Goal: Task Accomplishment & Management: Use online tool/utility

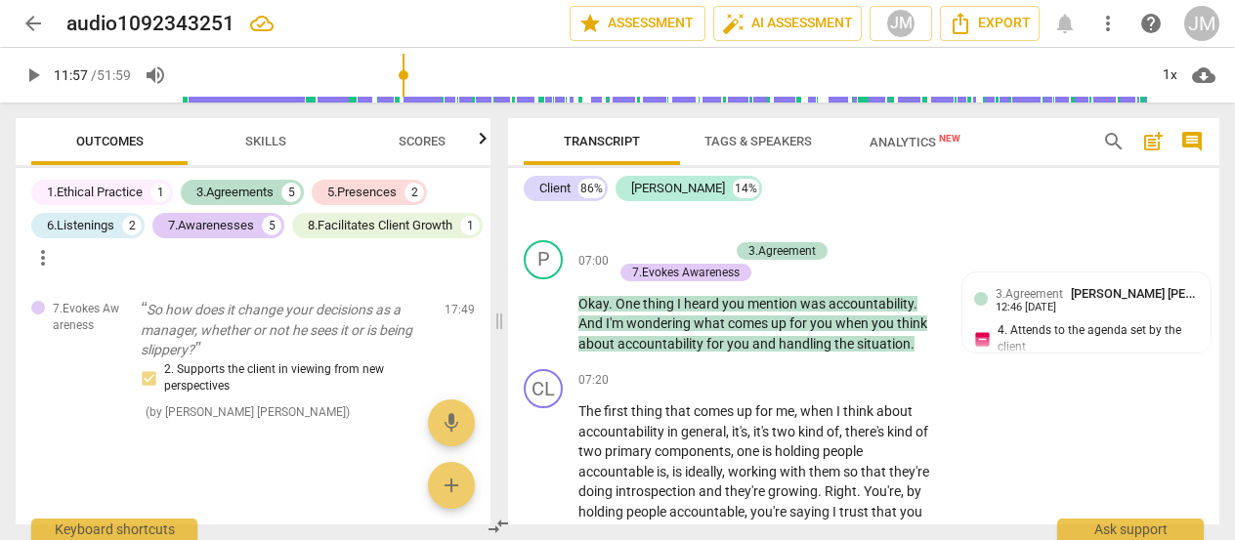
scroll to position [2016, 0]
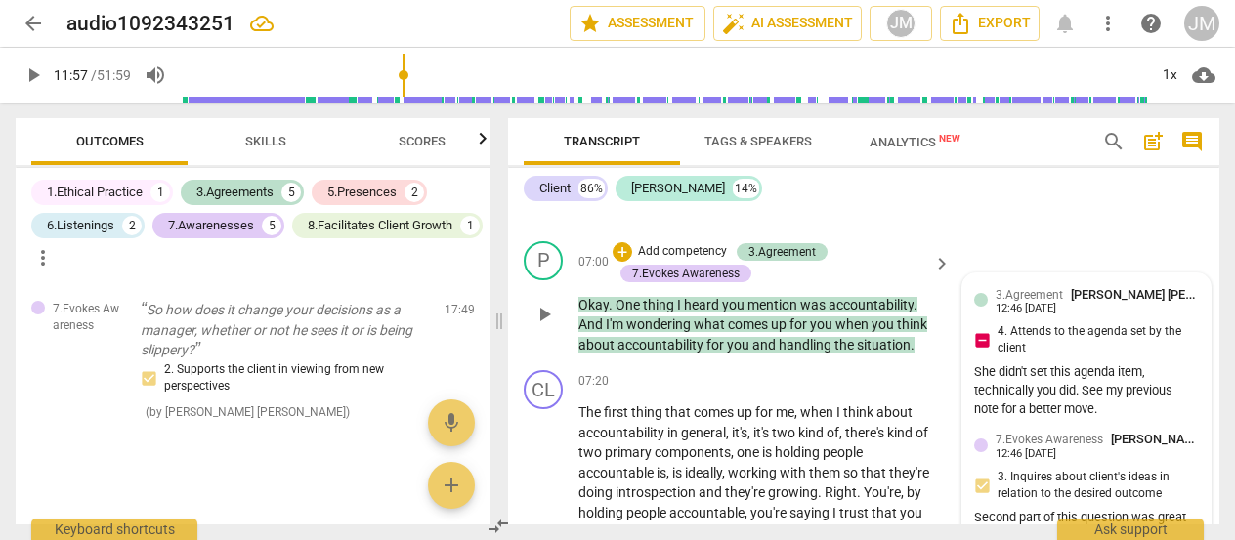
click at [1007, 316] on div "12:46 [DATE]" at bounding box center [1026, 309] width 61 height 13
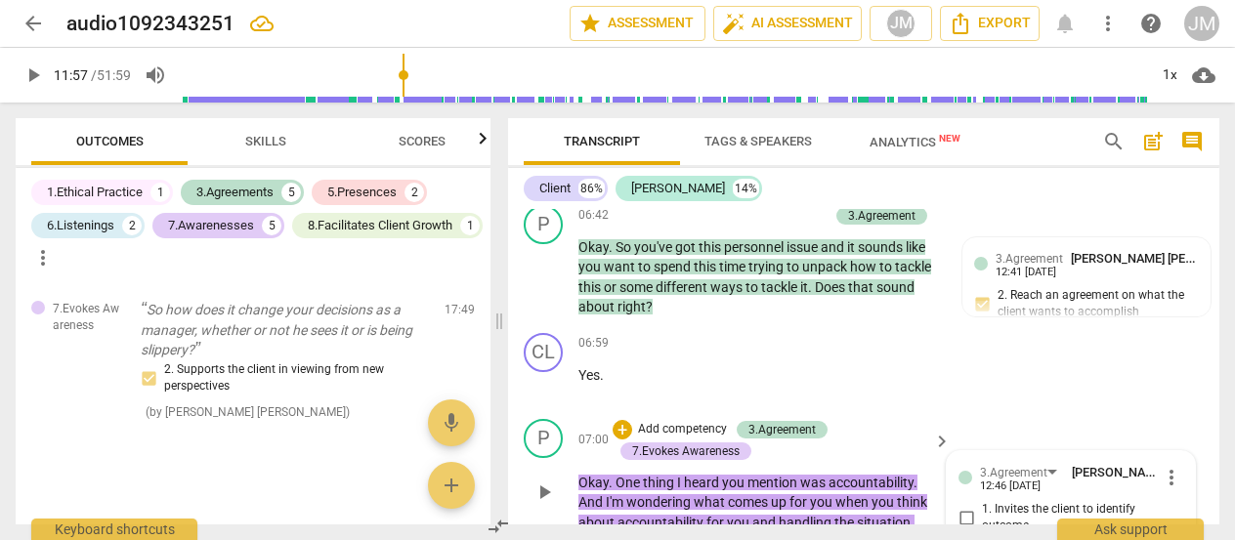
scroll to position [1809, 0]
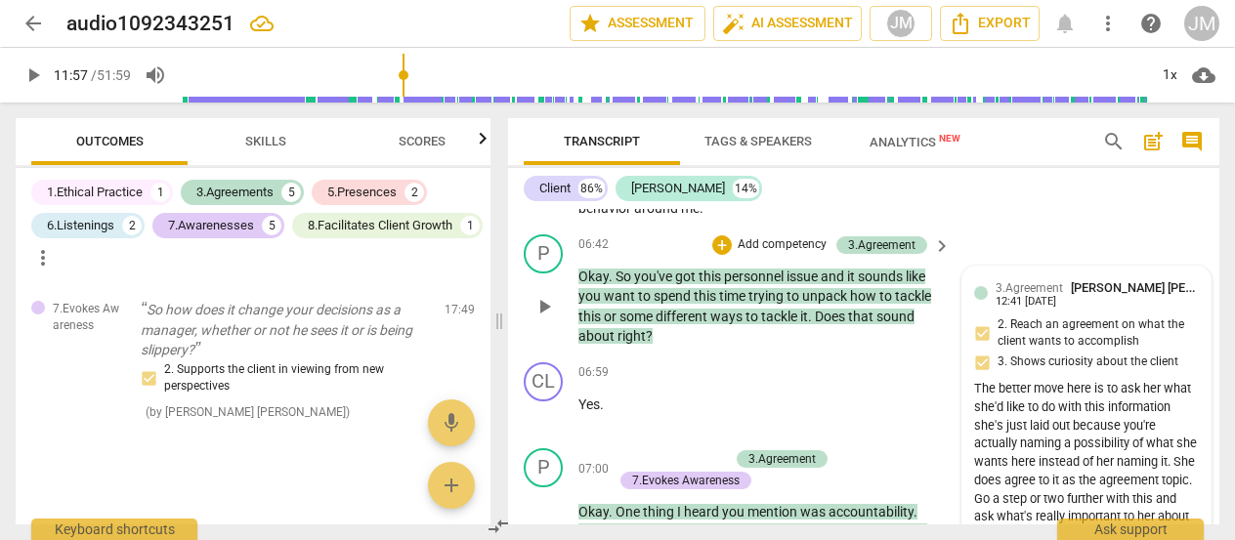
click at [982, 353] on div "3.Agreement [PERSON_NAME] [PERSON_NAME] 12:[PHONE_NUMBER][DATE] 2. Reach an agr…" at bounding box center [1086, 442] width 225 height 326
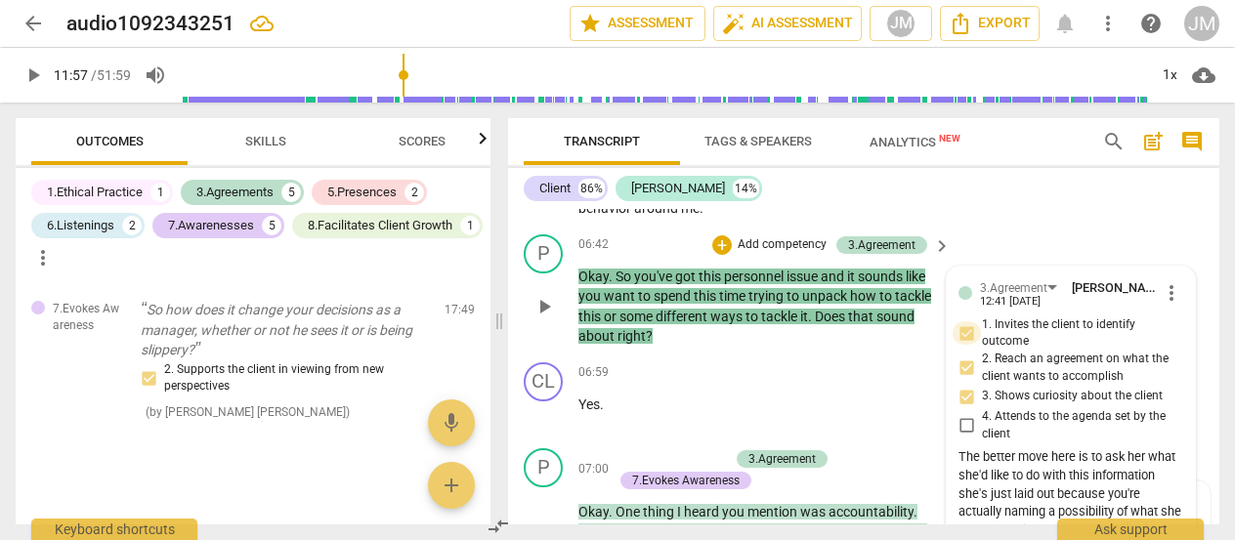
click at [968, 345] on input "1. Invites the client to identify outcome" at bounding box center [966, 333] width 31 height 23
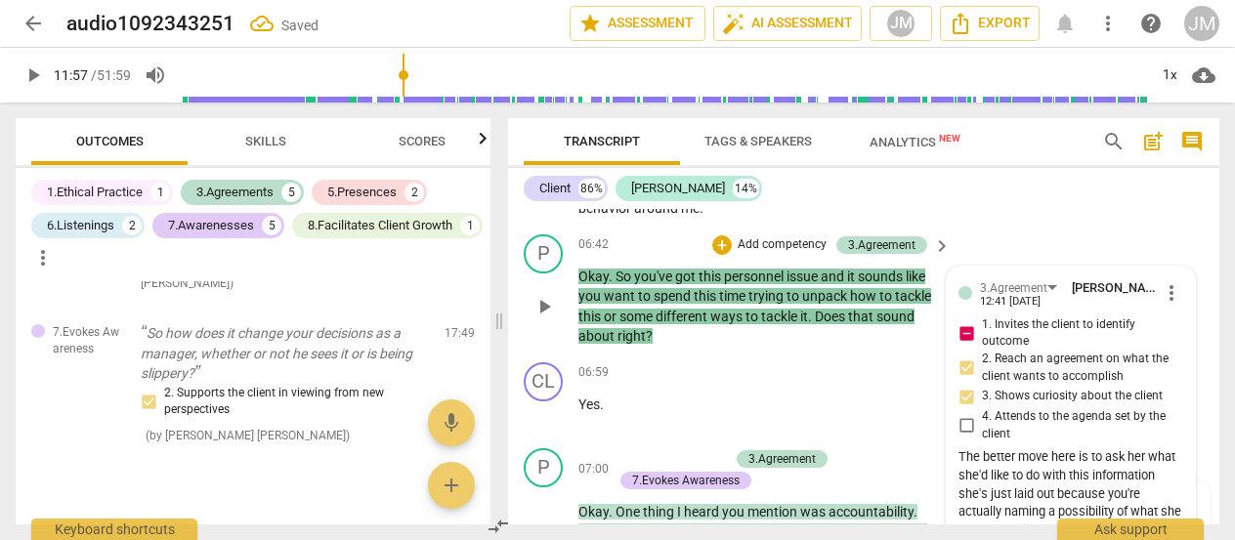
scroll to position [3378, 0]
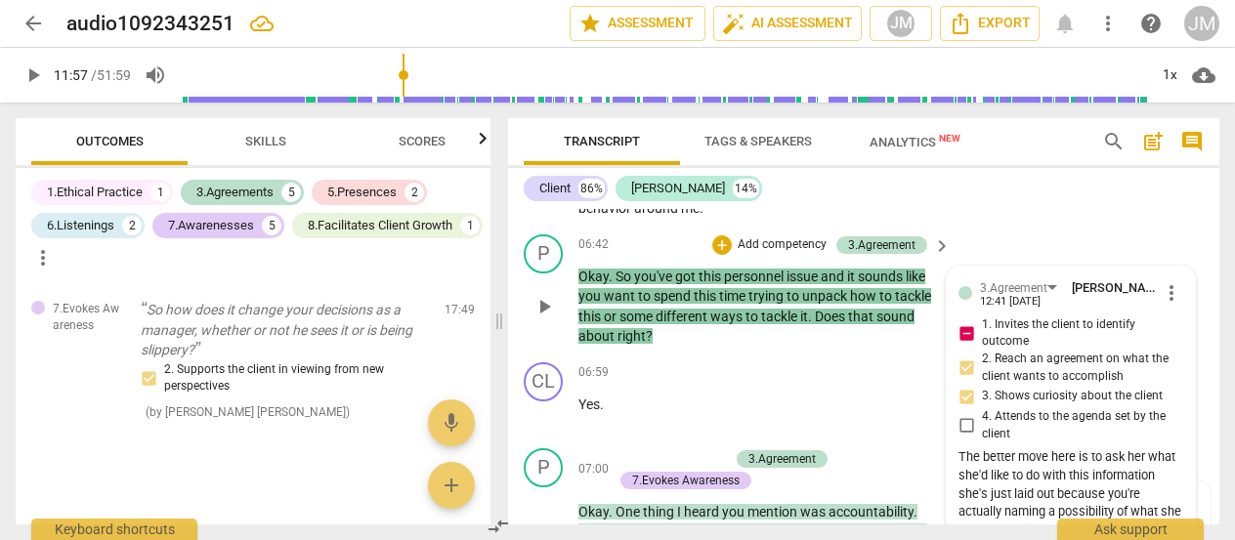
click at [968, 345] on input "1. Invites the client to identify outcome" at bounding box center [966, 333] width 31 height 23
checkbox input "true"
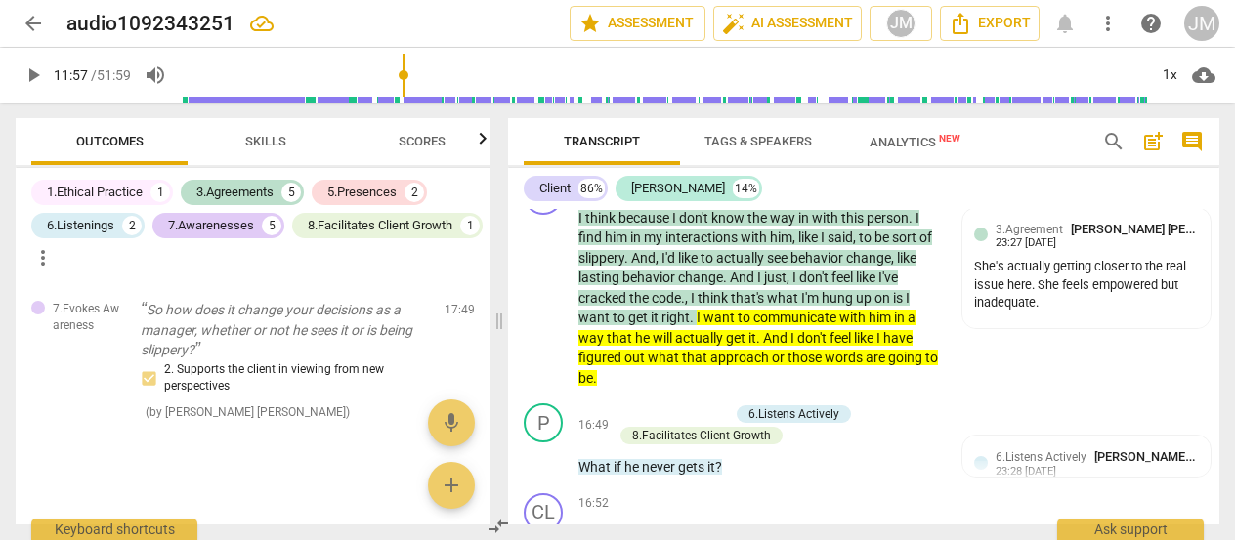
scroll to position [4465, 0]
click at [1186, 237] on span "[PERSON_NAME] [PERSON_NAME]" at bounding box center [1166, 230] width 191 height 15
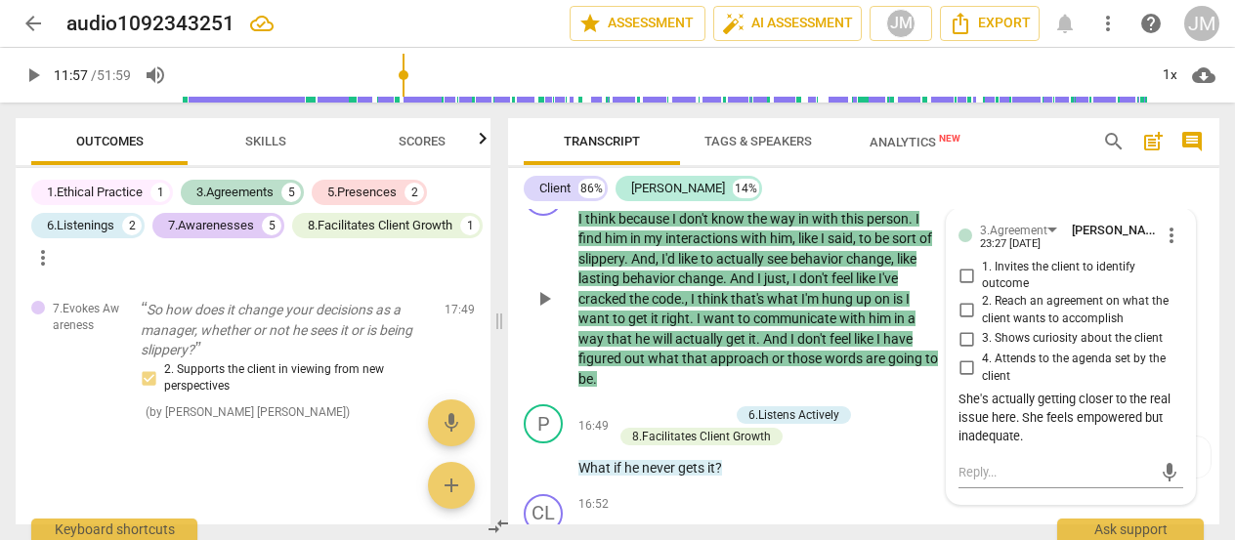
click at [1168, 247] on span "more_vert" at bounding box center [1171, 235] width 23 height 23
click at [1170, 249] on li "Edit" at bounding box center [1184, 254] width 67 height 37
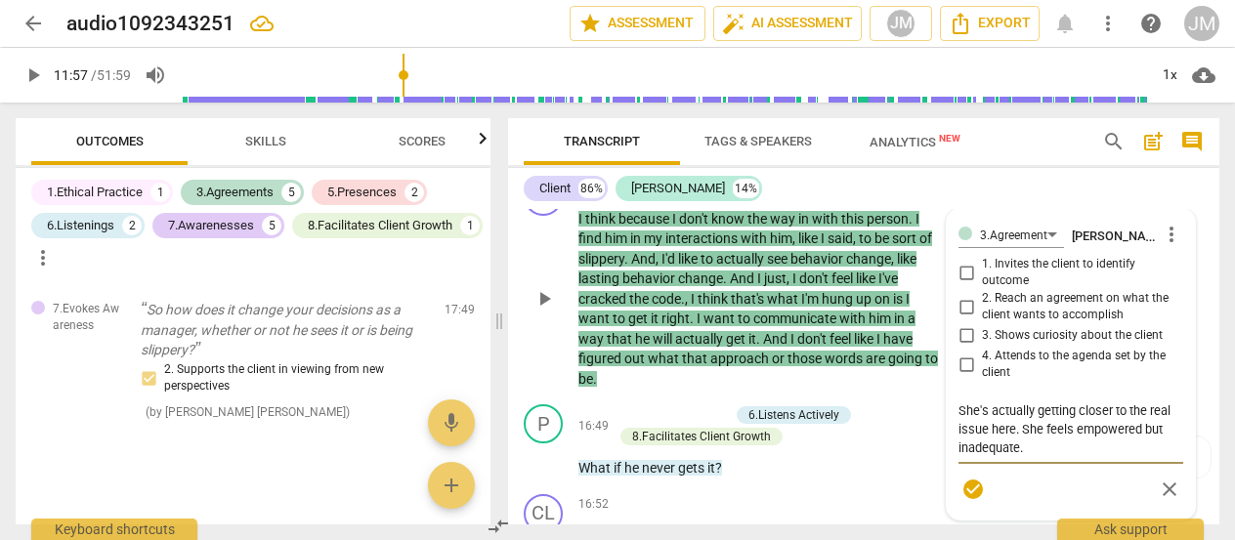
click at [1050, 457] on textarea "She's actually getting closer to the real issue here. She feels empowered but i…" at bounding box center [1071, 430] width 225 height 56
type textarea "She's actually getting closer to the real issue here. She feels empowered but i…"
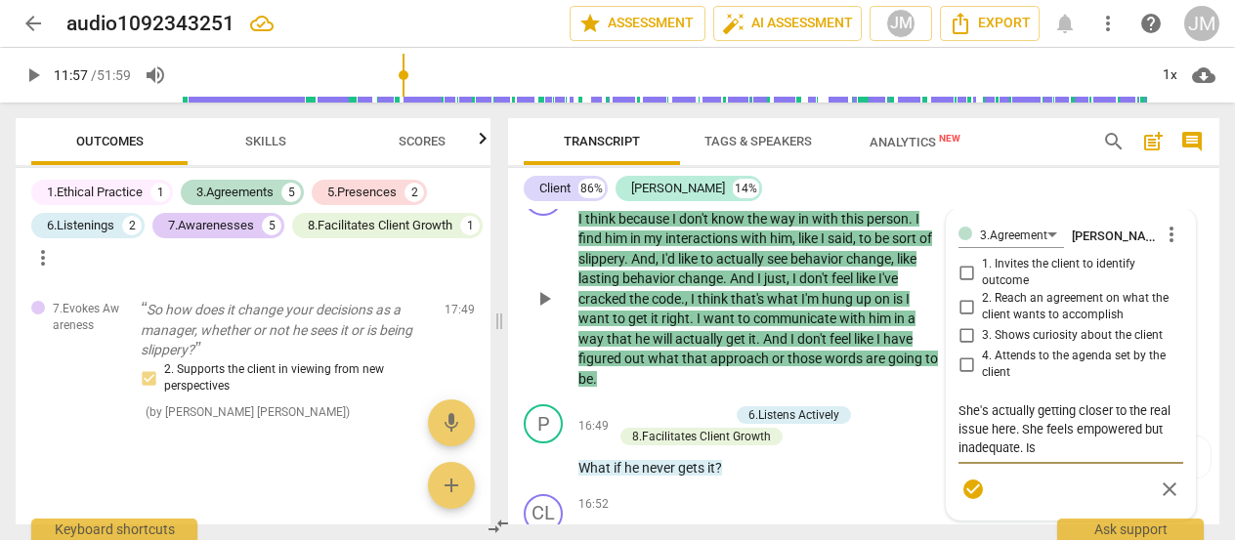
type textarea "She's actually getting closer to the real issue here. She feels empowered but i…"
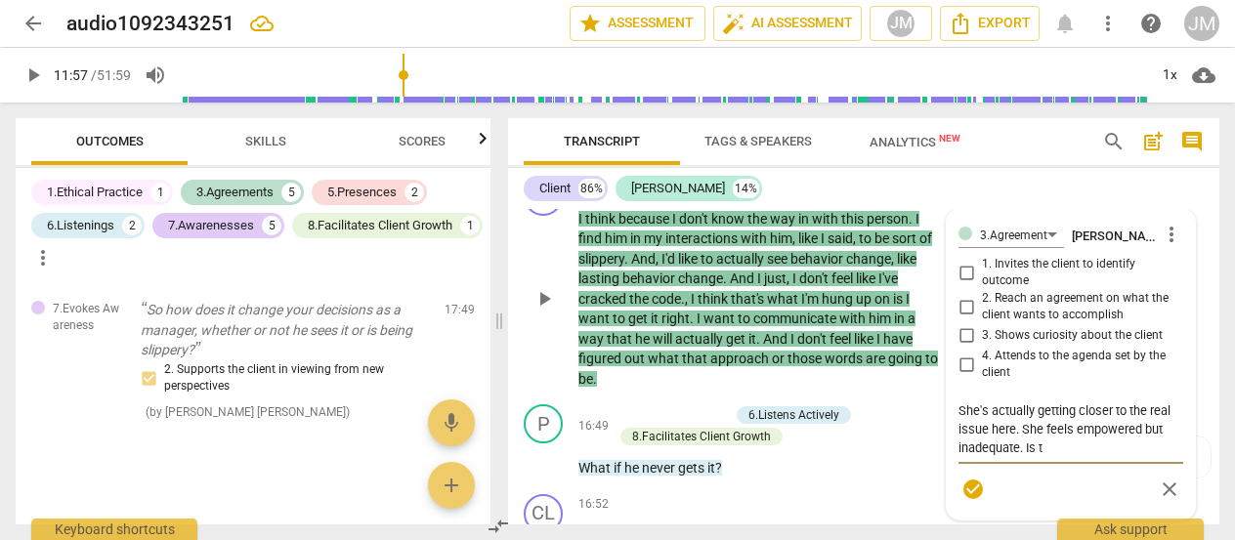
type textarea "She's actually getting closer to the real issue here. She feels empowered but i…"
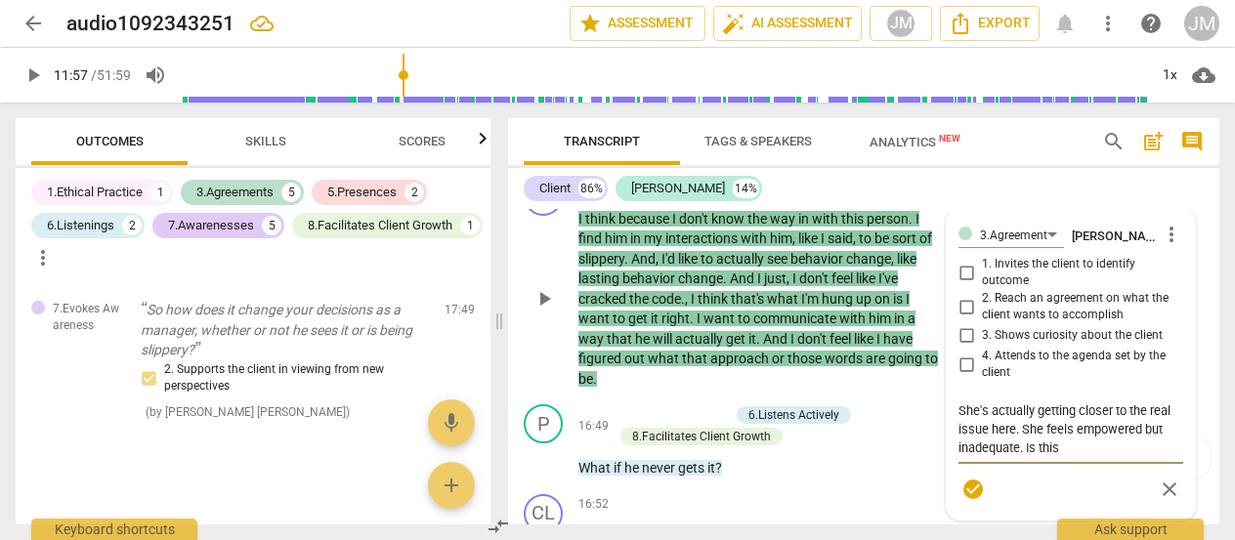
type textarea "She's actually getting closer to the real issue here. She feels empowered but i…"
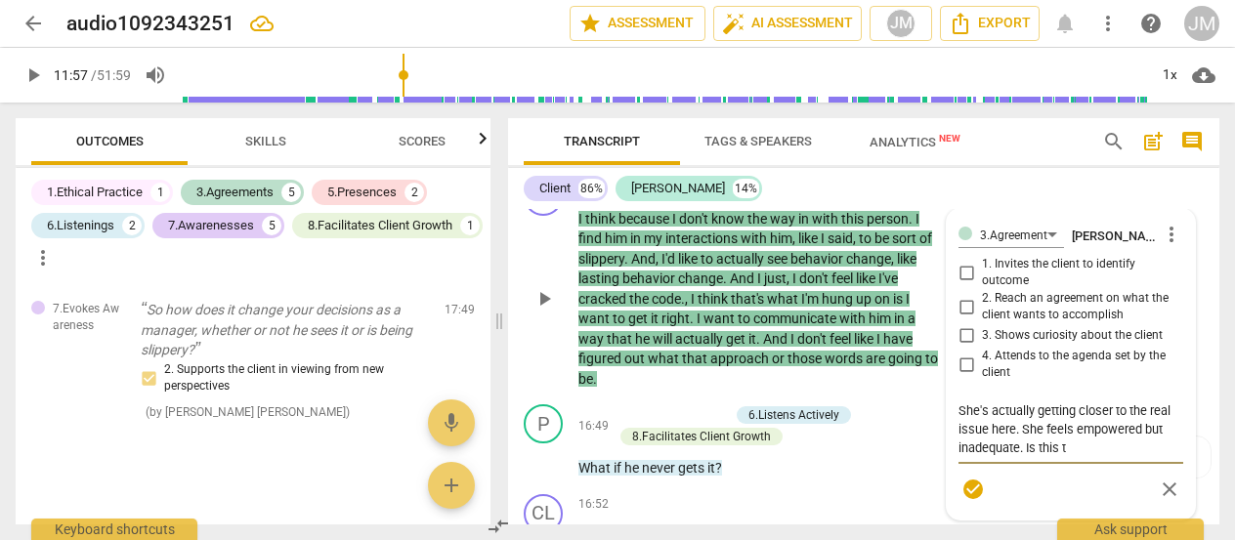
type textarea "She's actually getting closer to the real issue here. She feels empowered but i…"
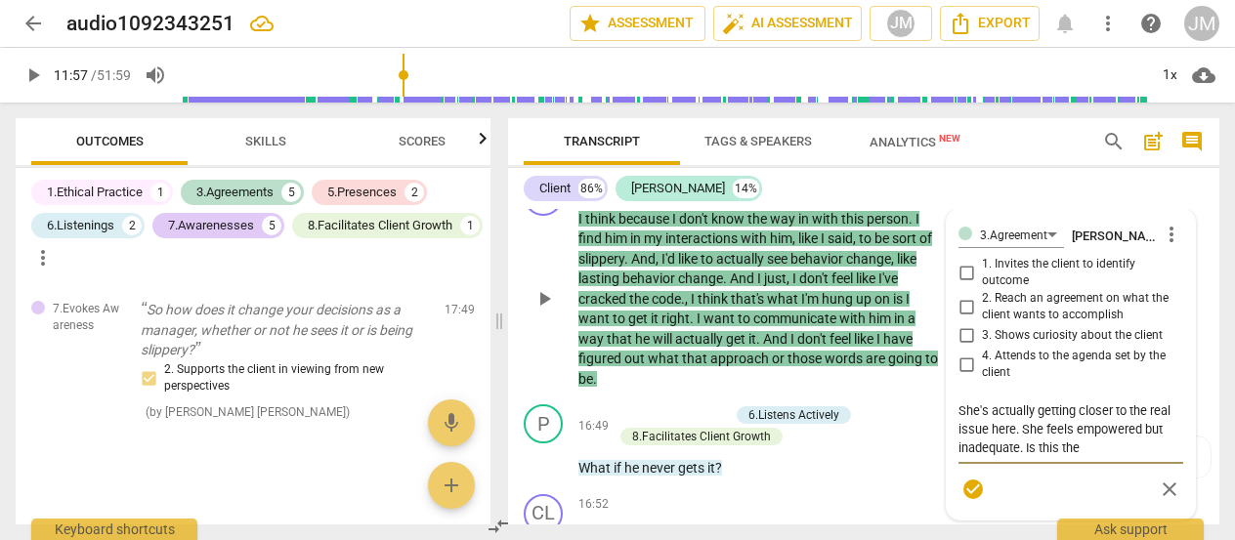
type textarea "She's actually getting closer to the real issue here. She feels empowered but i…"
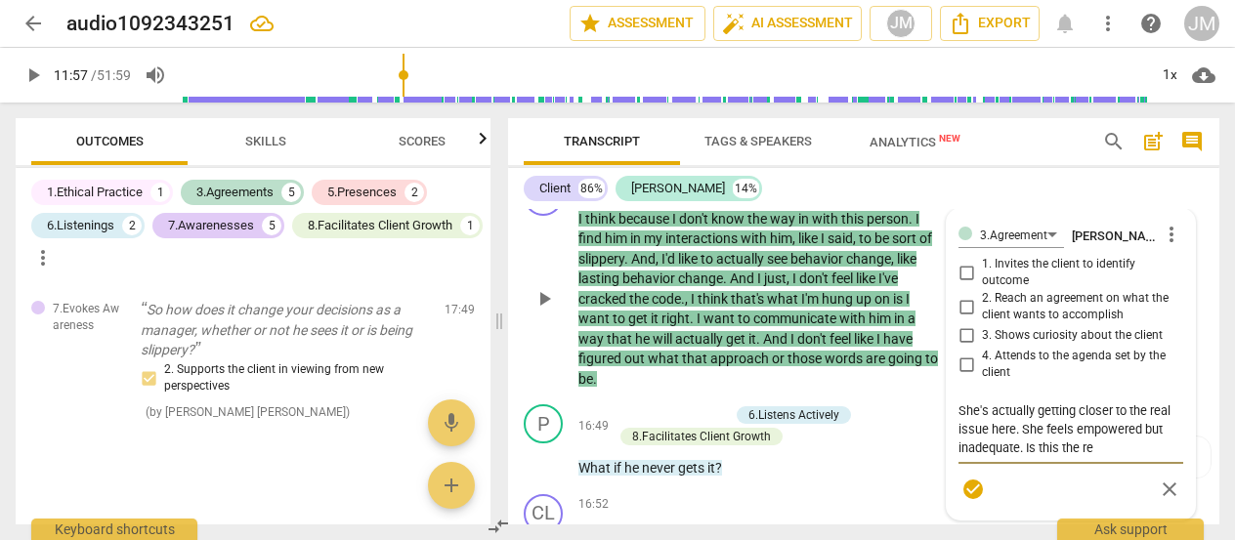
type textarea "She's actually getting closer to the real issue here. She feels empowered but i…"
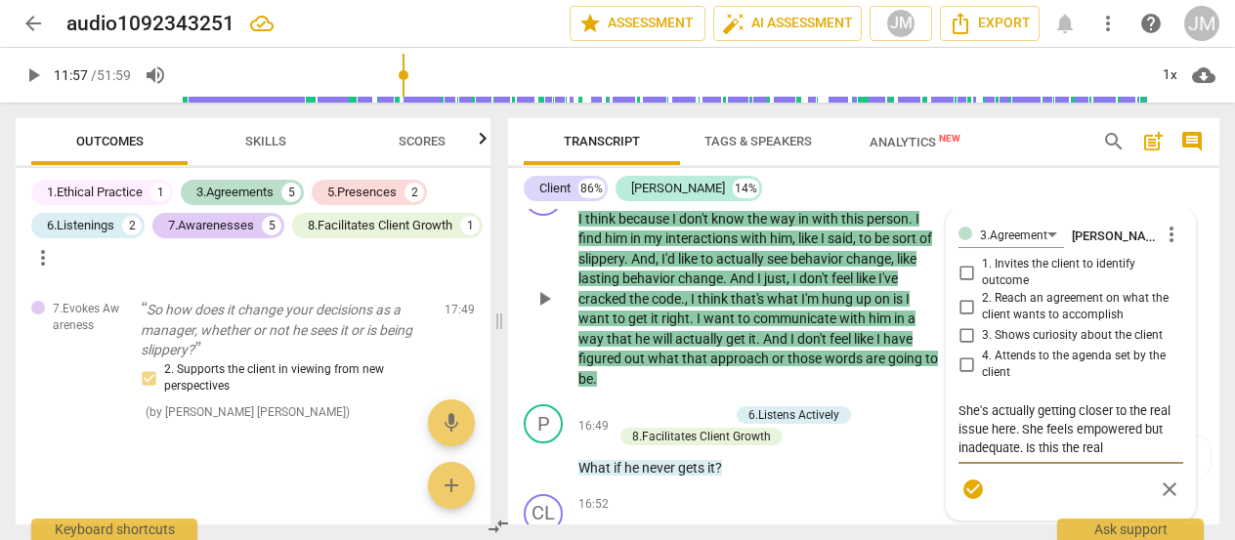
type textarea "She's actually getting closer to the real issue here. She feels empowered but i…"
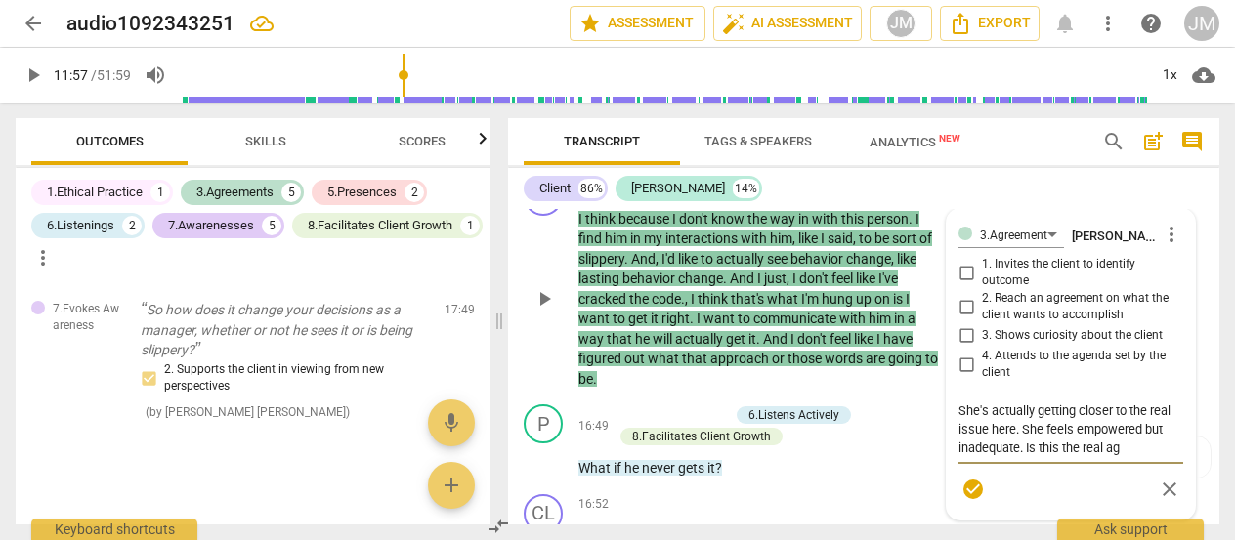
type textarea "She's actually getting closer to the real issue here. She feels empowered but i…"
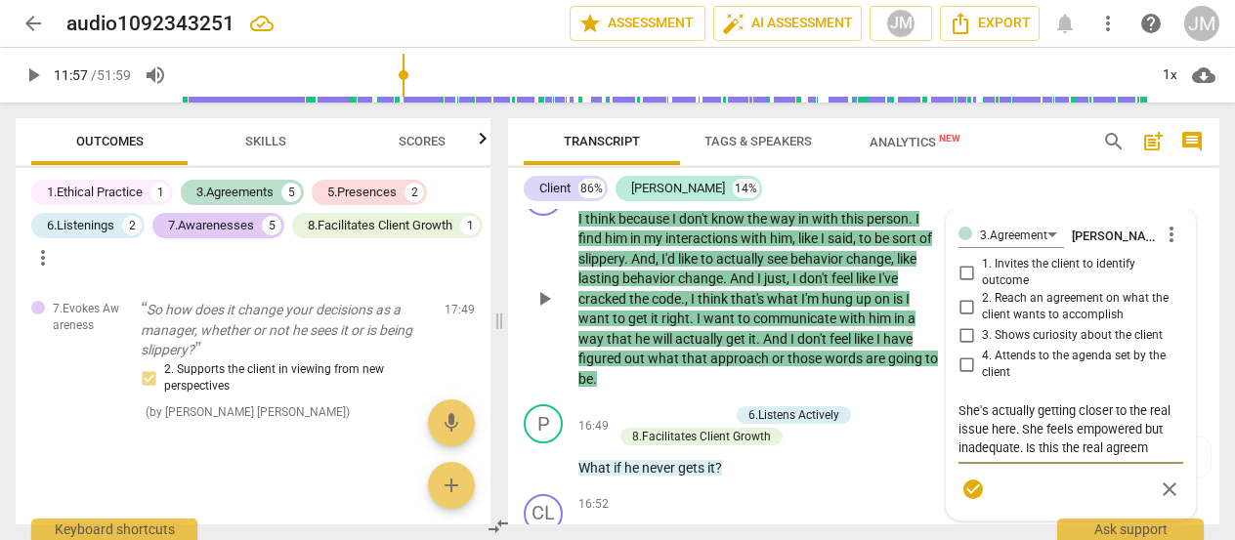
type textarea "She's actually getting closer to the real issue here. She feels empowered but i…"
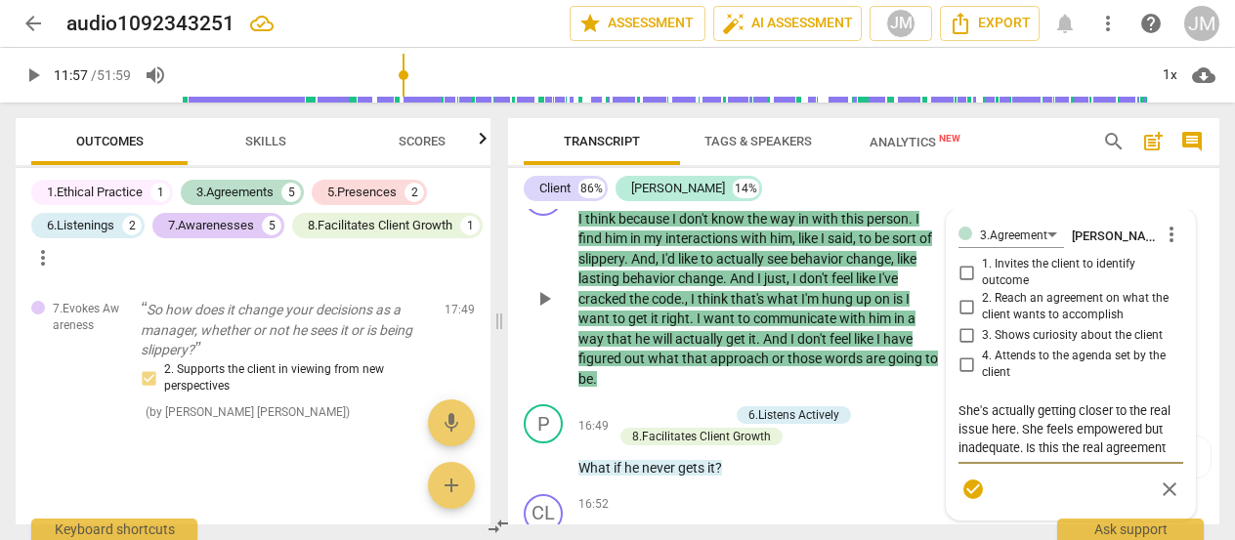
type textarea "She's actually getting closer to the real issue here. She feels empowered but i…"
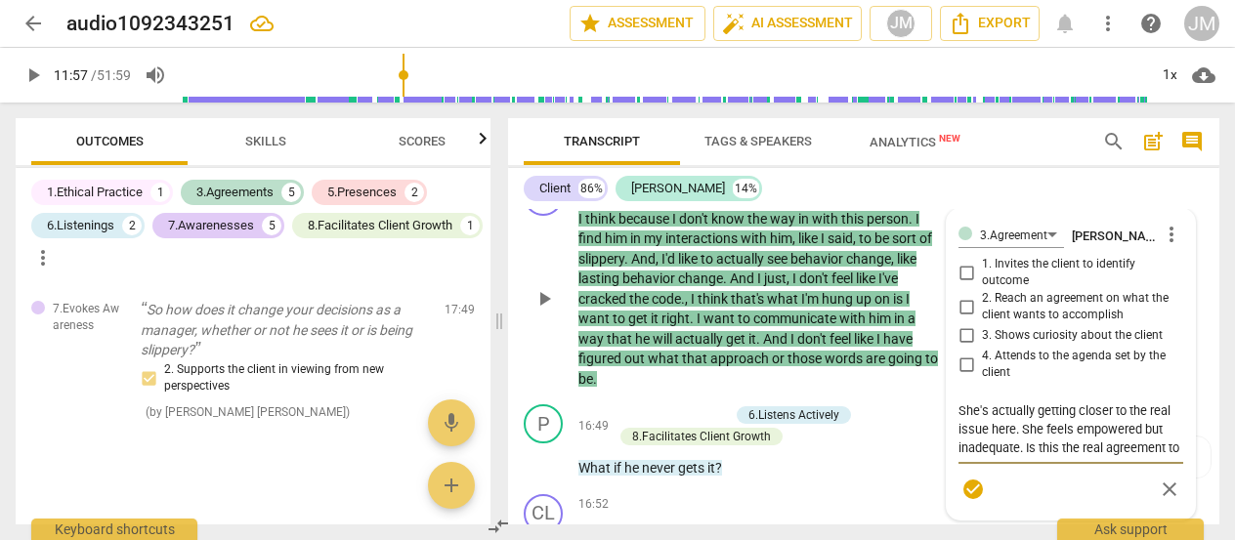
type textarea "She's actually getting closer to the real issue here. She feels empowered but i…"
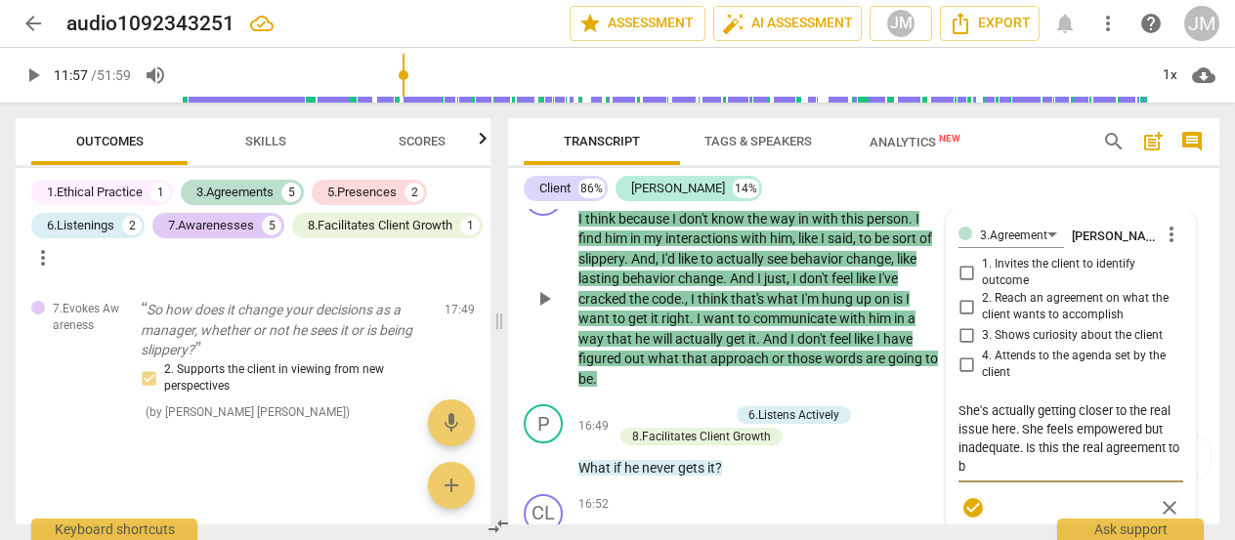
type textarea "She's actually getting closer to the real issue here. She feels empowered but i…"
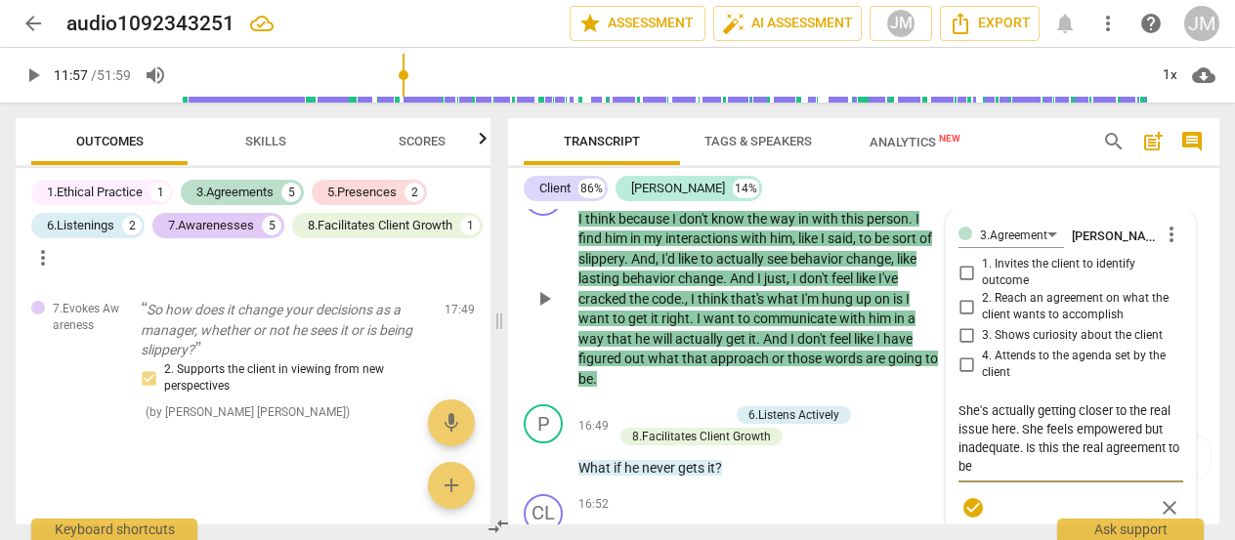
type textarea "She's actually getting closer to the real issue here. She feels empowered but i…"
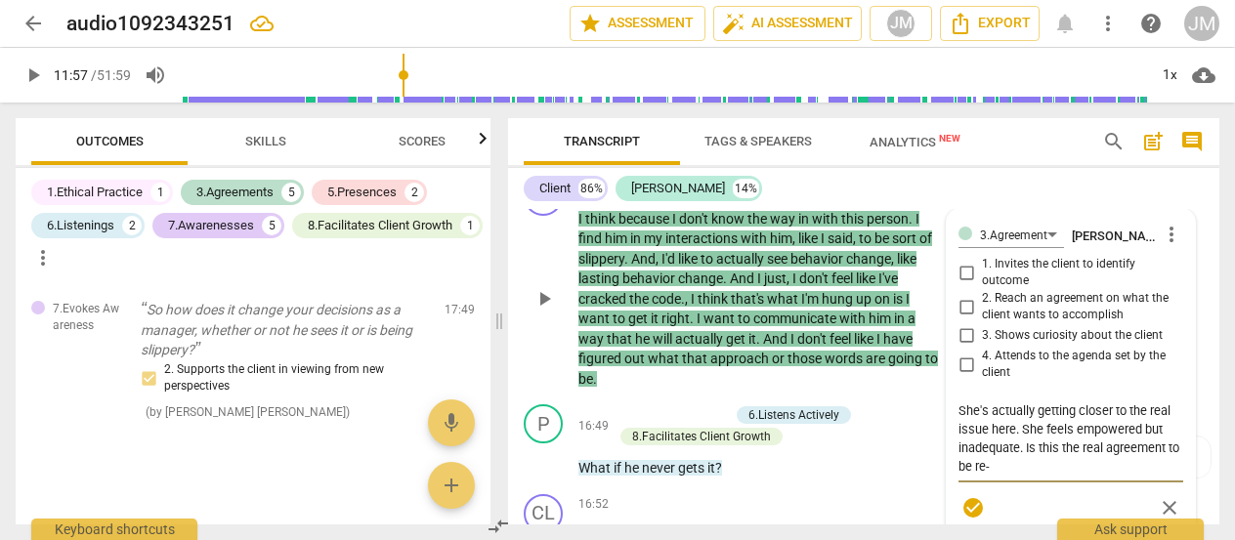
type textarea "She's actually getting closer to the real issue here. She feels empowered but i…"
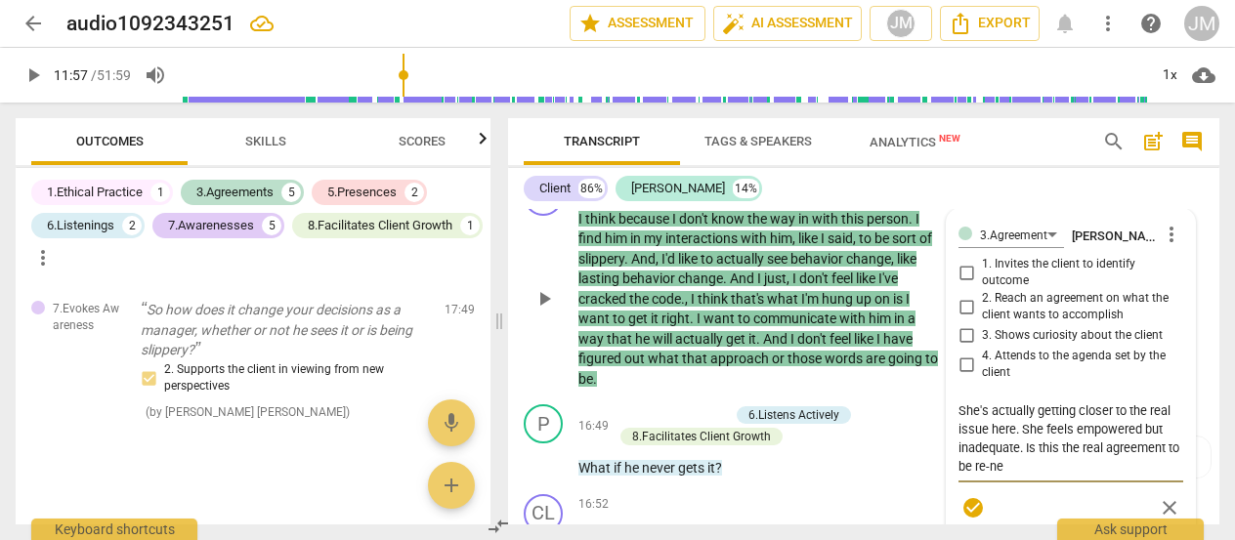
type textarea "She's actually getting closer to the real issue here. She feels empowered but i…"
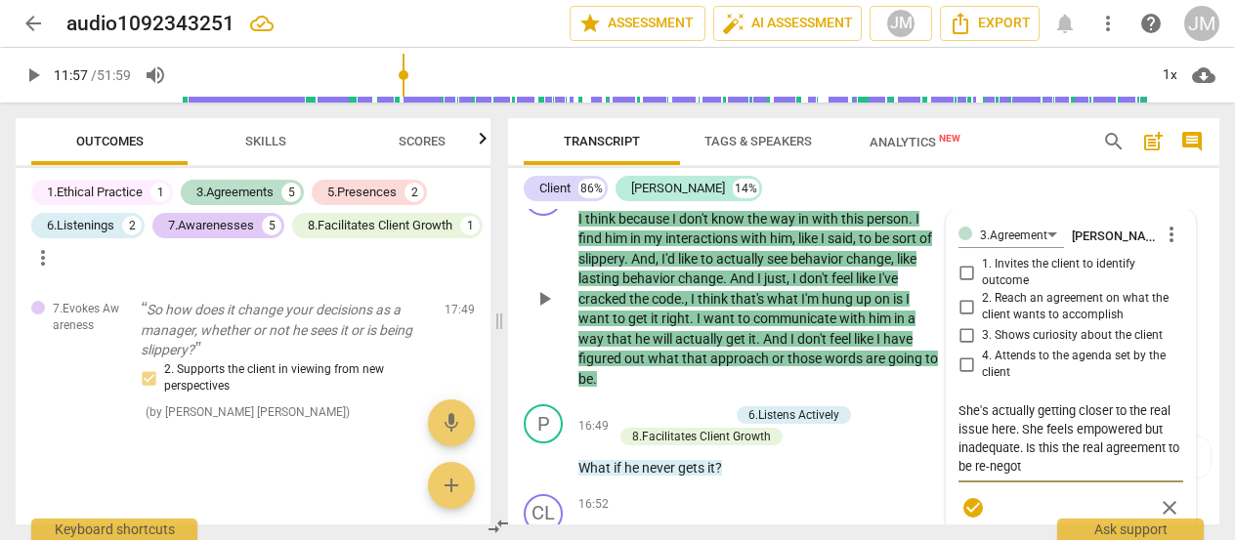
type textarea "She's actually getting closer to the real issue here. She feels empowered but i…"
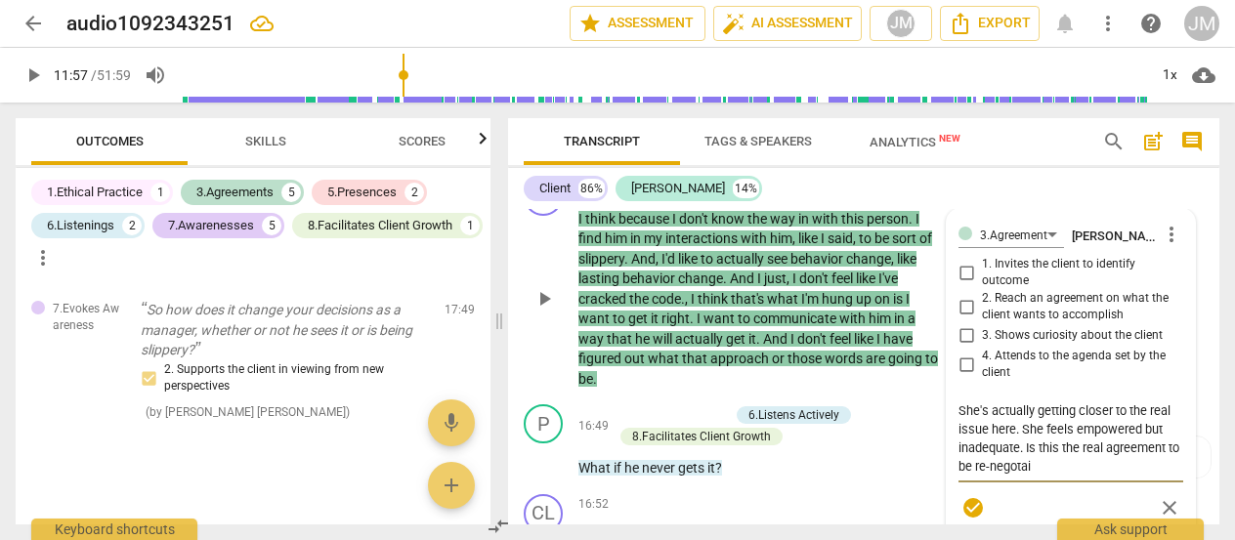
type textarea "She's actually getting closer to the real issue here. She feels empowered but i…"
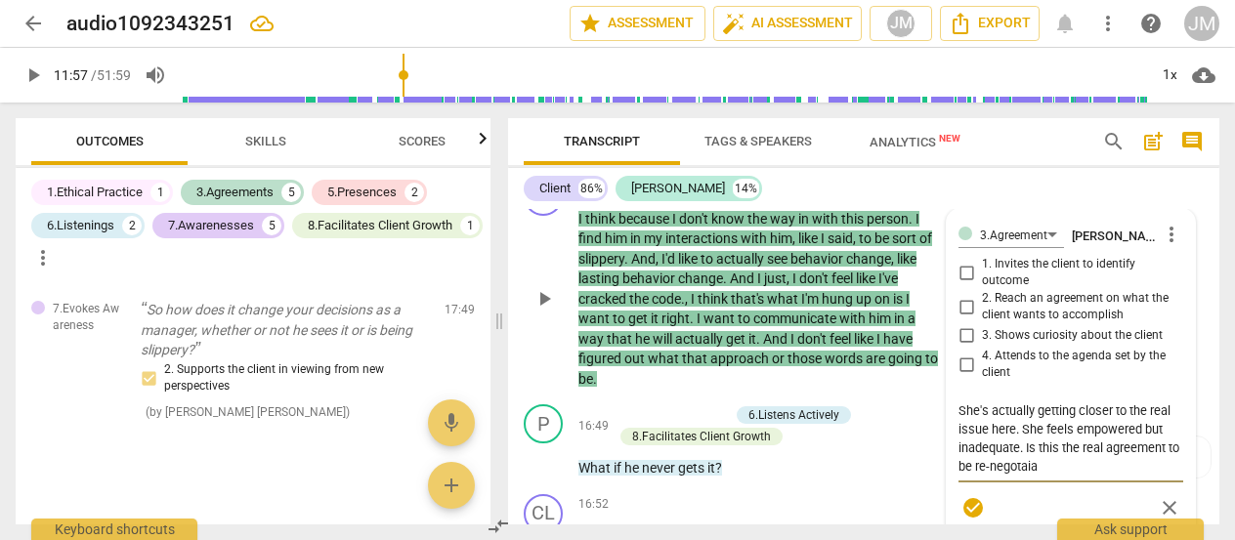
type textarea "She's actually getting closer to the real issue here. She feels empowered but i…"
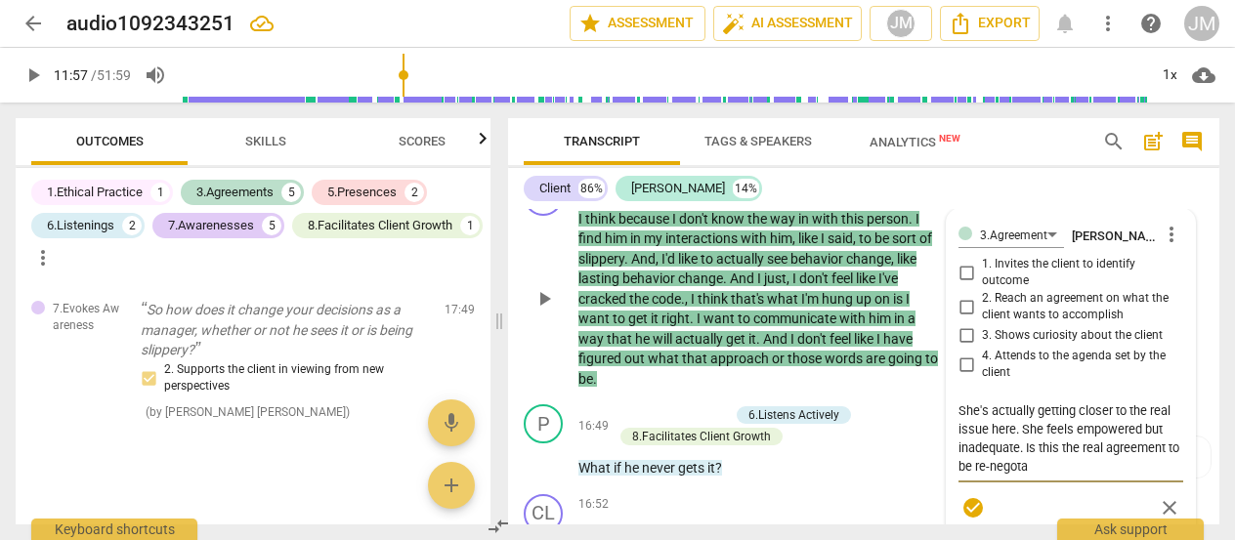
type textarea "She's actually getting closer to the real issue here. She feels empowered but i…"
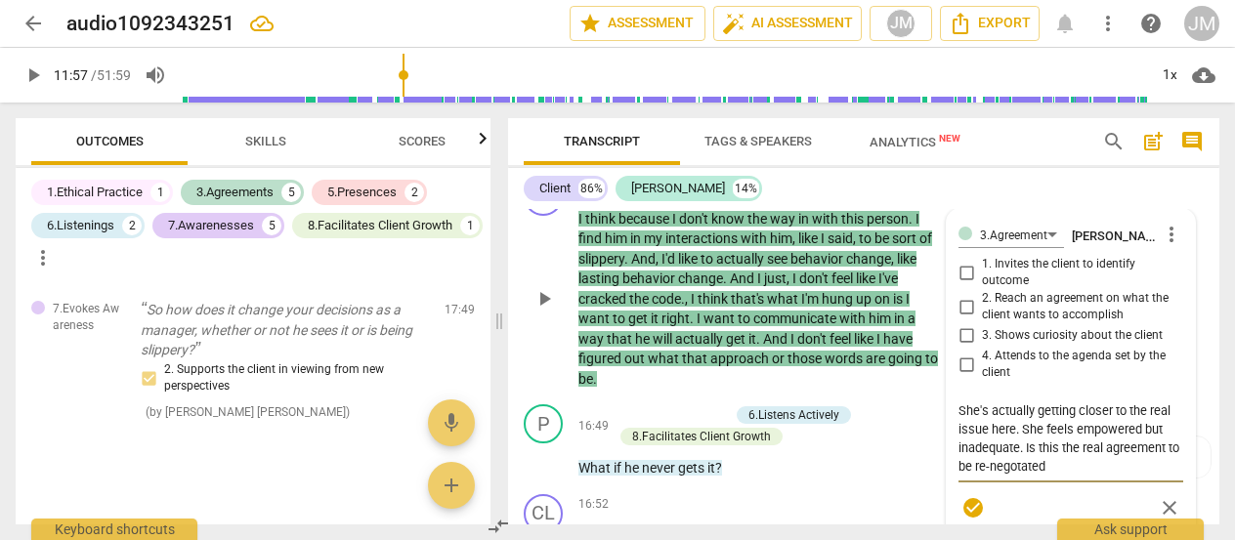
type textarea "She's actually getting closer to the real issue here. She feels empowered but i…"
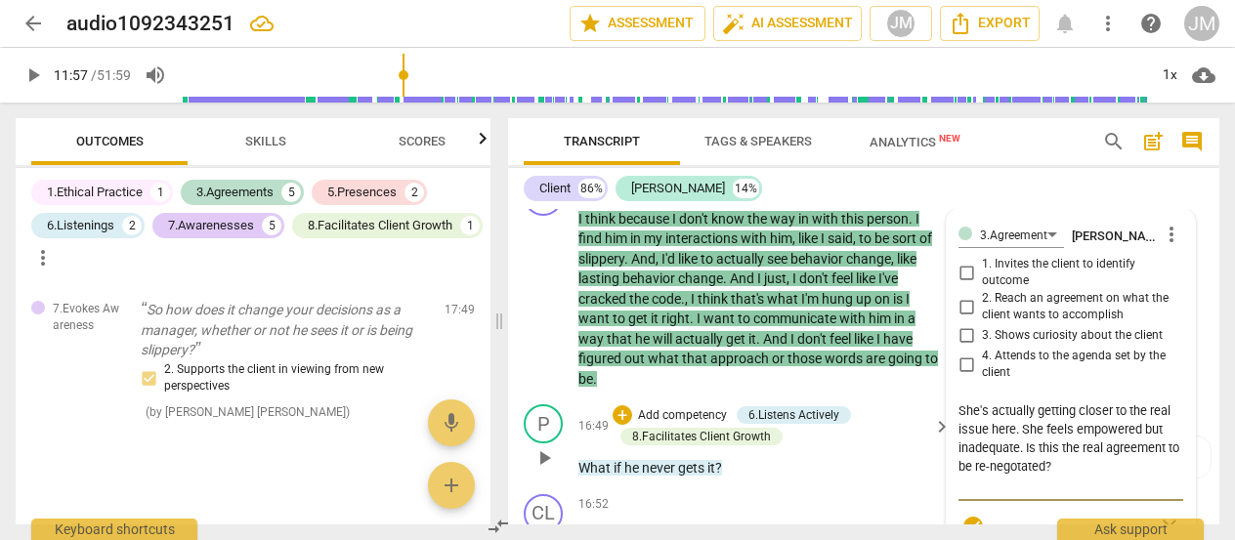
type textarea "She's actually getting closer to the real issue here. She feels empowered but i…"
click at [907, 479] on p "What if he never gets it ?" at bounding box center [760, 468] width 363 height 21
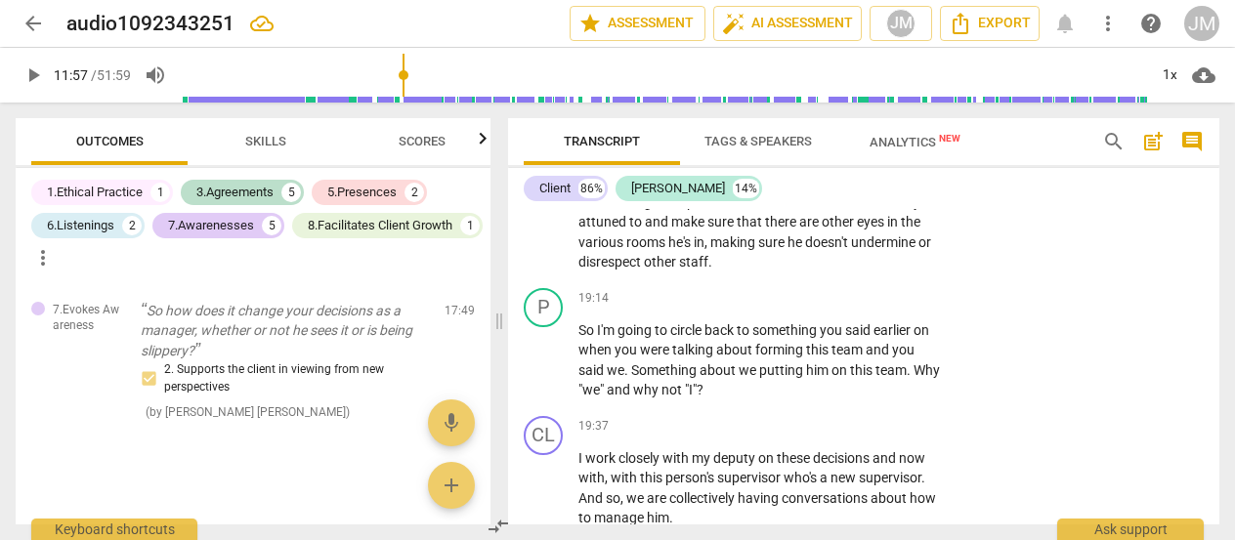
scroll to position [5217, 0]
click at [1204, 394] on div "P play_arrow pause 19:14 + Add competency keyboard_arrow_right So I'm going to …" at bounding box center [863, 343] width 711 height 128
click at [858, 307] on p "Add competency" at bounding box center [881, 298] width 93 height 18
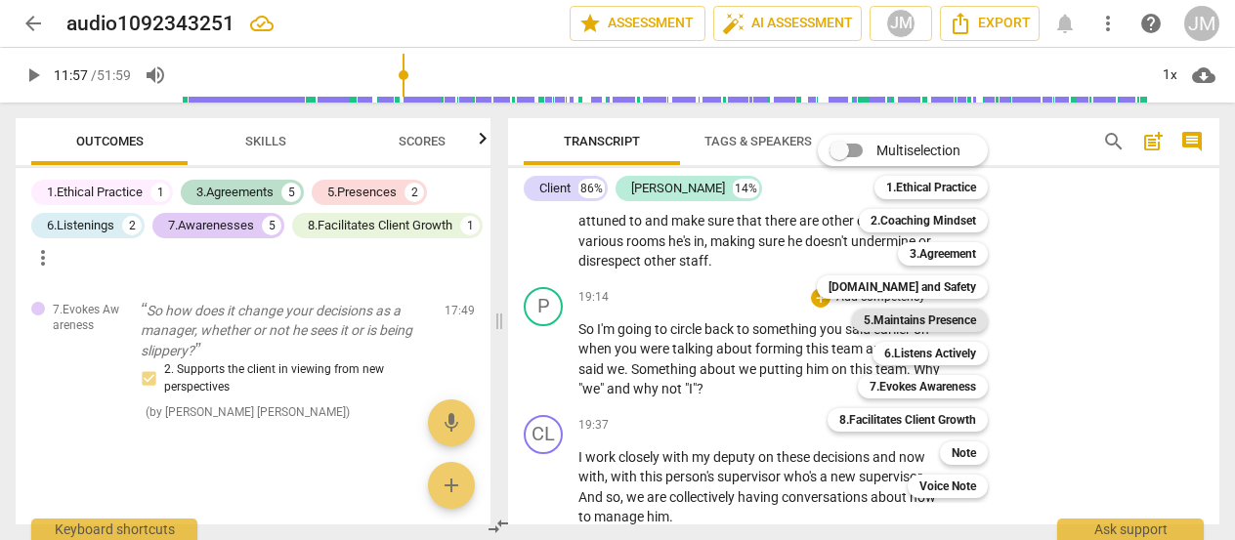
click at [964, 317] on b "5.Maintains Presence" at bounding box center [920, 320] width 112 height 23
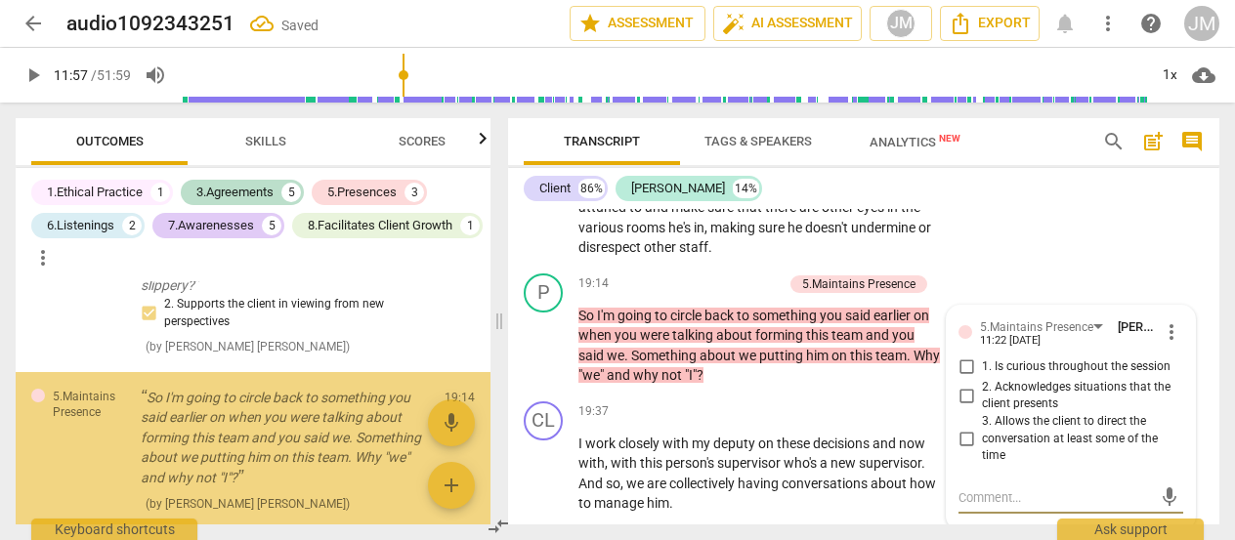
scroll to position [3572, 0]
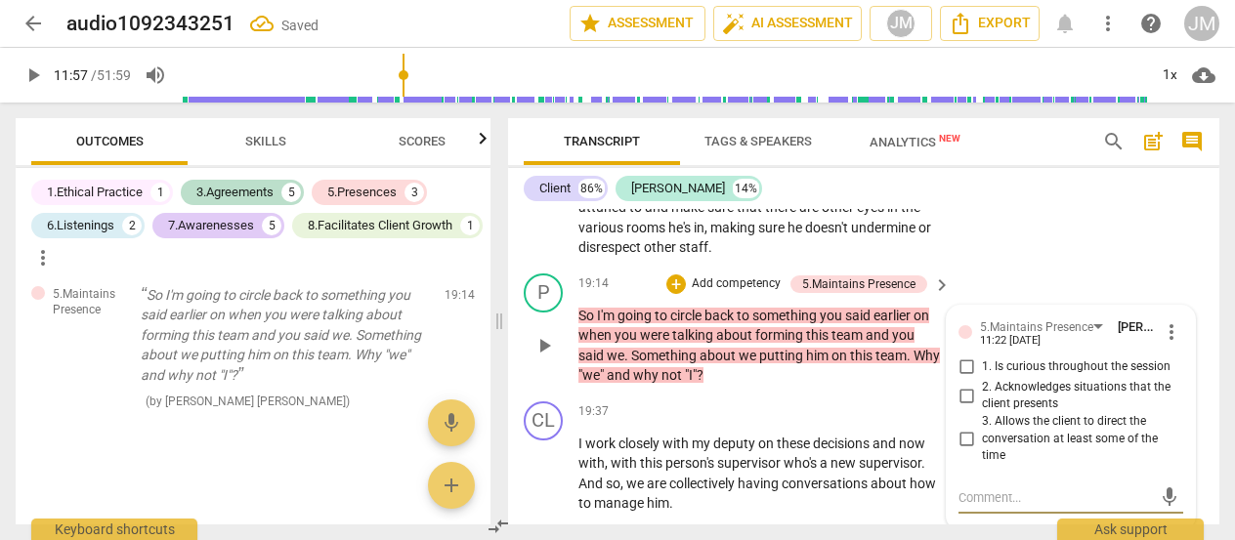
click at [972, 451] on input "3. Allows the client to direct the conversation at least some of the time" at bounding box center [966, 438] width 31 height 23
checkbox input "true"
click at [989, 507] on textarea at bounding box center [1055, 498] width 193 height 19
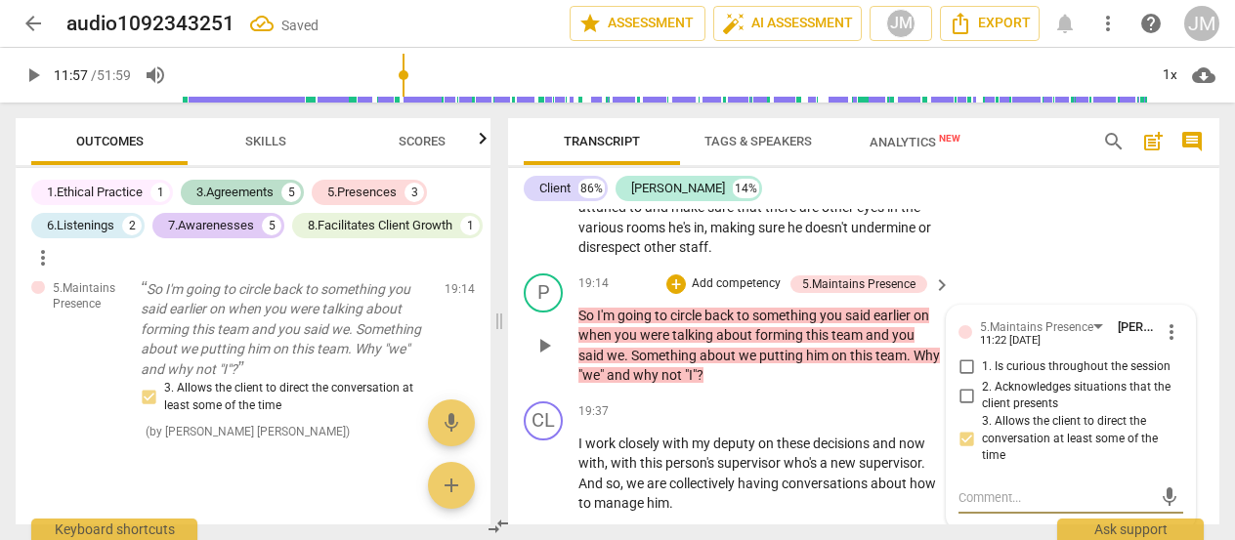
type textarea "Y"
type textarea "Yo"
type textarea "You"
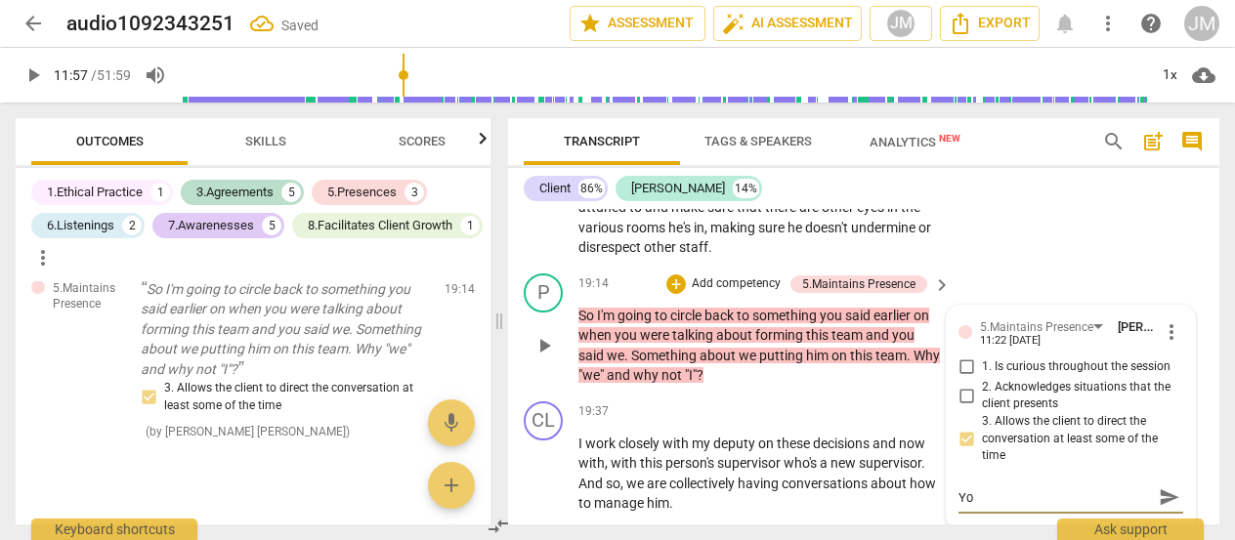
type textarea "You"
type textarea "You'"
type textarea "You'r"
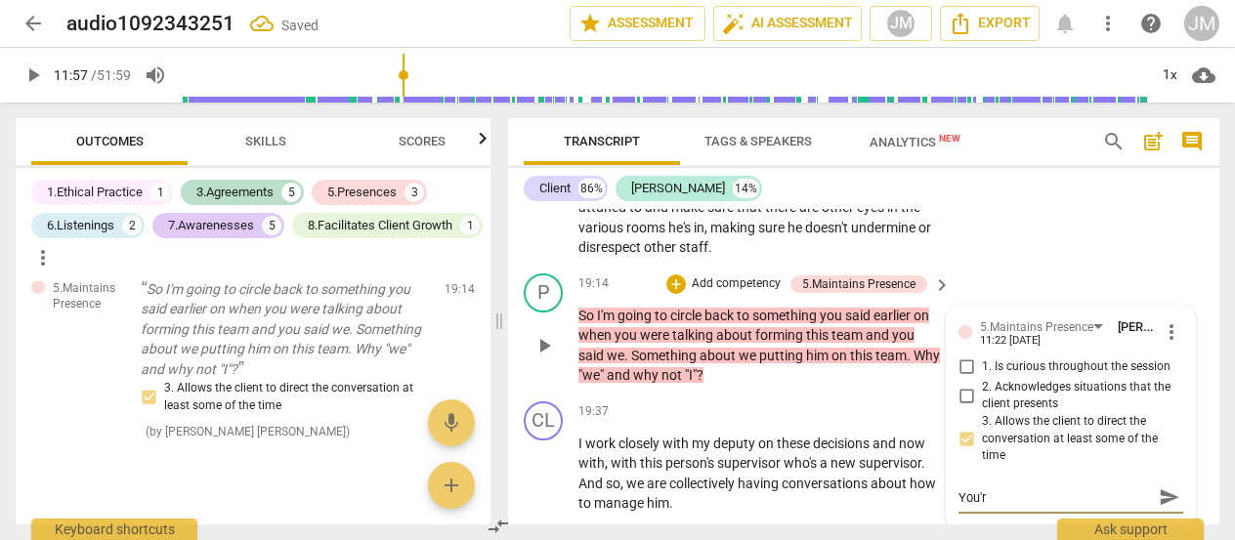
type textarea "You're"
type textarea "You're c"
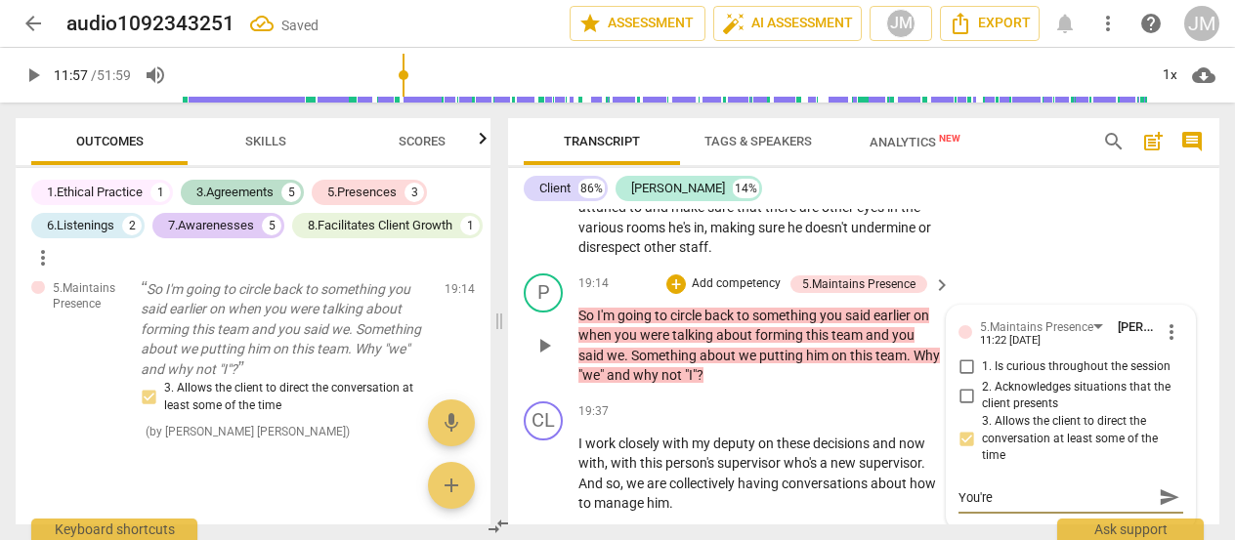
type textarea "You're c"
type textarea "You're ci"
type textarea "You're cir"
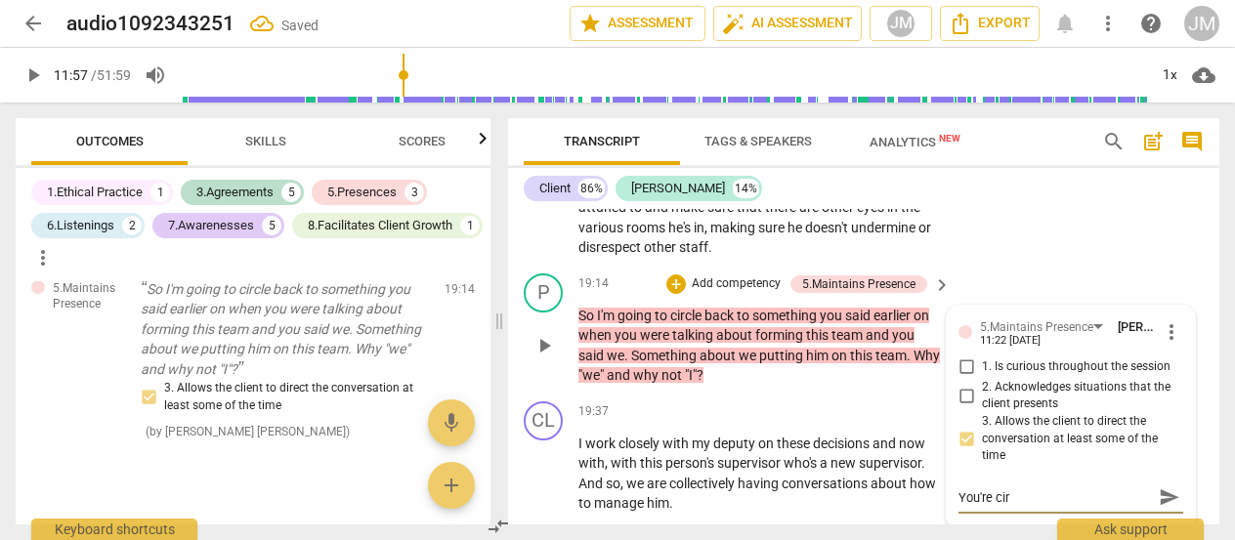
type textarea "You're circ"
type textarea "You're circl"
type textarea "You're circli"
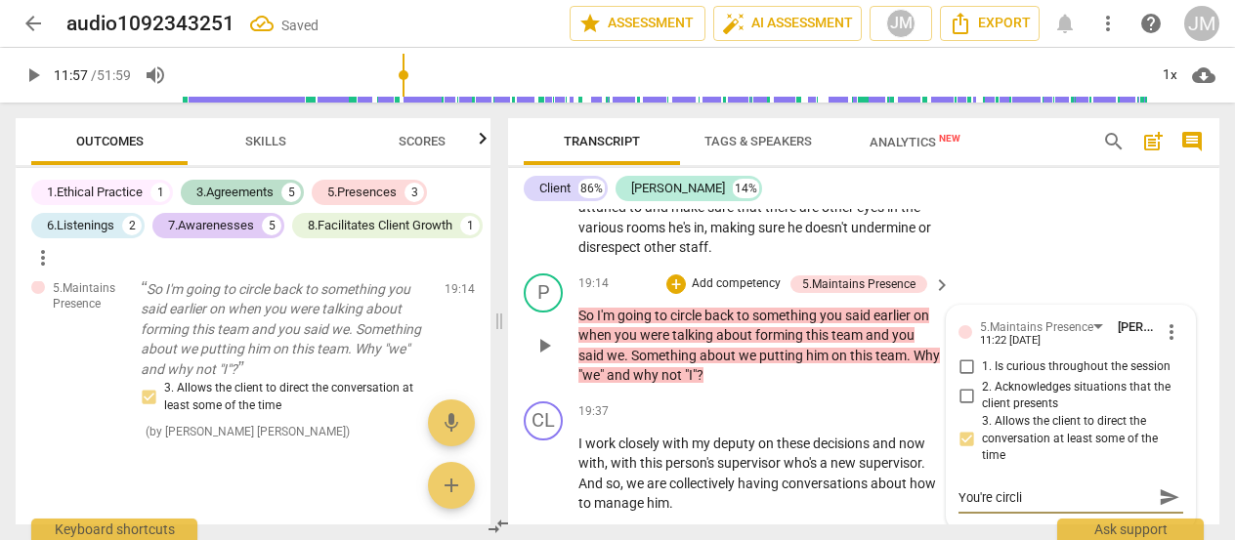
type textarea "You're circlig"
type textarea "You're circlign"
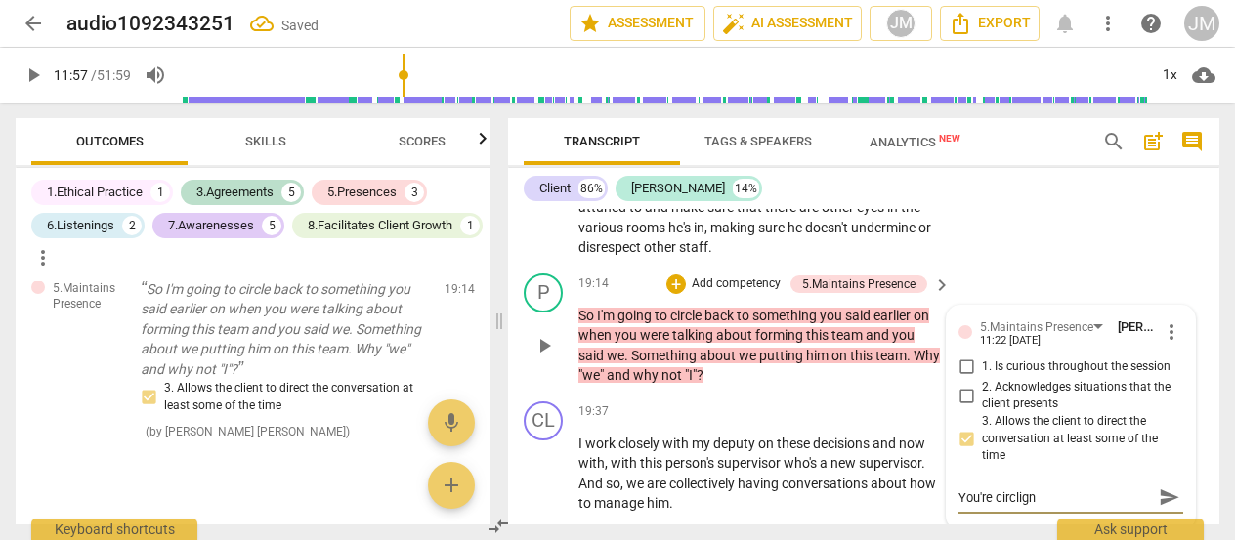
type textarea "You're circlign b"
type textarea "You're circlign ba"
type textarea "You're circlign b"
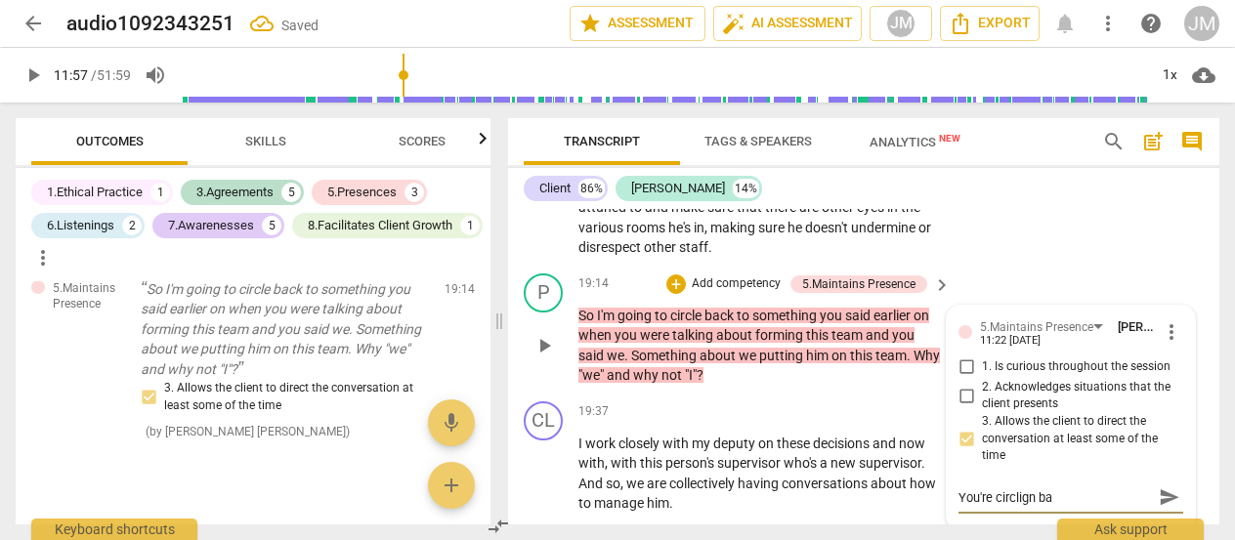
type textarea "You're circlign b"
type textarea "You're circlign"
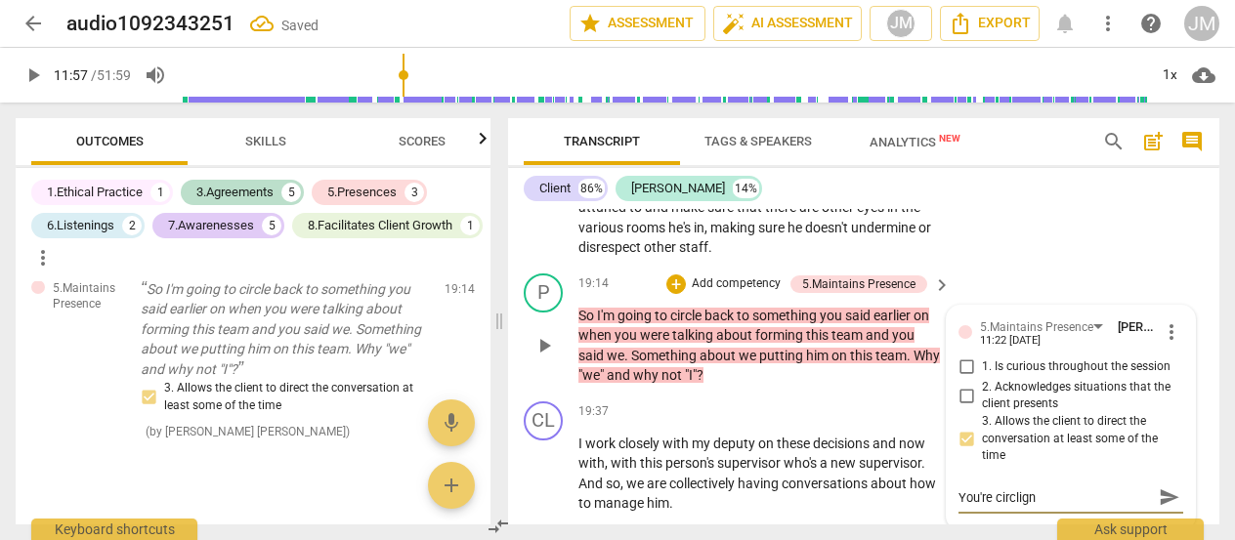
type textarea "You're circlig"
type textarea "You're circli"
type textarea "You're circlin"
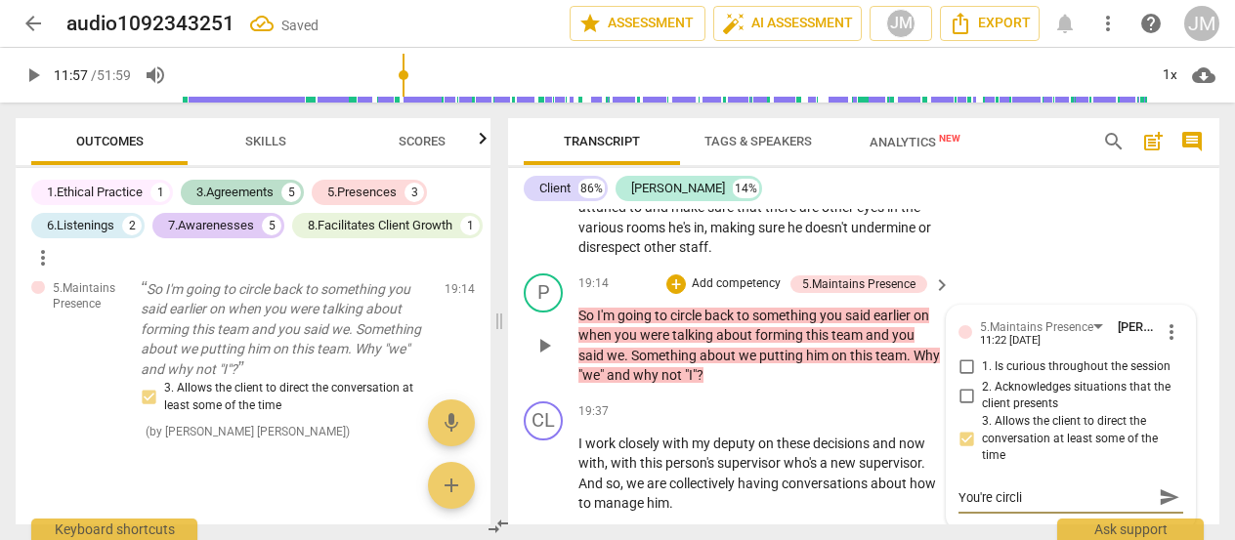
type textarea "You're circlin"
type textarea "You're circling"
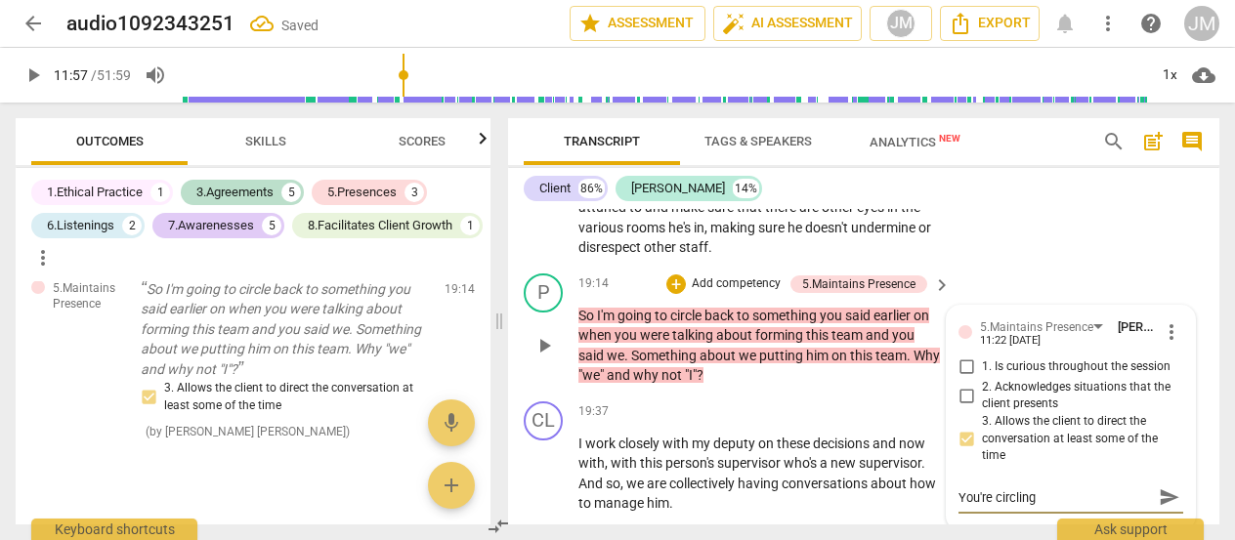
type textarea "You're circling b"
type textarea "You're circling ba"
type textarea "You're circling bac"
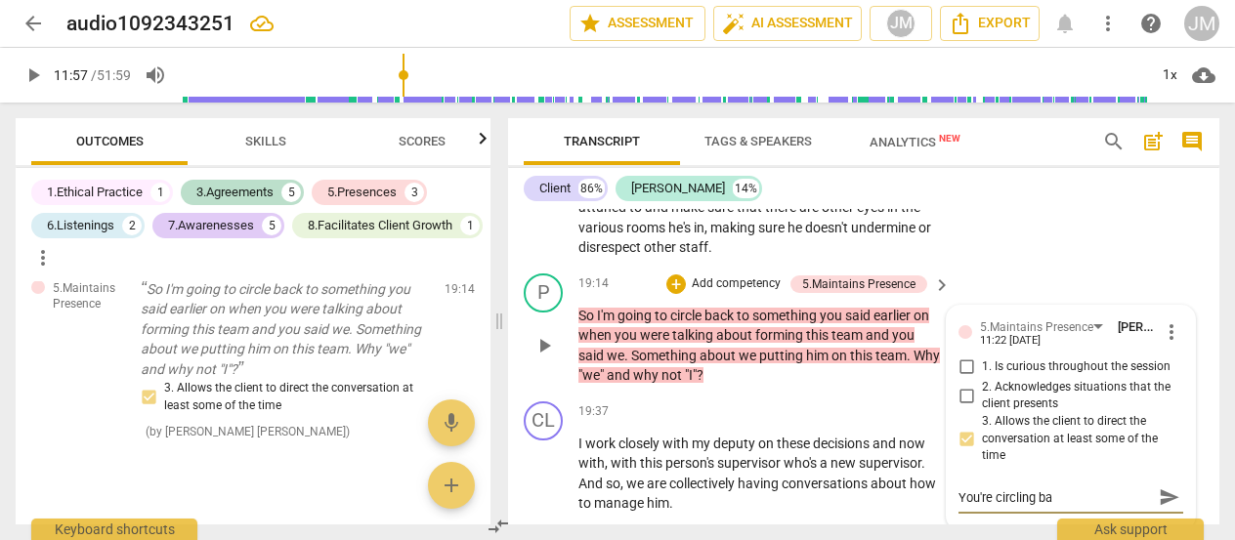
type textarea "You're circling bac"
type textarea "You're circling back"
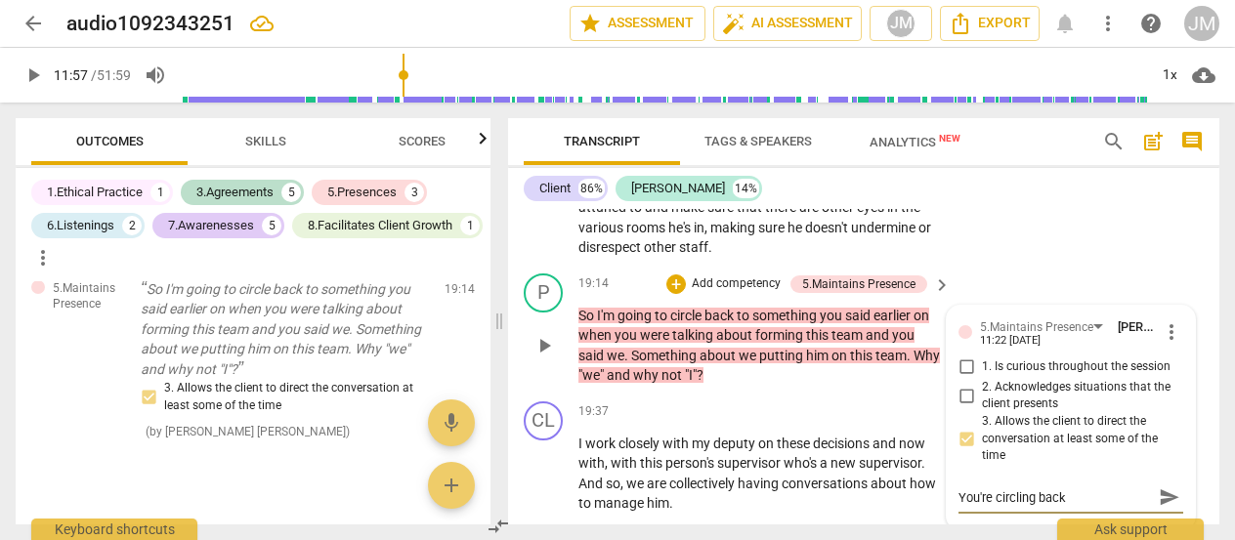
type textarea "You're circling back t"
type textarea "You're circling back to"
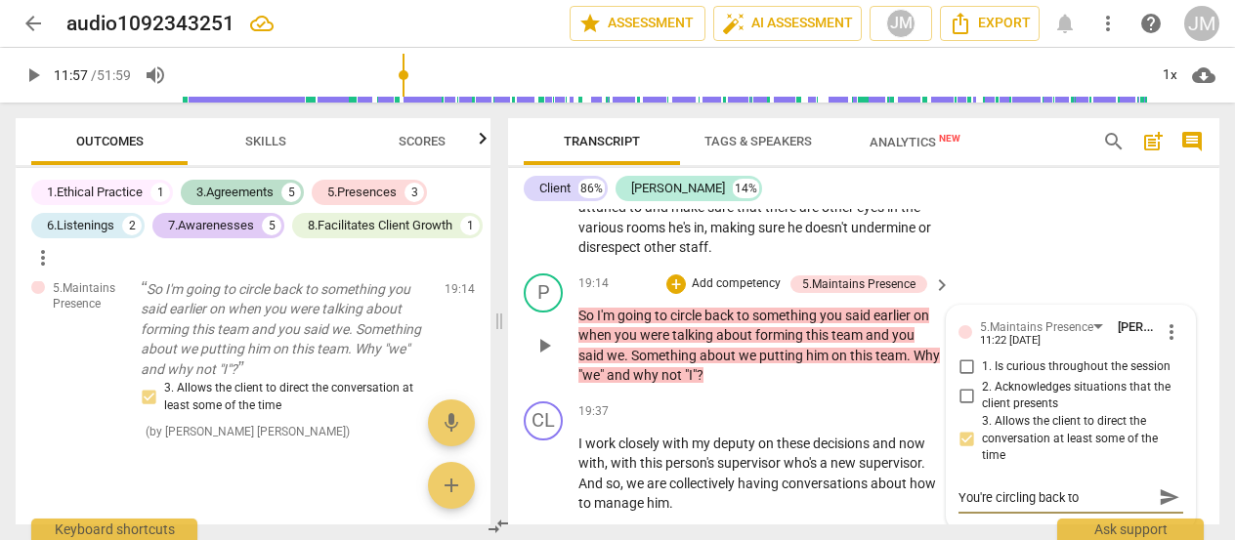
type textarea "You're circling back to"
type textarea "You're circling back to t"
type textarea "You're circling back to ti"
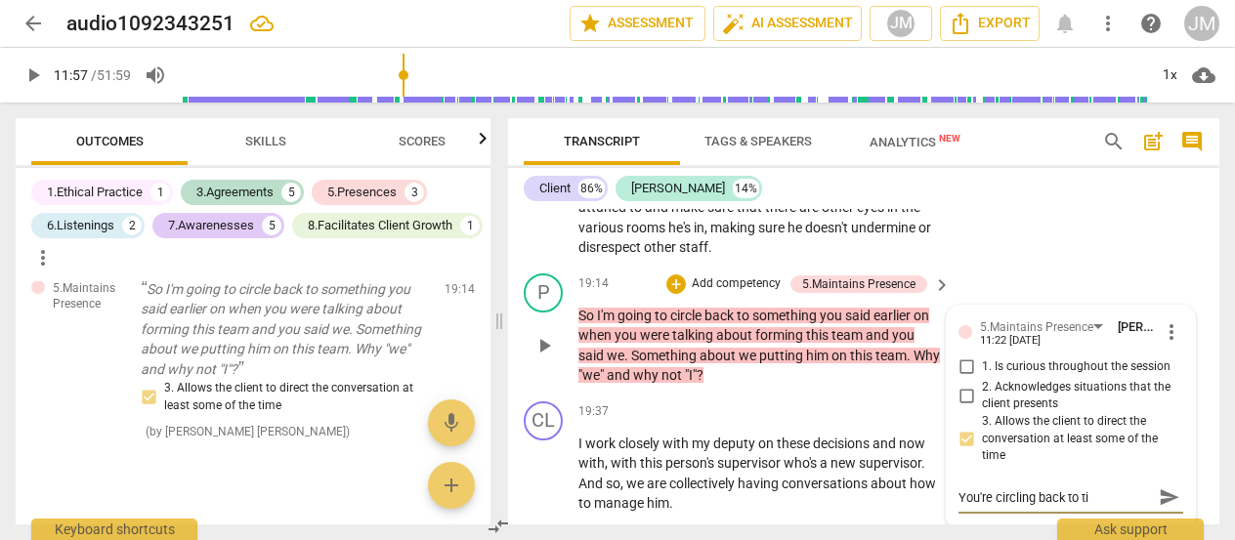
type textarea "You're circling back to t"
type textarea "You're circling back to th"
type textarea "You're circling back to thi"
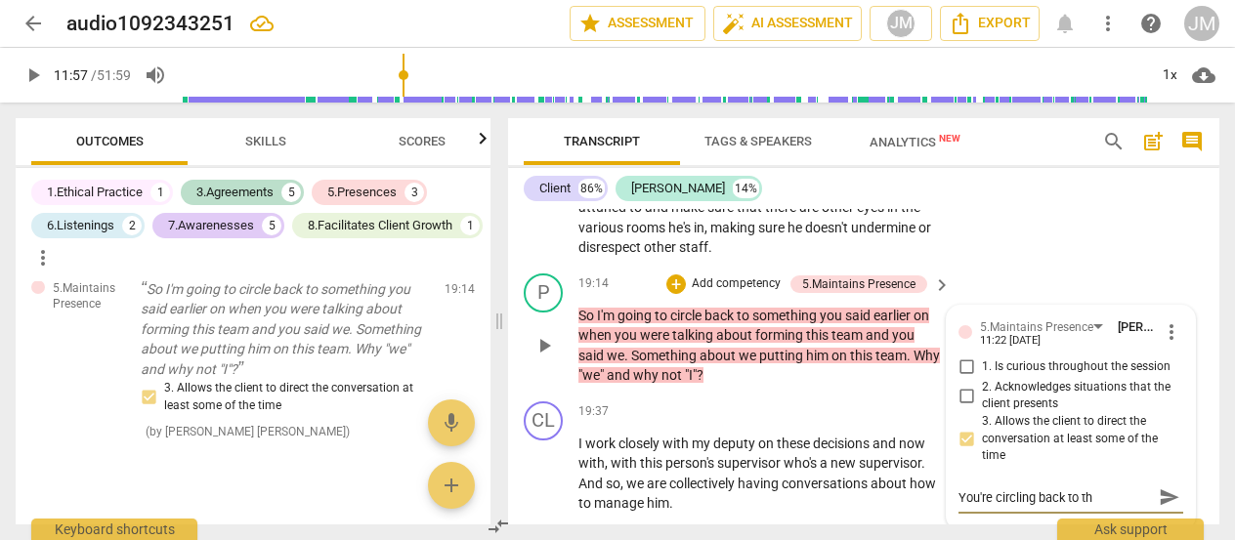
type textarea "You're circling back to thi"
type textarea "You're circling back to this"
type textarea "You're circling back to this,"
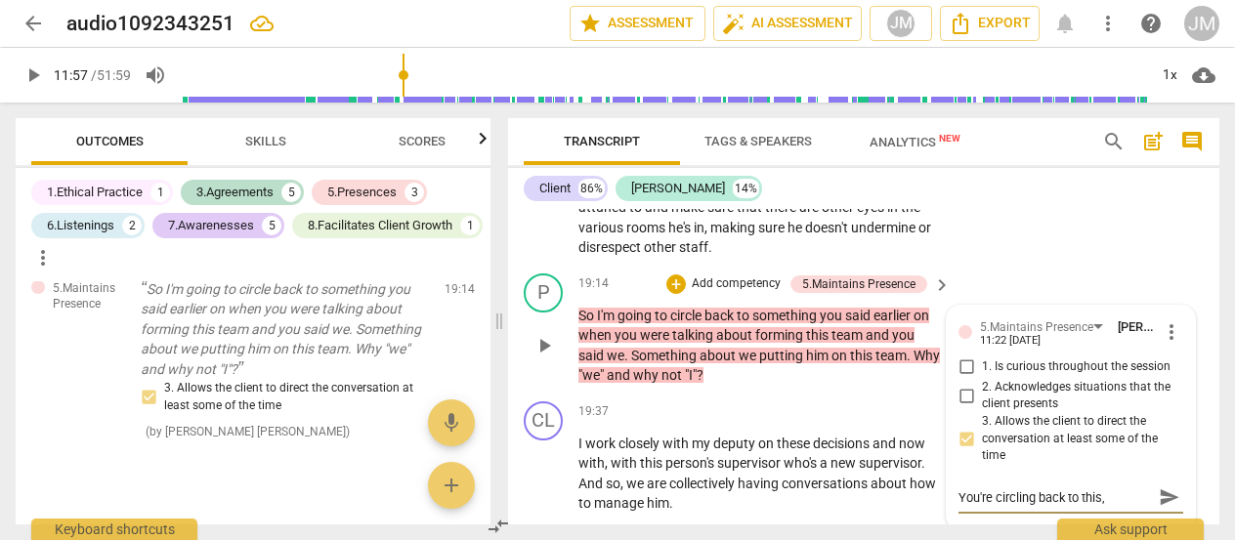
type textarea "You're circling back to this,"
type textarea "You're circling back to this, n"
type textarea "You're circling back to this, no"
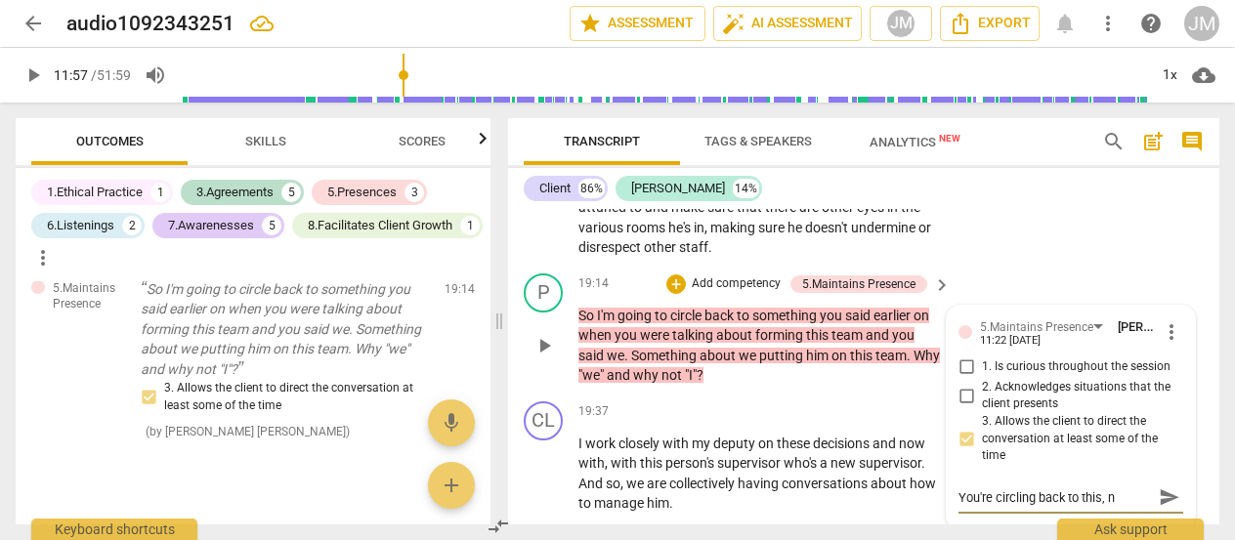
type textarea "You're circling back to this, no"
type textarea "You're circling back to this, not"
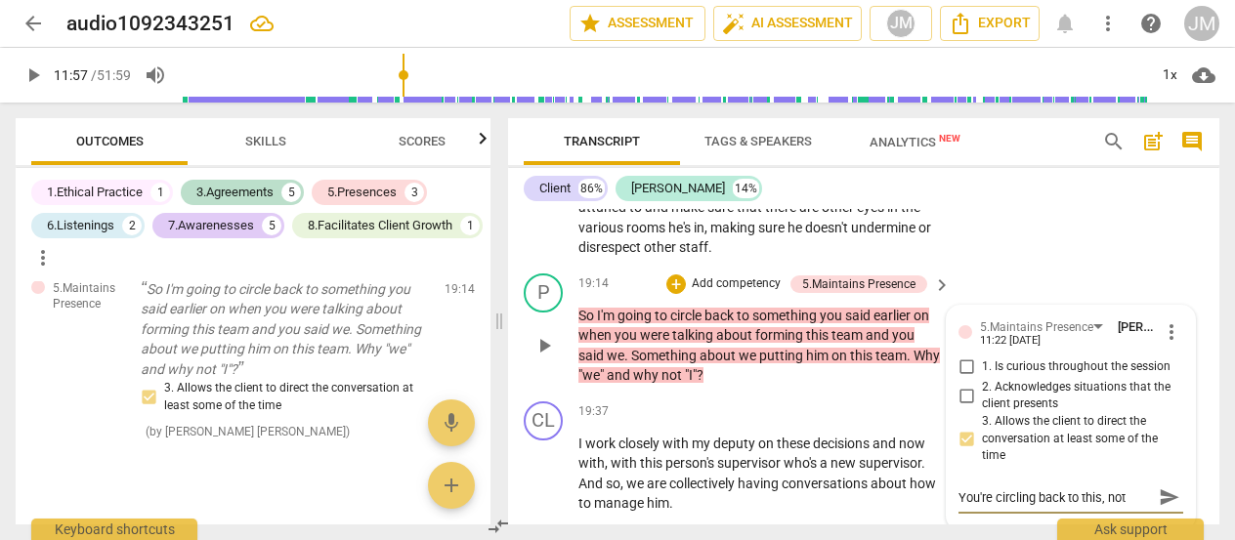
type textarea "You're circling back to this, not l"
type textarea "You're circling back to this, not le"
type textarea "You're circling back to this, not let"
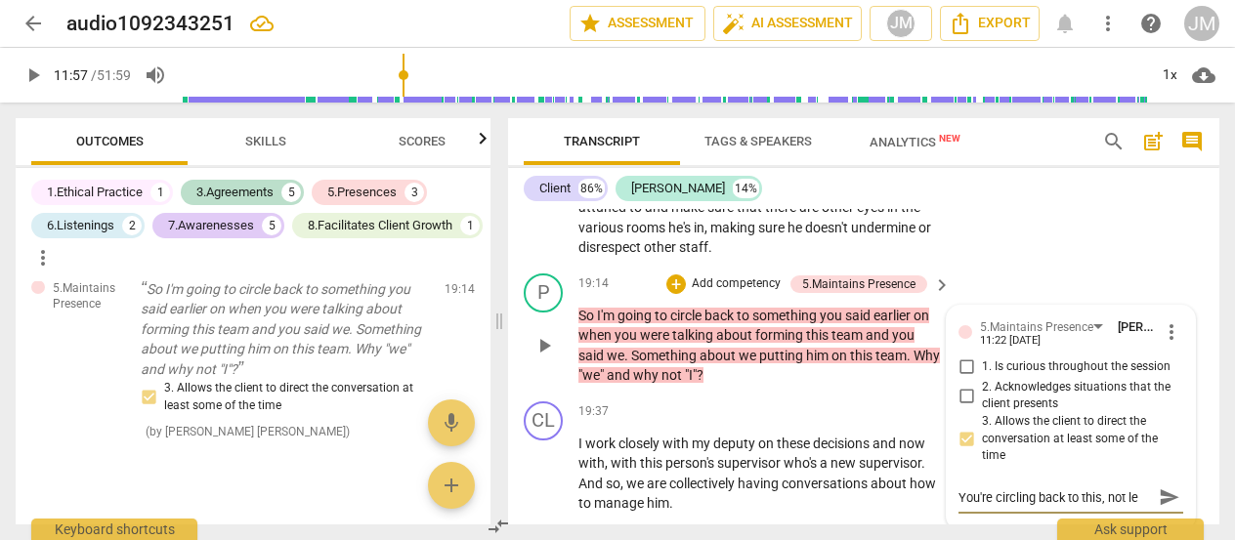
type textarea "You're circling back to this, not let"
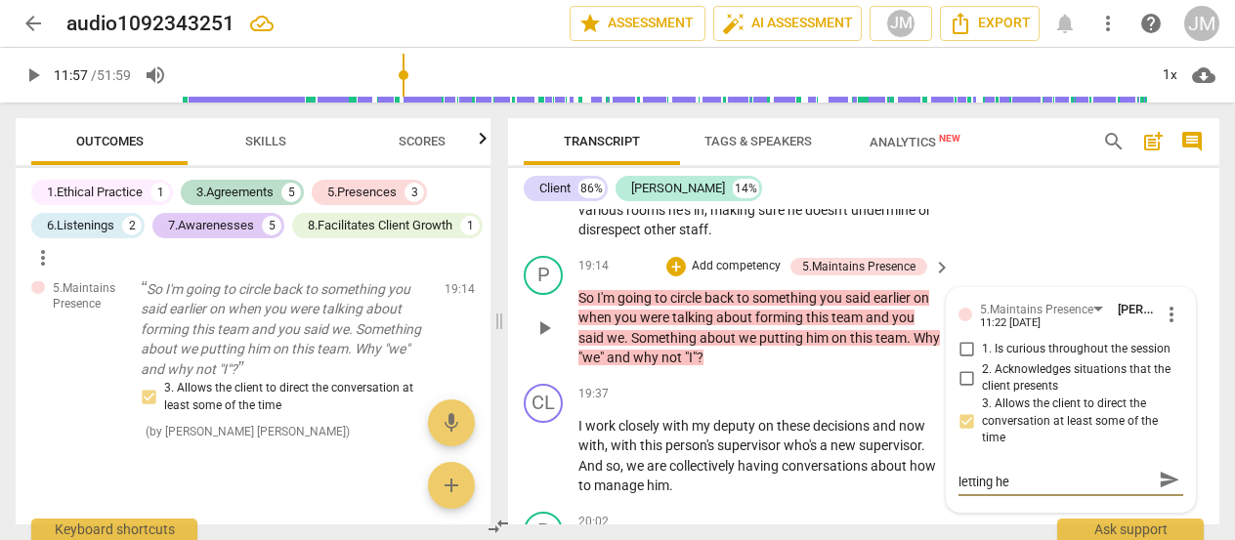
scroll to position [0, 0]
click at [969, 433] on input "3. Allows the client to direct the conversation at least some of the time" at bounding box center [966, 420] width 31 height 23
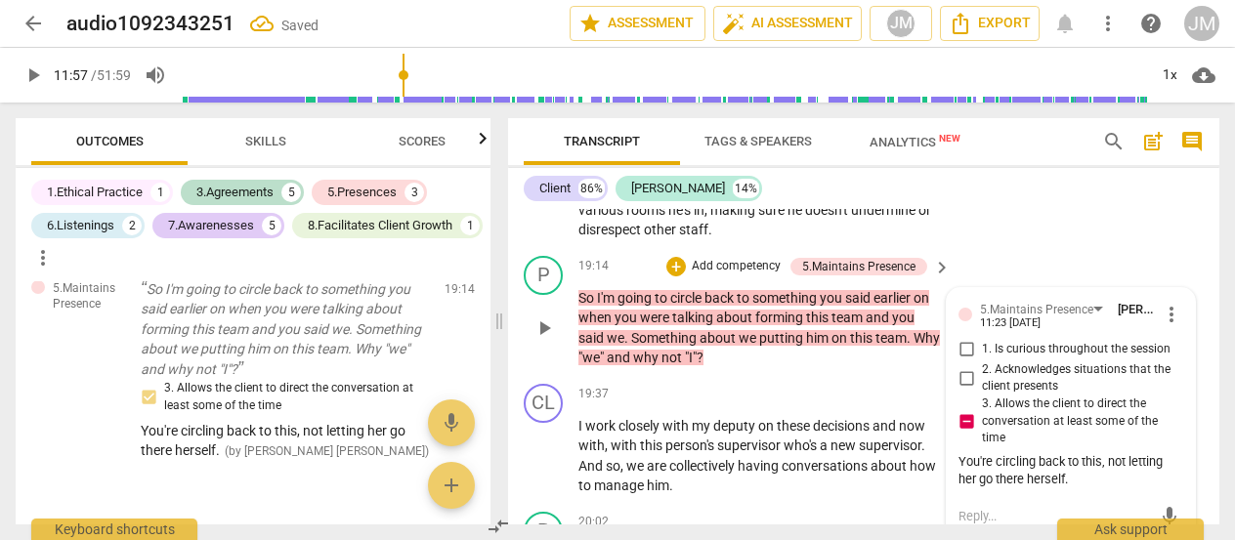
click at [951, 409] on input "3. Allows the client to direct the conversation at least some of the time" at bounding box center [966, 420] width 31 height 23
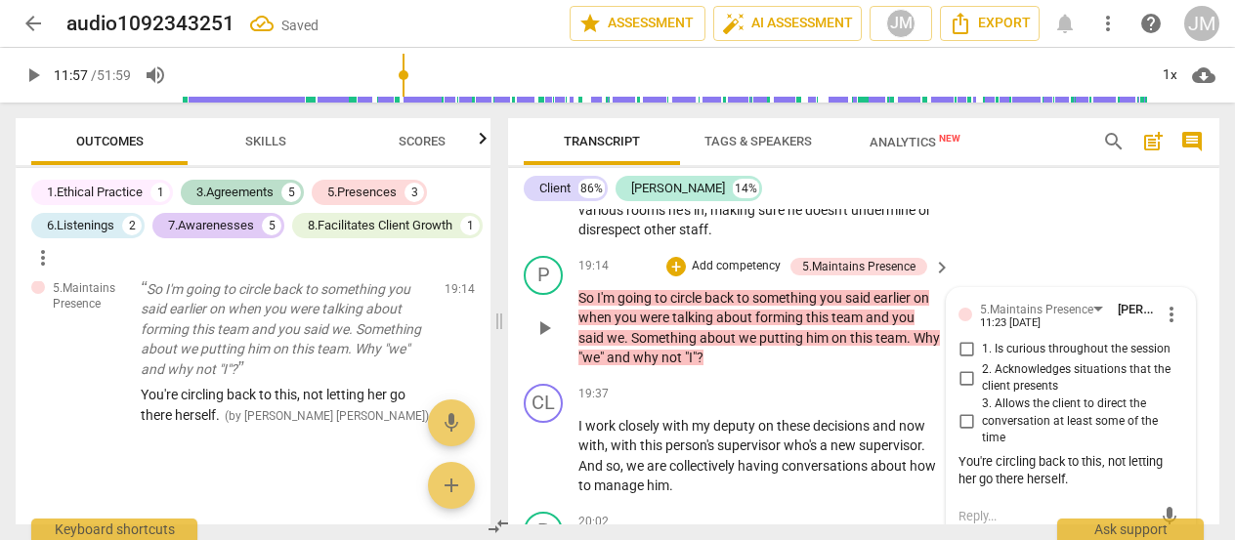
click at [1107, 491] on div "You're circling back to this, not letting her go there herself." at bounding box center [1071, 471] width 225 height 37
click at [1094, 491] on div "You're circling back to this, not letting her go there herself." at bounding box center [1071, 471] width 225 height 37
click at [1074, 491] on div "You're circling back to this, not letting her go there herself." at bounding box center [1071, 471] width 225 height 37
click at [977, 433] on input "3. Allows the client to direct the conversation at least some of the time" at bounding box center [966, 420] width 31 height 23
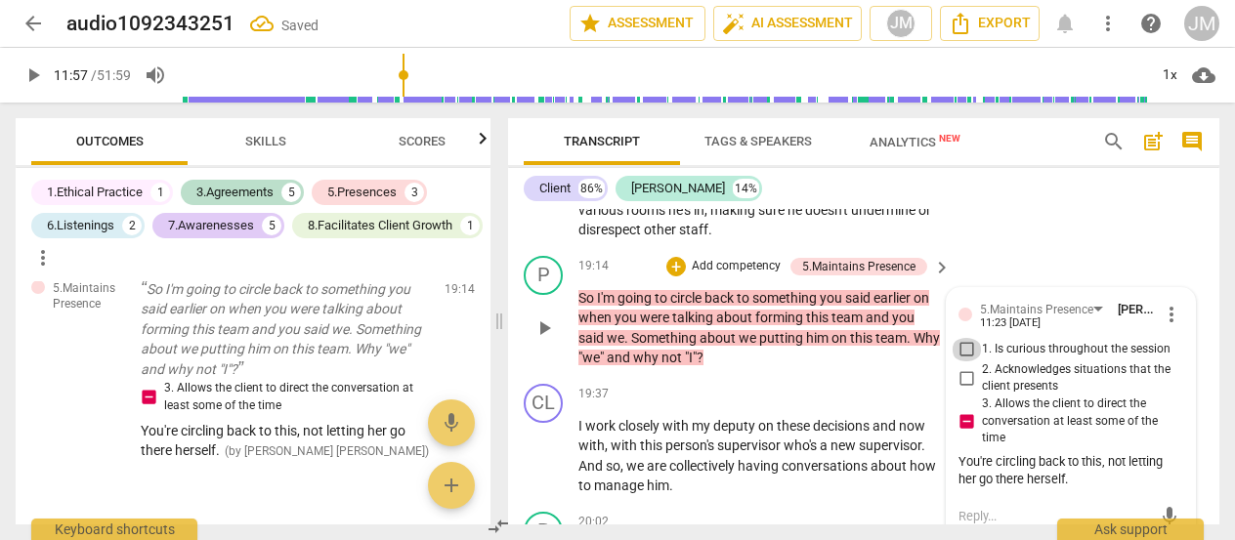
click at [960, 362] on input "1. Is curious throughout the session" at bounding box center [966, 349] width 31 height 23
click at [1163, 326] on span "more_vert" at bounding box center [1171, 314] width 23 height 23
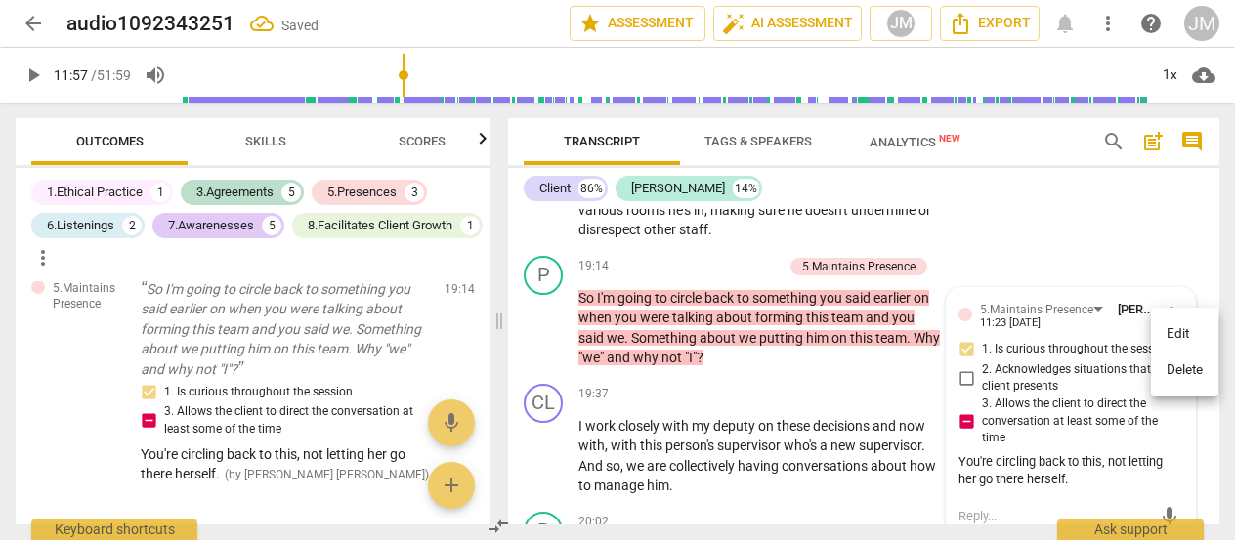
click at [1171, 330] on li "Edit" at bounding box center [1184, 334] width 67 height 37
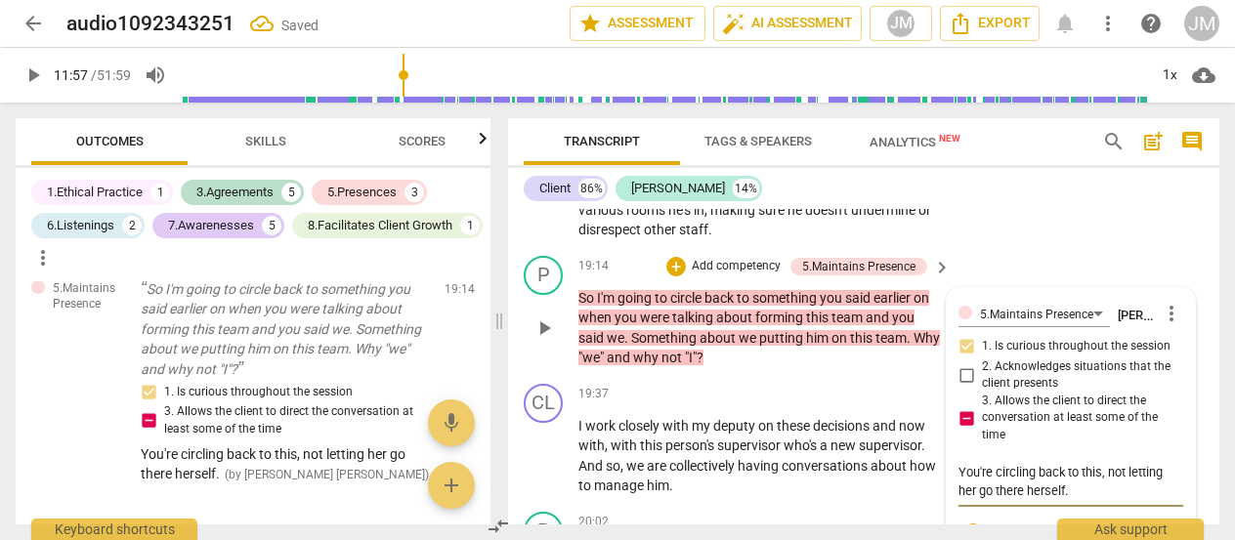
click at [1079, 500] on textarea "You're circling back to this, not letting her go there herself." at bounding box center [1071, 481] width 225 height 37
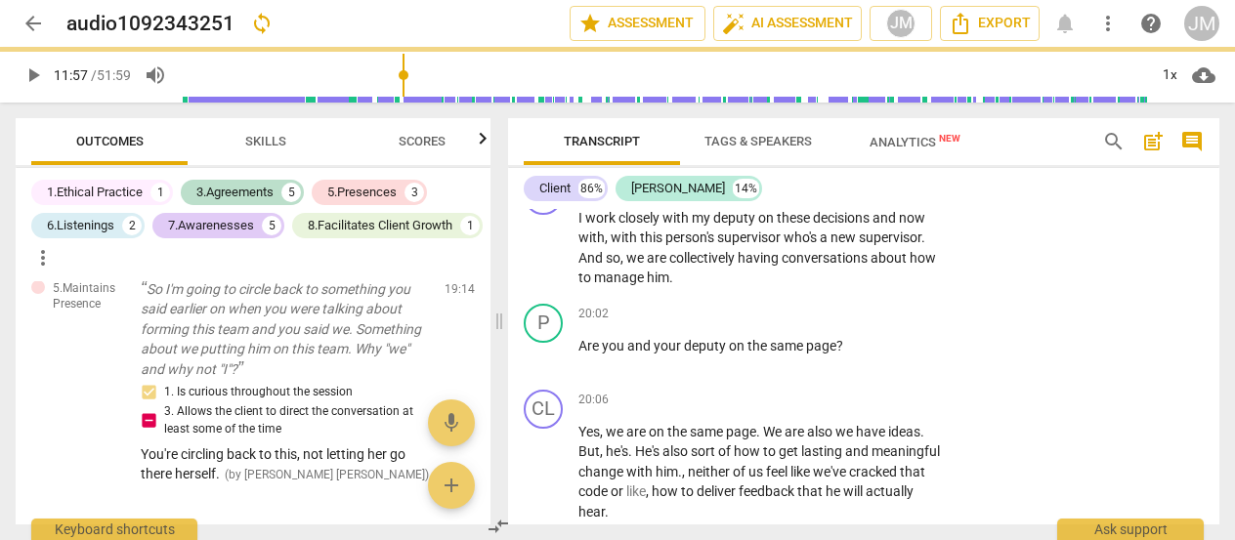
scroll to position [5487, 0]
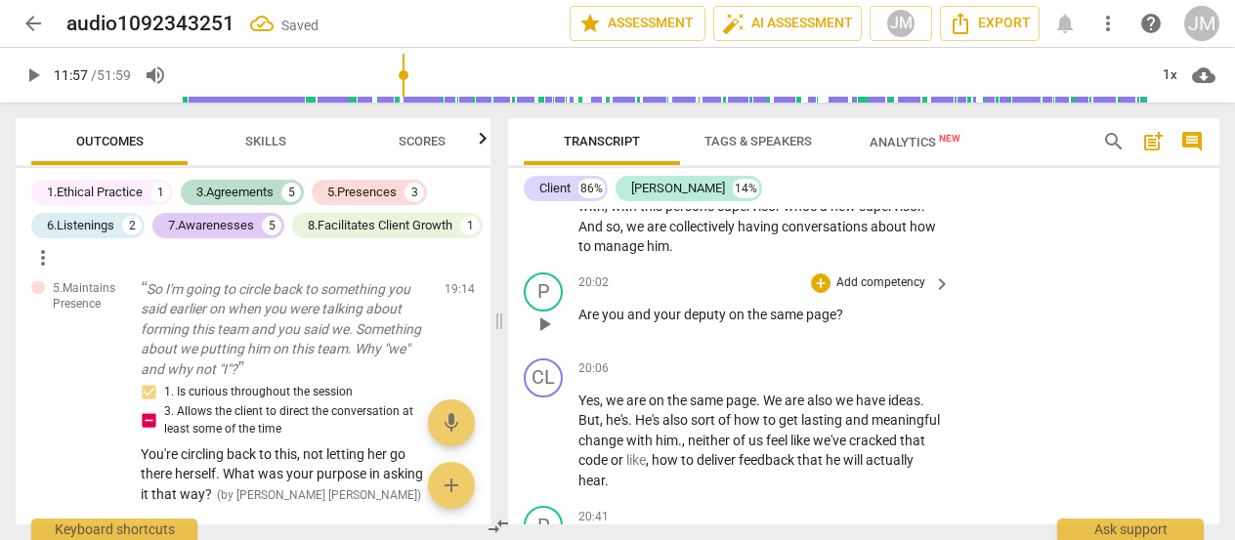
click at [856, 292] on p "Add competency" at bounding box center [881, 284] width 93 height 18
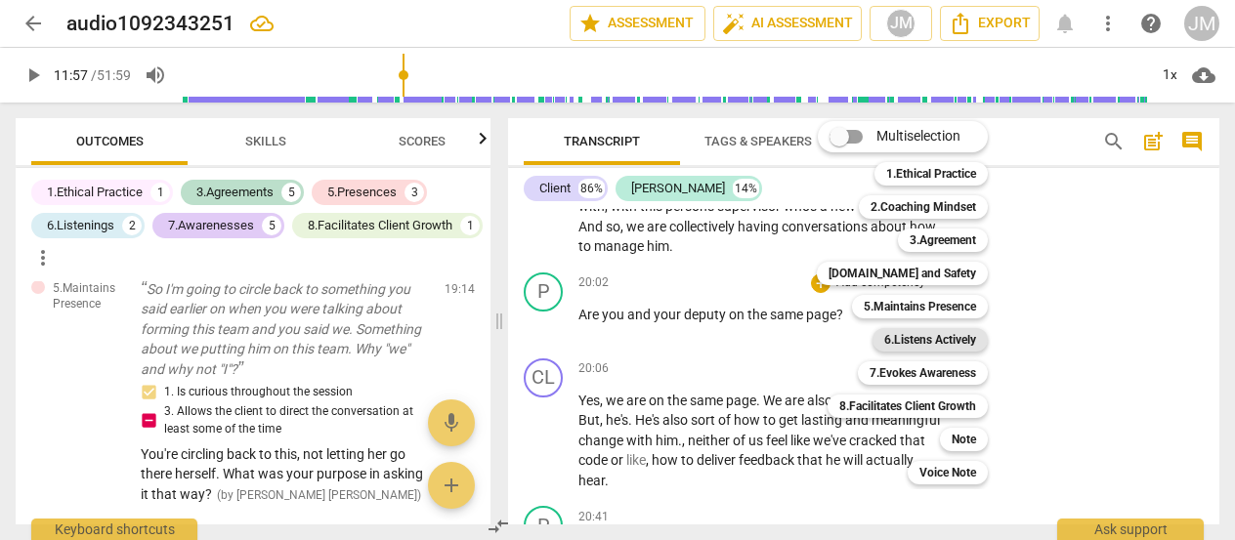
click at [910, 335] on b "6.Listens Actively" at bounding box center [930, 339] width 92 height 23
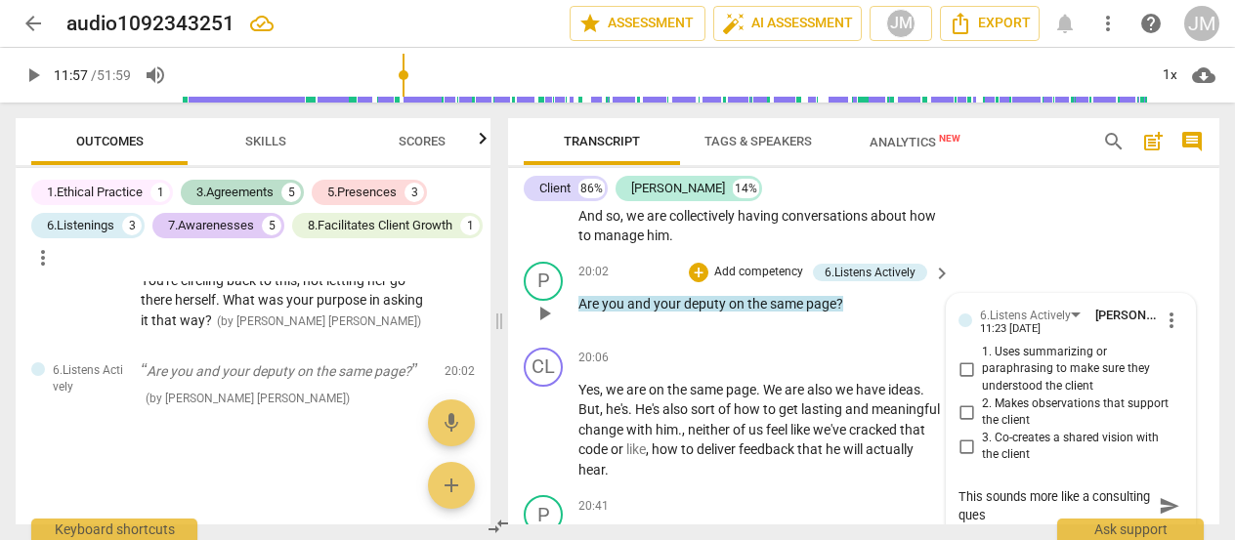
scroll to position [0, 0]
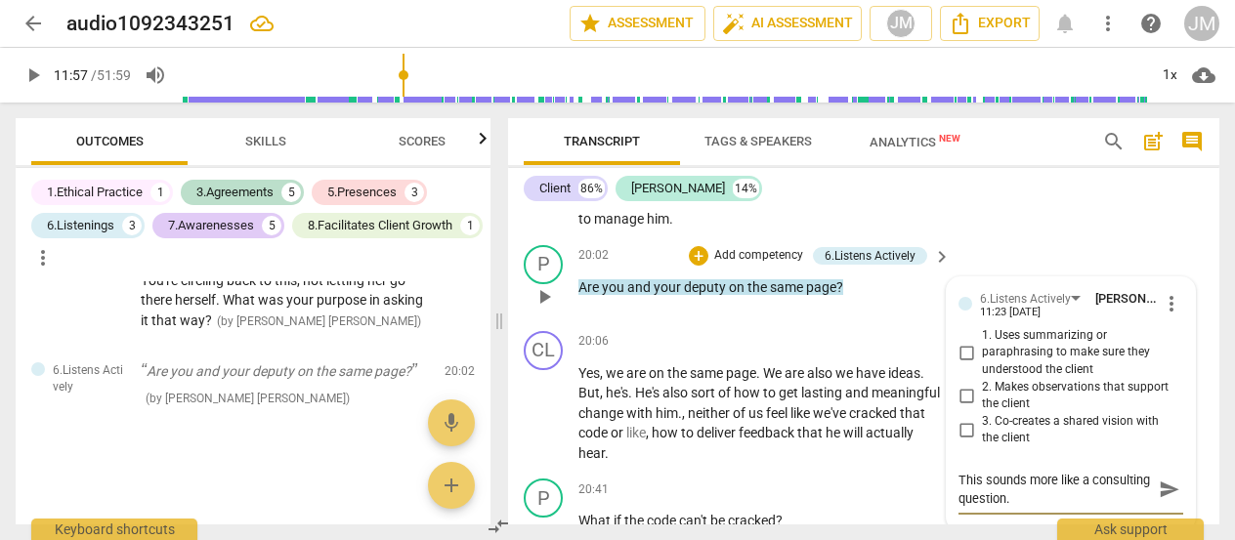
click at [1159, 500] on span "send" at bounding box center [1169, 489] width 21 height 21
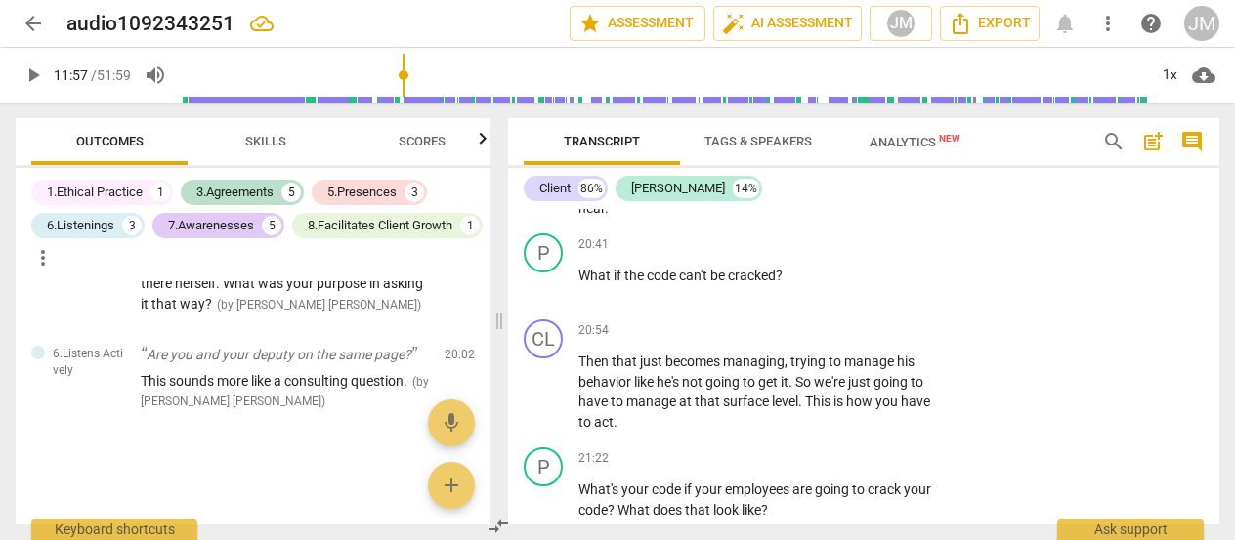
scroll to position [5760, 0]
click at [854, 254] on p "Add competency" at bounding box center [881, 245] width 93 height 18
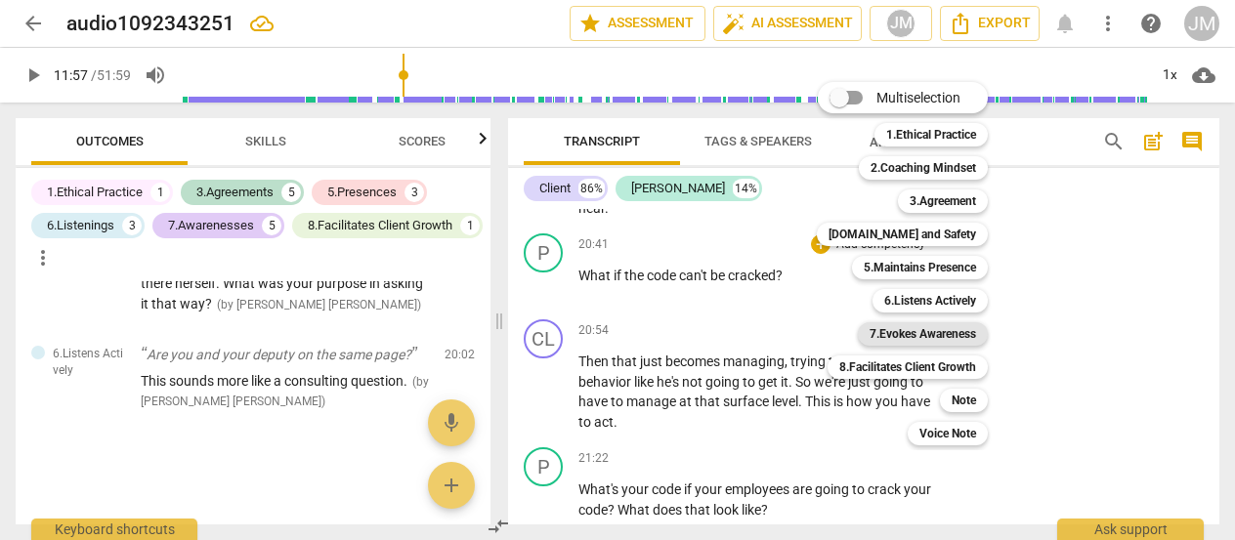
click at [946, 329] on b "7.Evokes Awareness" at bounding box center [923, 333] width 107 height 23
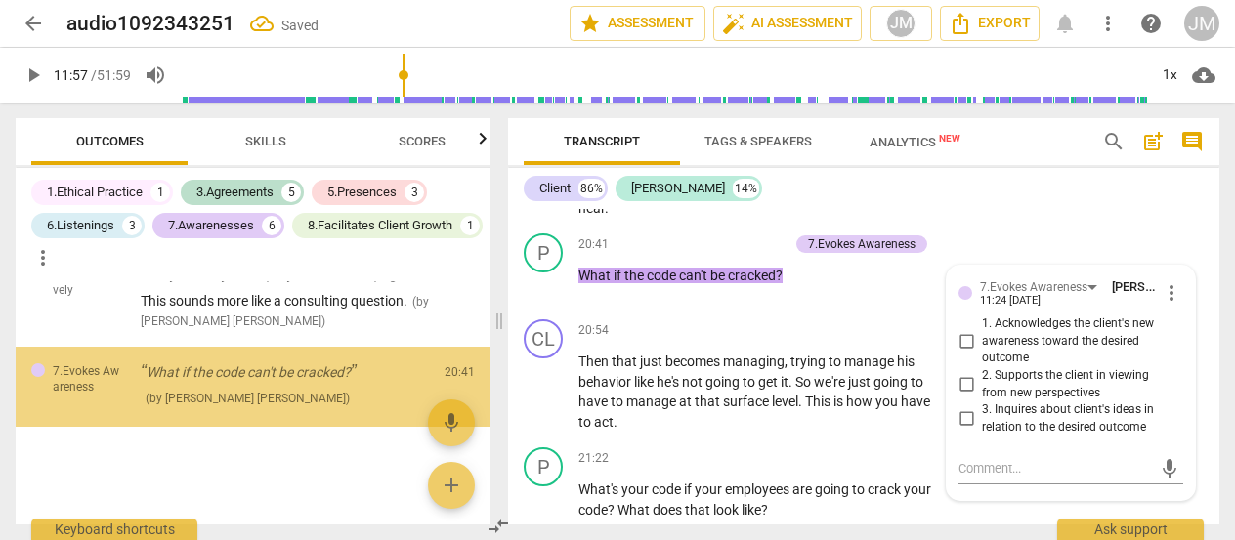
scroll to position [3887, 0]
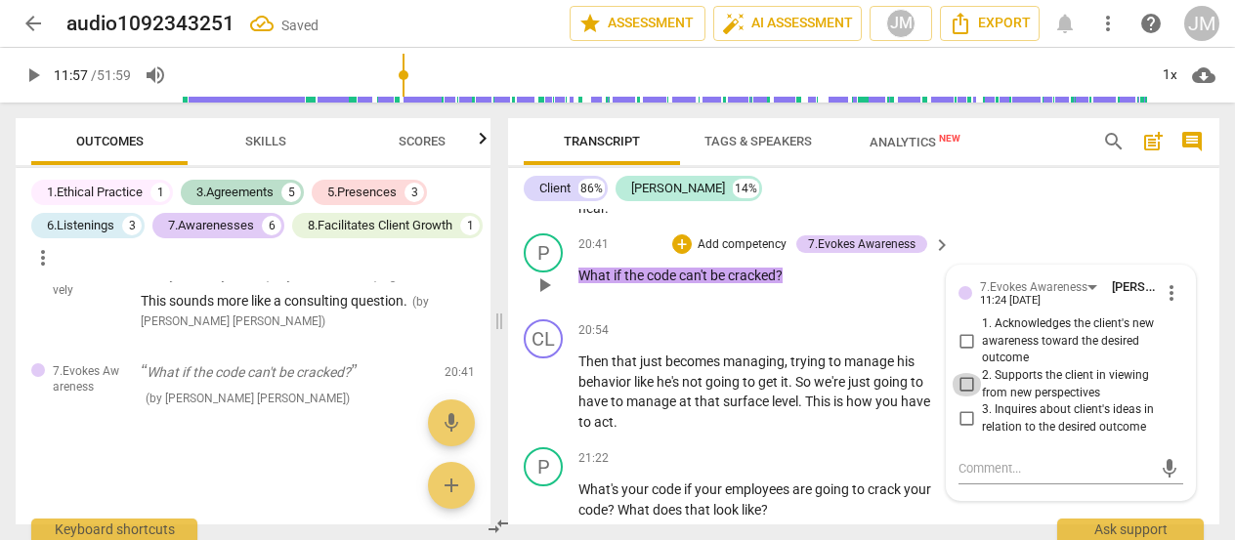
click at [963, 397] on input "2. Supports the client in viewing from new perspectives" at bounding box center [966, 384] width 31 height 23
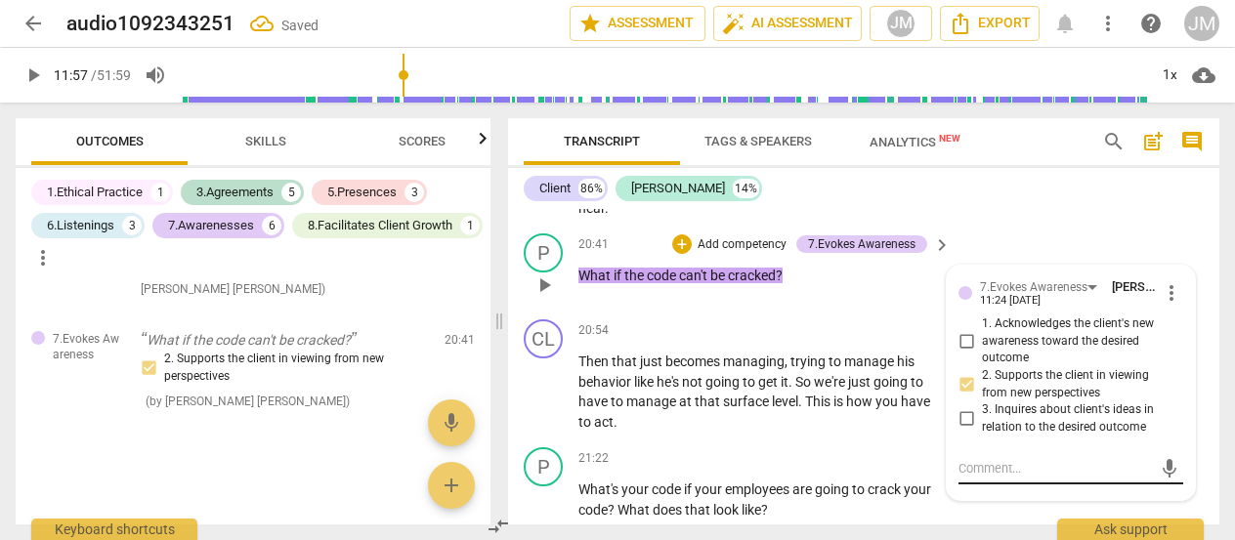
click at [967, 478] on textarea at bounding box center [1055, 468] width 193 height 19
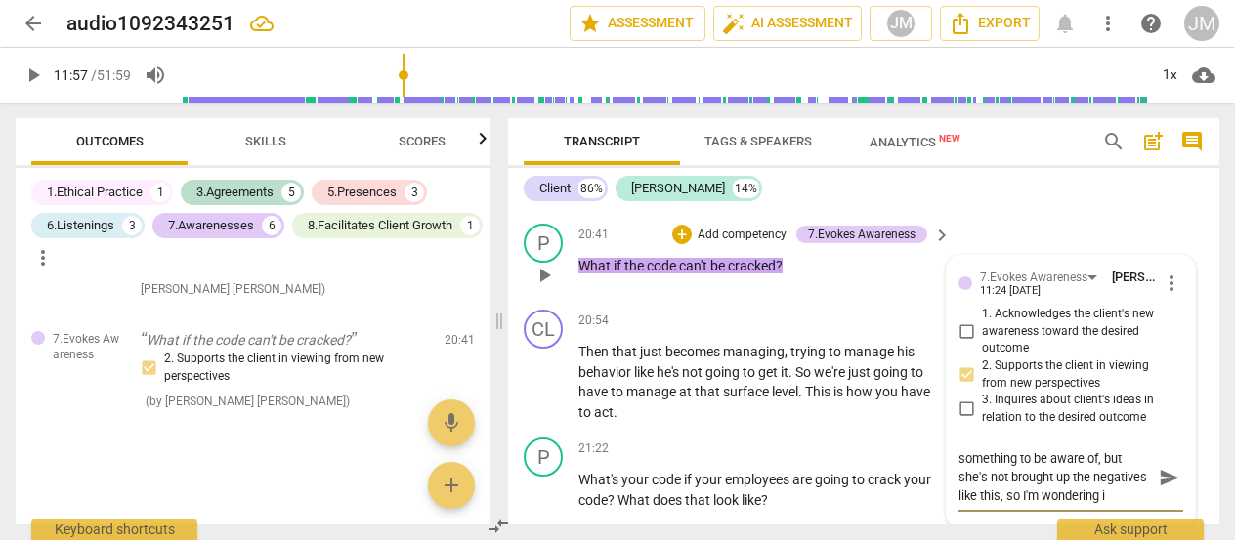
scroll to position [19, 0]
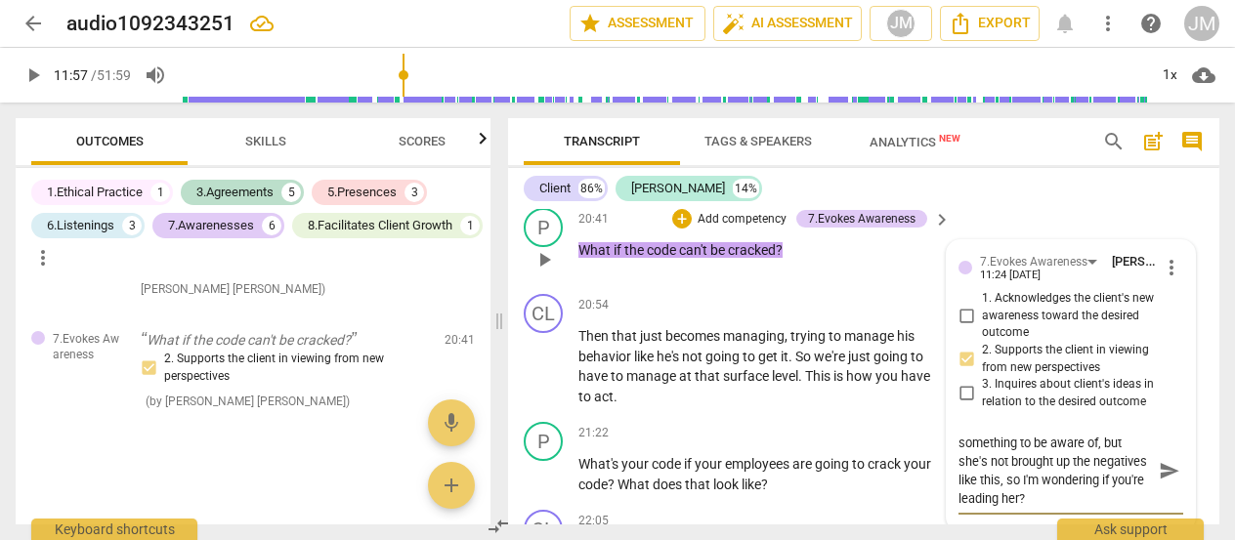
click at [1159, 483] on span "send" at bounding box center [1169, 471] width 21 height 21
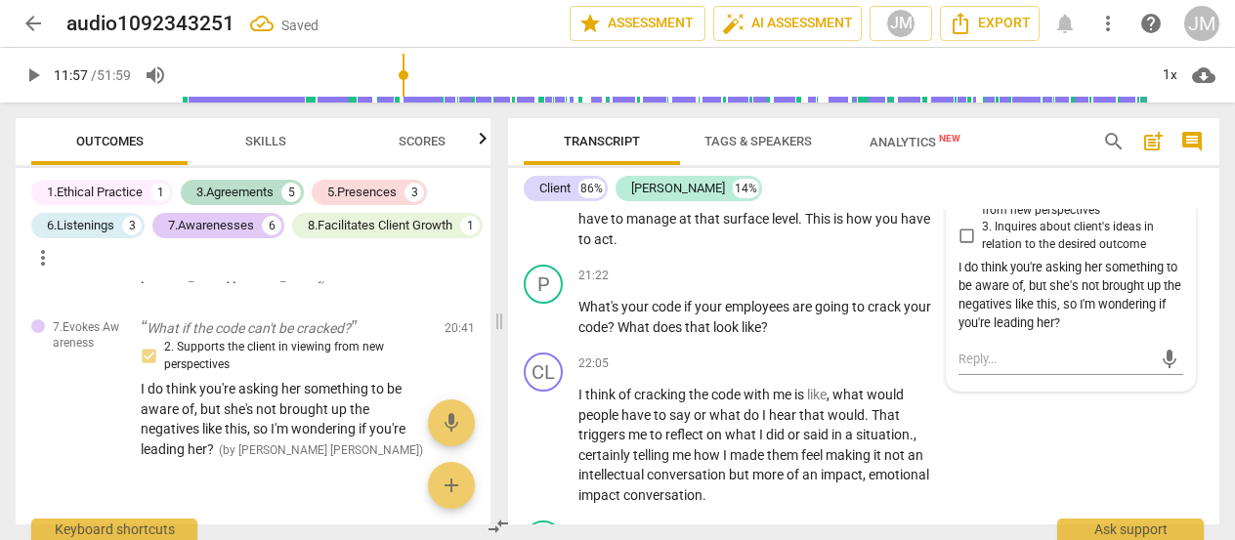
scroll to position [5945, 0]
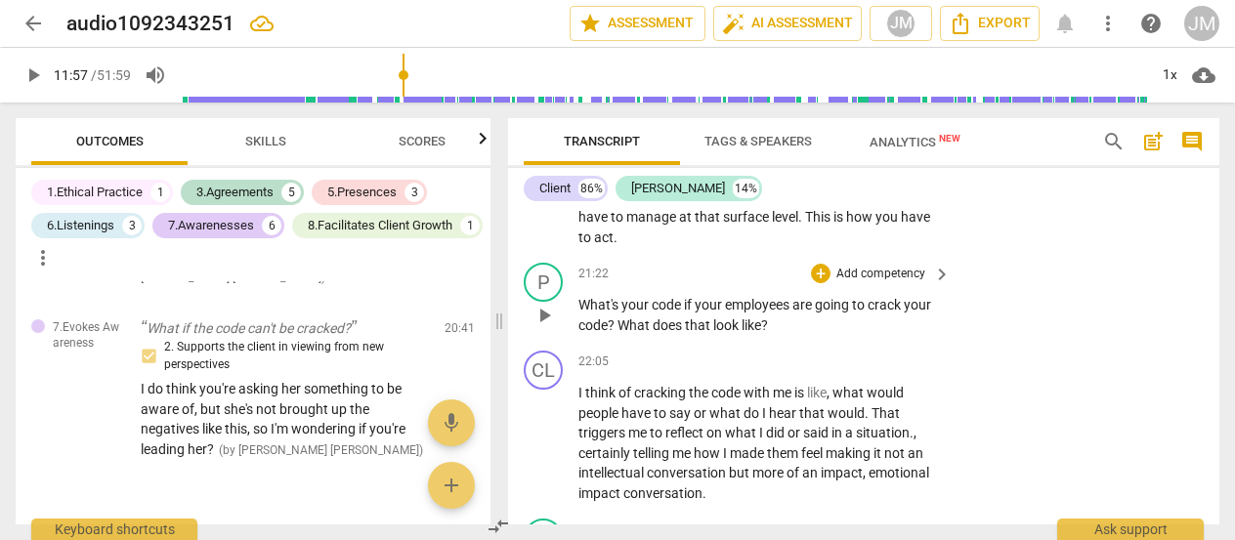
click at [849, 333] on p "What's your code if your employees are going to crack your code ? What does tha…" at bounding box center [760, 315] width 363 height 40
click at [885, 283] on p "Add competency" at bounding box center [881, 275] width 93 height 18
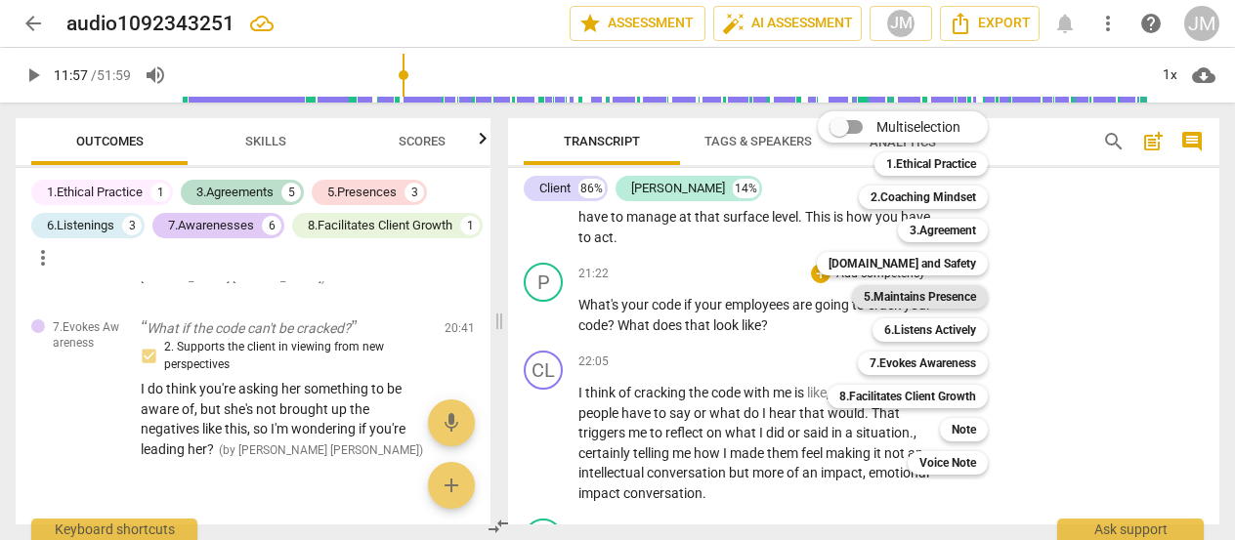
click at [963, 297] on b "5.Maintains Presence" at bounding box center [920, 296] width 112 height 23
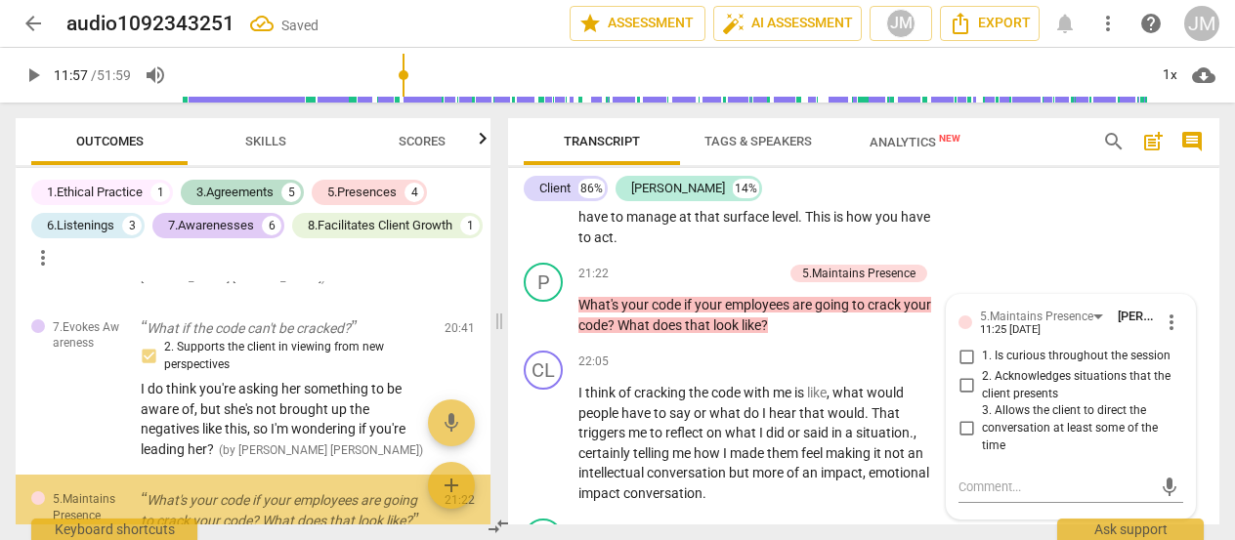
scroll to position [4067, 0]
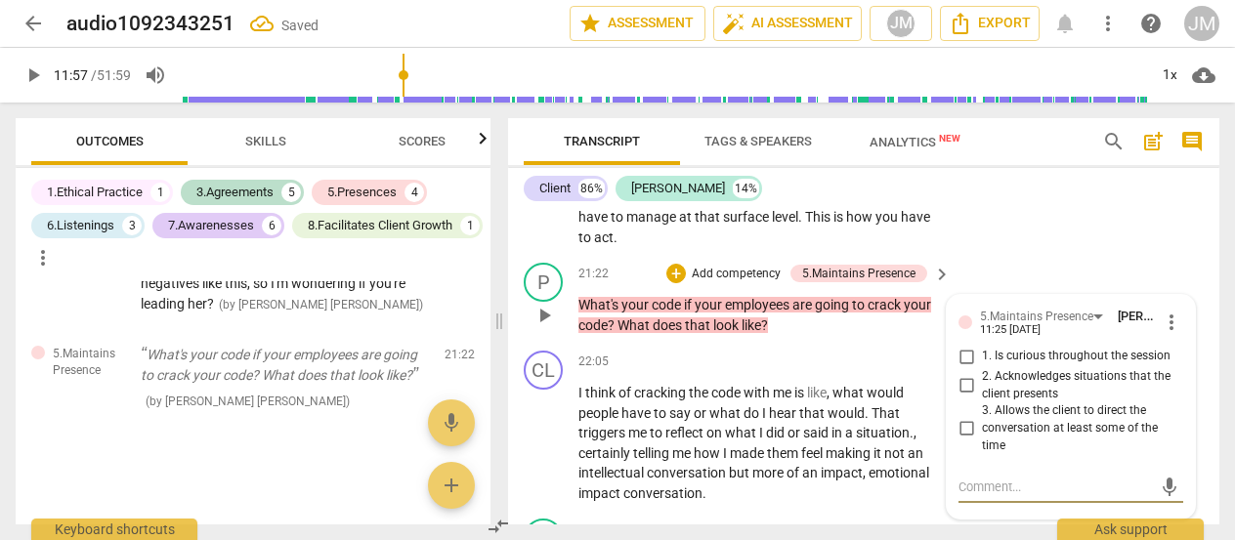
click at [966, 368] on input "1. Is curious throughout the session" at bounding box center [966, 356] width 31 height 23
click at [998, 496] on textarea at bounding box center [1055, 487] width 193 height 19
click at [1165, 464] on div "5.Maintains Presence [PERSON_NAME] [PERSON_NAME] 11:25 [DATE] more_vert 1. Is c…" at bounding box center [1071, 385] width 225 height 157
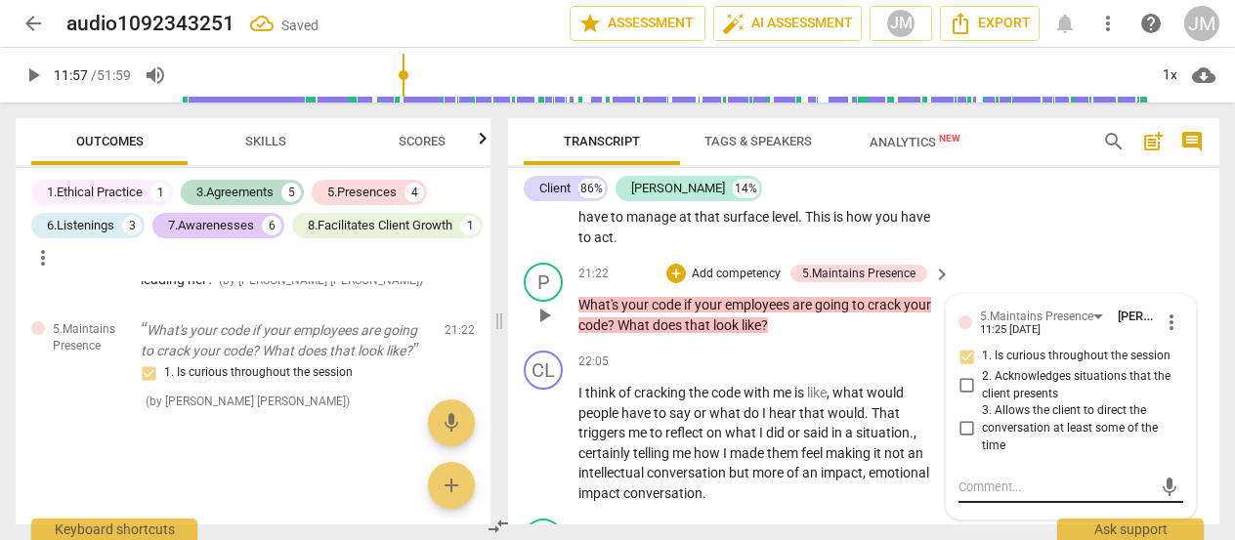
click at [987, 496] on textarea at bounding box center [1055, 487] width 193 height 19
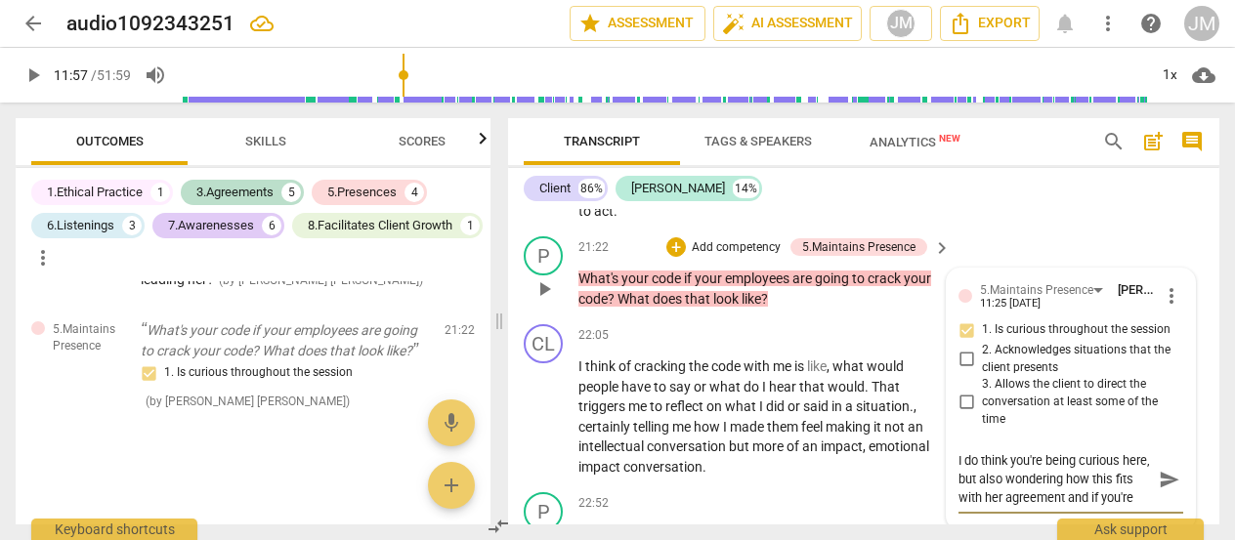
scroll to position [5973, 0]
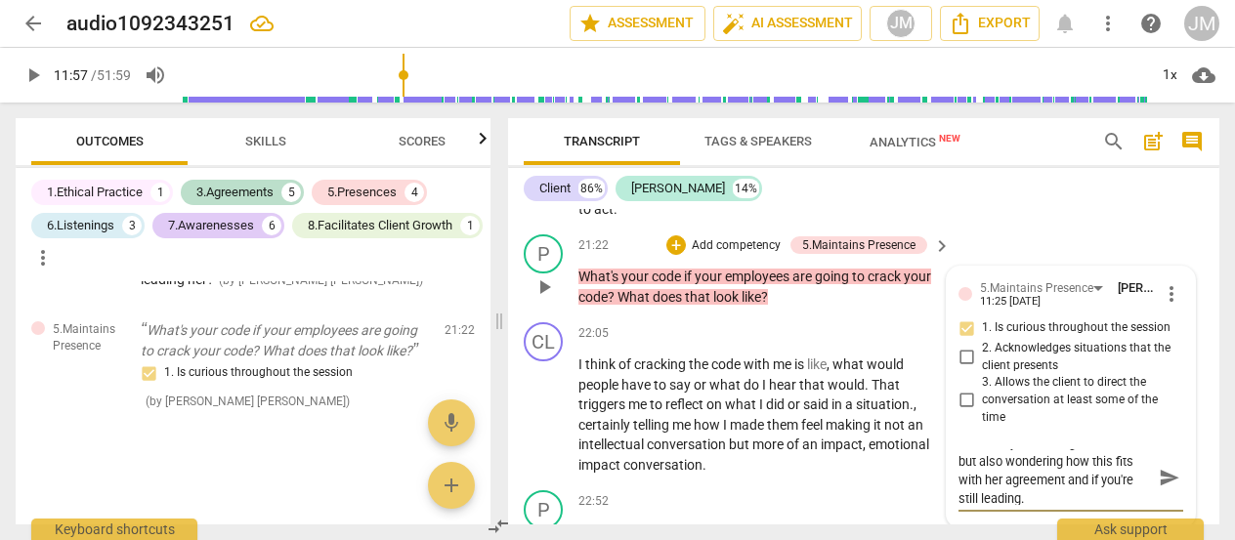
click at [1161, 489] on span "send" at bounding box center [1169, 477] width 21 height 21
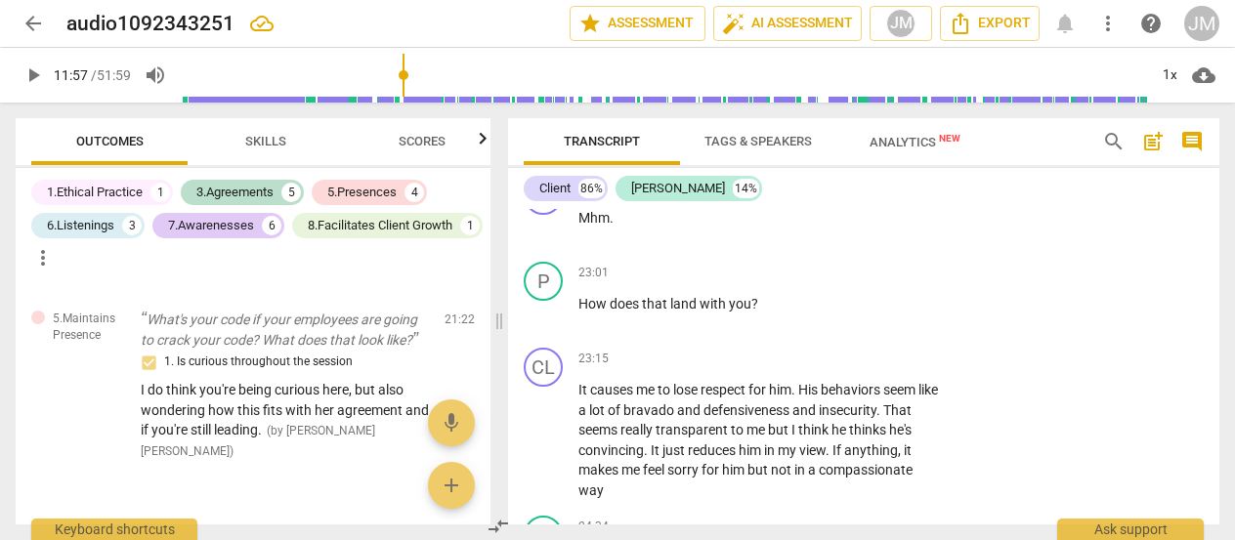
scroll to position [6378, 0]
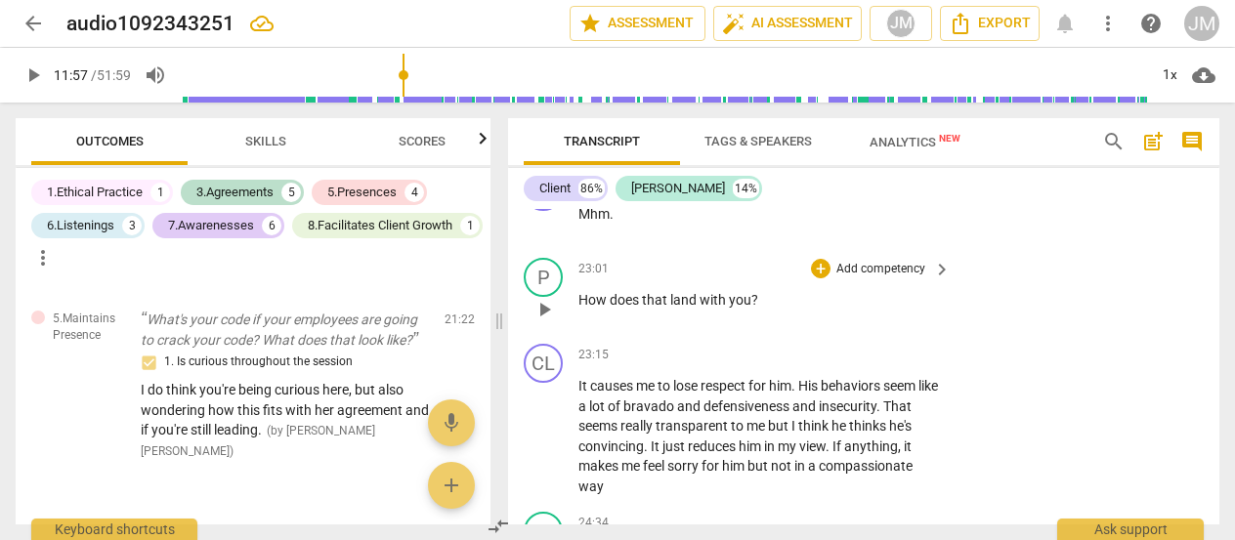
click at [830, 279] on div "+ Add competency" at bounding box center [869, 269] width 116 height 20
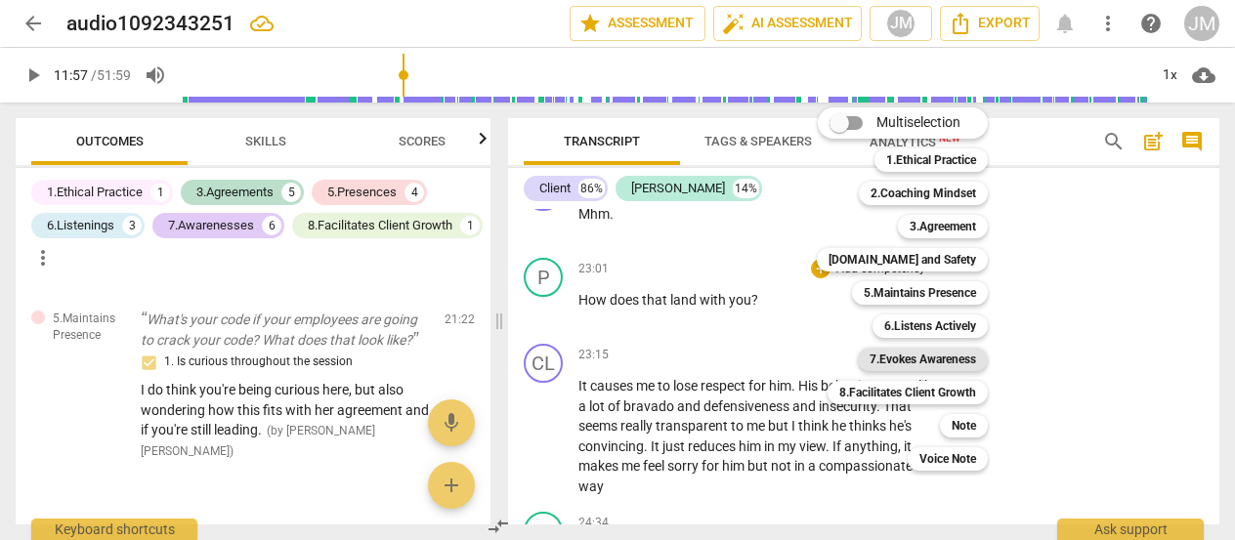
click at [952, 362] on b "7.Evokes Awareness" at bounding box center [923, 359] width 107 height 23
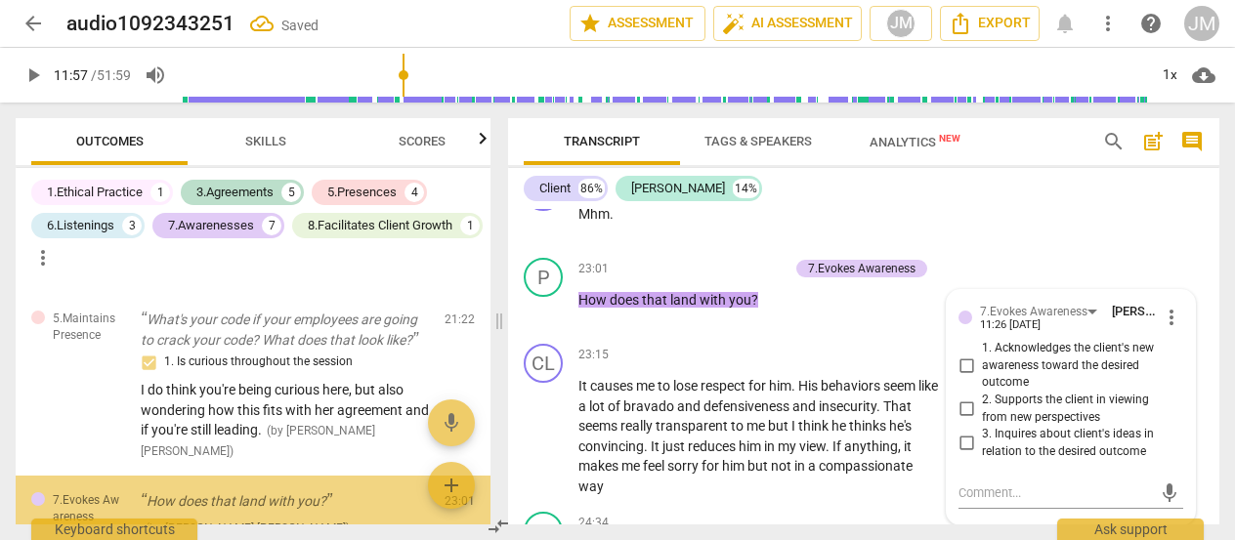
scroll to position [4241, 0]
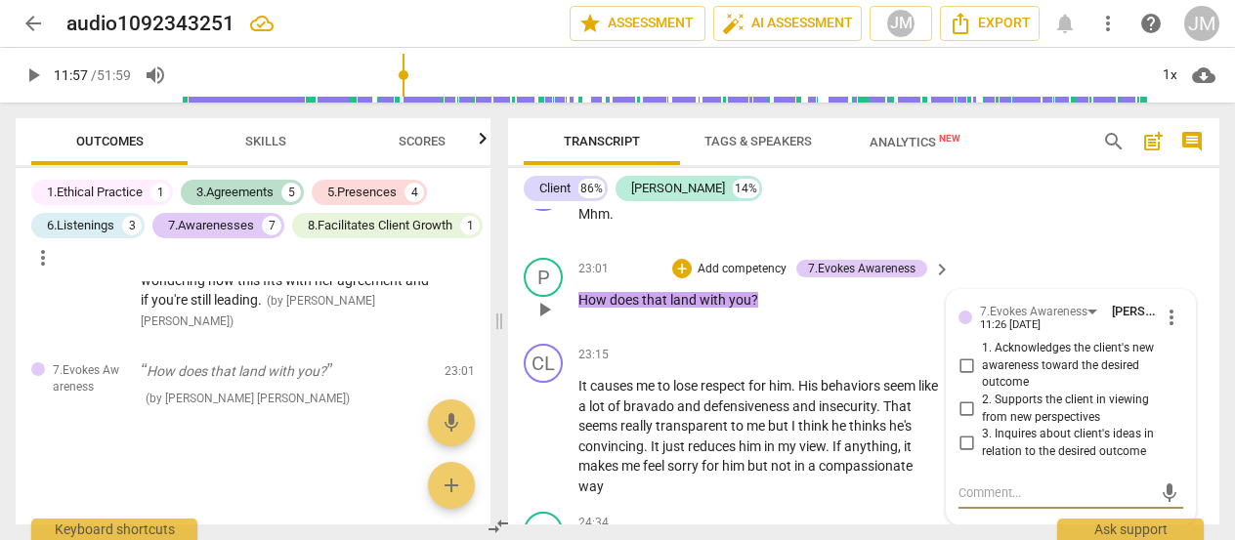
click at [964, 421] on input "2. Supports the client in viewing from new perspectives" at bounding box center [966, 409] width 31 height 23
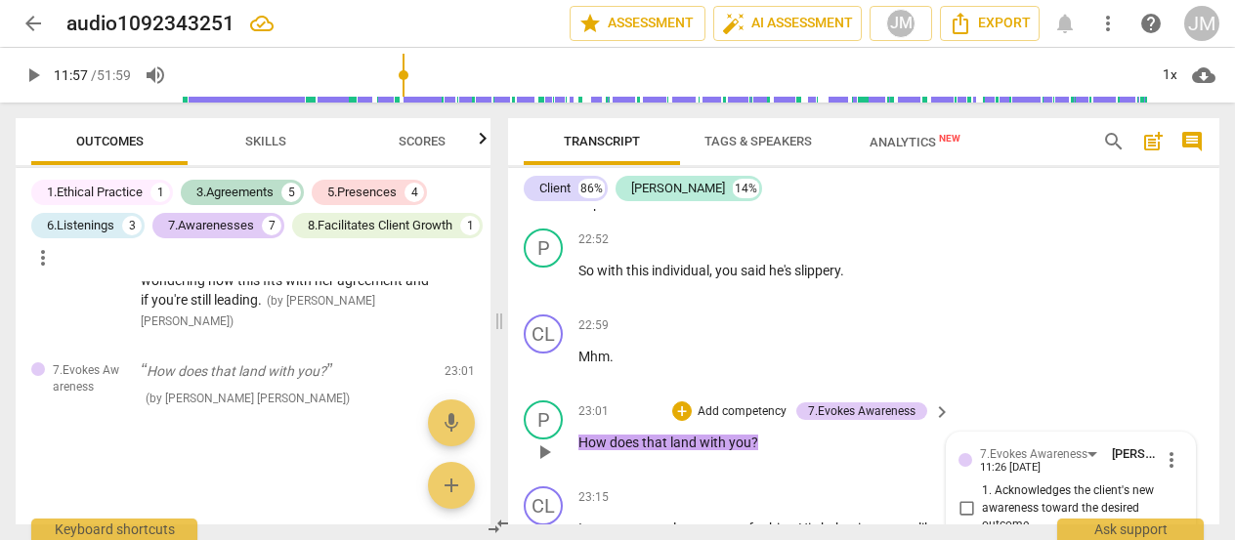
scroll to position [6200, 0]
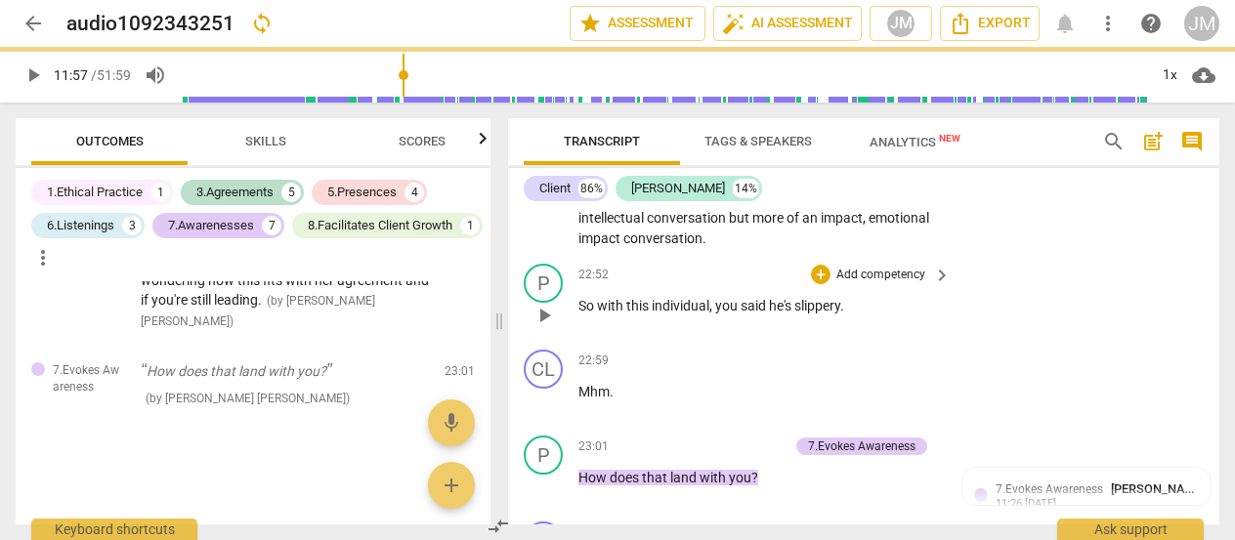
click at [844, 314] on span "." at bounding box center [842, 306] width 4 height 16
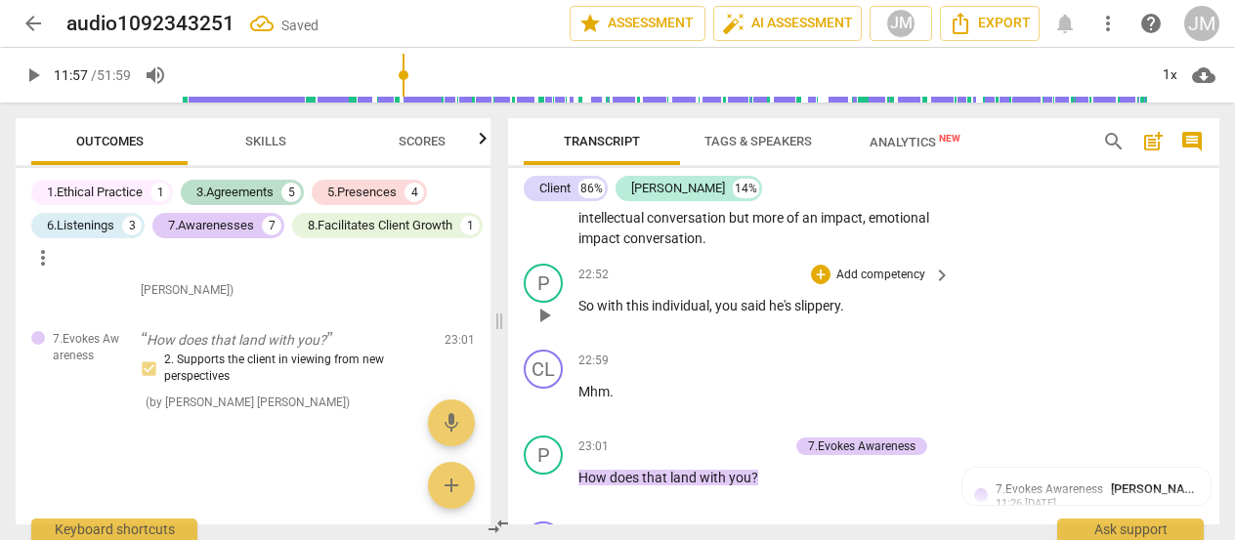
click at [874, 284] on p "Add competency" at bounding box center [881, 276] width 93 height 18
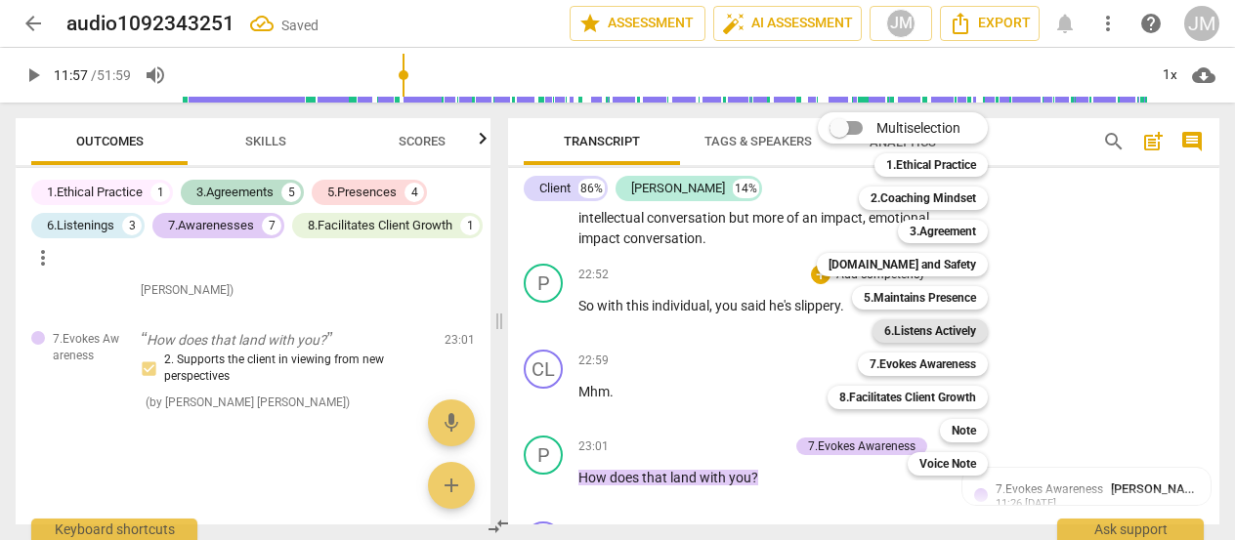
click at [947, 335] on b "6.Listens Actively" at bounding box center [930, 331] width 92 height 23
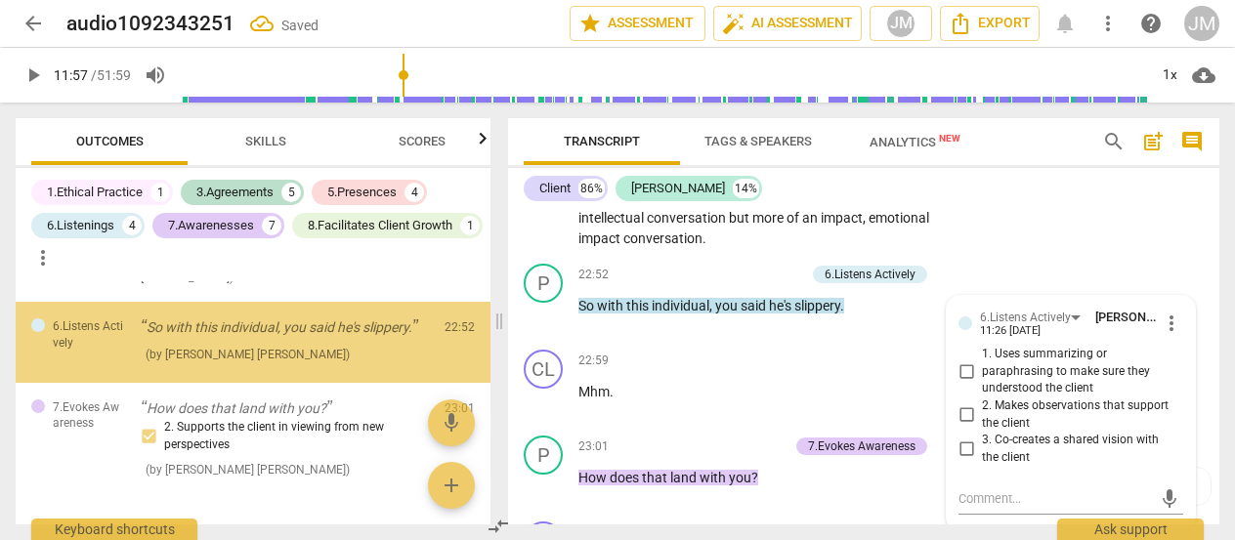
scroll to position [6201, 0]
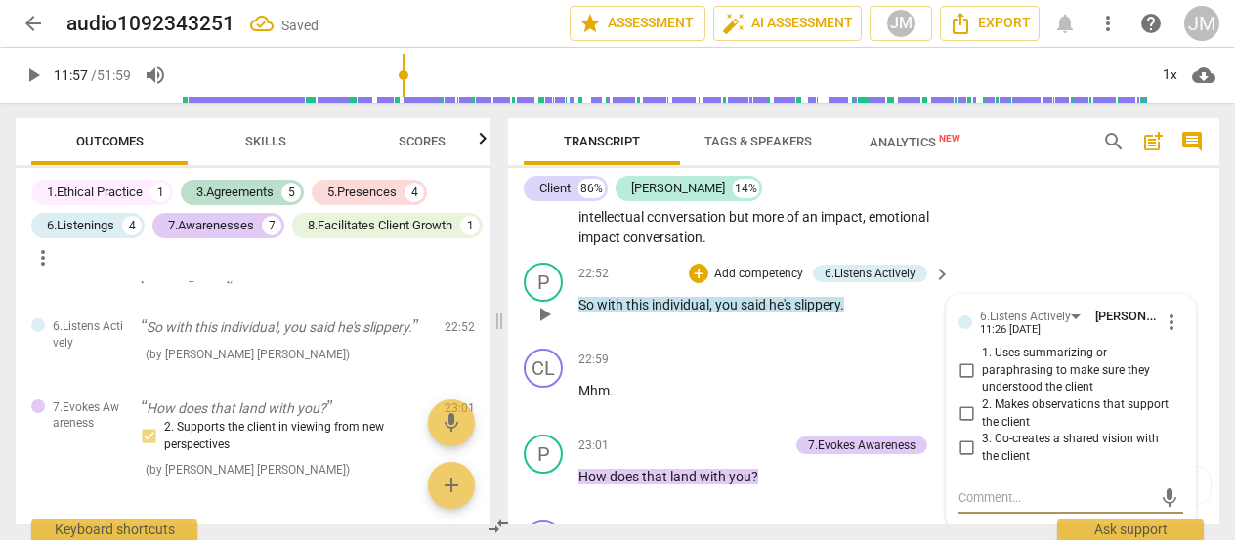
click at [964, 383] on input "1. Uses summarizing or paraphrasing to make sure they understood the client" at bounding box center [966, 371] width 31 height 23
click at [962, 383] on input "1. Uses summarizing or paraphrasing to make sure they understood the client" at bounding box center [966, 371] width 31 height 23
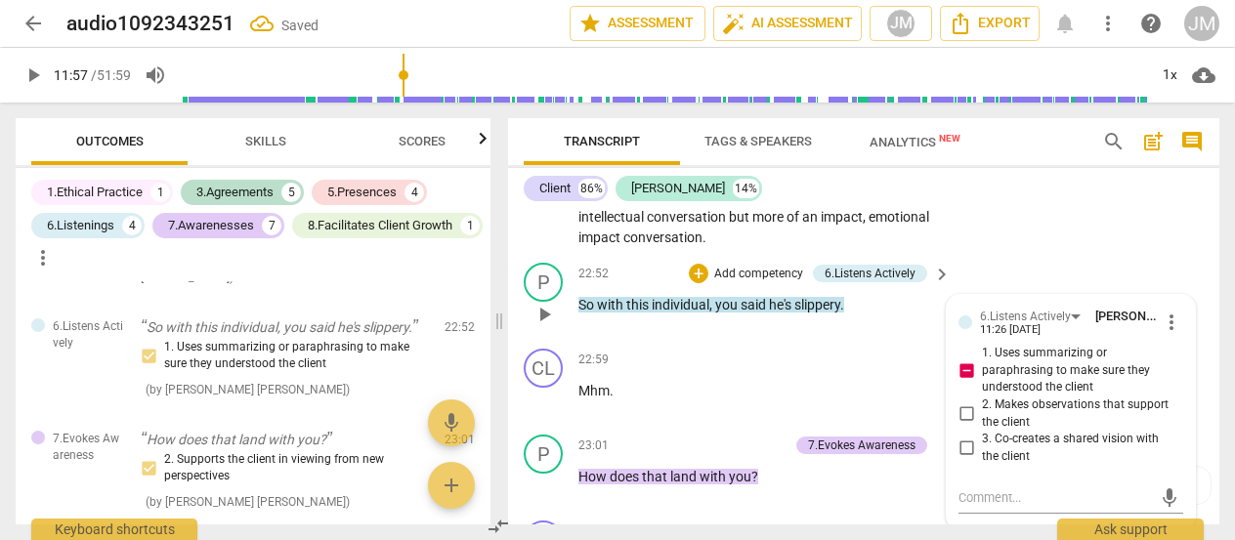
click at [958, 383] on input "1. Uses summarizing or paraphrasing to make sure they understood the client" at bounding box center [966, 371] width 31 height 23
click at [967, 426] on input "2. Makes observations that support the client" at bounding box center [966, 414] width 31 height 23
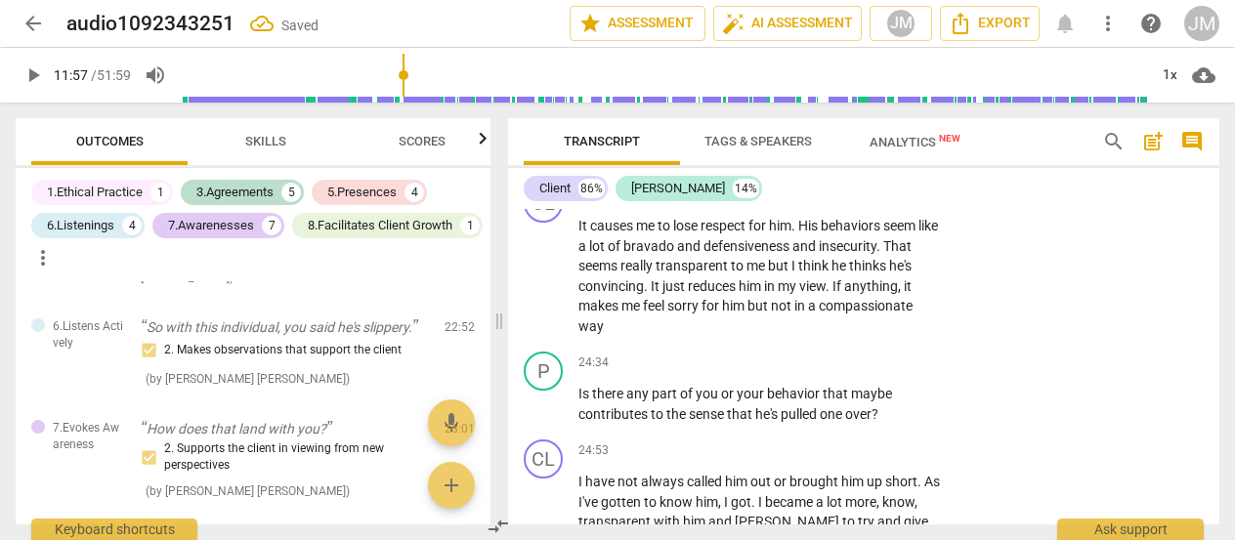
scroll to position [6538, 0]
click at [862, 372] on p "Add competency" at bounding box center [881, 364] width 93 height 18
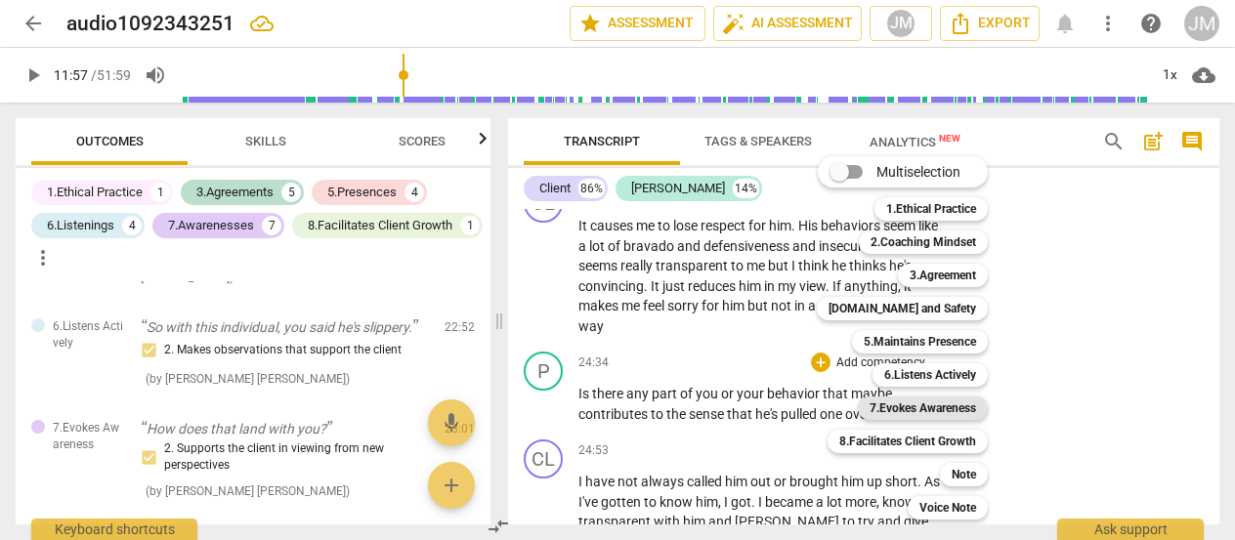
click at [923, 406] on b "7.Evokes Awareness" at bounding box center [923, 408] width 107 height 23
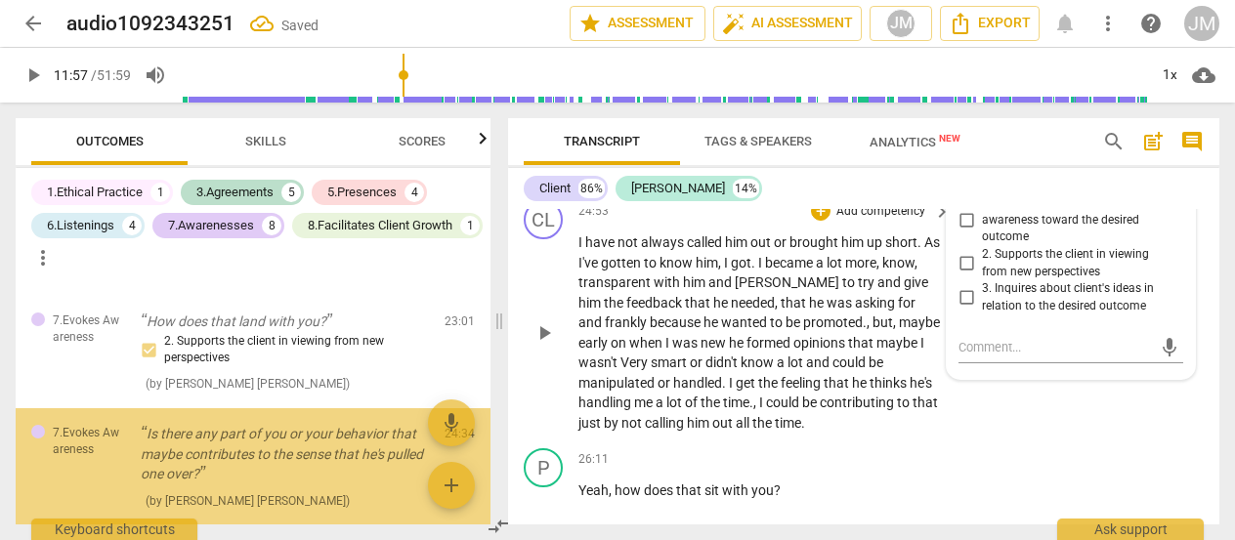
scroll to position [4474, 0]
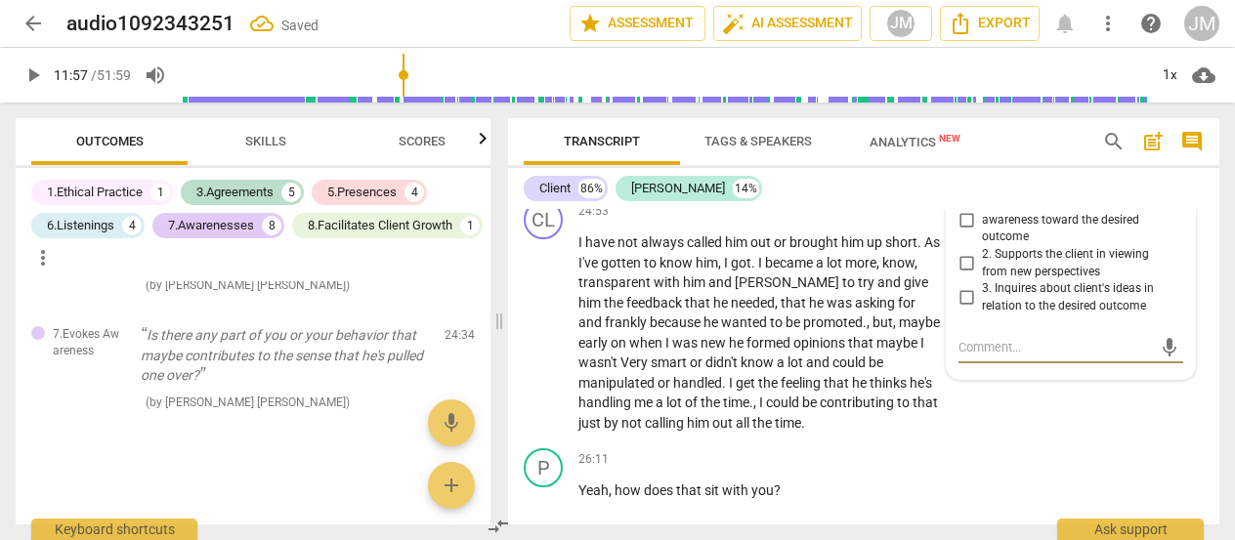
click at [964, 276] on input "2. Supports the client in viewing from new perspectives" at bounding box center [966, 263] width 31 height 23
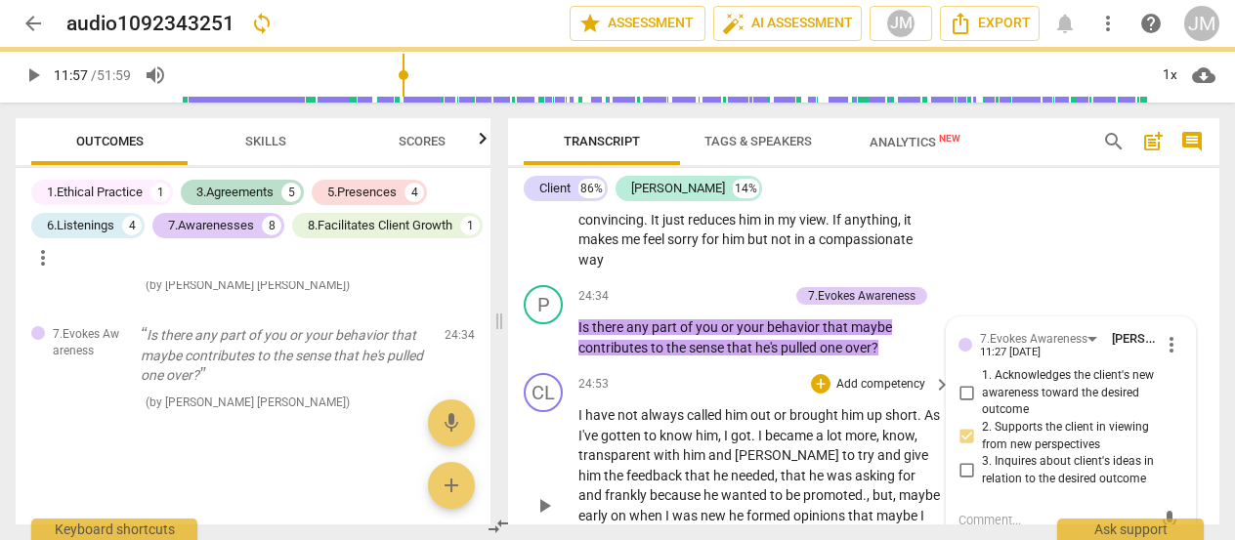
scroll to position [6602, 0]
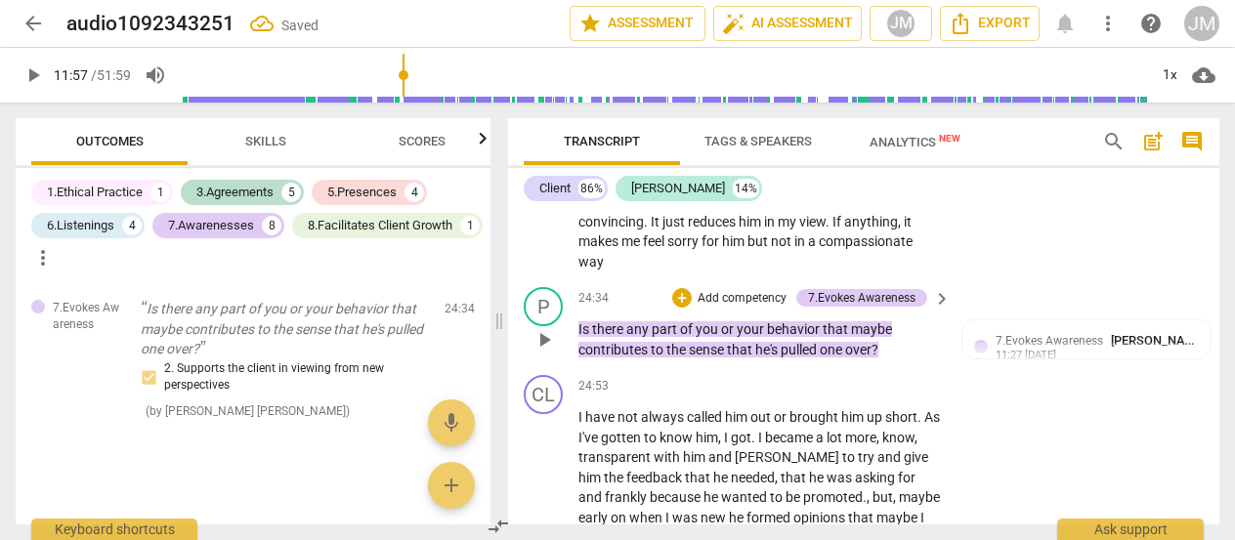
click at [749, 308] on p "Add competency" at bounding box center [742, 299] width 93 height 18
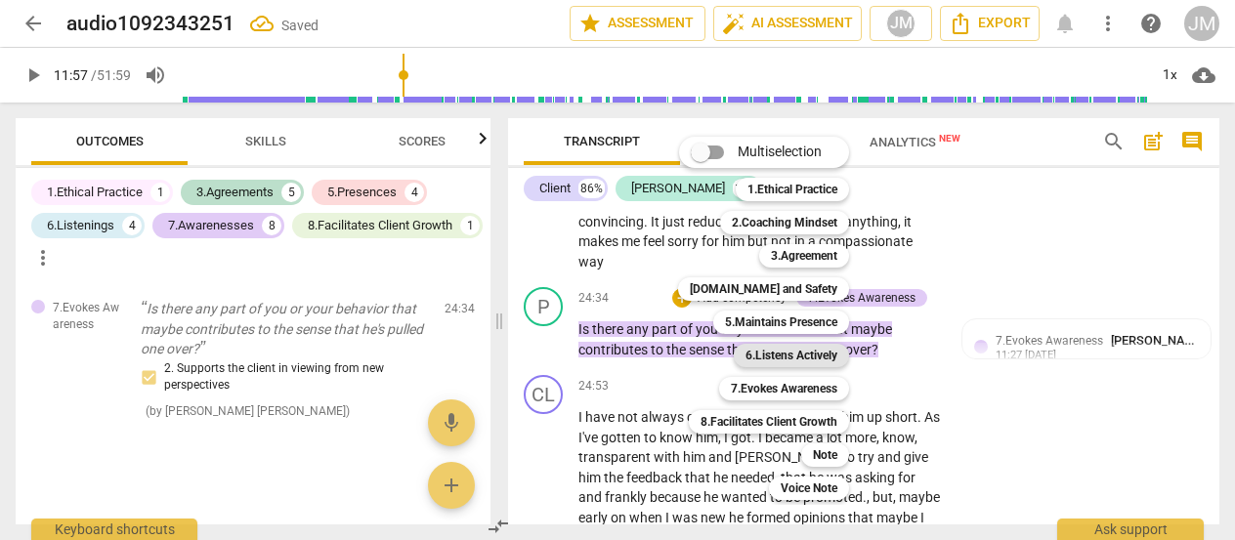
click at [818, 354] on b "6.Listens Actively" at bounding box center [792, 355] width 92 height 23
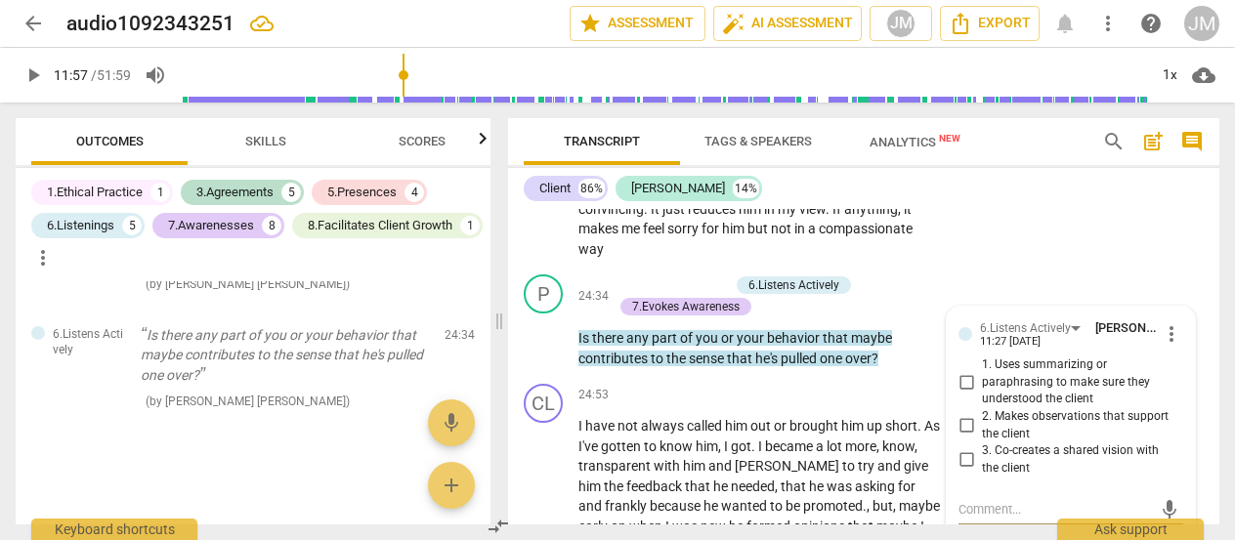
scroll to position [6613, 0]
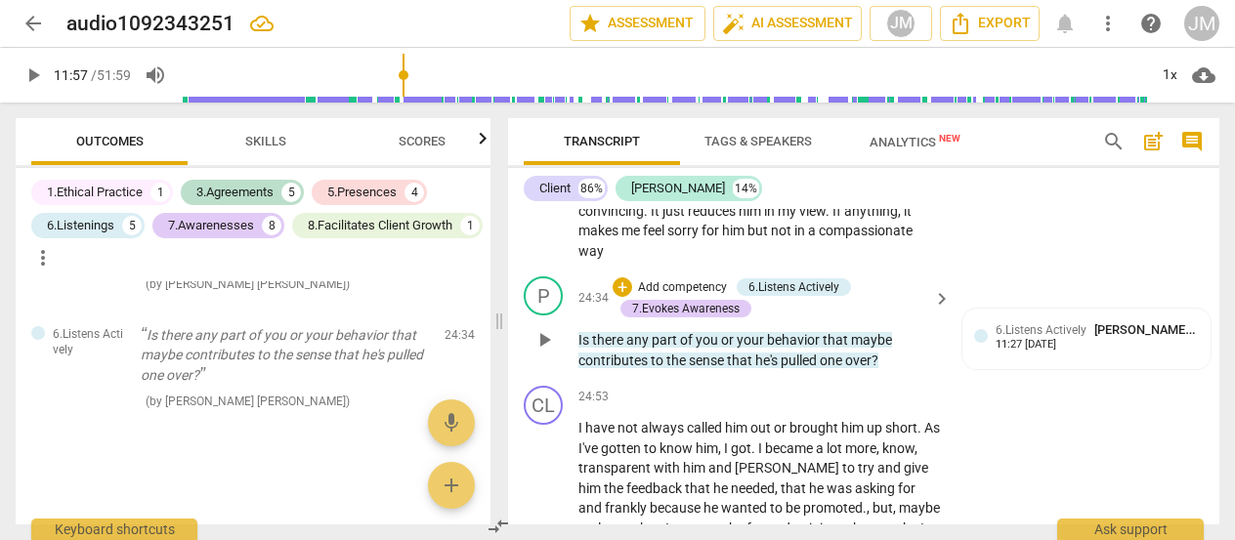
click at [700, 297] on div "+ Add competency" at bounding box center [671, 288] width 116 height 20
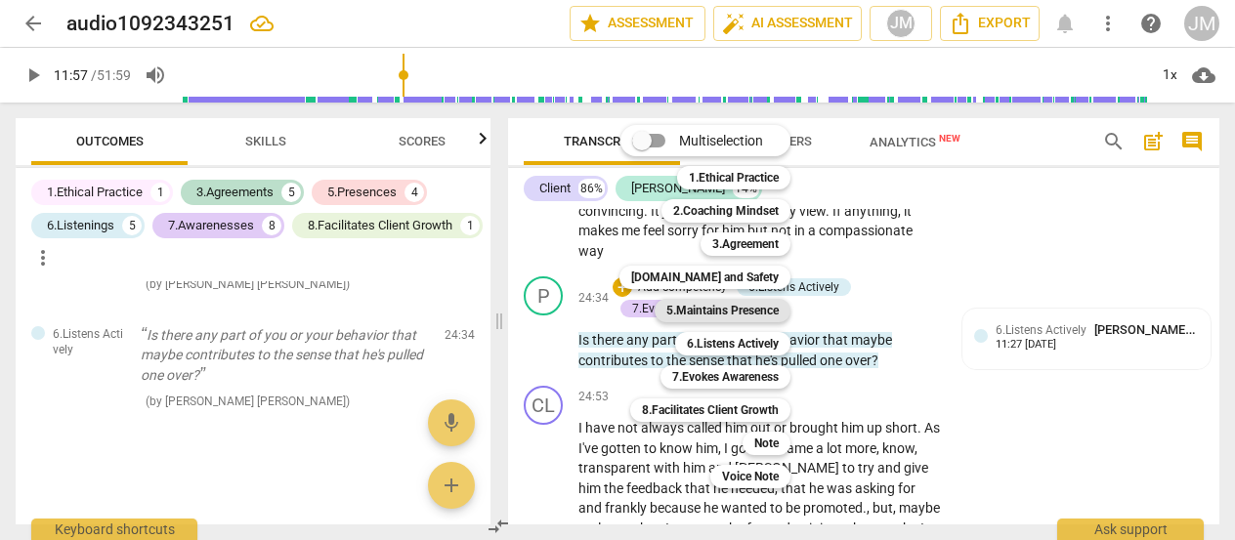
click at [750, 317] on b "5.Maintains Presence" at bounding box center [722, 310] width 112 height 23
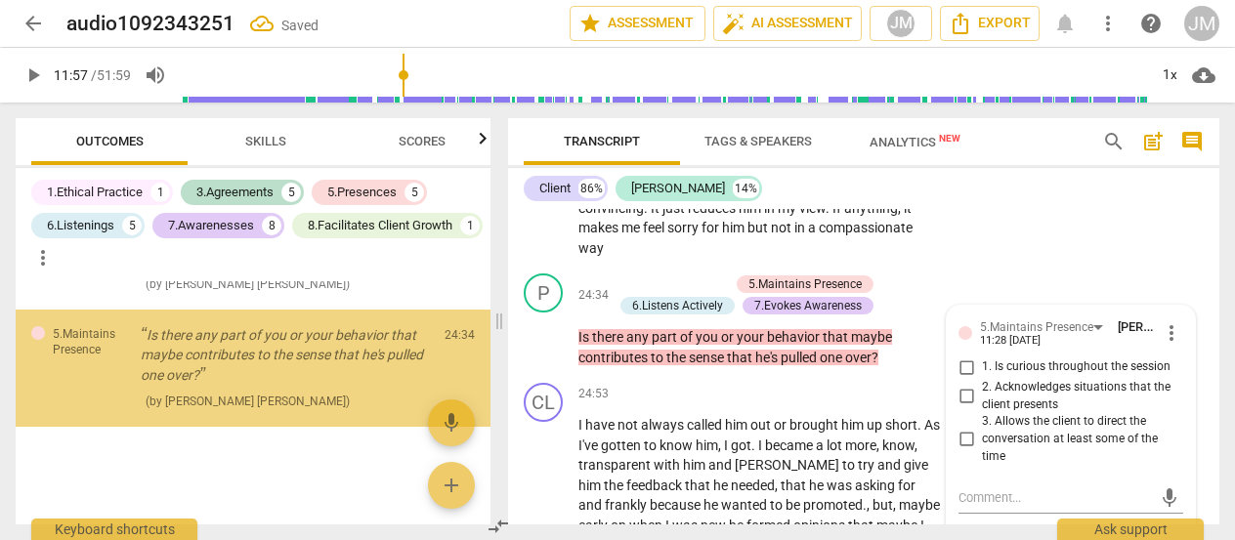
scroll to position [4744, 0]
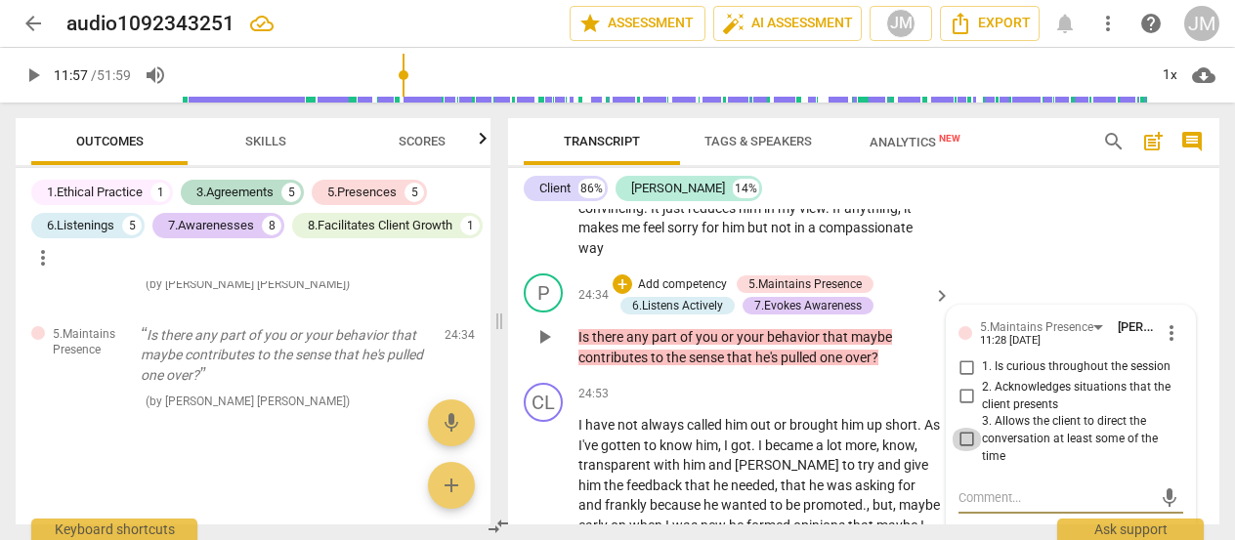
click at [962, 451] on input "3. Allows the client to direct the conversation at least some of the time" at bounding box center [966, 439] width 31 height 23
click at [964, 451] on input "3. Allows the client to direct the conversation at least some of the time" at bounding box center [966, 439] width 31 height 23
click at [961, 379] on input "1. Is curious throughout the session" at bounding box center [966, 367] width 31 height 23
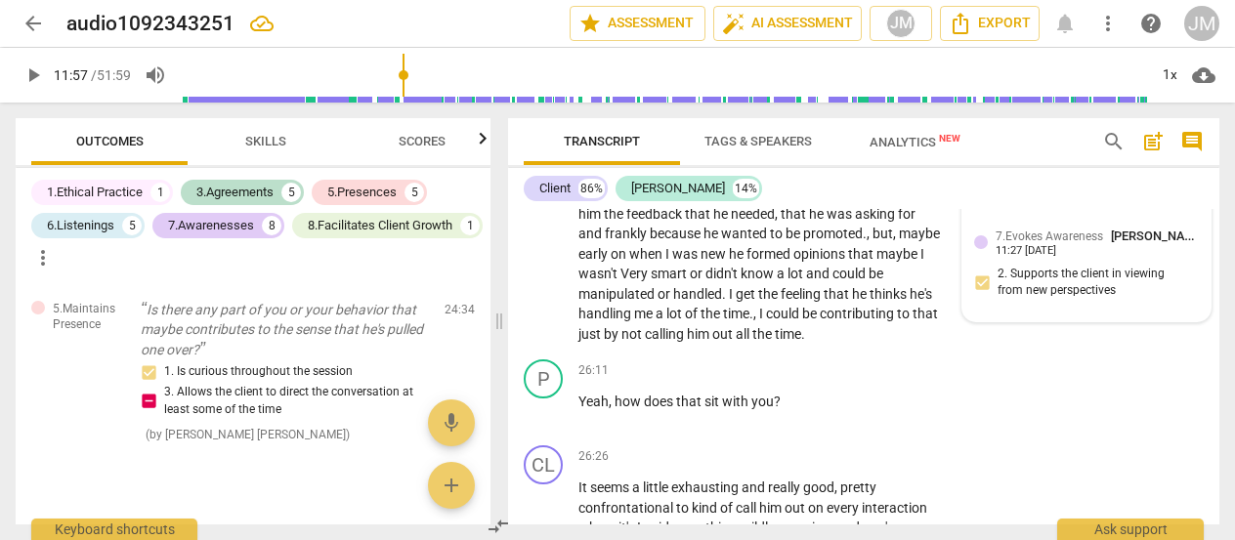
scroll to position [6965, 0]
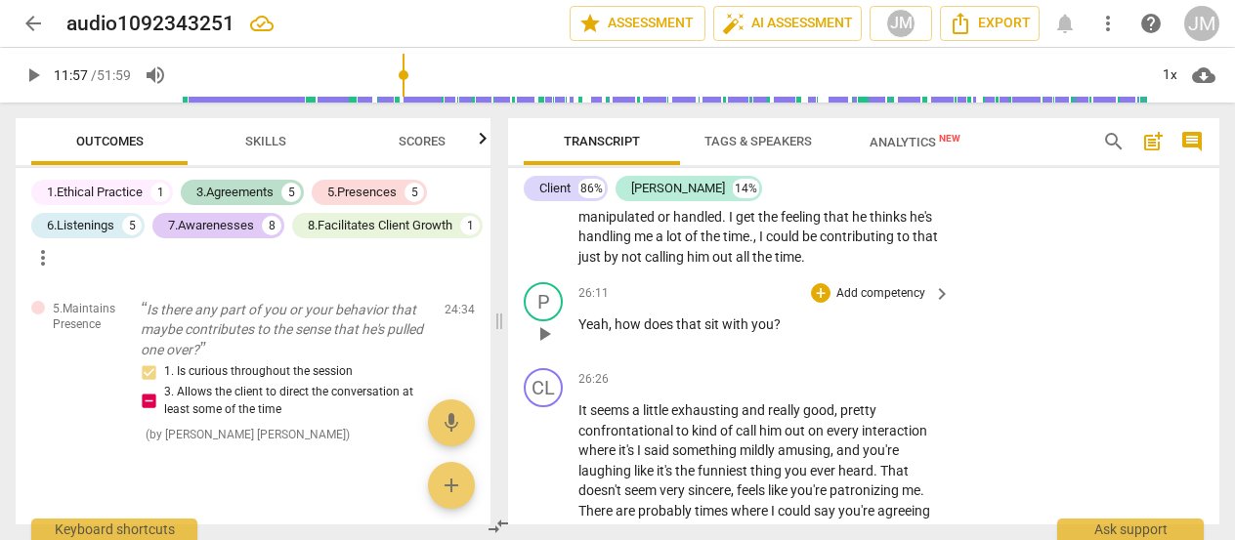
click at [789, 335] on p "Yeah , how does that sit with you ?" at bounding box center [760, 325] width 363 height 21
click at [893, 303] on p "Add competency" at bounding box center [881, 294] width 93 height 18
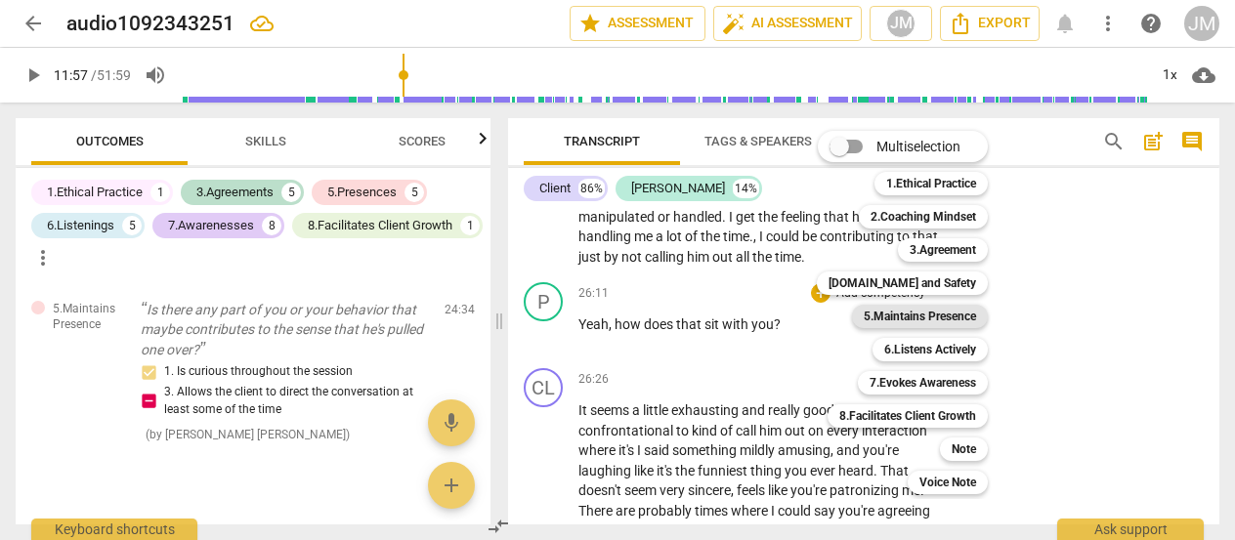
click at [955, 319] on b "5.Maintains Presence" at bounding box center [920, 316] width 112 height 23
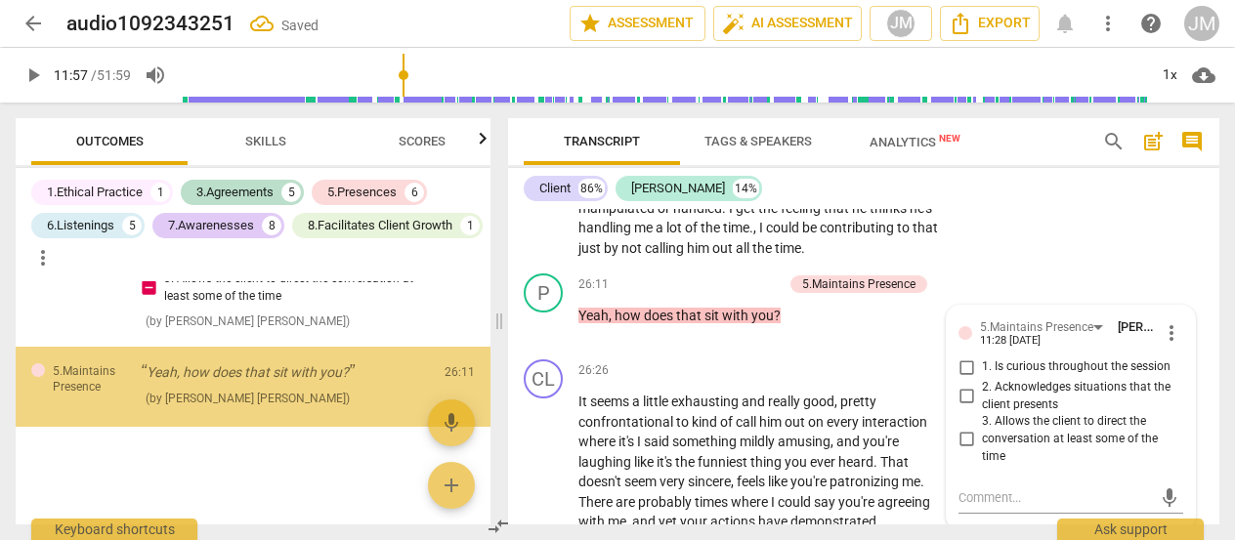
scroll to position [4901, 0]
click at [966, 451] on input "3. Allows the client to direct the conversation at least some of the time" at bounding box center [966, 439] width 31 height 23
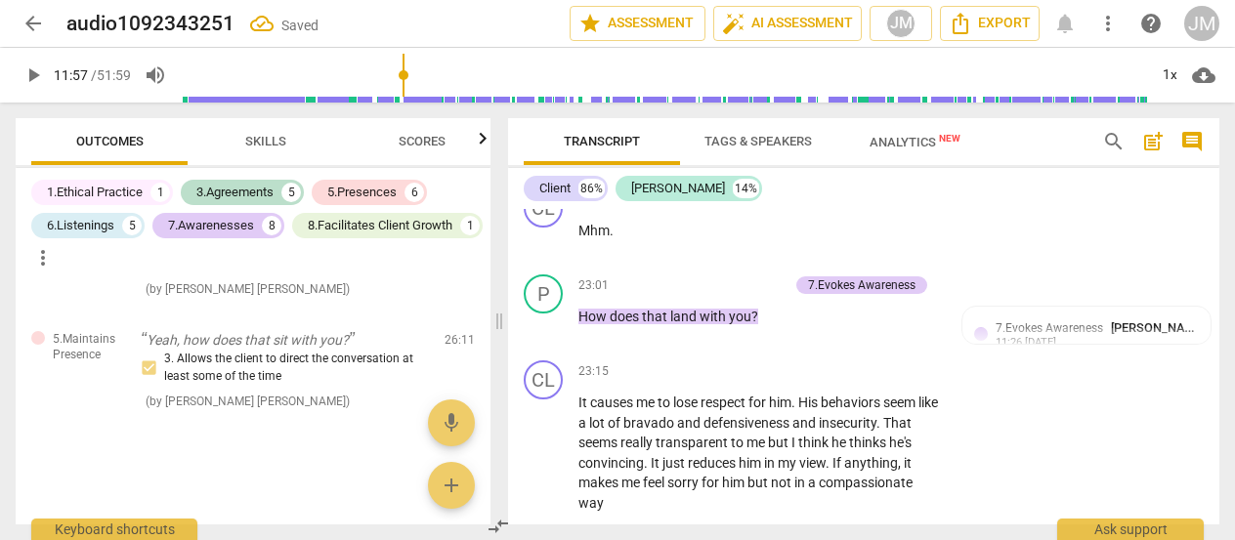
scroll to position [6347, 0]
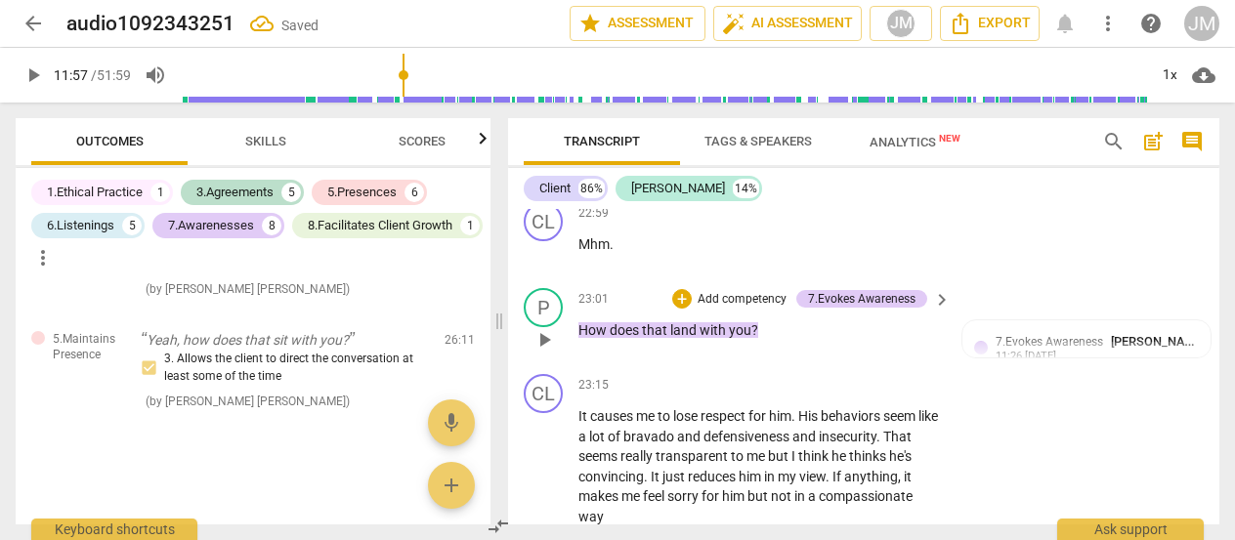
click at [743, 309] on p "Add competency" at bounding box center [742, 300] width 93 height 18
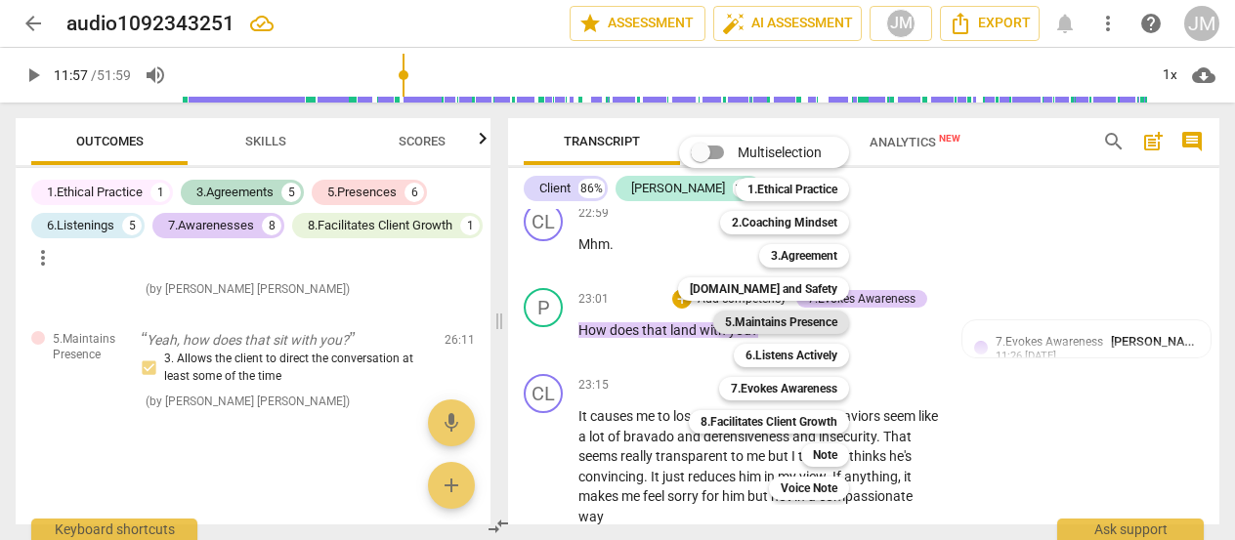
click at [809, 322] on b "5.Maintains Presence" at bounding box center [781, 322] width 112 height 23
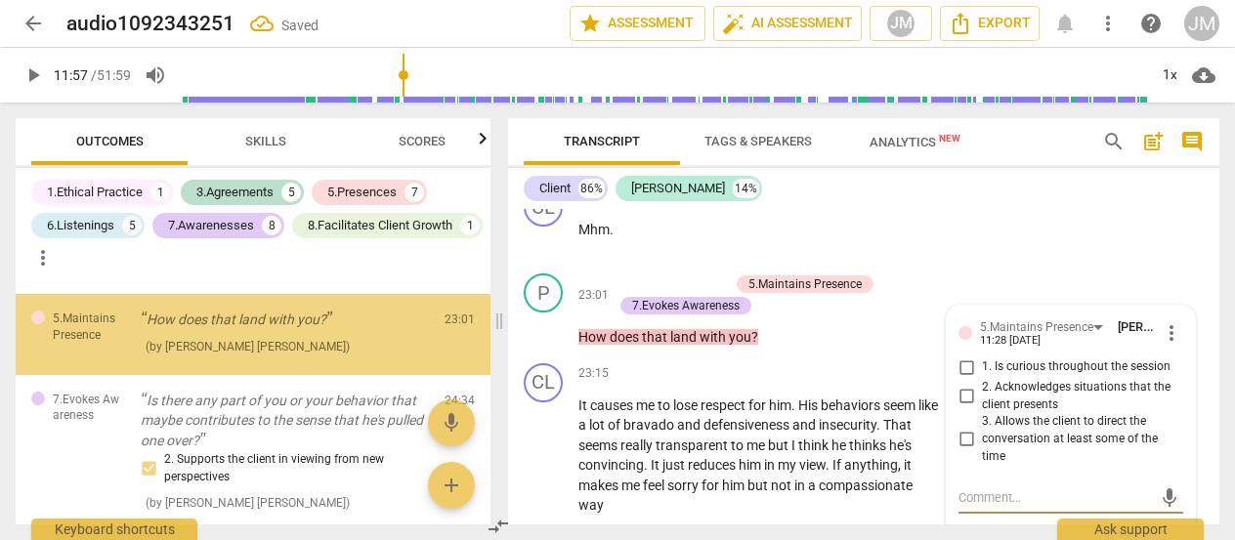
scroll to position [4455, 0]
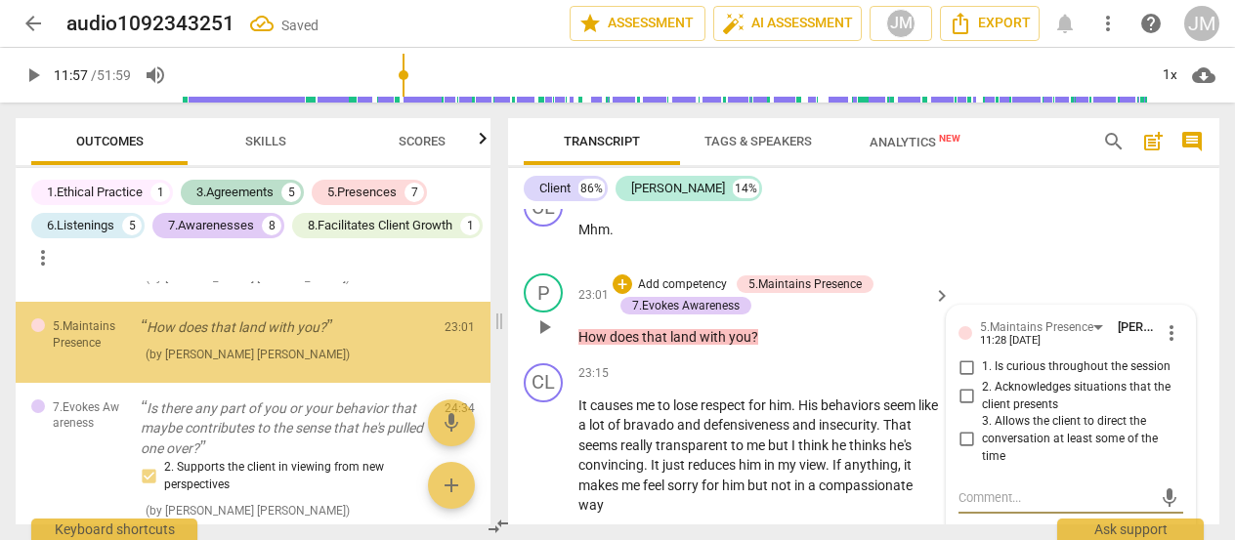
click at [960, 451] on input "3. Allows the client to direct the conversation at least some of the time" at bounding box center [966, 439] width 31 height 23
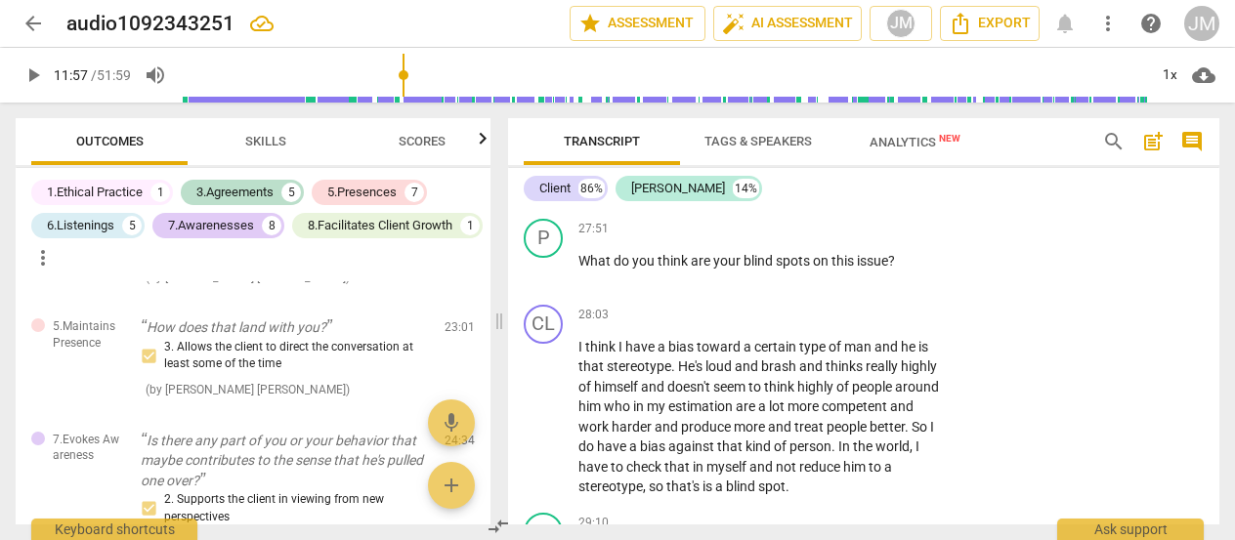
scroll to position [7408, 0]
click at [838, 268] on span "this" at bounding box center [844, 260] width 25 height 16
click at [870, 237] on p "Add competency" at bounding box center [881, 229] width 93 height 18
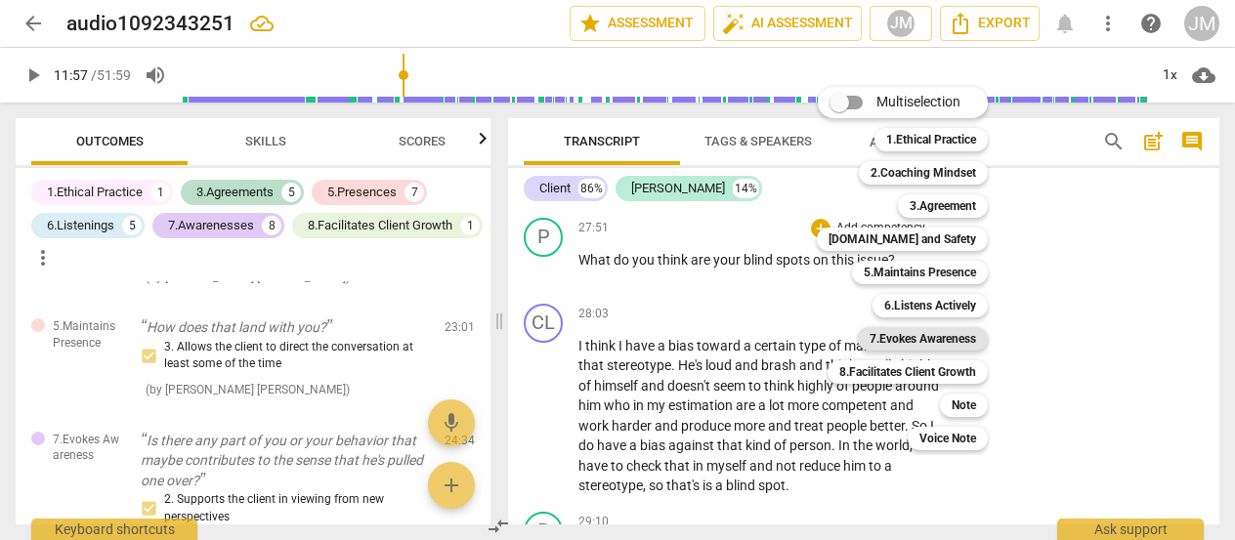
click at [950, 344] on b "7.Evokes Awareness" at bounding box center [923, 338] width 107 height 23
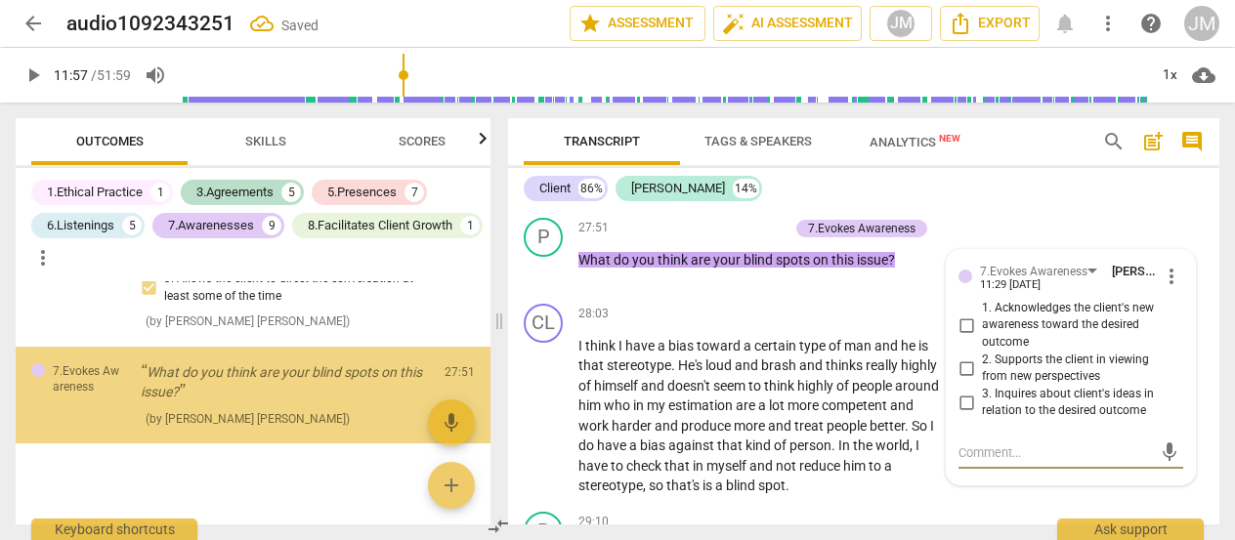
scroll to position [5135, 0]
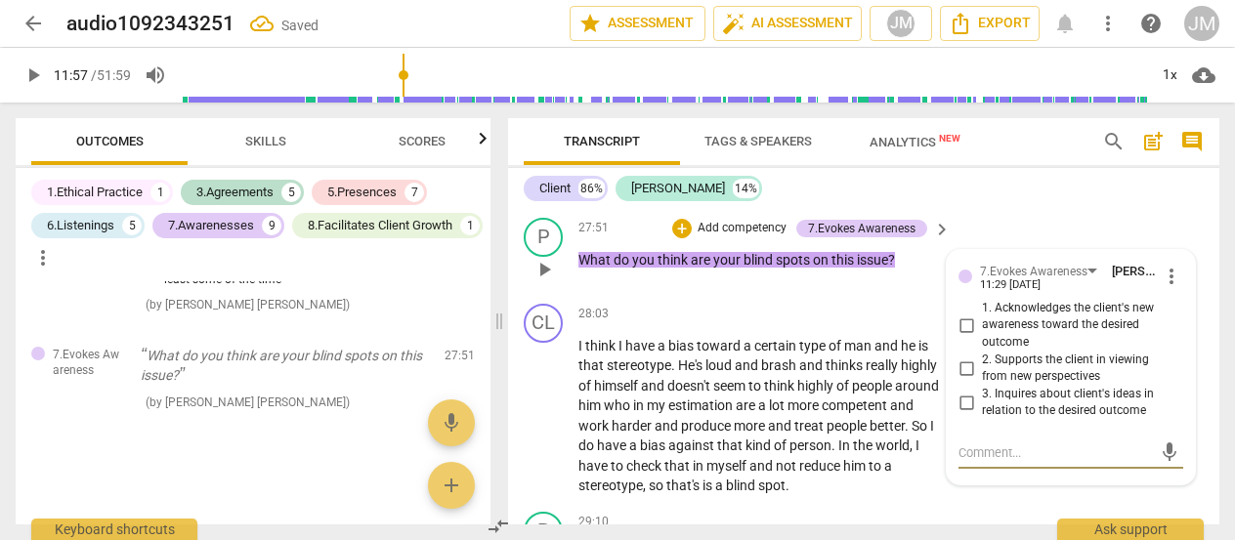
click at [978, 380] on input "2. Supports the client in viewing from new perspectives" at bounding box center [966, 368] width 31 height 23
click at [993, 462] on textarea at bounding box center [1055, 453] width 193 height 19
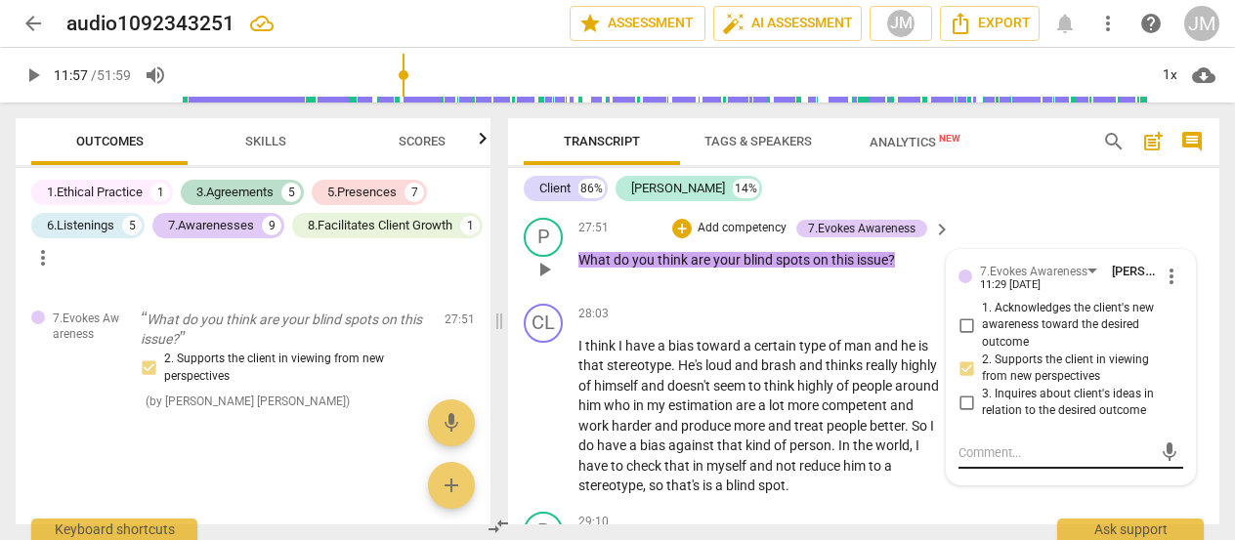
click at [860, 239] on div "+ Add competency 7.Evokes Awareness" at bounding box center [799, 228] width 255 height 21
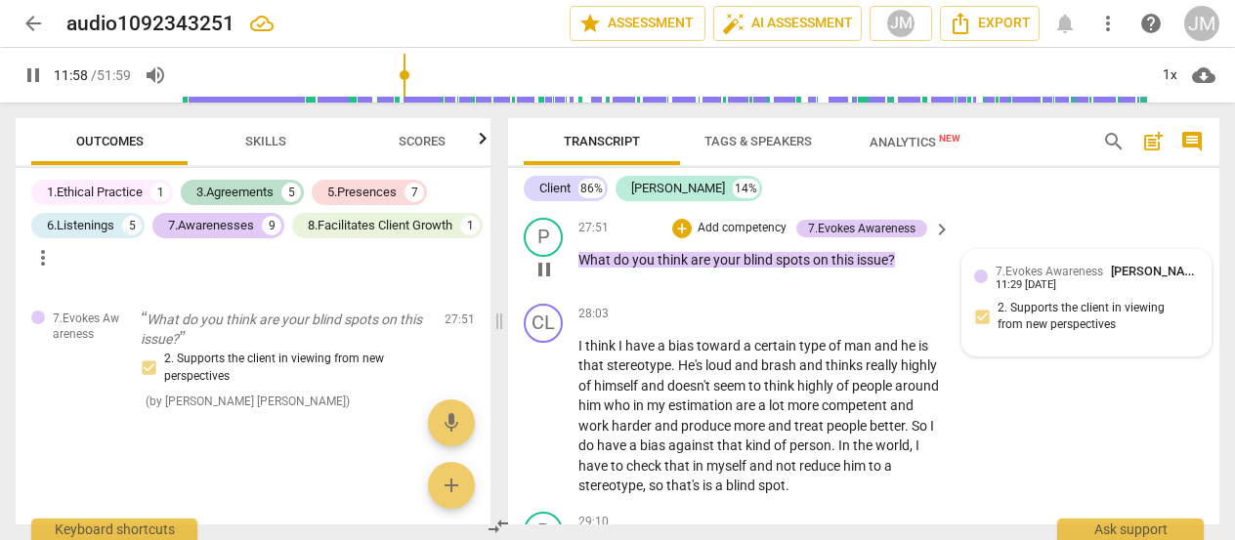
click at [1038, 280] on div "7.Evokes Awareness [PERSON_NAME] [PERSON_NAME]" at bounding box center [1097, 271] width 203 height 19
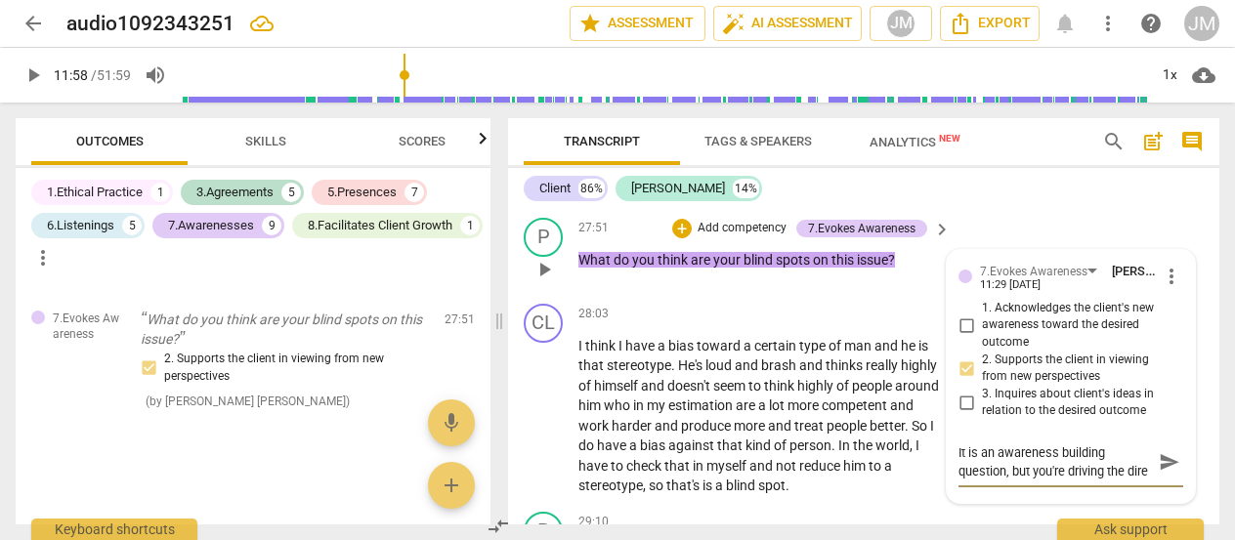
scroll to position [16, 0]
click at [1159, 473] on span "send" at bounding box center [1169, 461] width 21 height 21
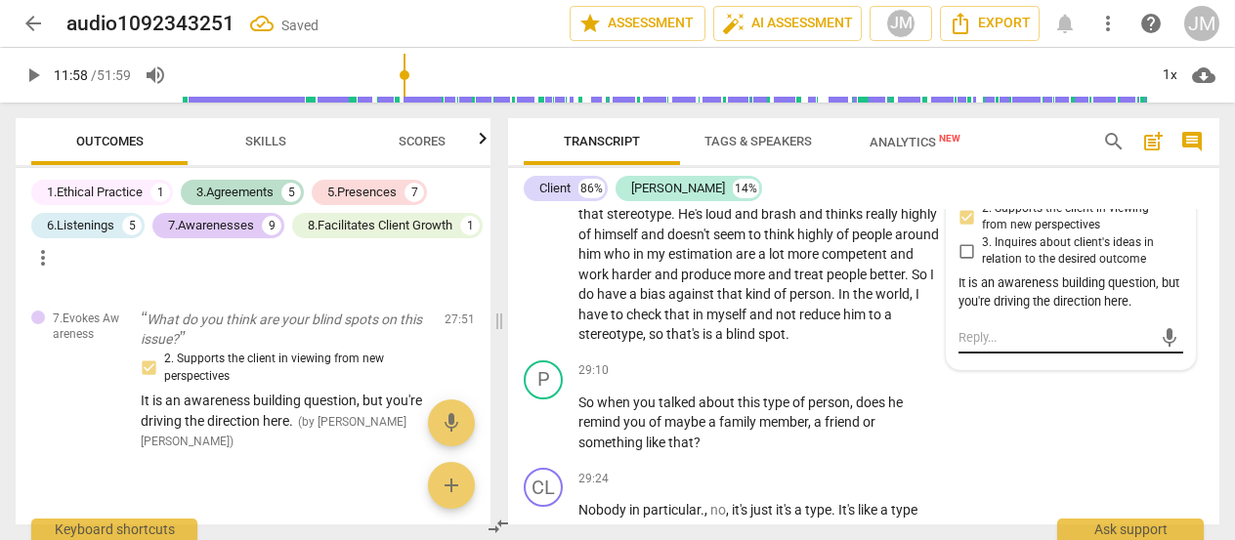
scroll to position [7508, 0]
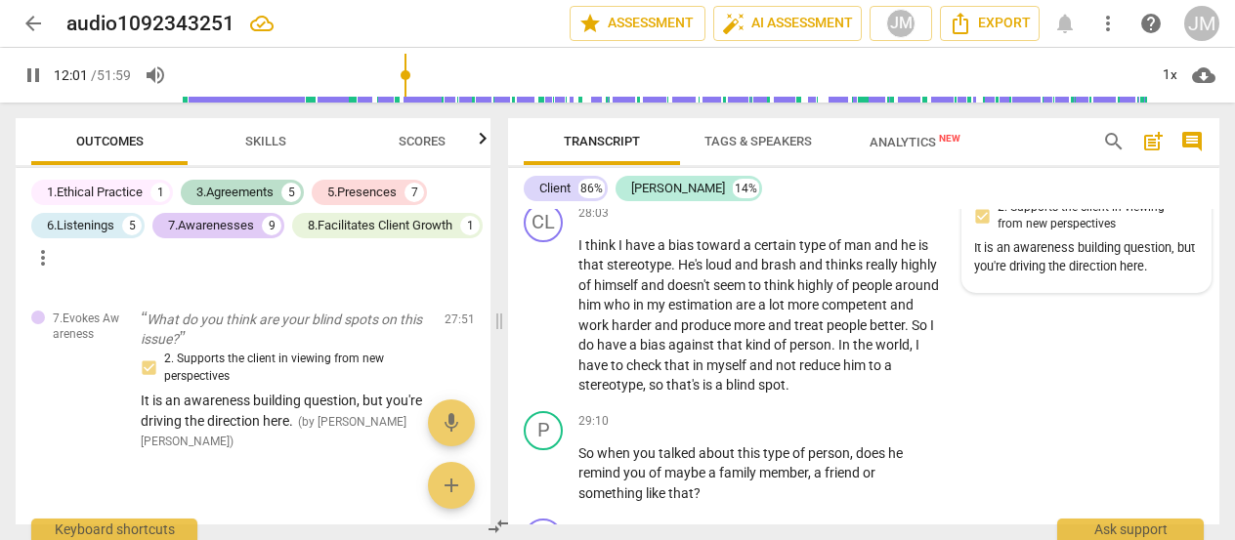
click at [562, 351] on div "play_arrow pause" at bounding box center [554, 316] width 50 height 148
click at [551, 327] on span "pause" at bounding box center [544, 315] width 23 height 23
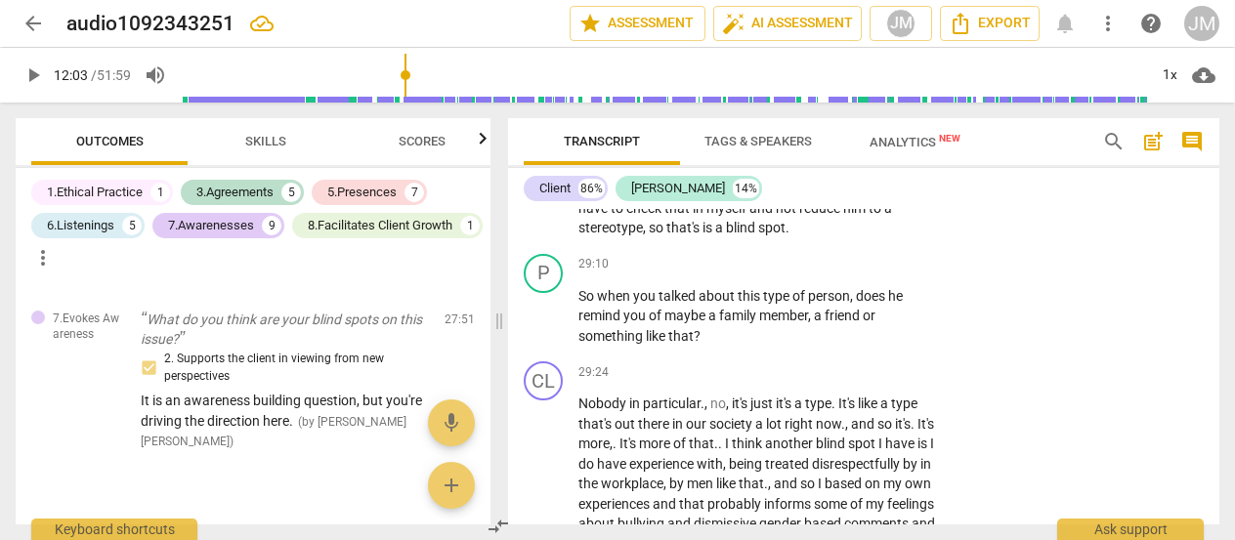
scroll to position [7666, 0]
click at [866, 304] on span "does" at bounding box center [872, 296] width 32 height 16
click at [874, 274] on p "Add competency" at bounding box center [881, 265] width 93 height 18
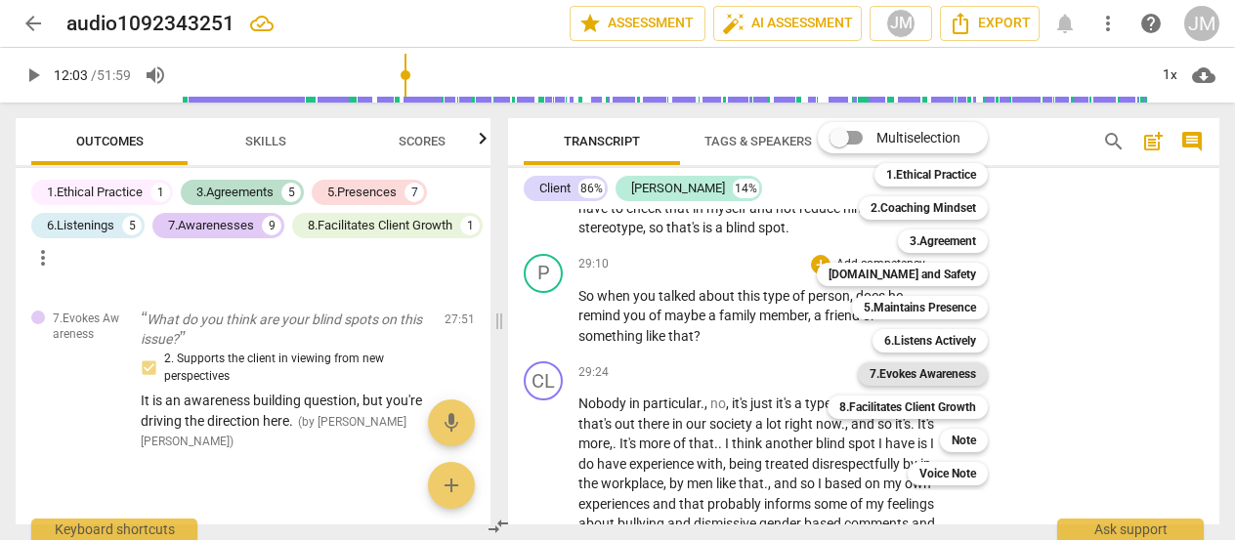
click at [942, 378] on b "7.Evokes Awareness" at bounding box center [923, 374] width 107 height 23
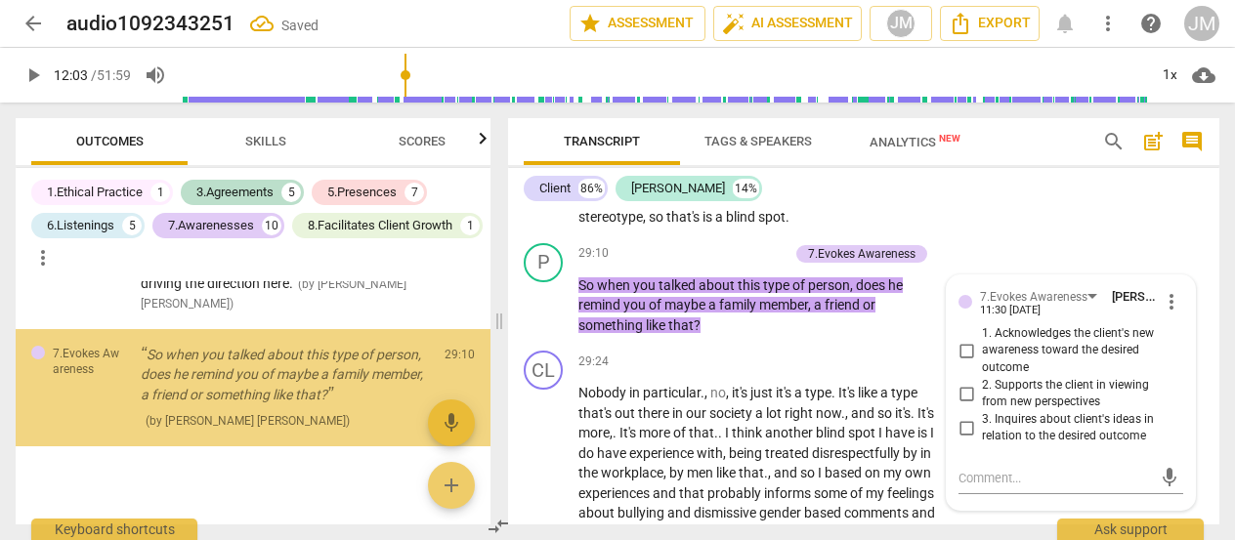
scroll to position [5317, 0]
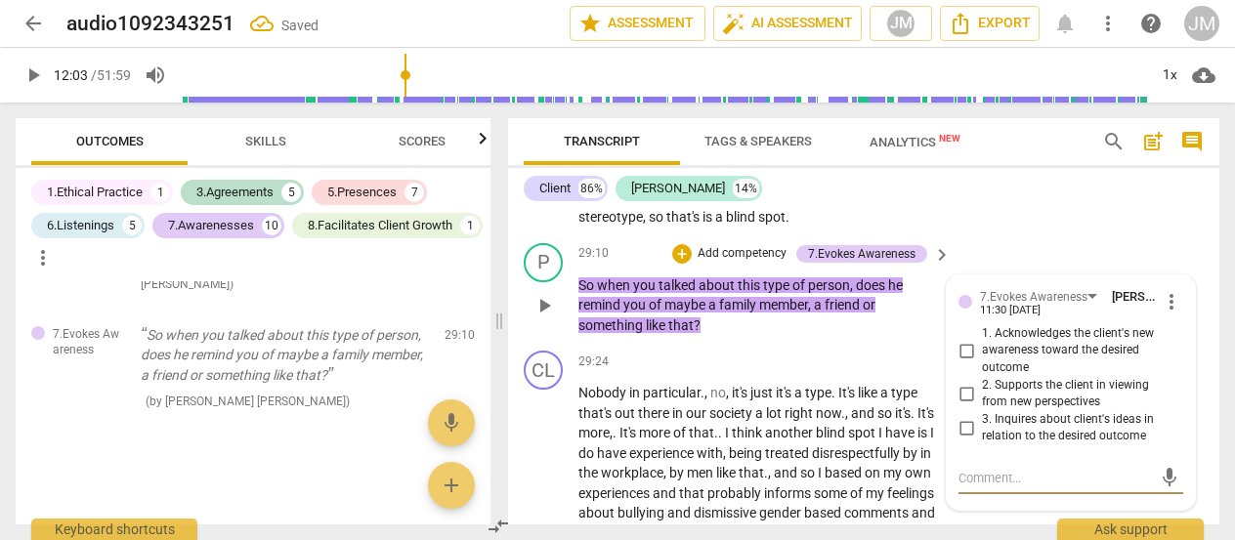
click at [970, 406] on input "2. Supports the client in viewing from new perspectives" at bounding box center [966, 393] width 31 height 23
click at [966, 406] on input "2. Supports the client in viewing from new perspectives" at bounding box center [966, 393] width 31 height 23
click at [989, 488] on textarea at bounding box center [1055, 478] width 193 height 19
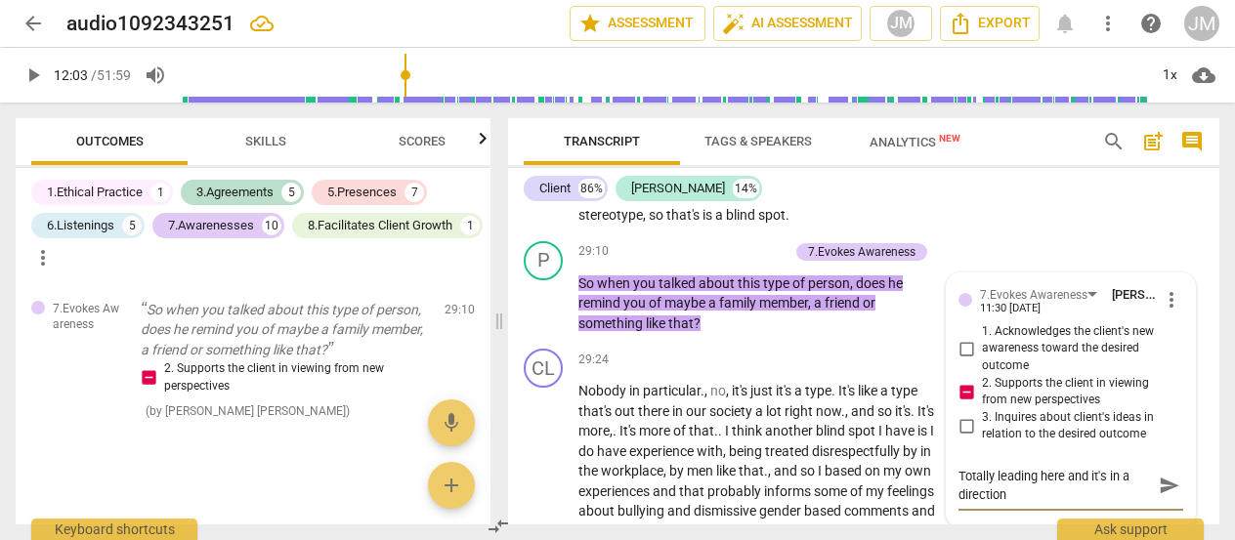
scroll to position [0, 0]
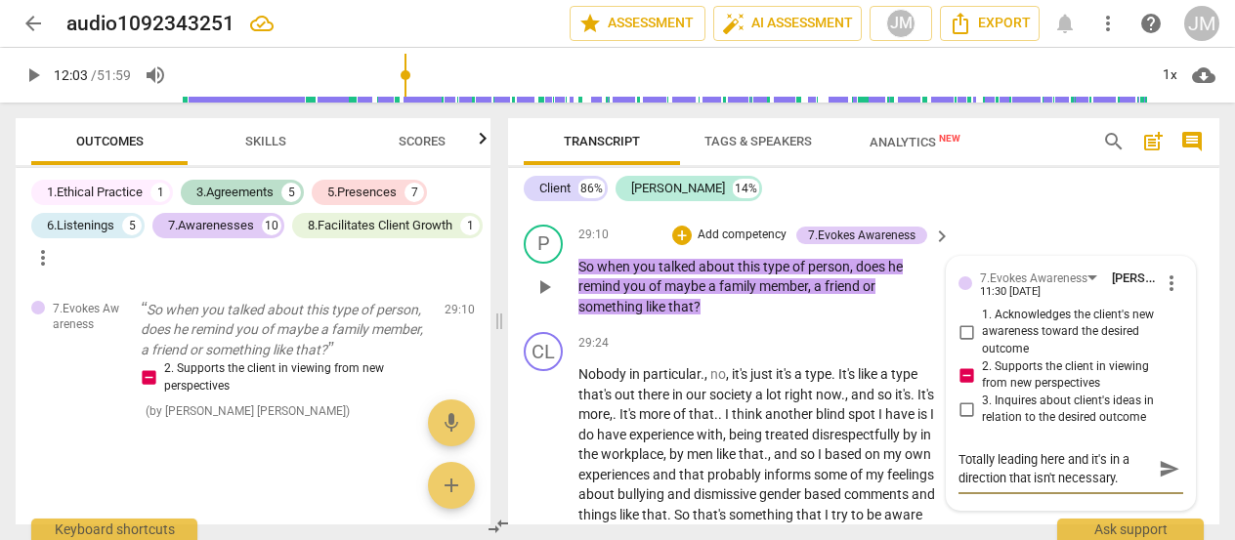
click at [1159, 480] on span "send" at bounding box center [1169, 468] width 21 height 21
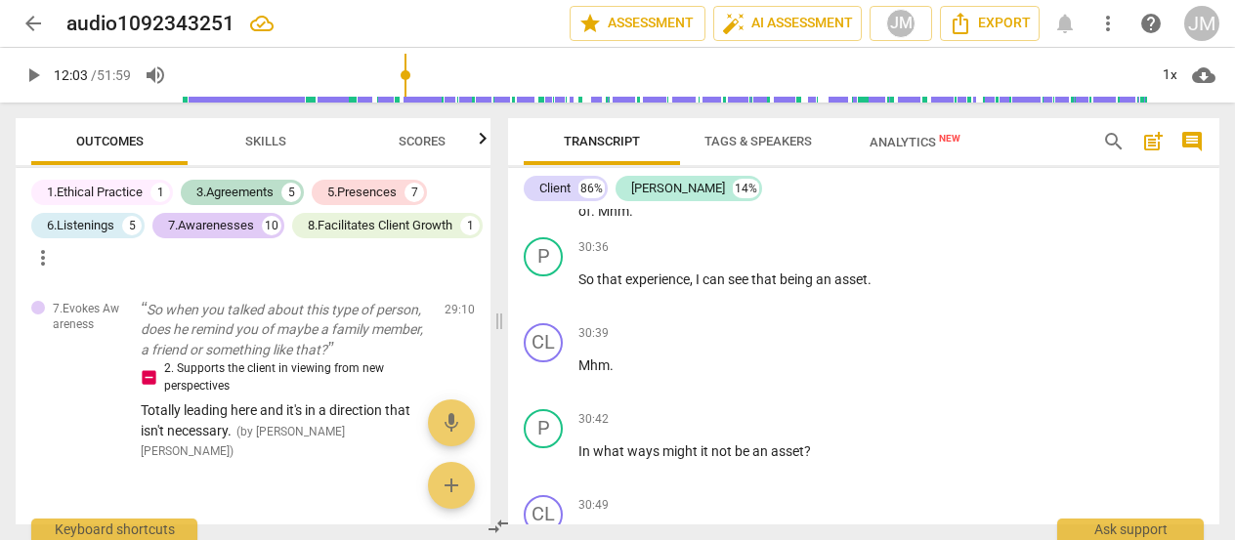
scroll to position [8020, 0]
click at [835, 285] on span "an" at bounding box center [825, 278] width 19 height 16
click at [883, 255] on p "Add competency" at bounding box center [881, 246] width 93 height 18
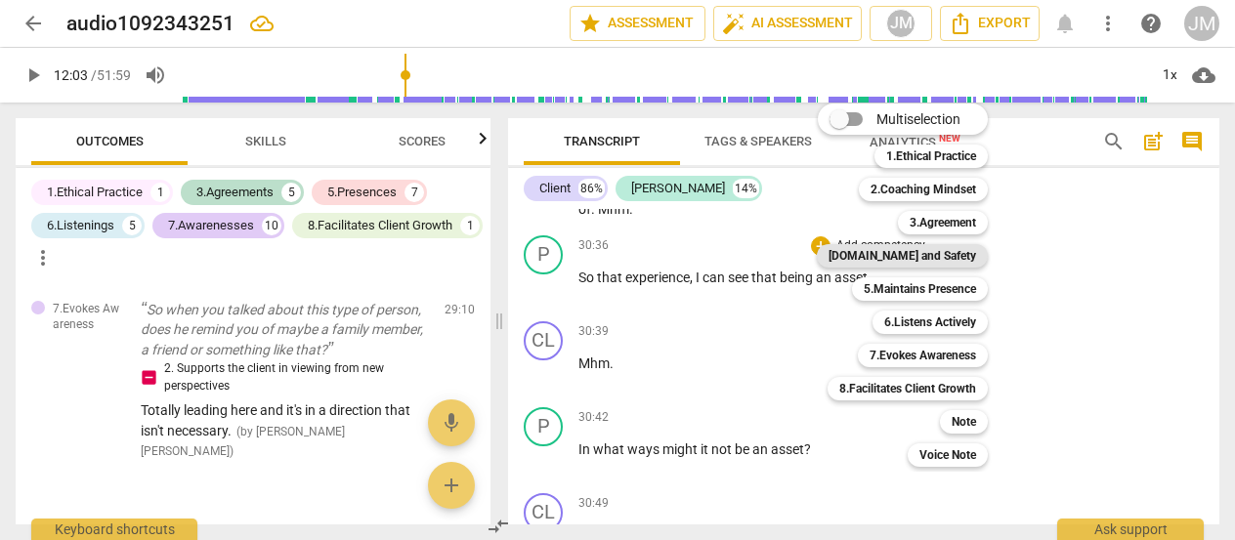
click at [952, 262] on b "[DOMAIN_NAME] and Safety" at bounding box center [903, 255] width 148 height 23
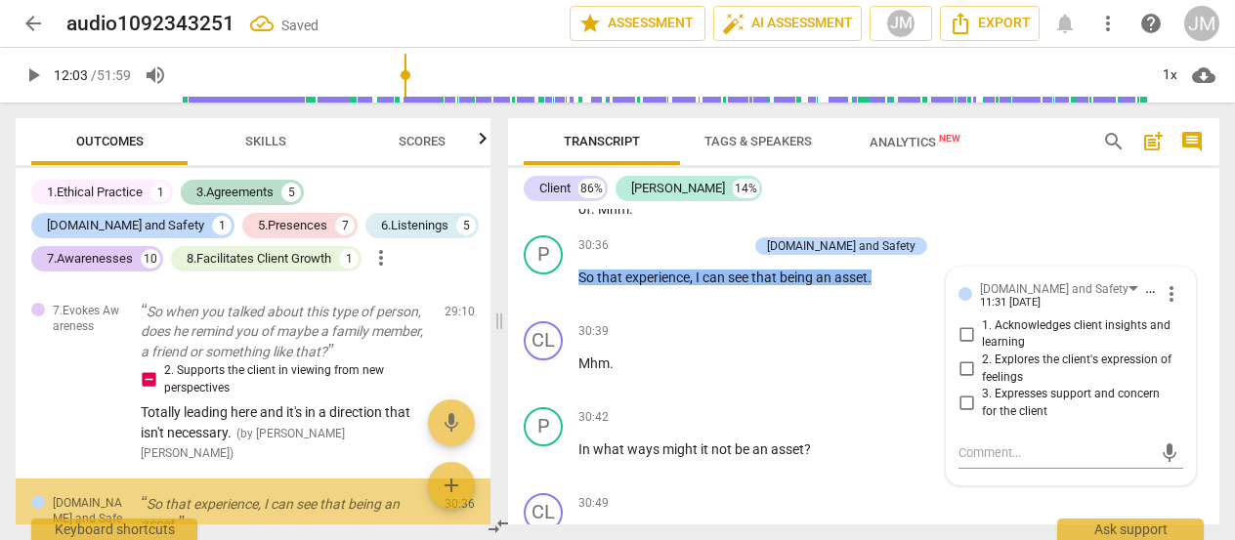
scroll to position [5480, 0]
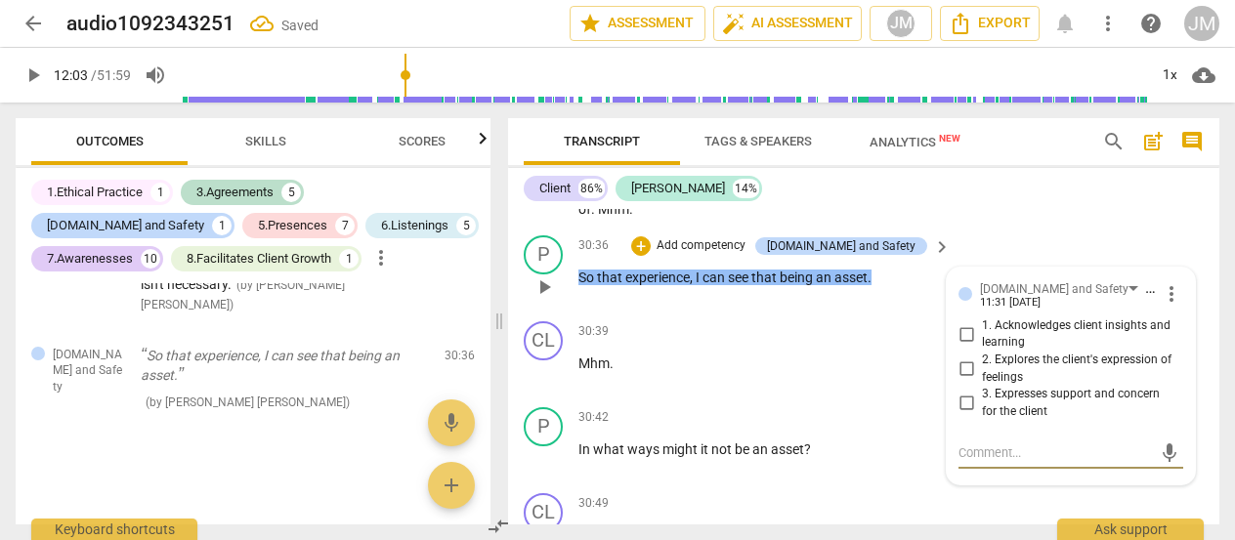
click at [960, 346] on input "1. Acknowledges client insights and learning" at bounding box center [966, 333] width 31 height 23
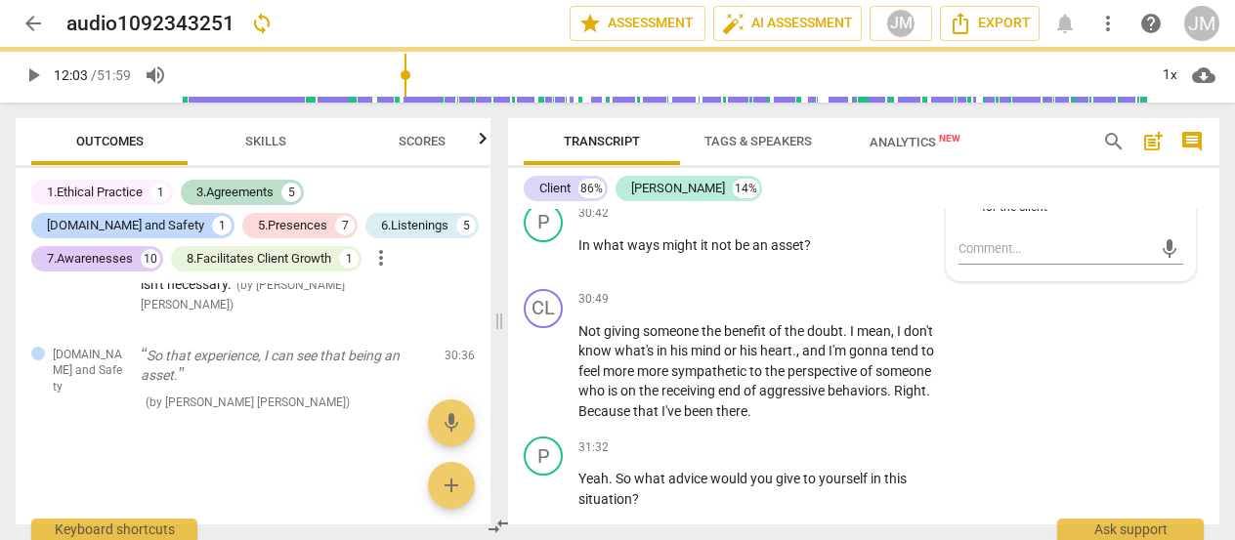
scroll to position [8227, 0]
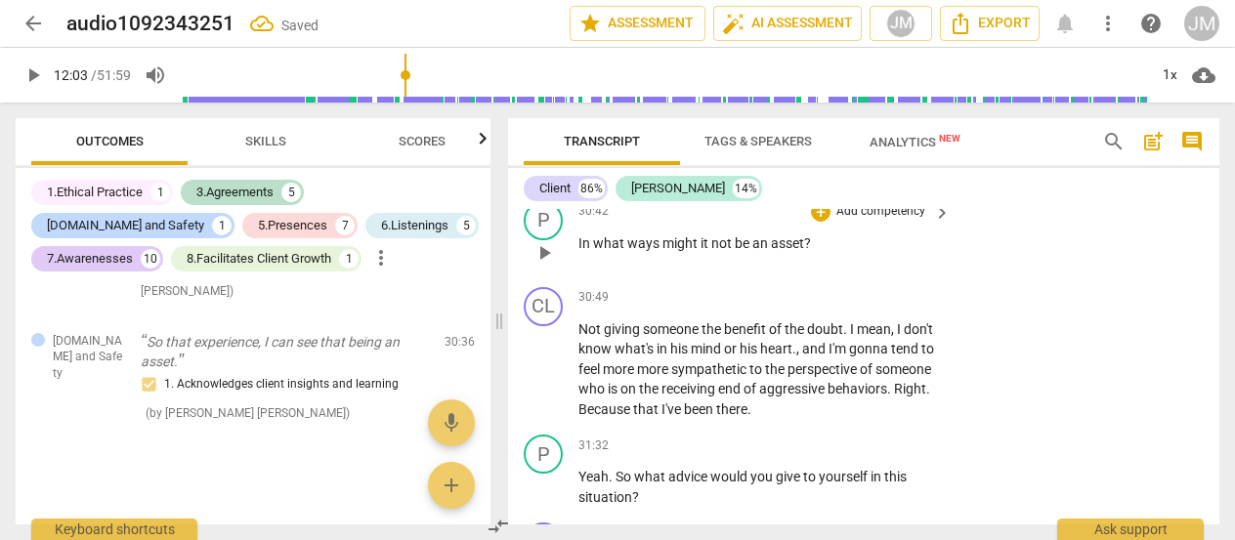
click at [800, 251] on span "asset" at bounding box center [787, 244] width 33 height 16
click at [884, 221] on p "Add competency" at bounding box center [881, 212] width 93 height 18
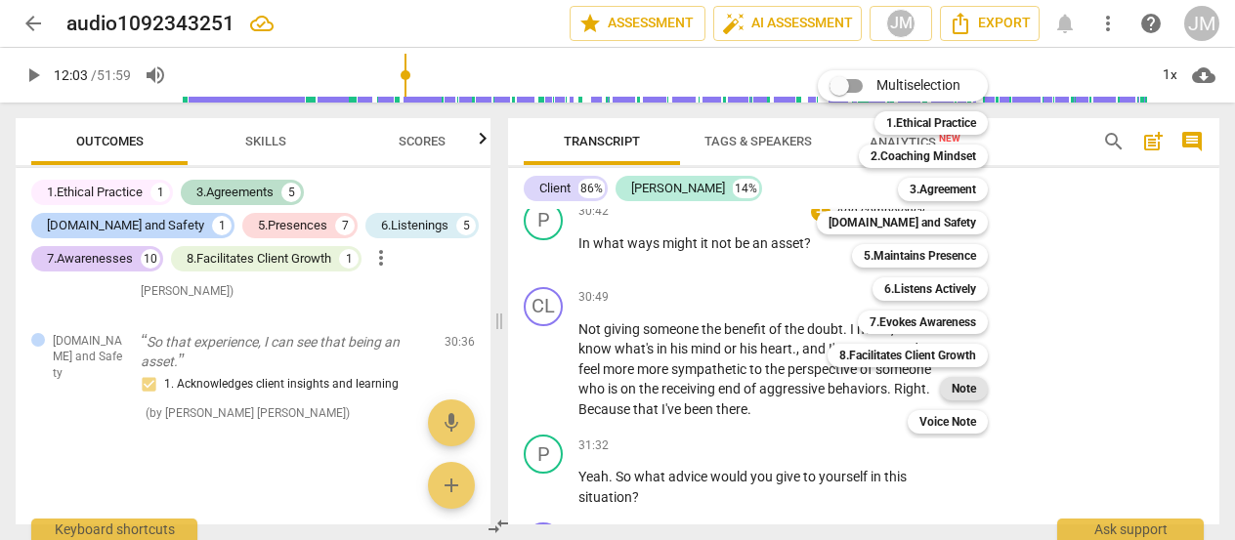
click at [964, 388] on b "Note" at bounding box center [964, 388] width 24 height 23
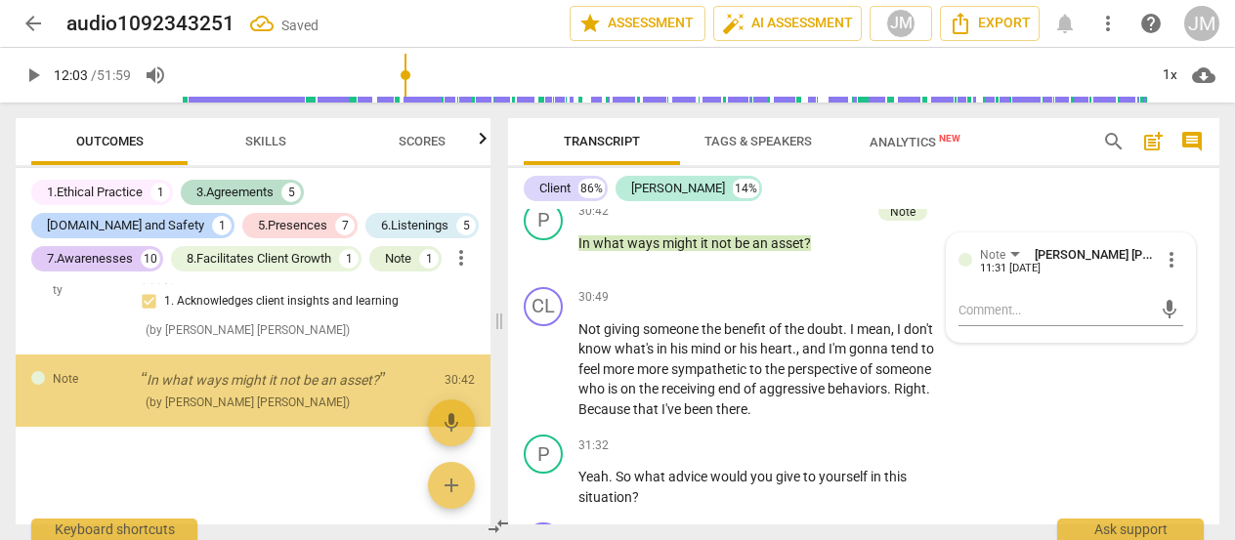
scroll to position [5589, 0]
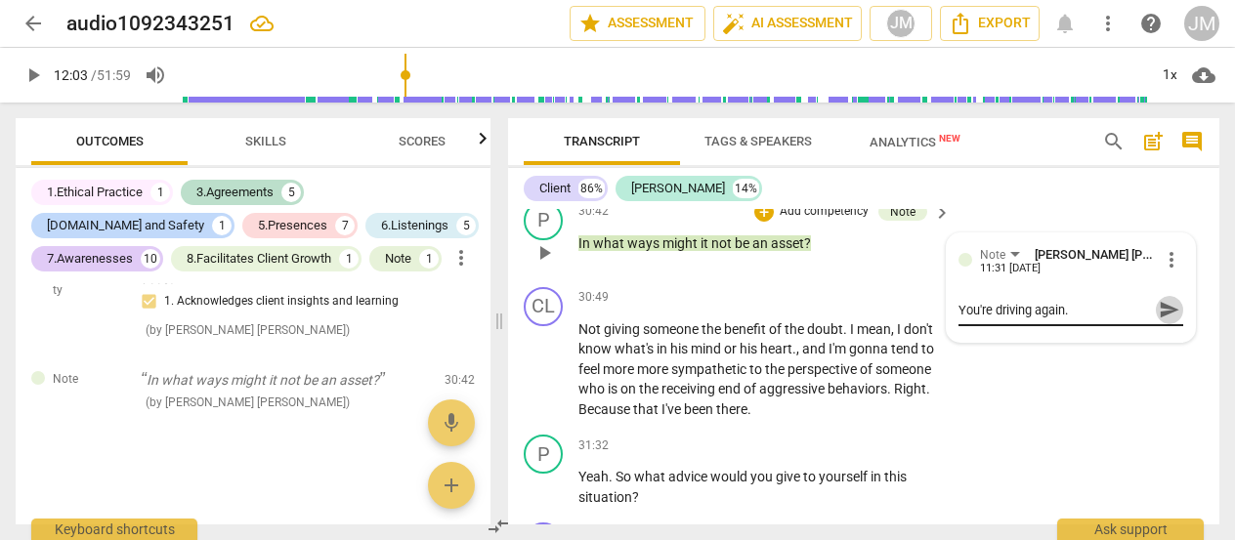
click at [1162, 321] on span "send" at bounding box center [1169, 309] width 21 height 21
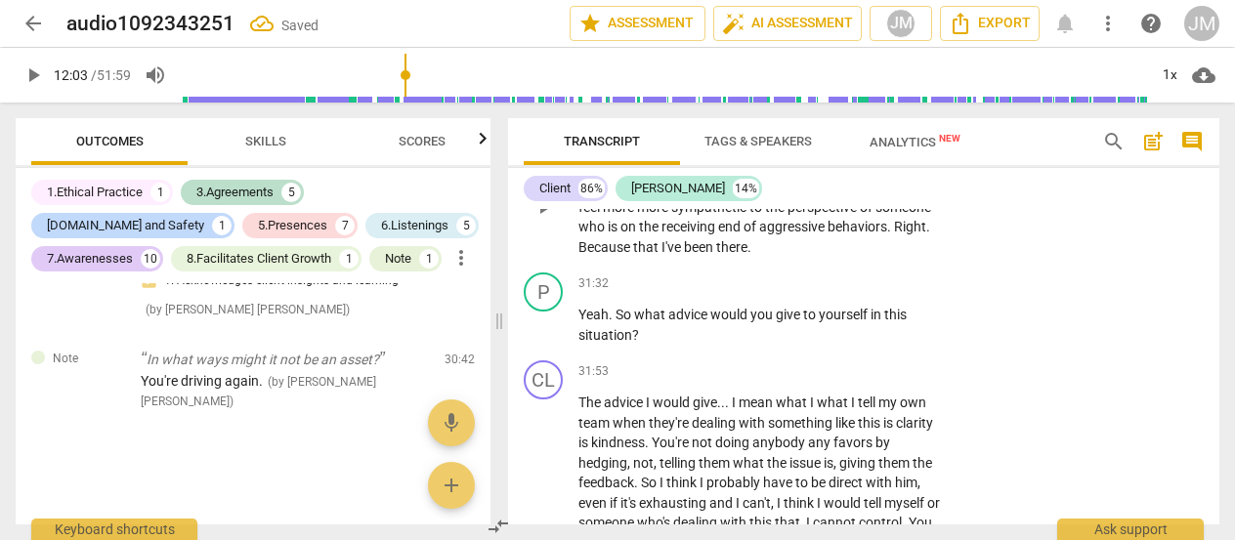
scroll to position [8391, 0]
click at [860, 321] on span "yourself" at bounding box center [845, 313] width 52 height 16
click at [880, 291] on p "Add competency" at bounding box center [881, 283] width 93 height 18
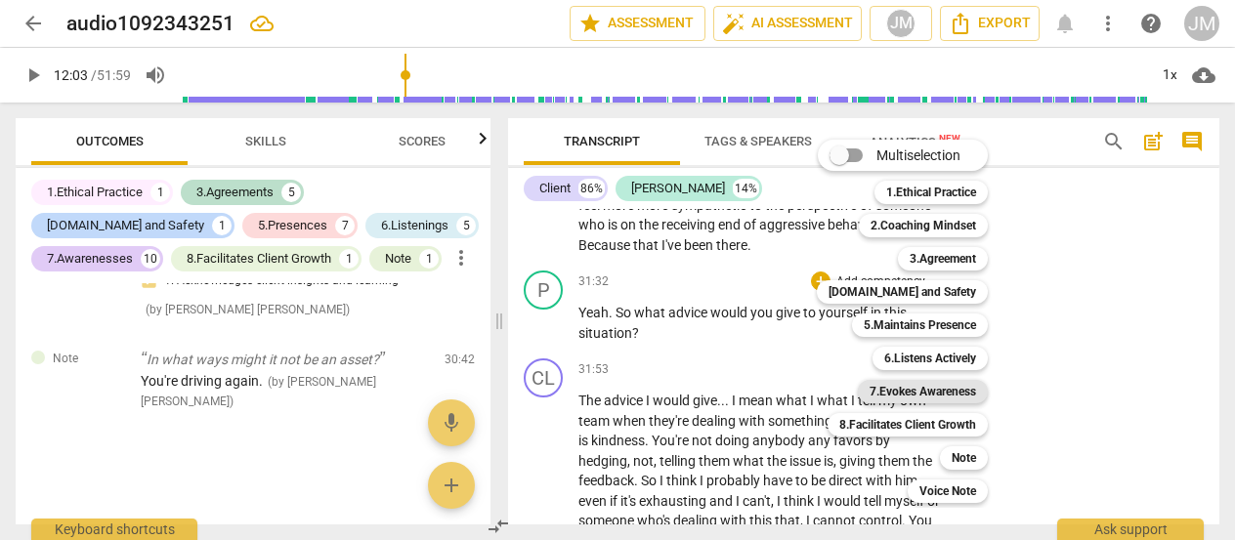
click at [942, 393] on b "7.Evokes Awareness" at bounding box center [923, 391] width 107 height 23
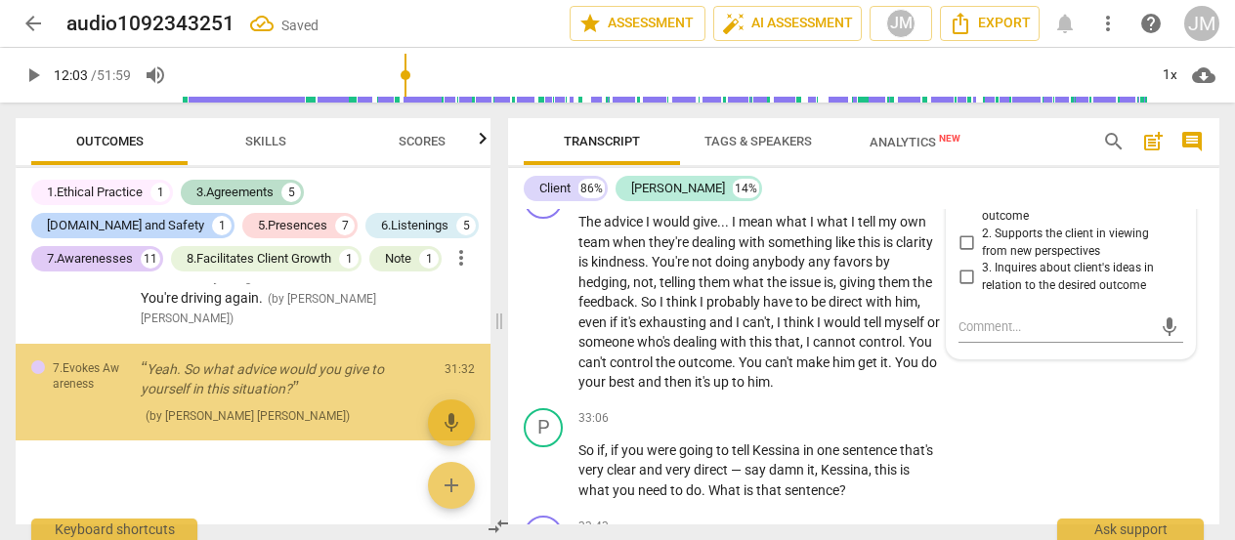
scroll to position [5674, 0]
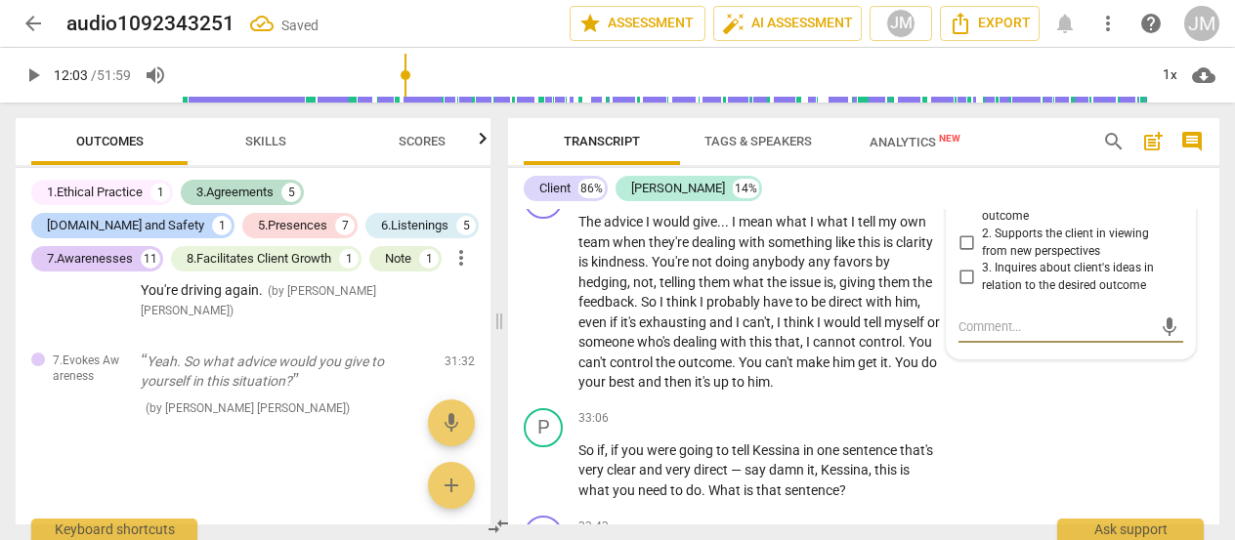
click at [961, 255] on input "2. Supports the client in viewing from new perspectives" at bounding box center [966, 243] width 31 height 23
click at [967, 289] on input "3. Inquires about client's ideas in relation to the desired outcome" at bounding box center [966, 277] width 31 height 23
click at [976, 336] on textarea at bounding box center [1055, 327] width 193 height 19
click at [972, 401] on div "CL play_arrow pause 31:53 + Add competency keyboard_arrow_right The advice I wo…" at bounding box center [863, 286] width 711 height 229
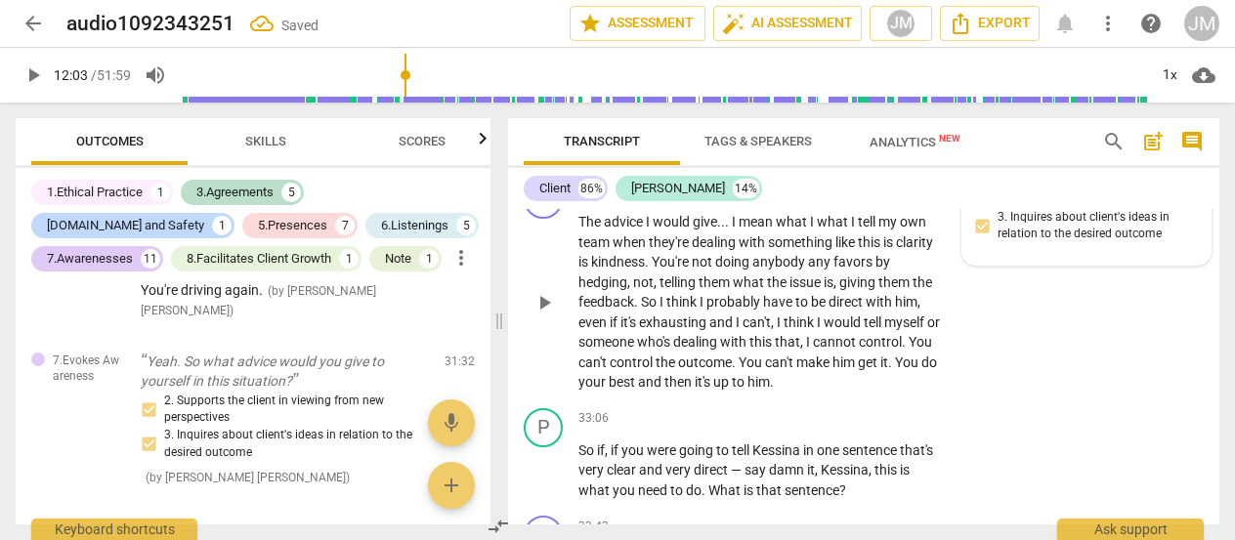
click at [1036, 266] on div "CL play_arrow pause 31:53 + Add competency keyboard_arrow_right The advice I wo…" at bounding box center [863, 286] width 711 height 229
click at [863, 200] on p "Add competency" at bounding box center [881, 192] width 93 height 18
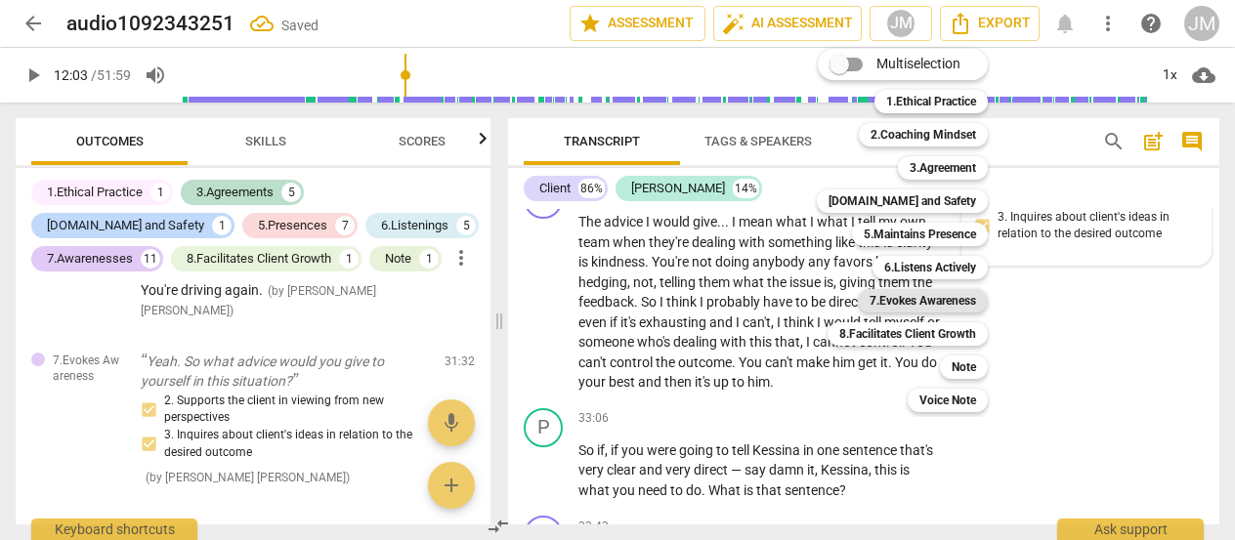
click at [950, 305] on b "7.Evokes Awareness" at bounding box center [923, 300] width 107 height 23
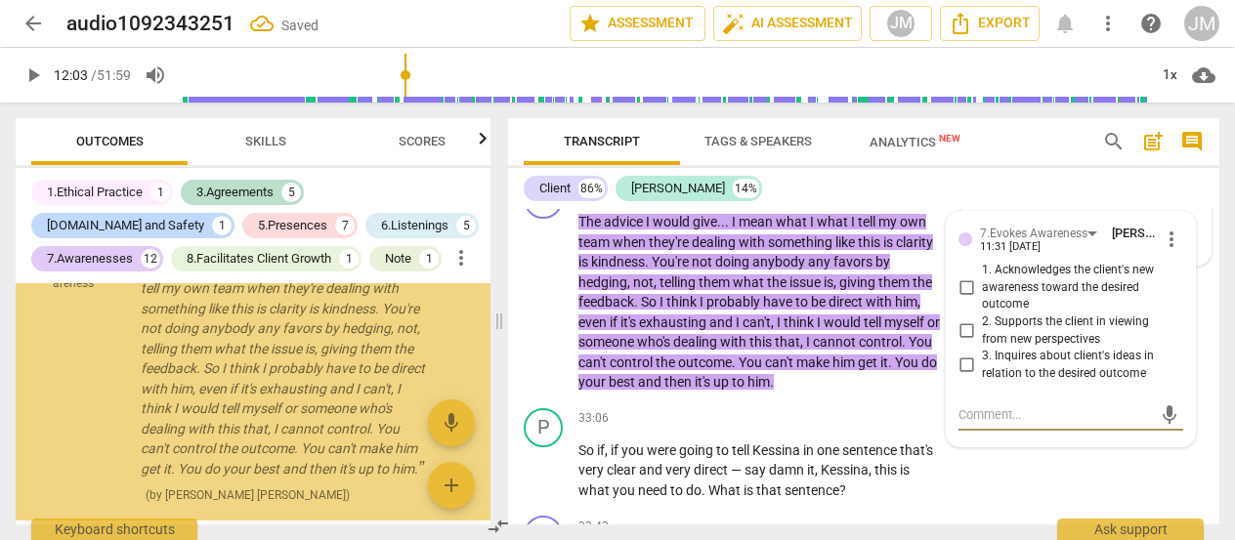
scroll to position [5941, 0]
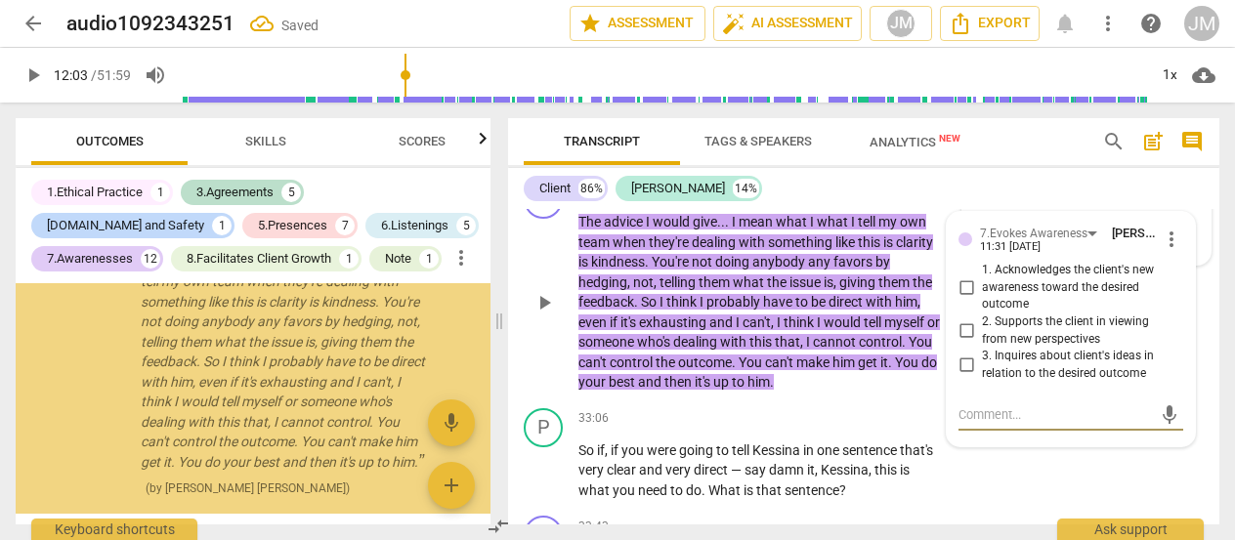
click at [968, 343] on input "2. Supports the client in viewing from new perspectives" at bounding box center [966, 331] width 31 height 23
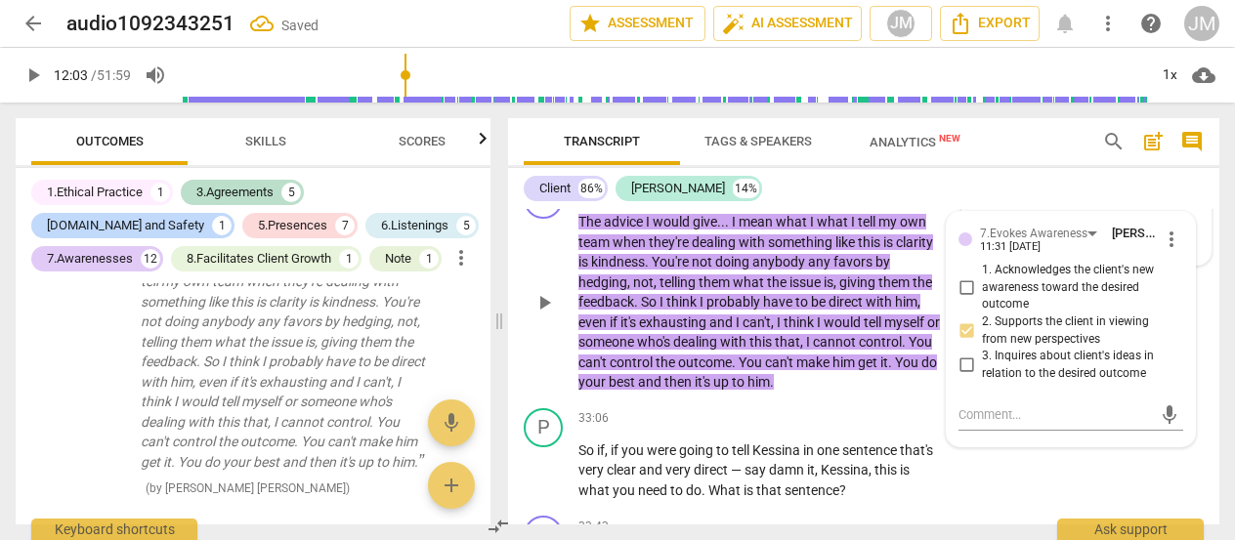
click at [968, 377] on input "3. Inquires about client's ideas in relation to the desired outcome" at bounding box center [966, 365] width 31 height 23
click at [993, 424] on textarea at bounding box center [1055, 415] width 193 height 19
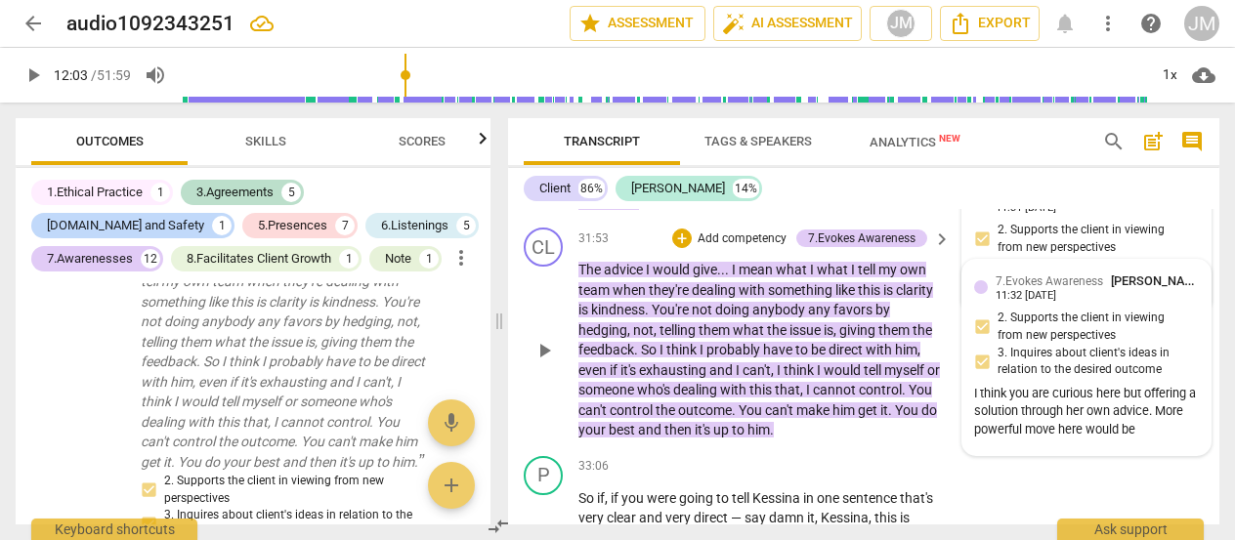
scroll to position [8540, 0]
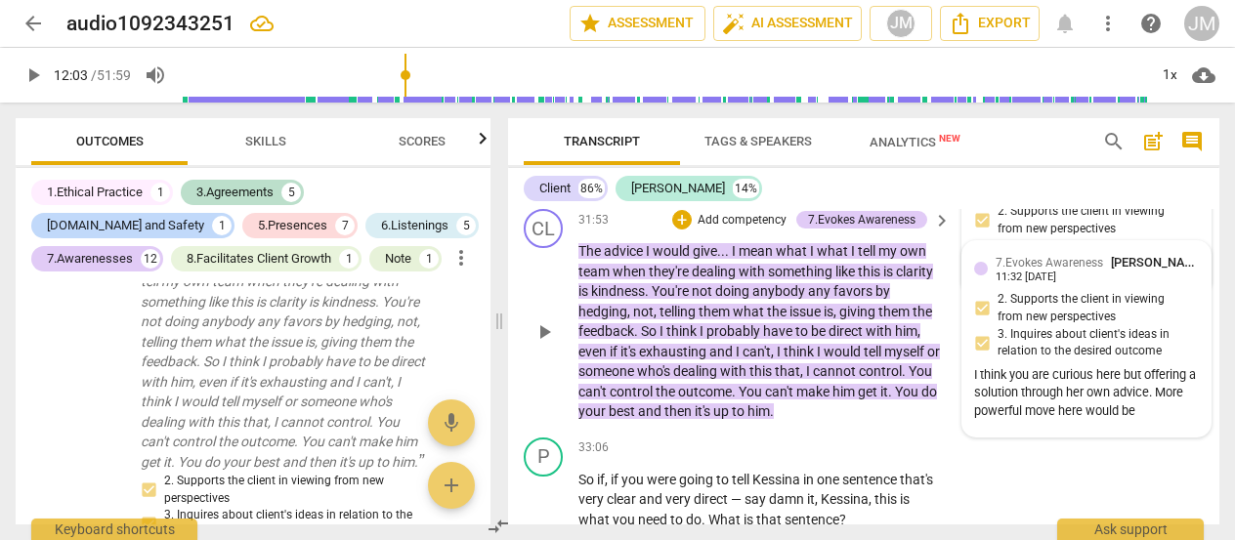
click at [1173, 421] on div "I think you are curious here but offering a solution through her own advice. Mo…" at bounding box center [1086, 393] width 225 height 55
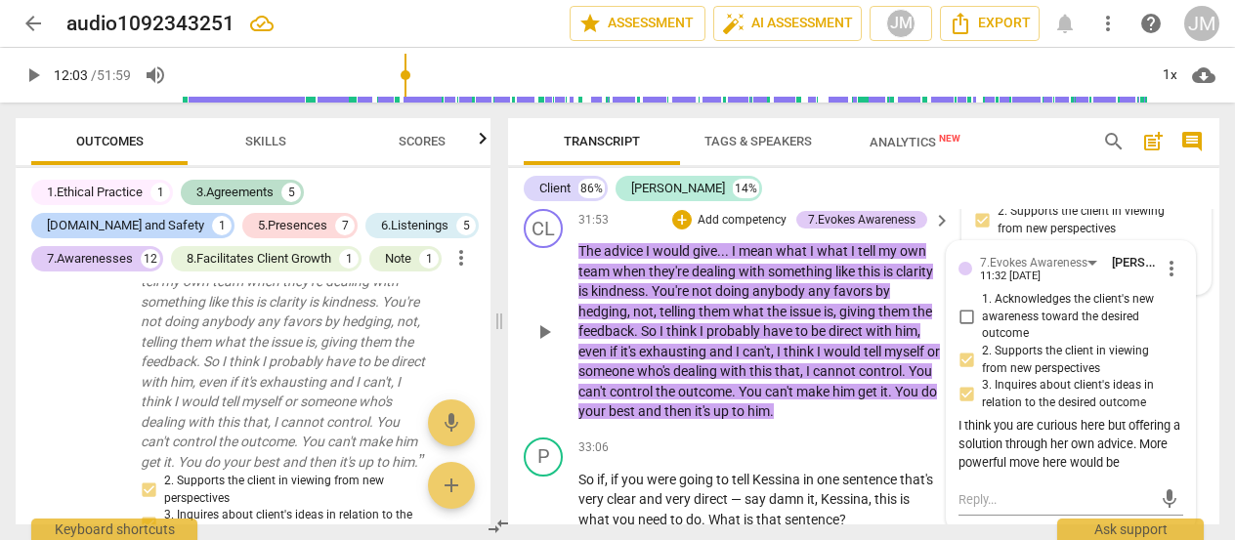
click at [1165, 472] on div "I think you are curious here but offering a solution through her own advice. Mo…" at bounding box center [1071, 444] width 225 height 55
click at [1156, 472] on div "I think you are curious here but offering a solution through her own advice. Mo…" at bounding box center [1071, 444] width 225 height 55
click at [1160, 280] on span "more_vert" at bounding box center [1171, 268] width 23 height 23
click at [1177, 306] on li "Edit" at bounding box center [1184, 307] width 67 height 37
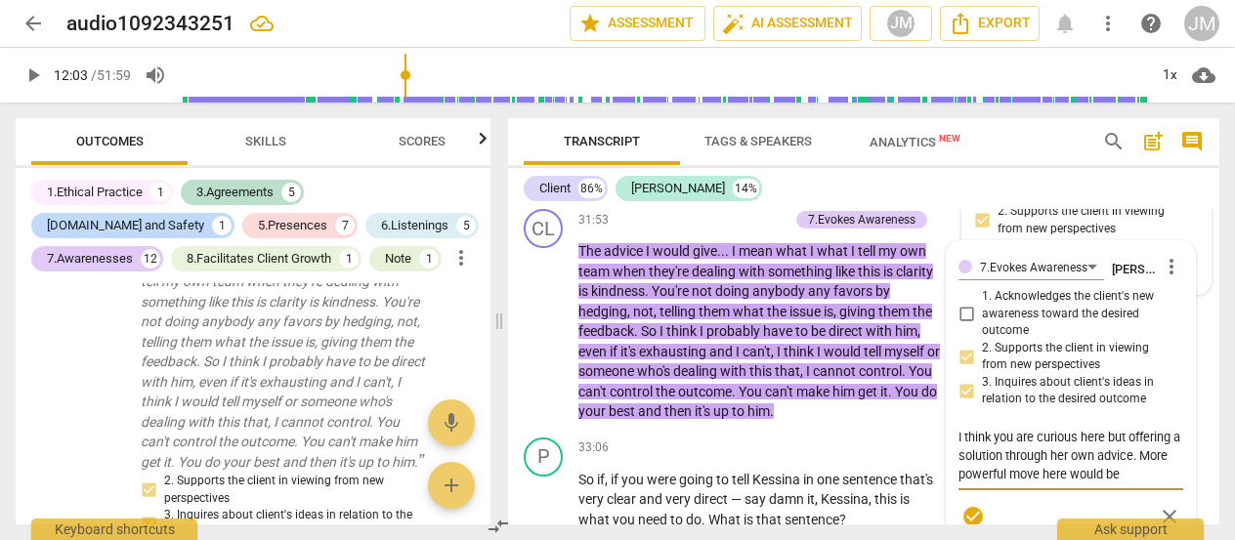
scroll to position [18, 0]
click at [1031, 484] on textarea "I think you are curious here but offering a solution through her own advice. Mo…" at bounding box center [1071, 456] width 225 height 56
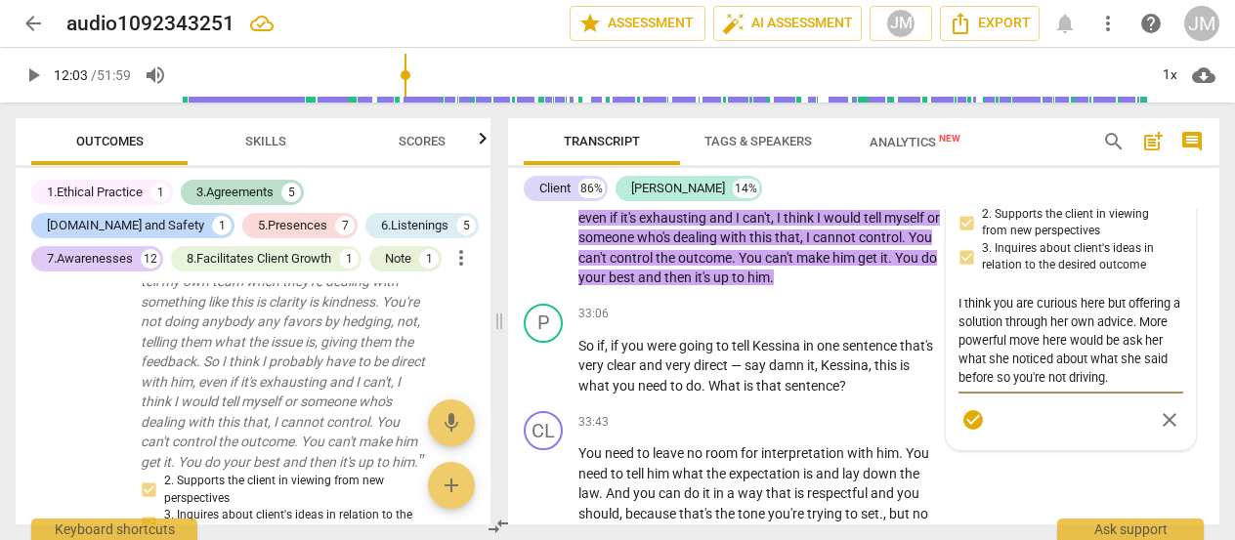
scroll to position [8674, 0]
click at [970, 432] on span "check_circle" at bounding box center [973, 419] width 23 height 23
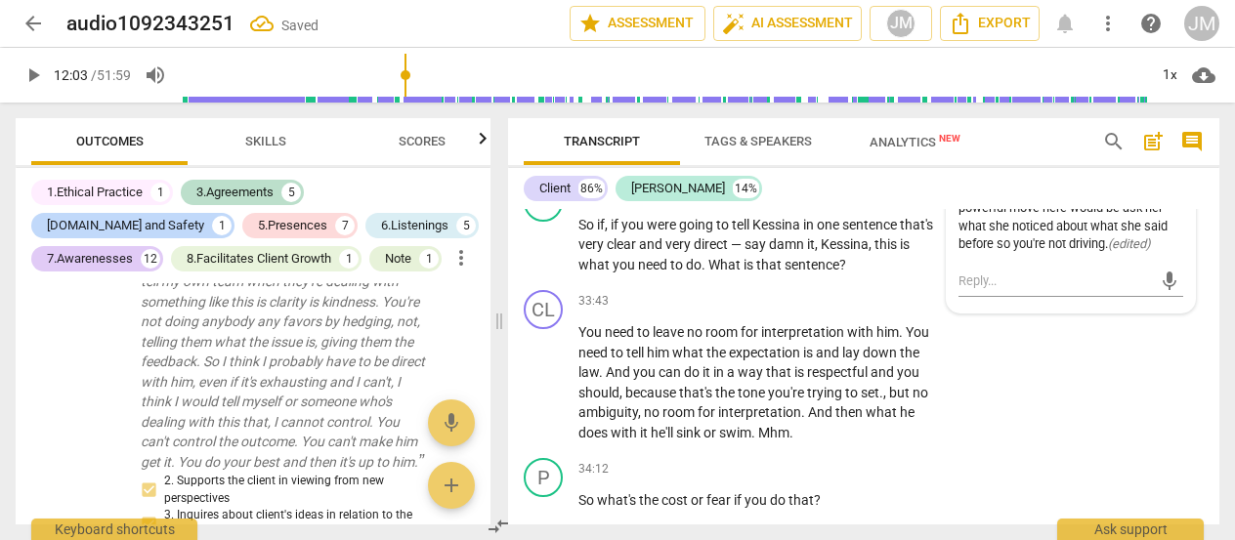
scroll to position [8796, 0]
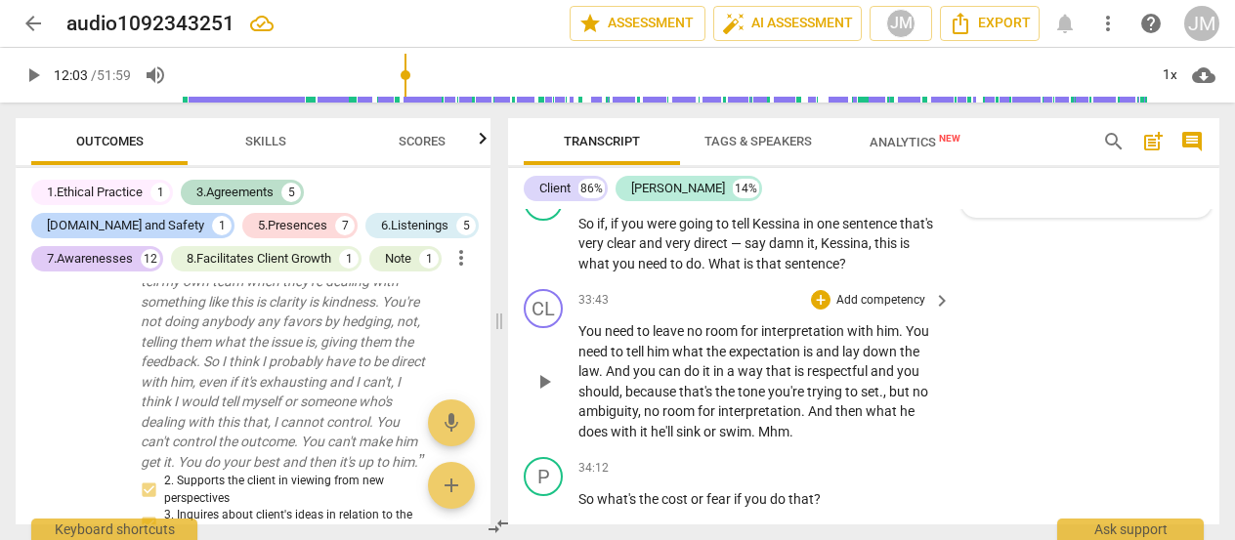
click at [545, 394] on span "play_arrow" at bounding box center [544, 381] width 23 height 23
click at [539, 394] on span "pause" at bounding box center [544, 381] width 23 height 23
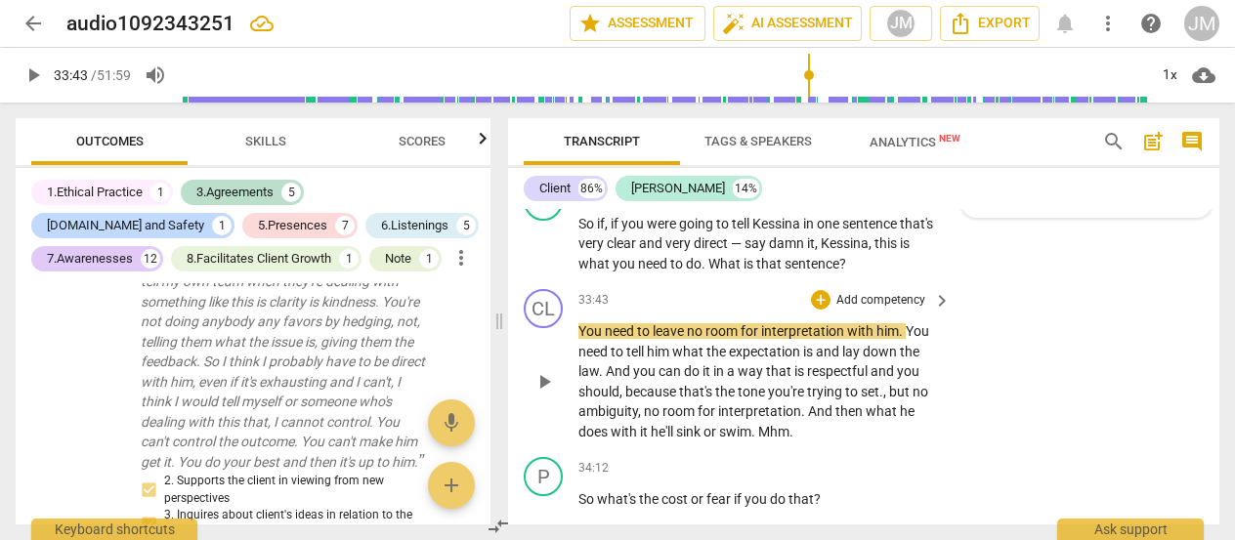
click at [537, 394] on span "play_arrow" at bounding box center [544, 381] width 23 height 23
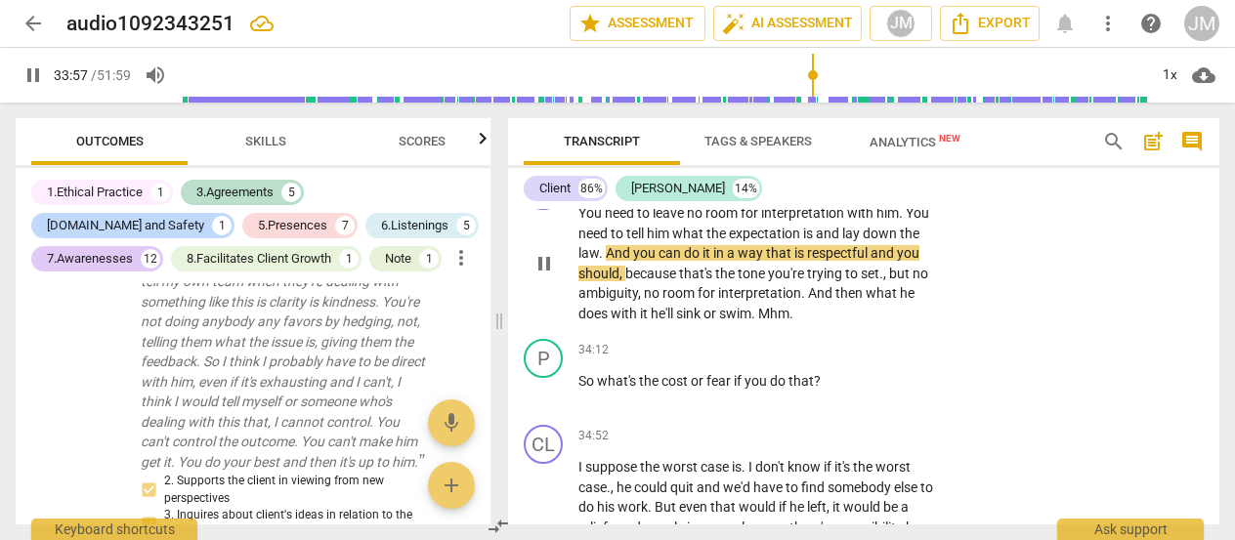
scroll to position [8935, 0]
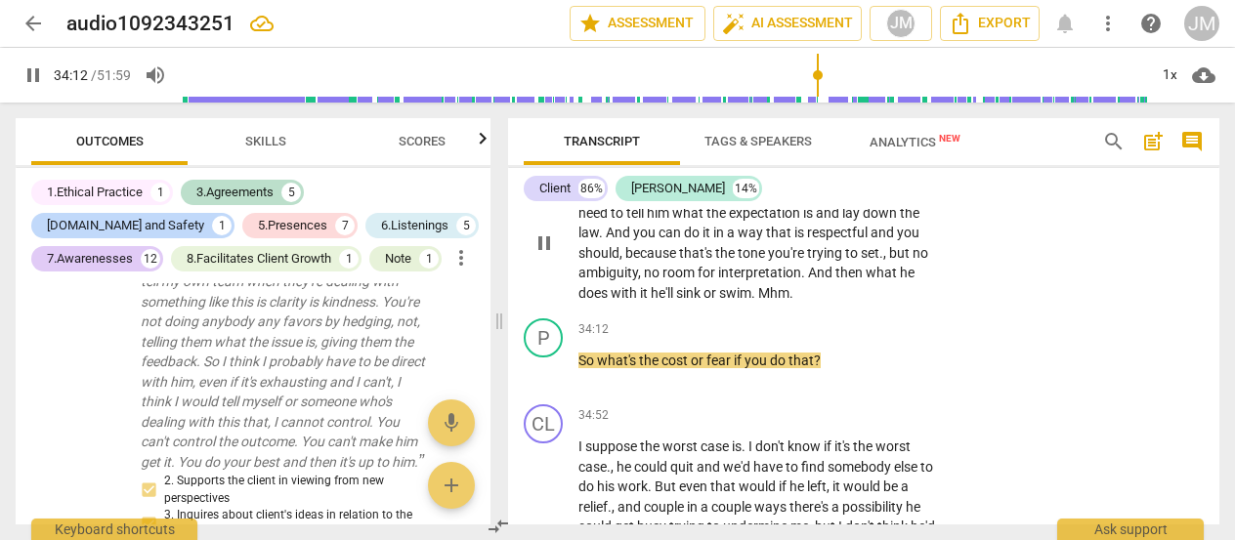
click at [762, 301] on span "Mhm" at bounding box center [773, 293] width 31 height 16
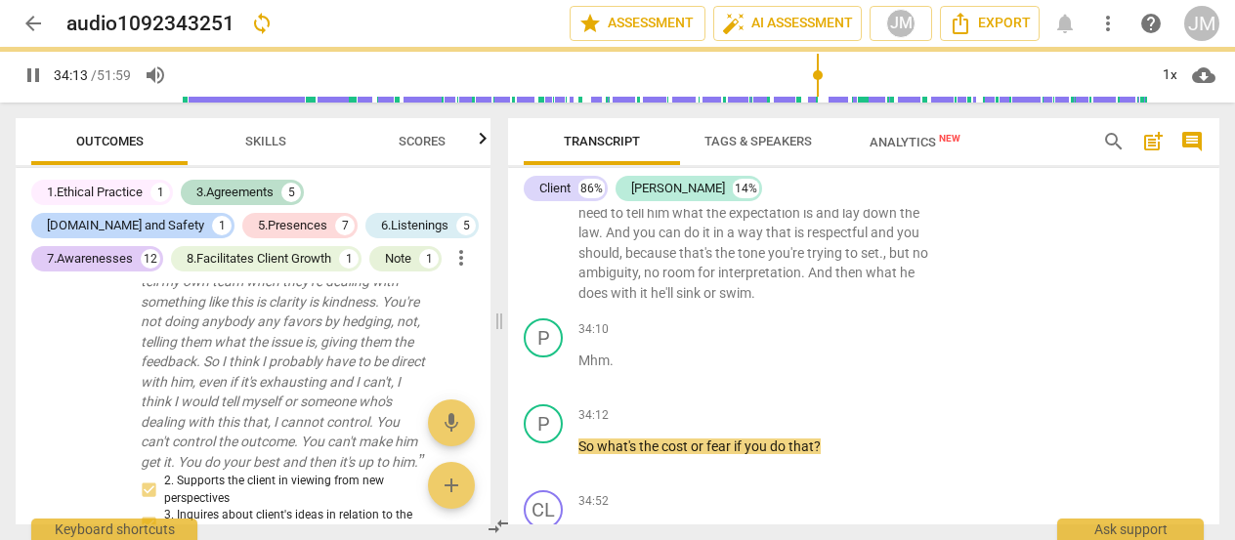
scroll to position [9021, 0]
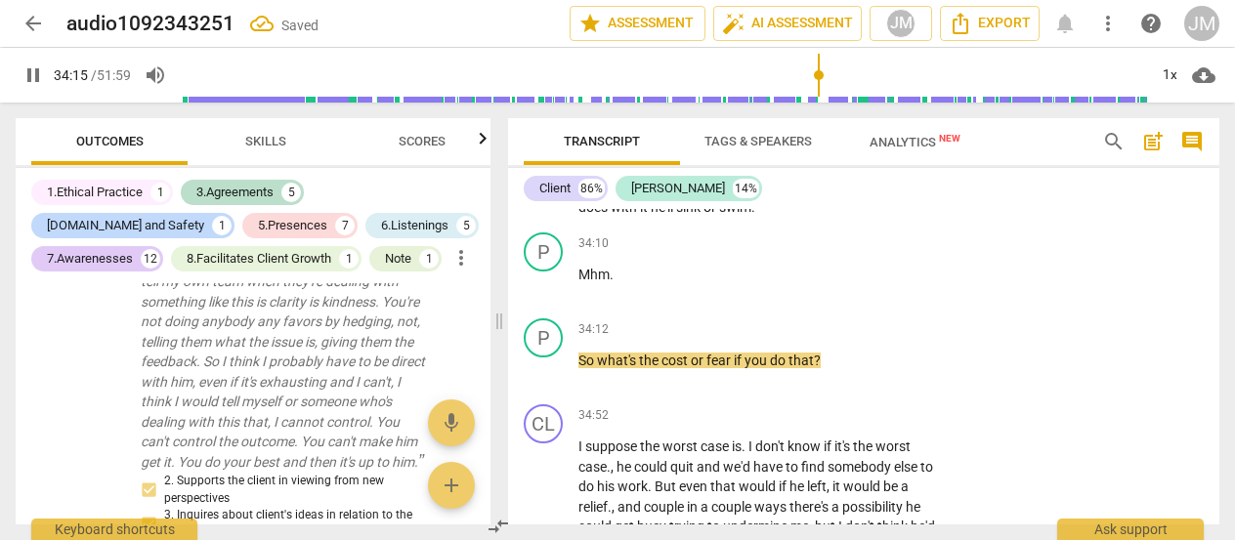
click at [553, 389] on div "P play_arrow pause" at bounding box center [551, 354] width 55 height 70
click at [584, 368] on span "So" at bounding box center [588, 361] width 19 height 16
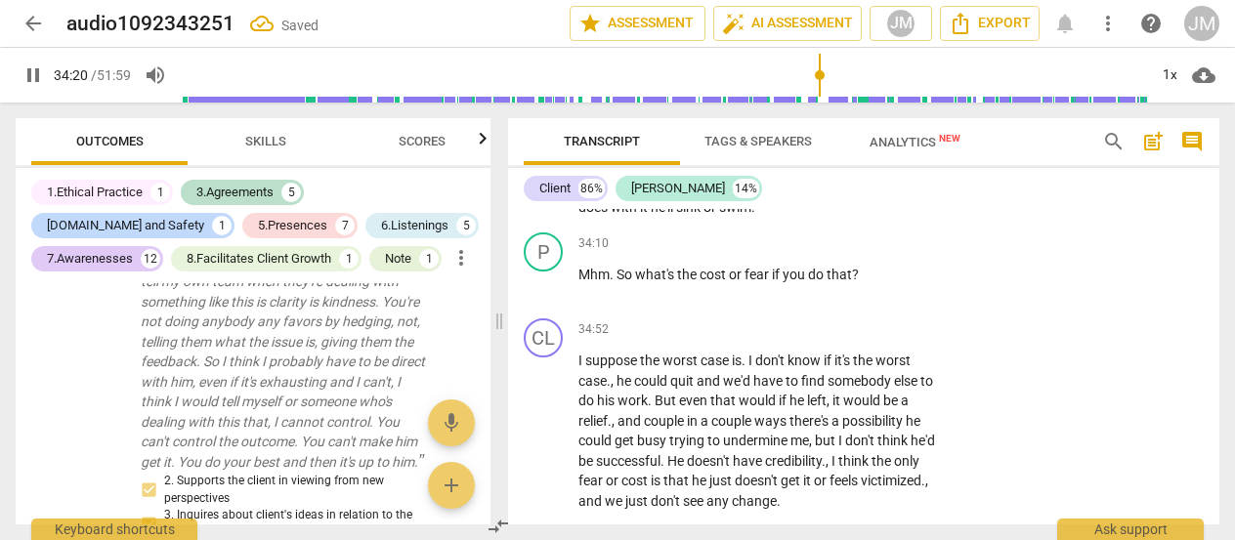
click at [772, 254] on div "34:10 + Add competency keyboard_arrow_right" at bounding box center [766, 243] width 374 height 21
click at [850, 253] on p "Add competency" at bounding box center [881, 245] width 93 height 18
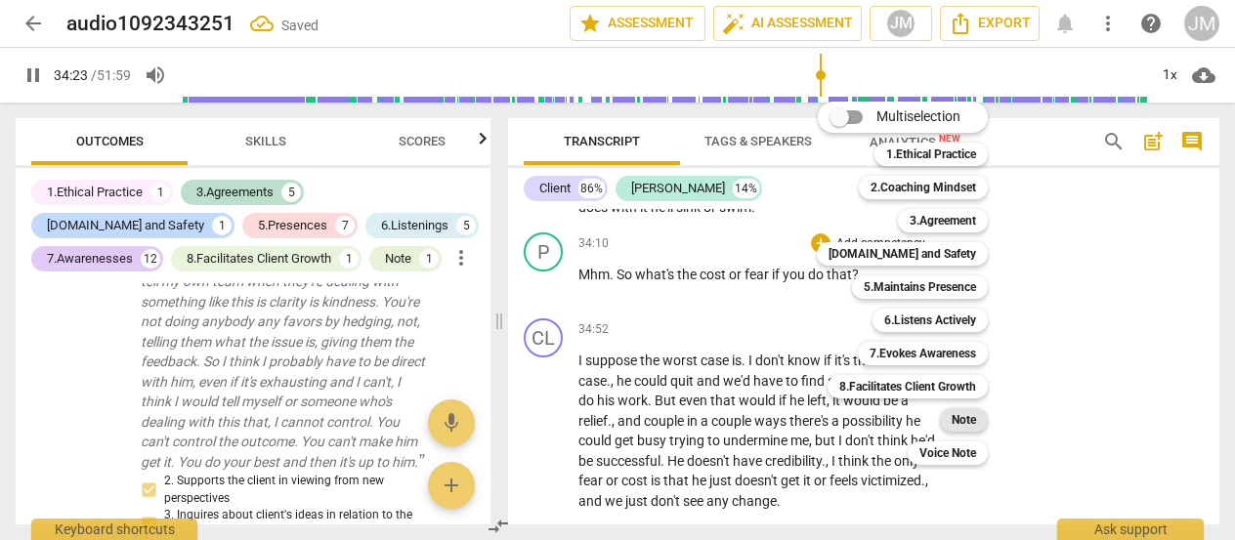
click at [956, 429] on b "Note" at bounding box center [964, 419] width 24 height 23
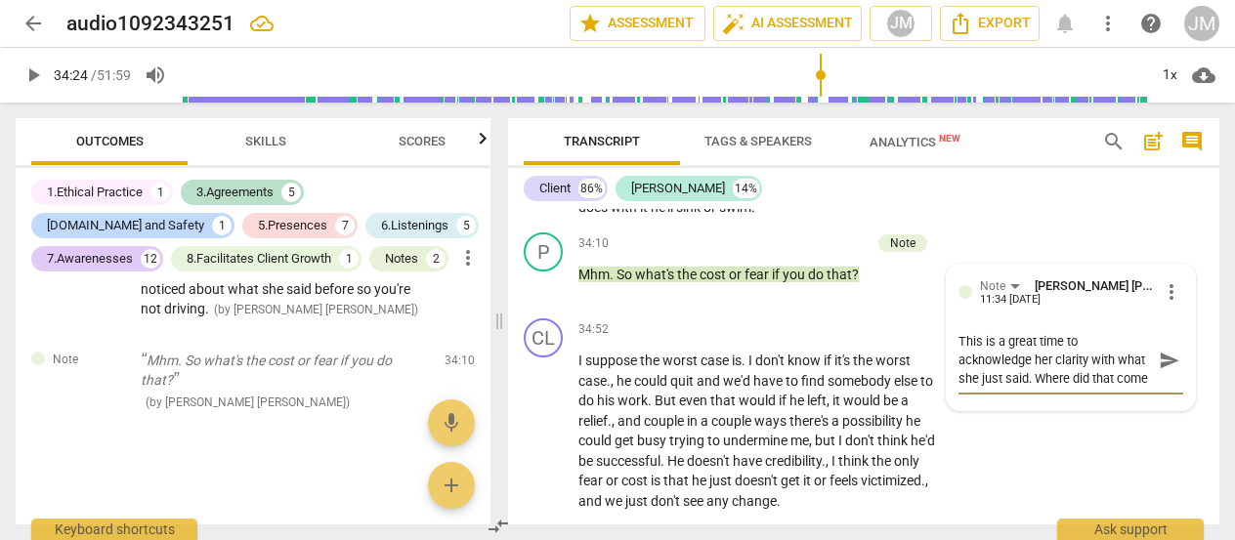
scroll to position [17, 0]
click at [1167, 371] on span "send" at bounding box center [1169, 360] width 21 height 21
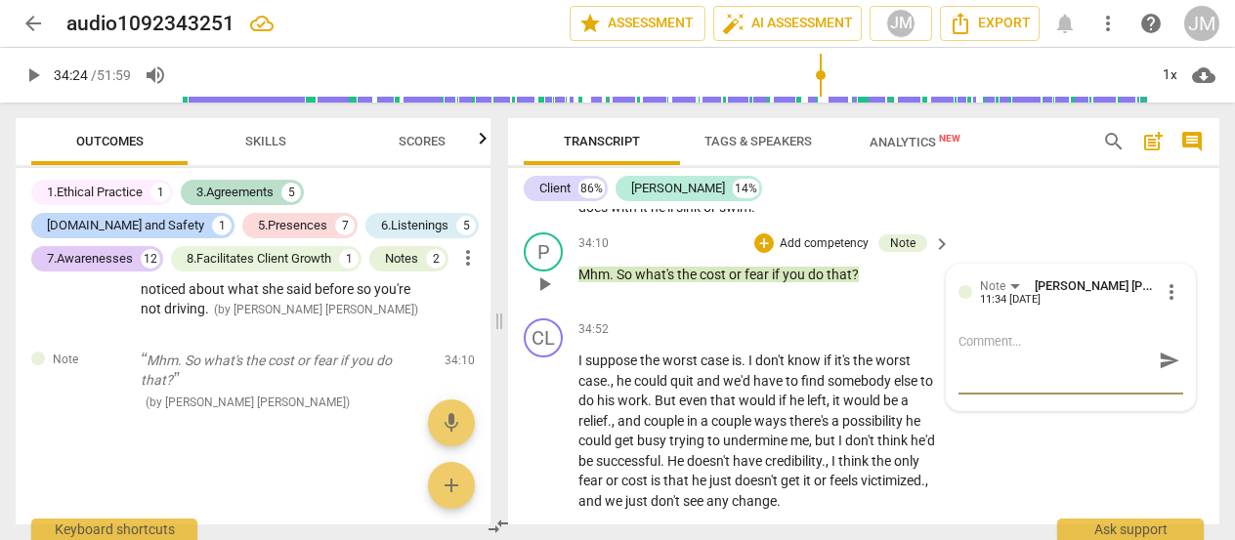
scroll to position [0, 0]
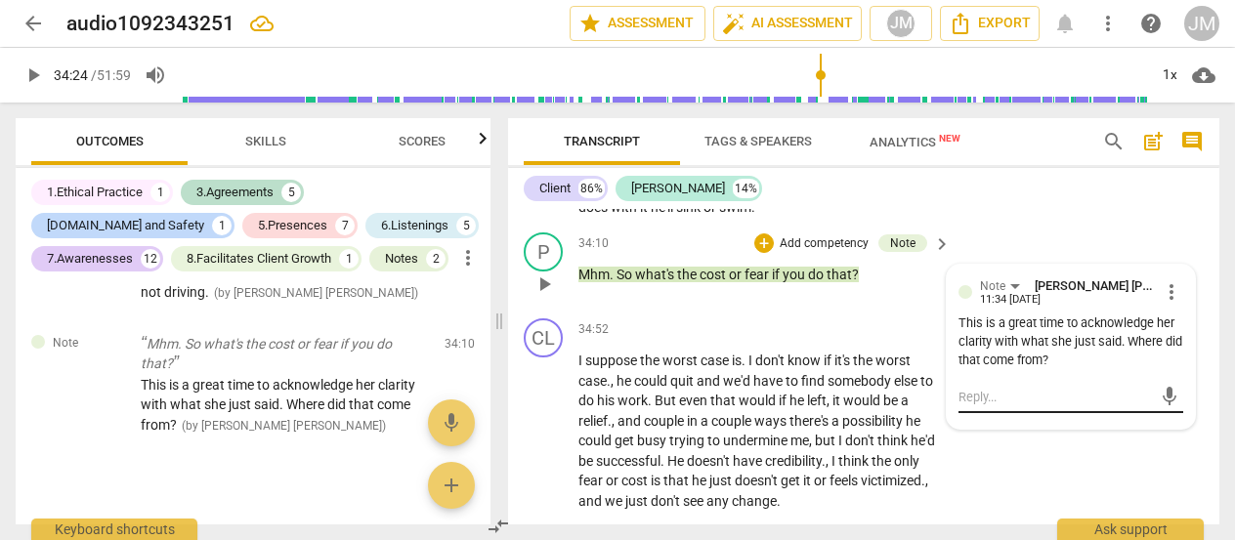
click at [1095, 413] on div "mic" at bounding box center [1071, 397] width 225 height 31
click at [1163, 304] on span "more_vert" at bounding box center [1171, 291] width 23 height 23
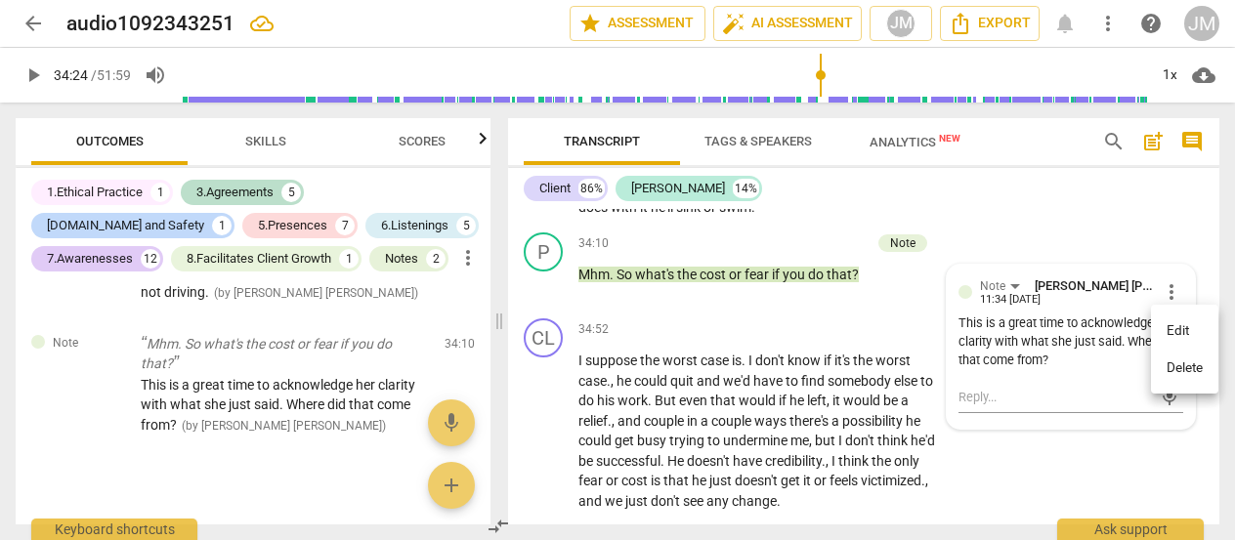
click at [1177, 334] on li "Edit" at bounding box center [1184, 331] width 67 height 37
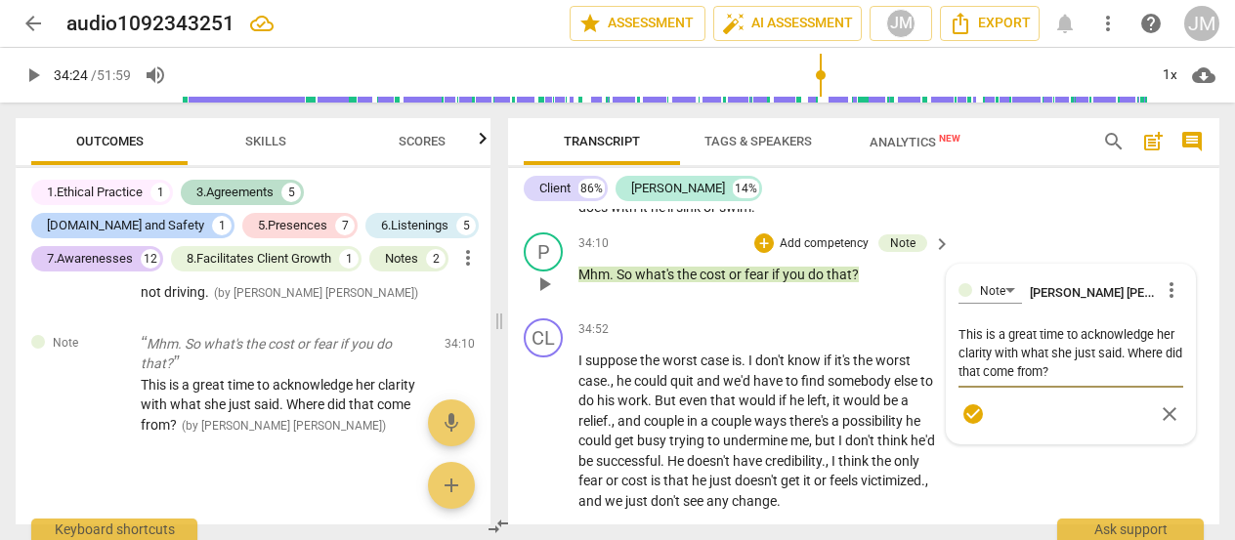
click at [1097, 381] on textarea "This is a great time to acknowledge her clarity with what she just said. Where …" at bounding box center [1071, 353] width 225 height 56
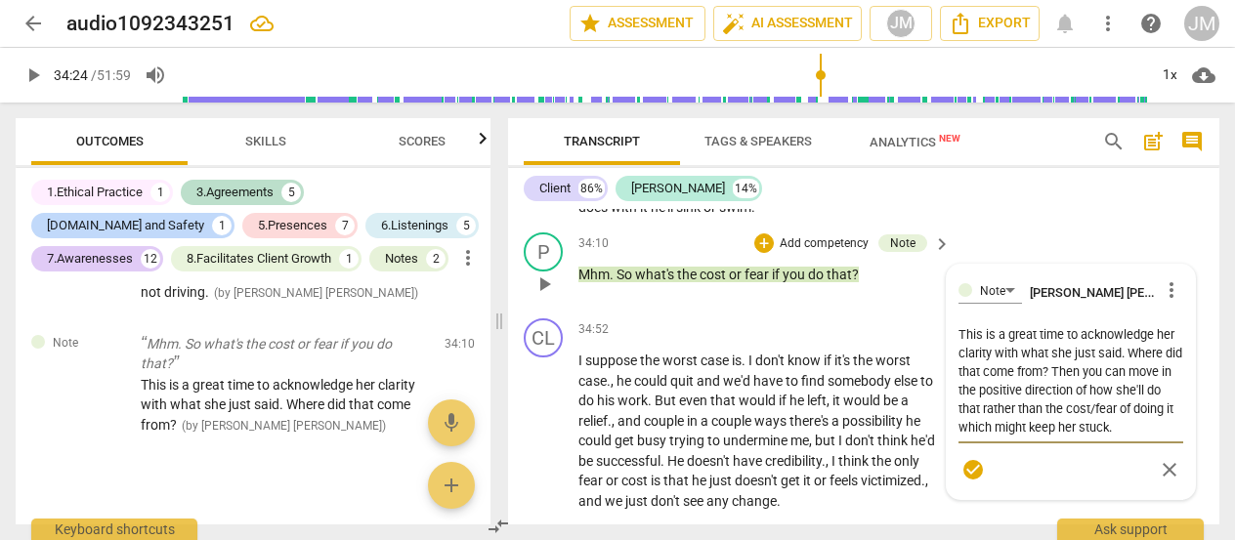
click at [973, 482] on span "check_circle" at bounding box center [973, 469] width 23 height 23
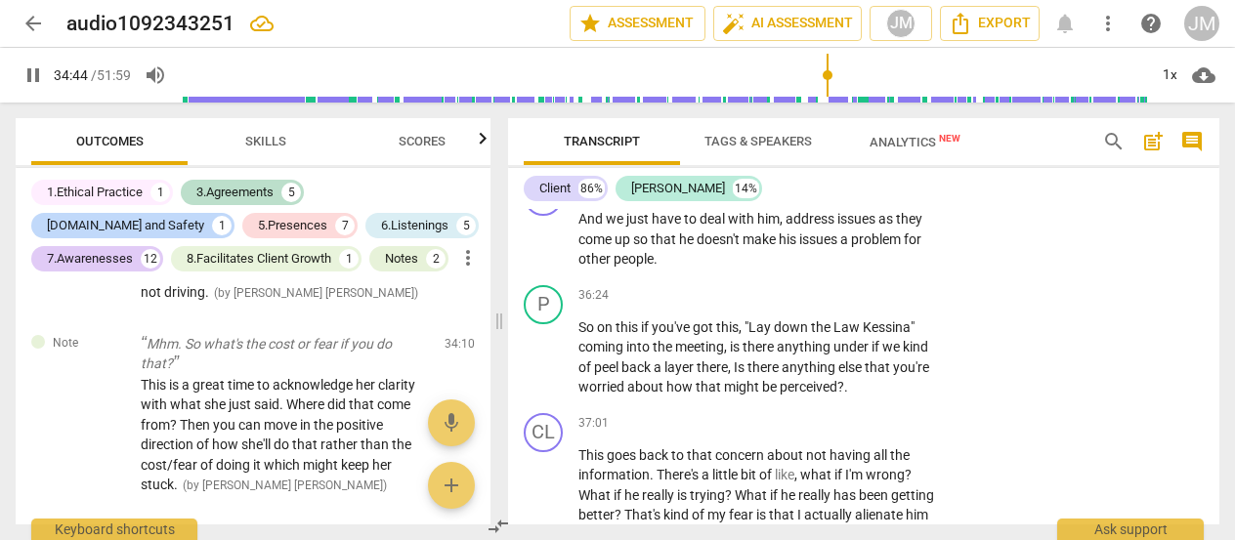
scroll to position [9458, 0]
click at [537, 254] on button "pause" at bounding box center [544, 238] width 31 height 31
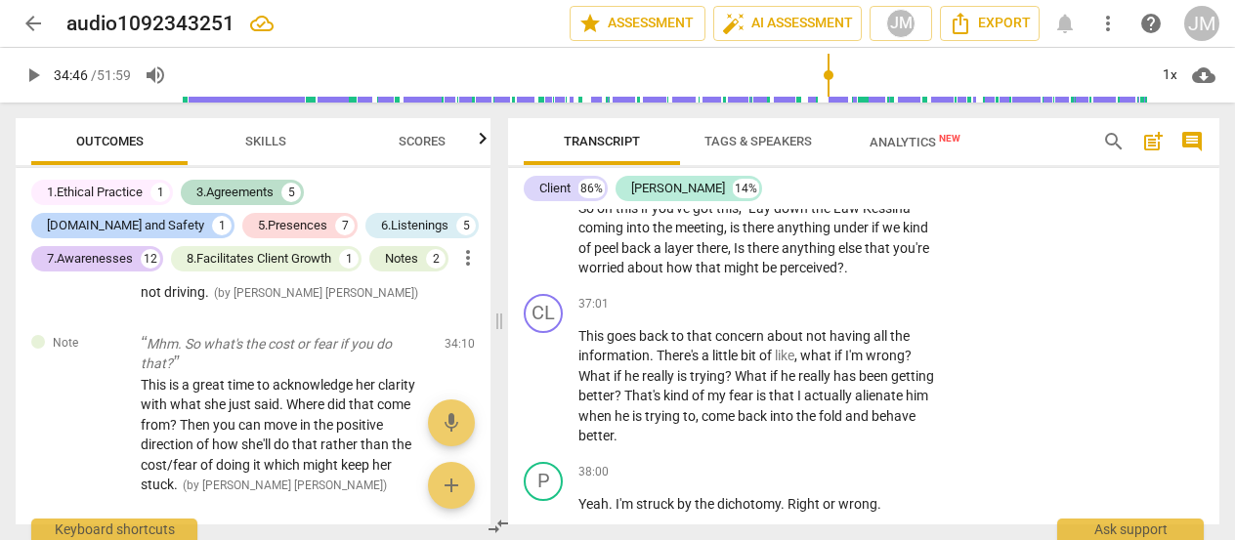
scroll to position [9577, 0]
click at [931, 278] on p "So on this if you've got this , "Lay down the Law Kessina" coming into the meet…" at bounding box center [760, 237] width 363 height 80
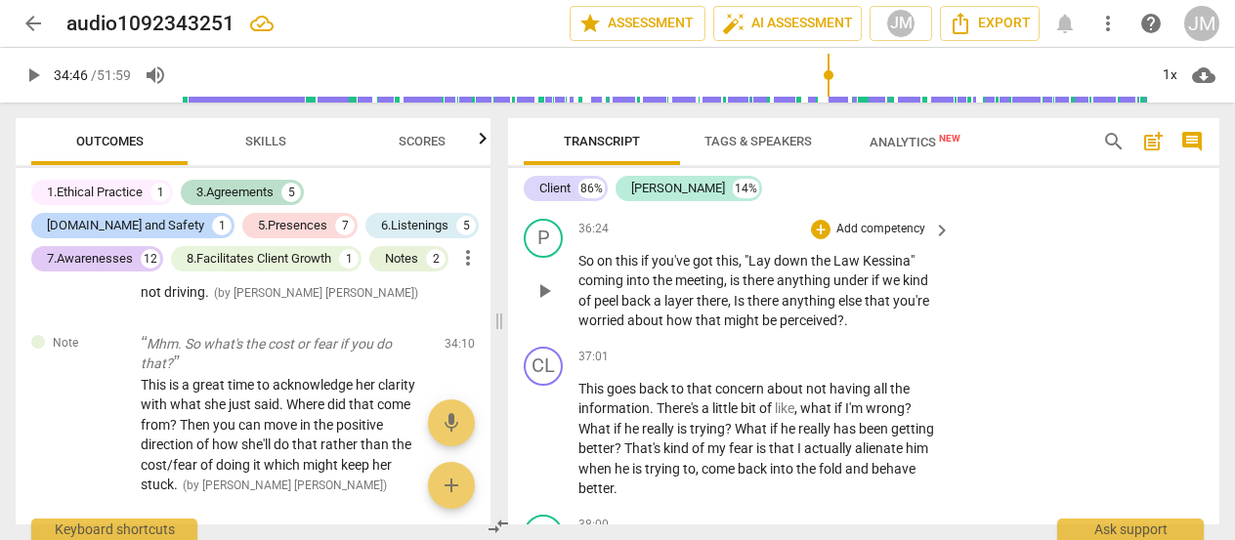
scroll to position [9522, 0]
click at [864, 239] on p "Add competency" at bounding box center [881, 231] width 93 height 18
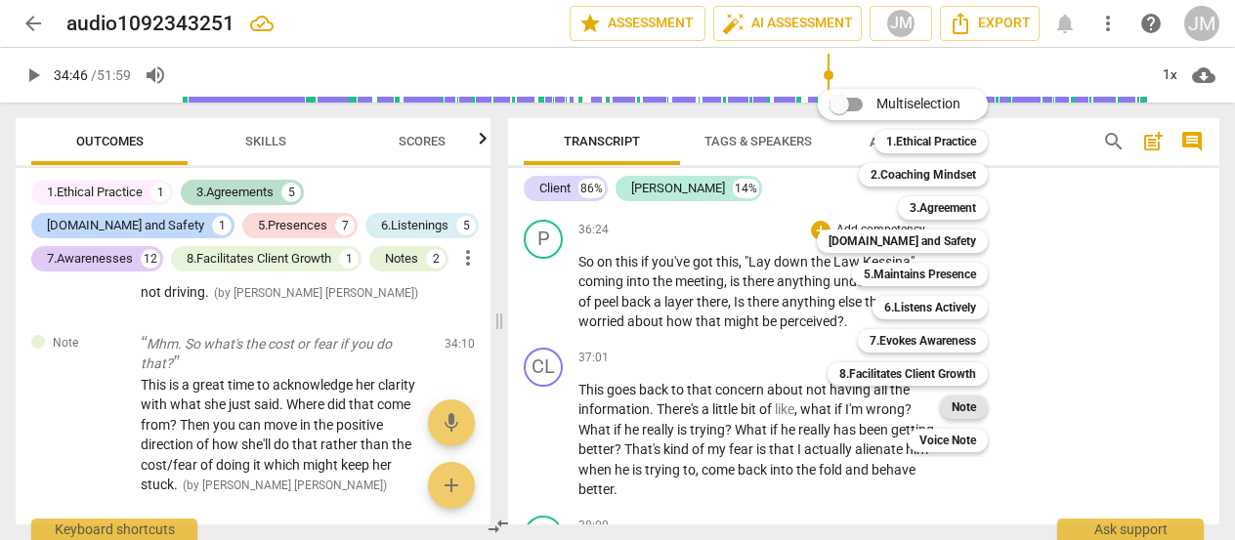
click at [969, 407] on b "Note" at bounding box center [964, 407] width 24 height 23
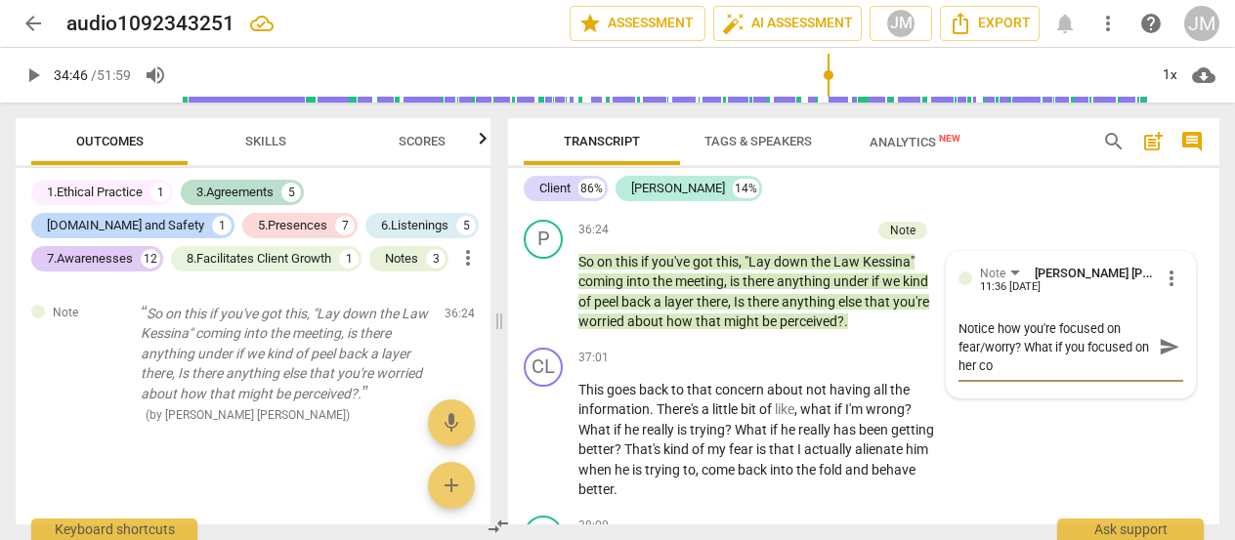
scroll to position [0, 0]
click at [1159, 358] on span "send" at bounding box center [1169, 346] width 21 height 21
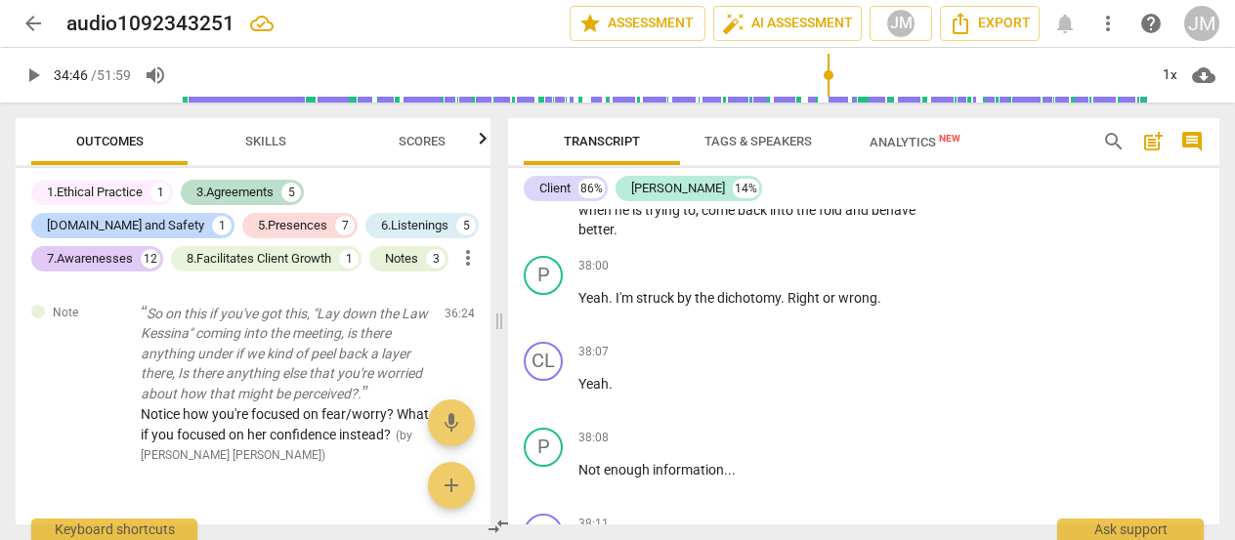
scroll to position [9780, 0]
click at [848, 308] on span "wrong" at bounding box center [857, 300] width 39 height 16
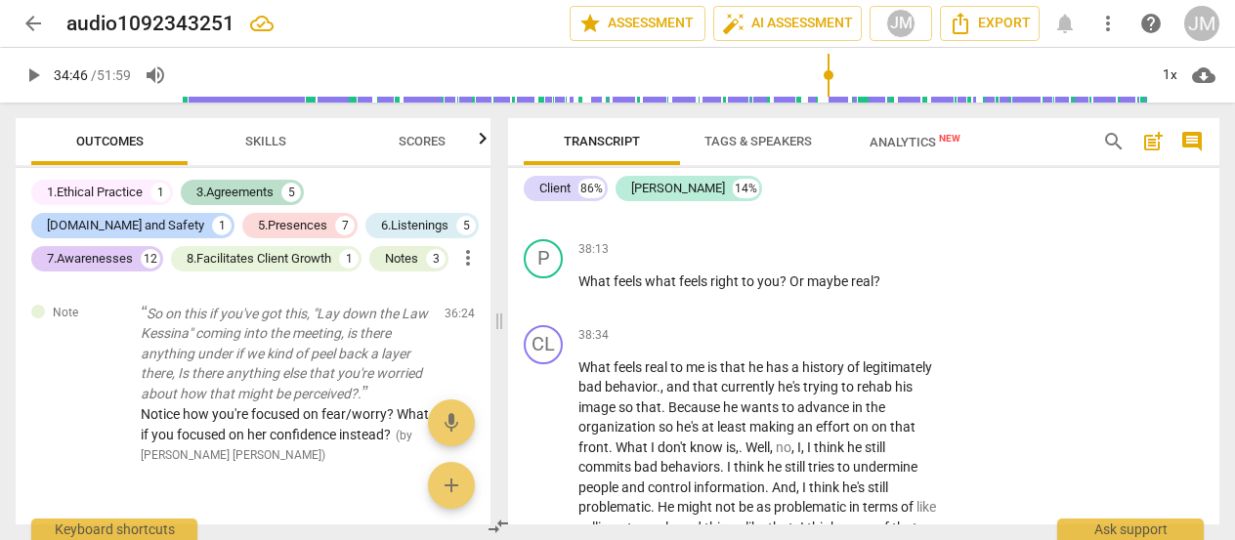
scroll to position [10149, 0]
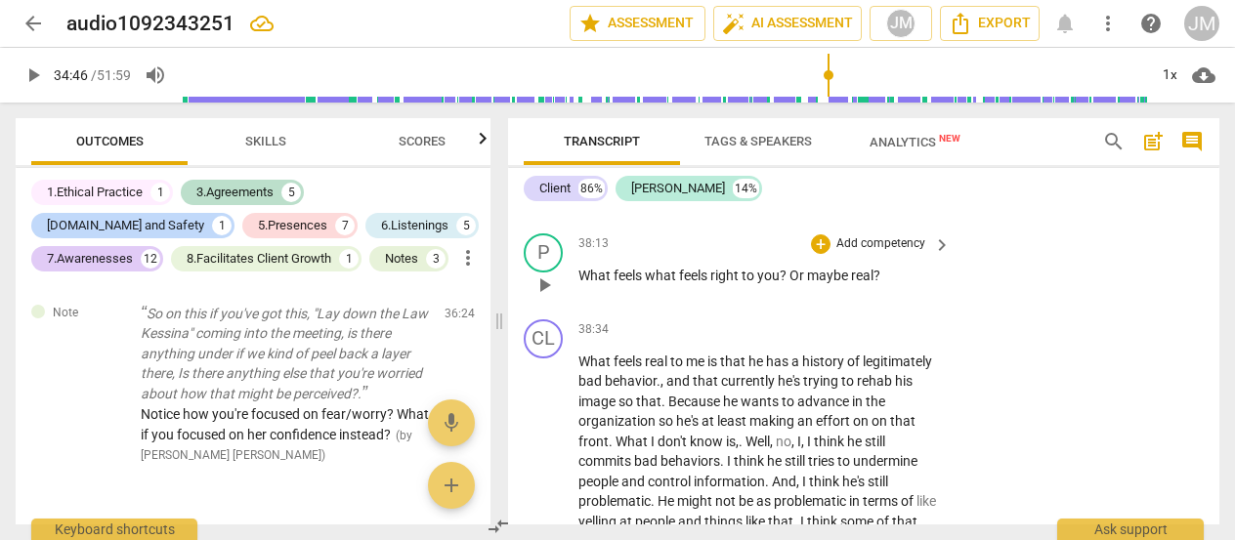
click at [883, 253] on p "Add competency" at bounding box center [881, 245] width 93 height 18
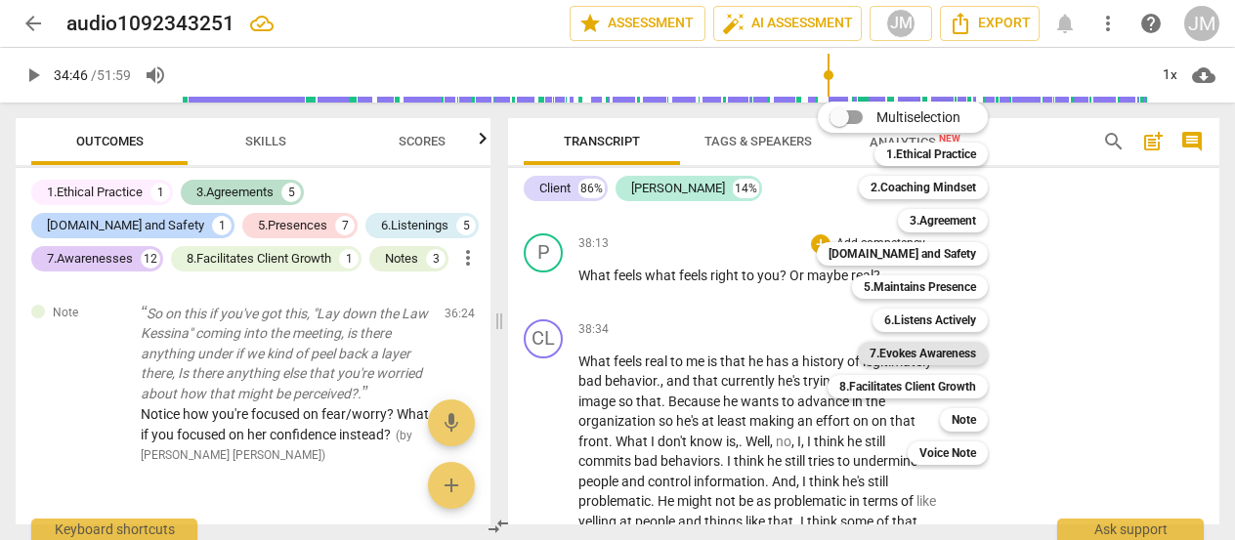
click at [961, 357] on b "7.Evokes Awareness" at bounding box center [923, 353] width 107 height 23
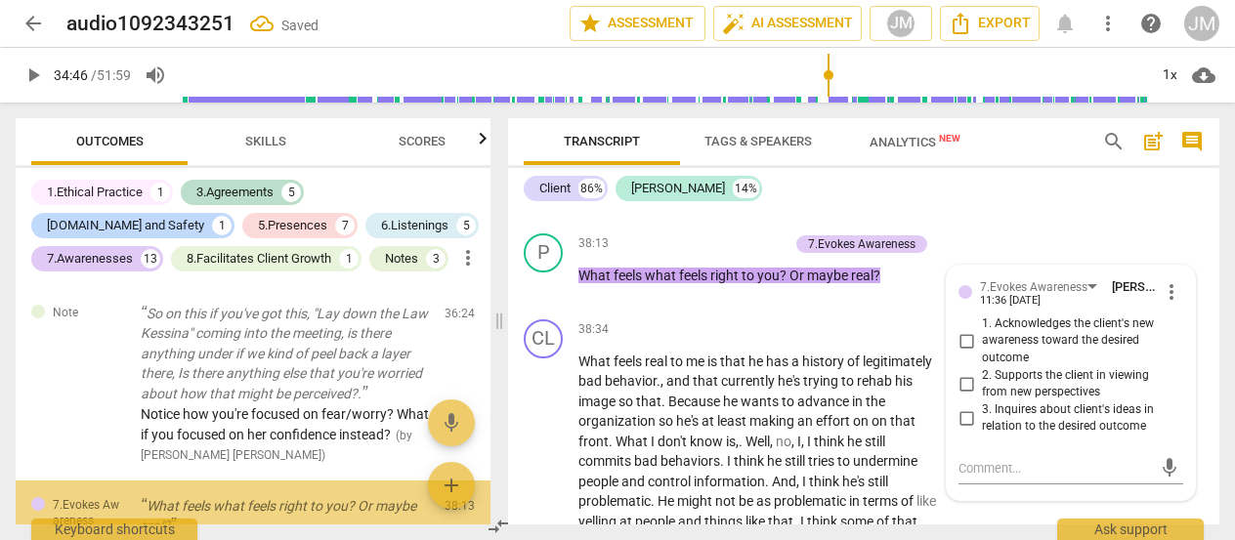
scroll to position [6673, 0]
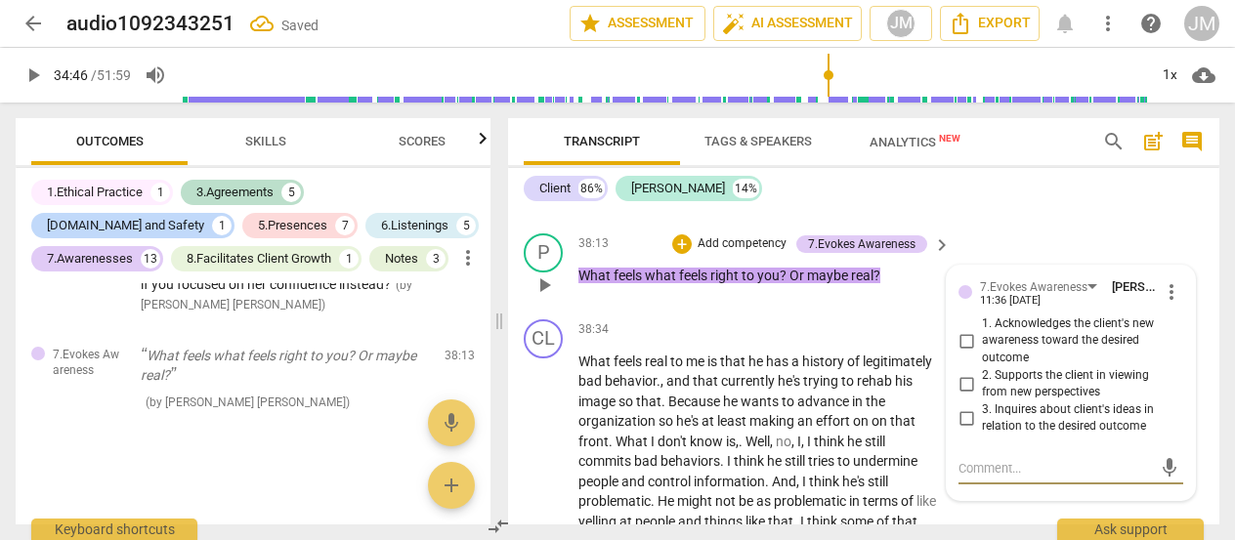
click at [963, 430] on input "3. Inquires about client's ideas in relation to the desired outcome" at bounding box center [966, 418] width 31 height 23
click at [957, 353] on input "1. Acknowledges the client's new awareness toward the desired outcome" at bounding box center [966, 340] width 31 height 23
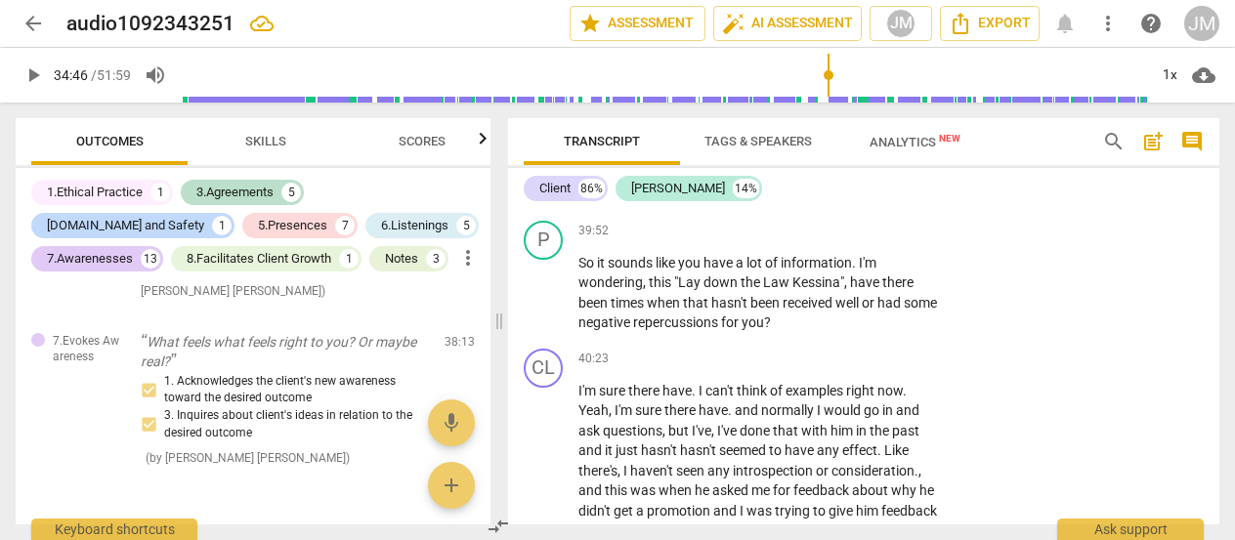
scroll to position [10537, 0]
click at [849, 239] on p "Add competency" at bounding box center [881, 231] width 93 height 18
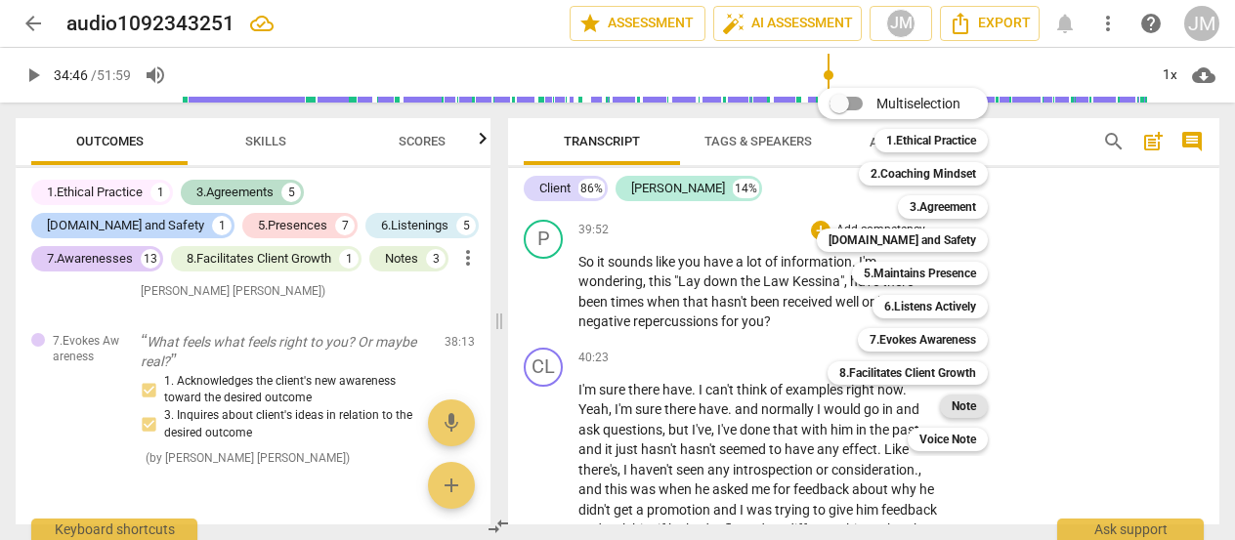
click at [957, 414] on b "Note" at bounding box center [964, 406] width 24 height 23
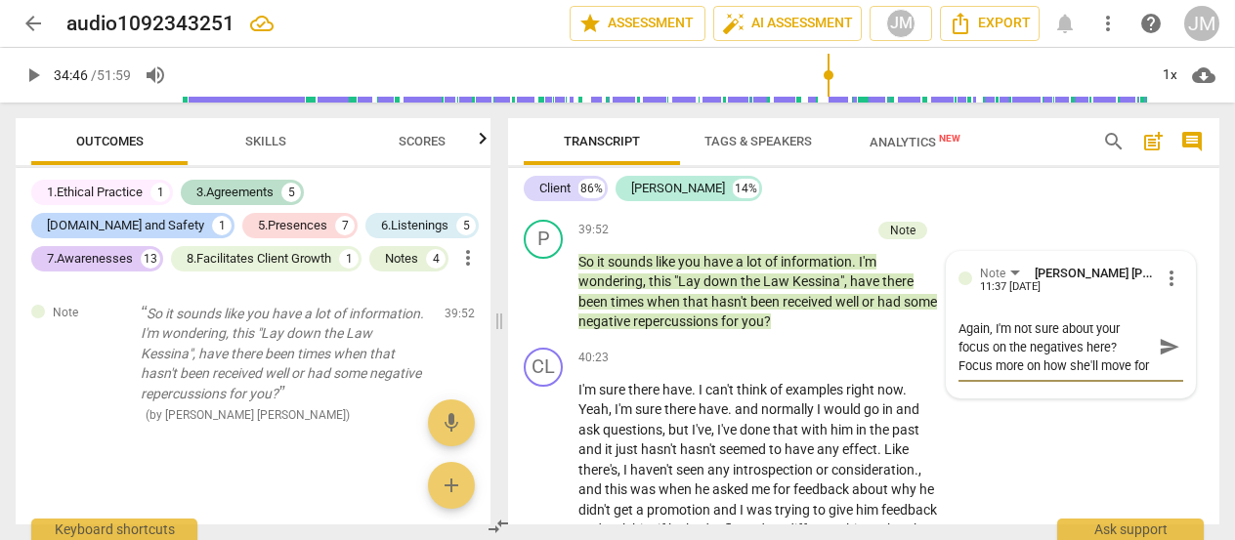
scroll to position [16, 0]
click at [1106, 370] on textarea "Again, I'm not sure about your focus on the negatives here? Focus more on how s…" at bounding box center [1055, 348] width 193 height 56
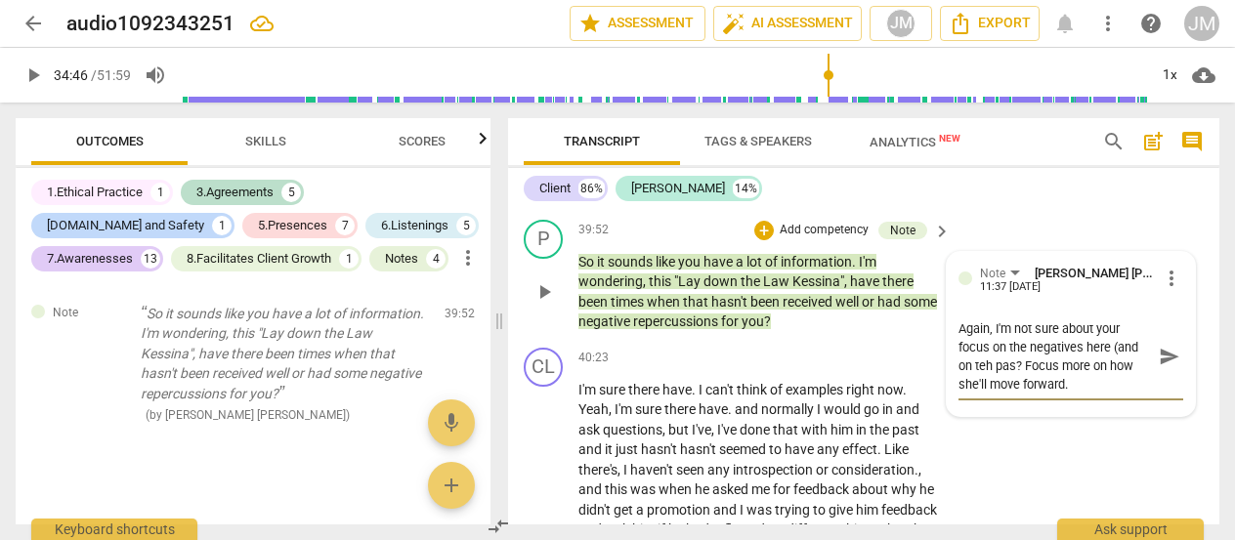
scroll to position [0, 0]
click at [982, 394] on textarea "Again, I'm not sure about your focus on the negatives here (and on teh past)? F…" at bounding box center [1055, 357] width 193 height 74
click at [991, 394] on textarea "Again, I'm not sure about your focus on the negatives here (and on teh past)? F…" at bounding box center [1055, 357] width 193 height 74
click at [1159, 367] on span "send" at bounding box center [1169, 356] width 21 height 21
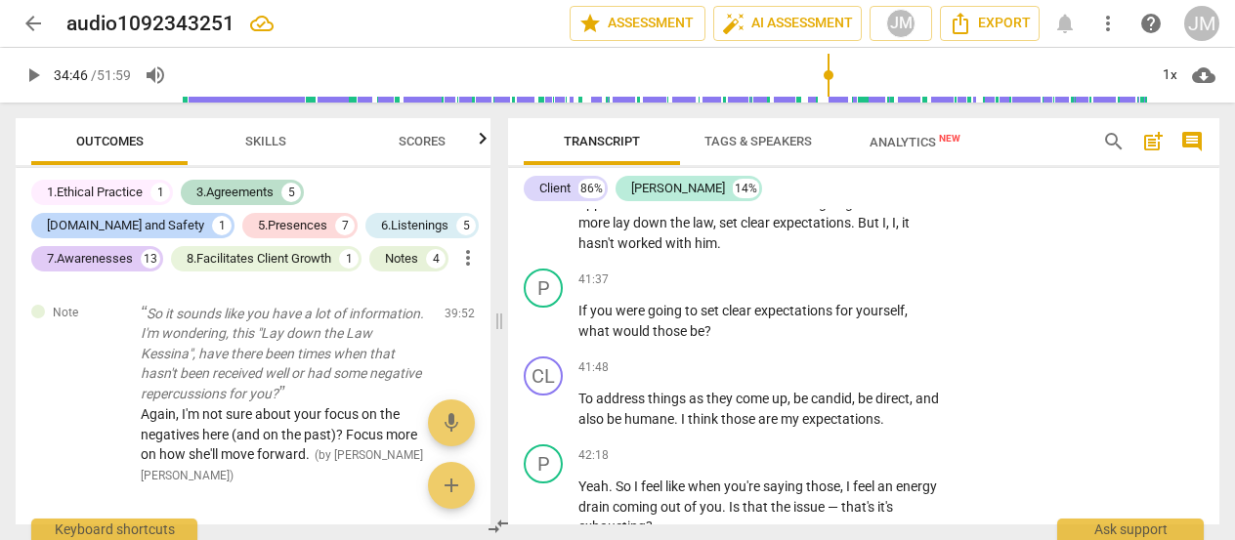
scroll to position [10931, 0]
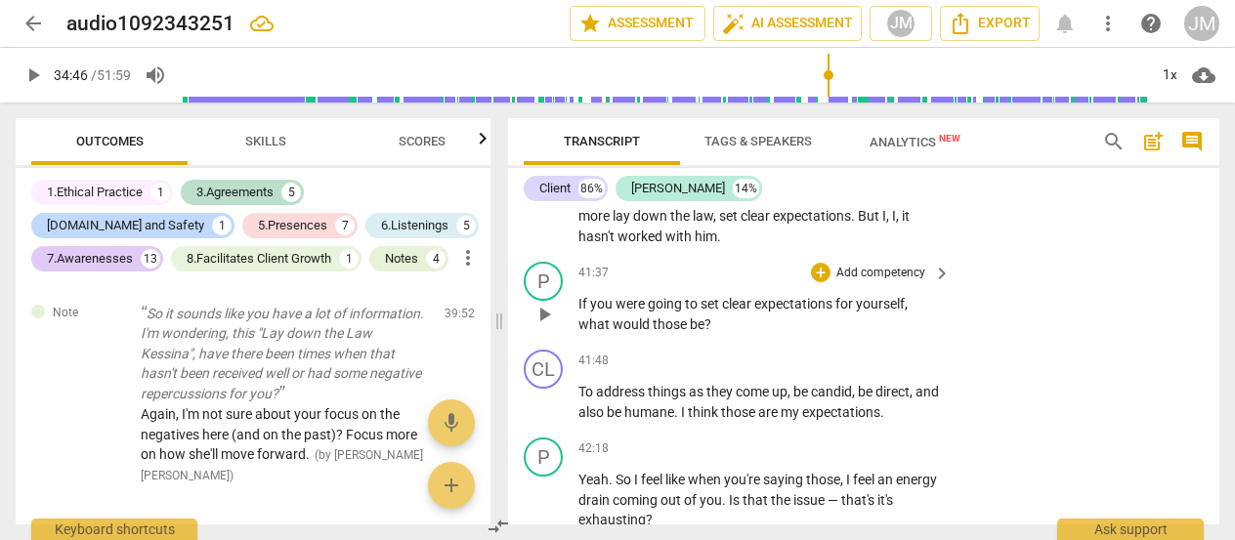
click at [860, 312] on span "yourself" at bounding box center [880, 304] width 49 height 16
click at [850, 282] on p "Add competency" at bounding box center [881, 274] width 93 height 18
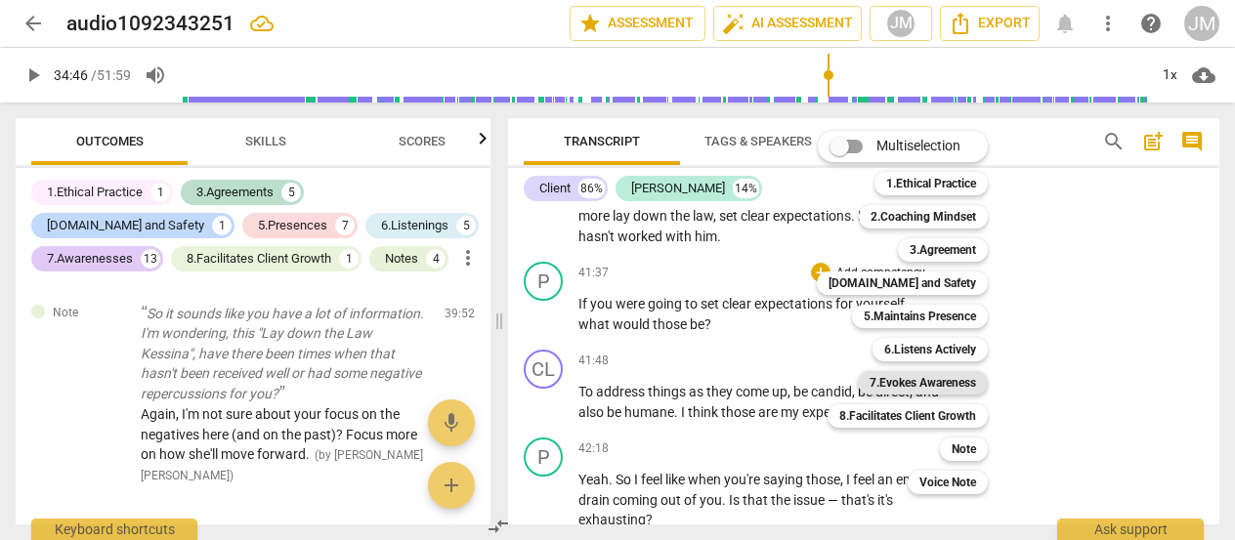
click at [946, 382] on b "7.Evokes Awareness" at bounding box center [923, 382] width 107 height 23
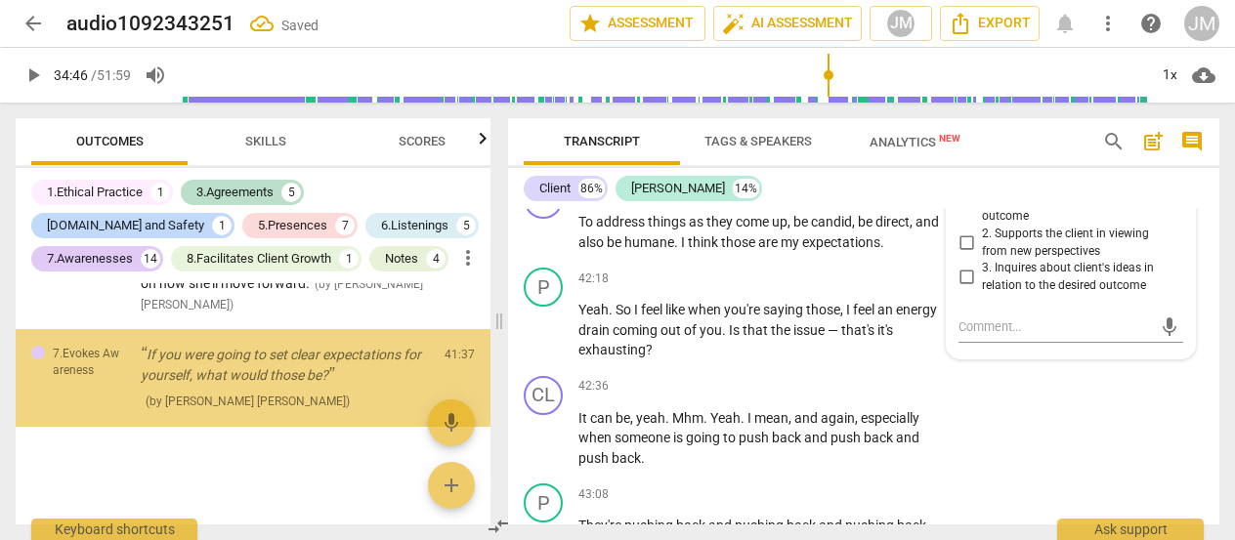
scroll to position [7053, 0]
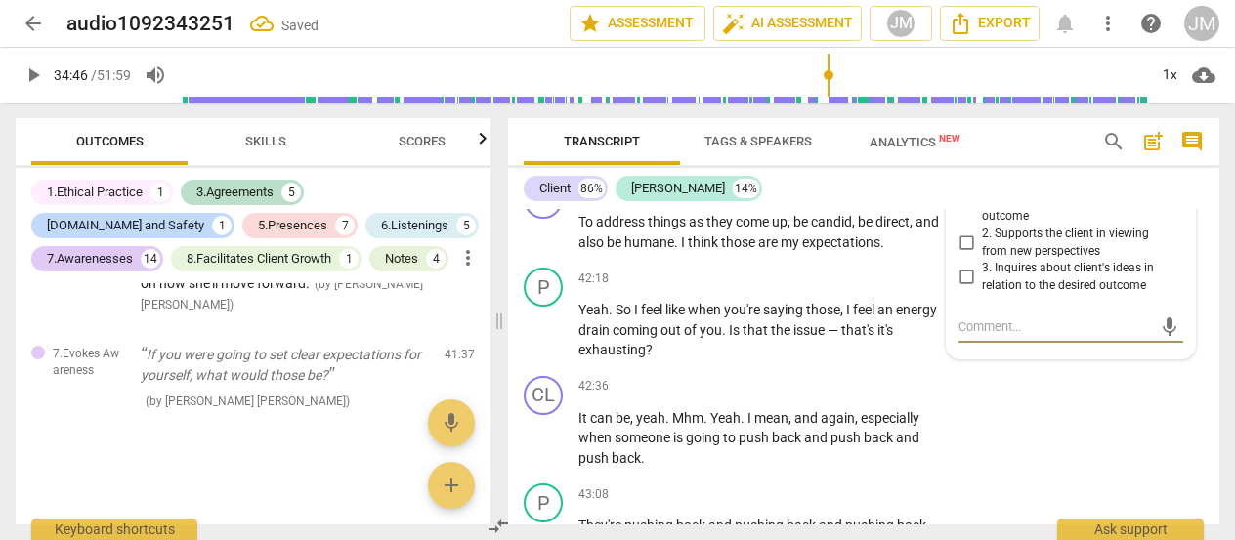
click at [968, 255] on input "2. Supports the client in viewing from new perspectives" at bounding box center [966, 243] width 31 height 23
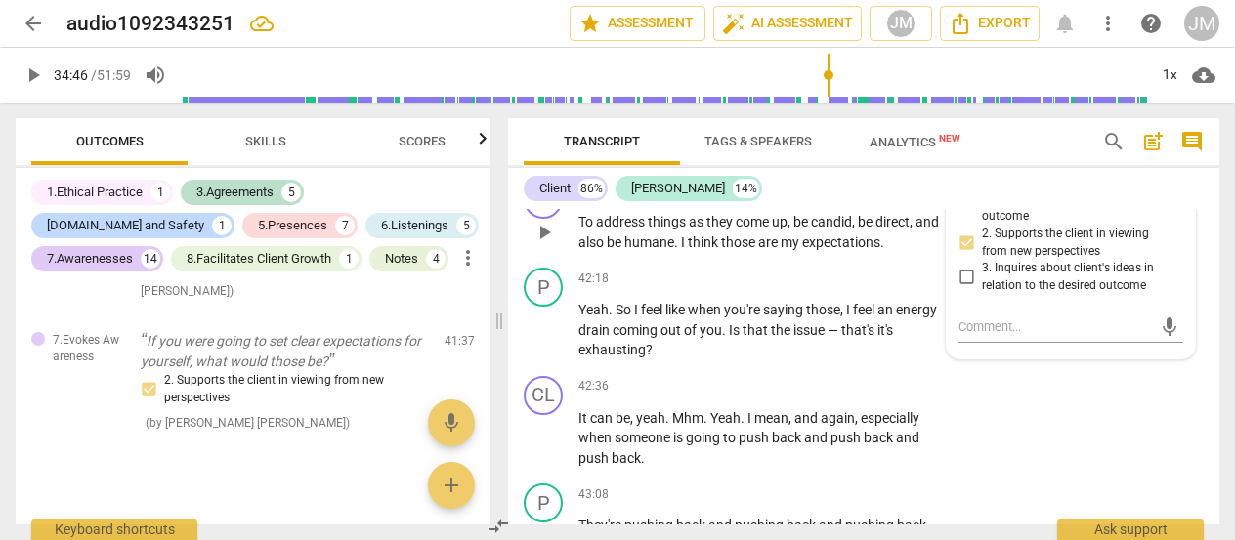
click at [552, 248] on button "play_arrow" at bounding box center [544, 232] width 31 height 31
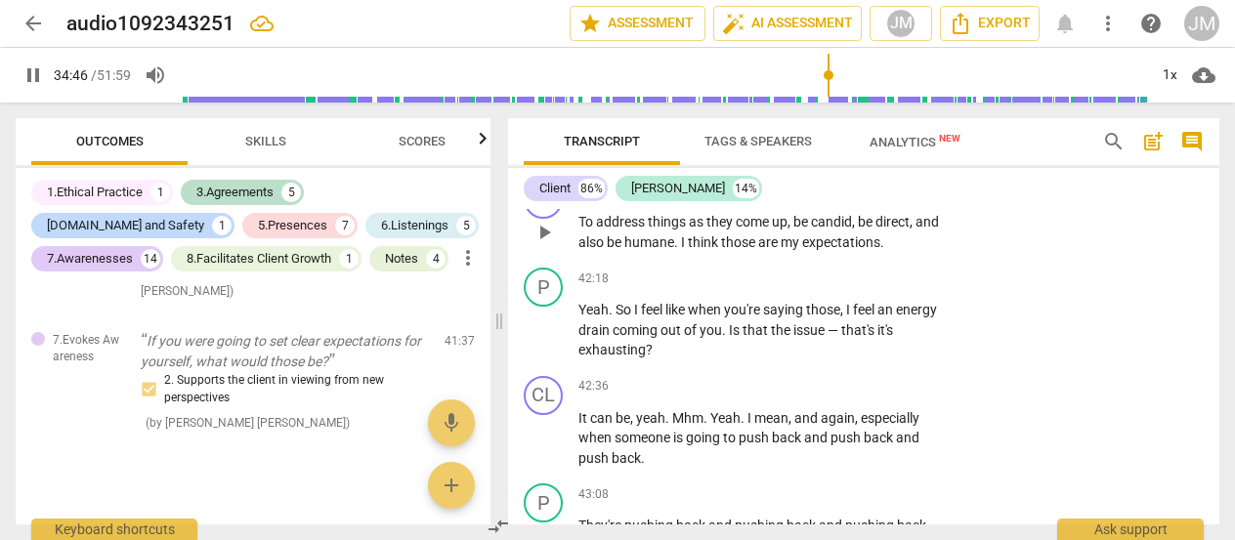
click at [0, 0] on span "pause" at bounding box center [0, 0] width 0 height 0
click at [546, 244] on span "play_arrow" at bounding box center [544, 232] width 23 height 23
click at [878, 288] on p "Add competency" at bounding box center [881, 280] width 93 height 18
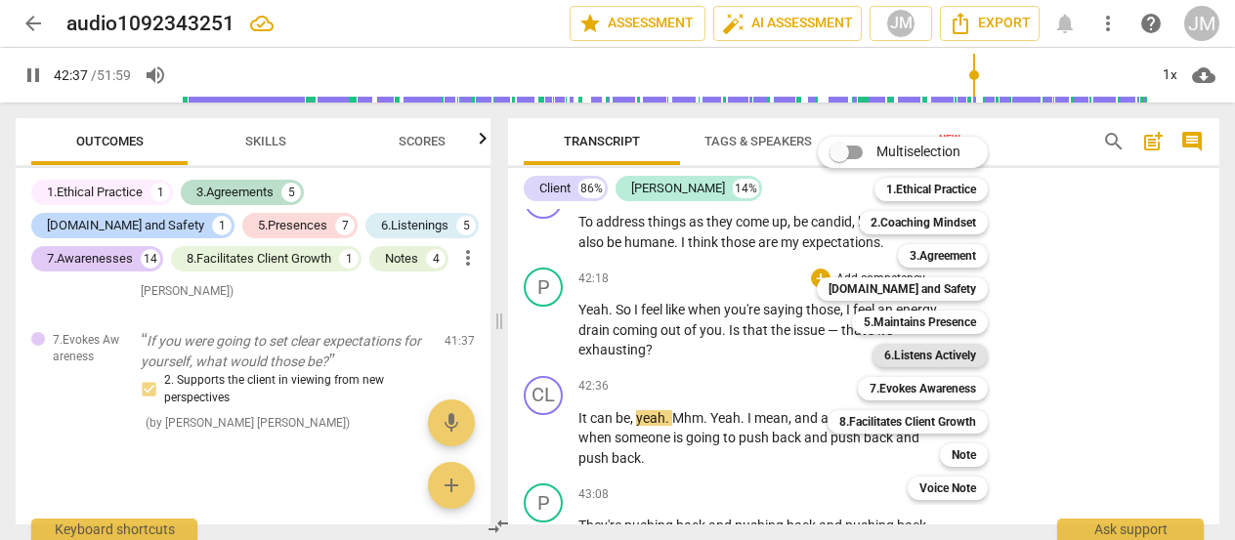
click at [940, 348] on b "6.Listens Actively" at bounding box center [930, 355] width 92 height 23
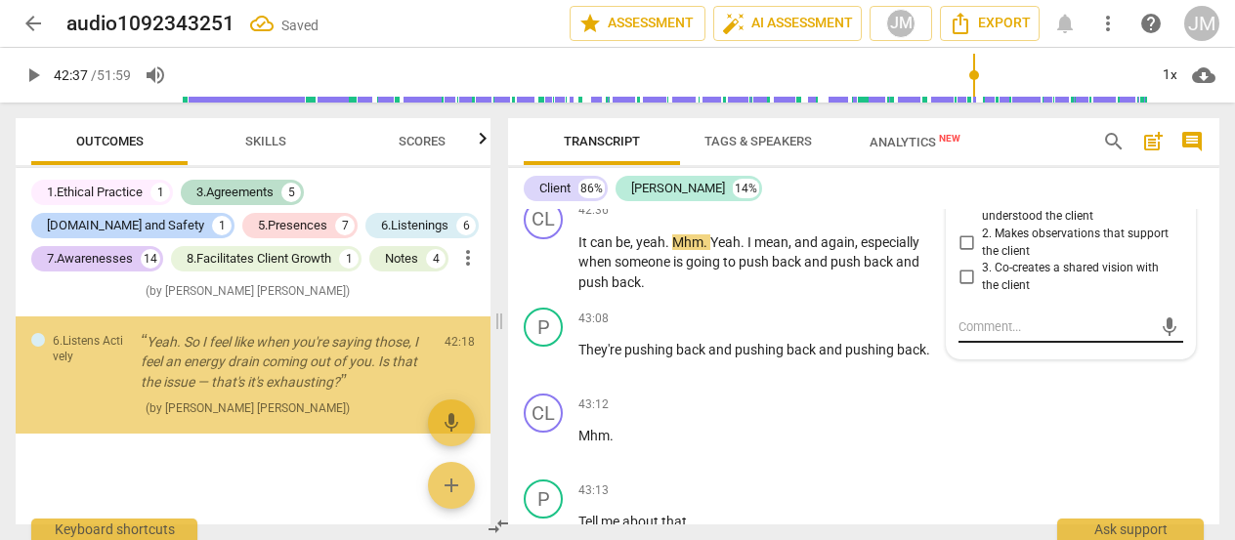
scroll to position [7195, 0]
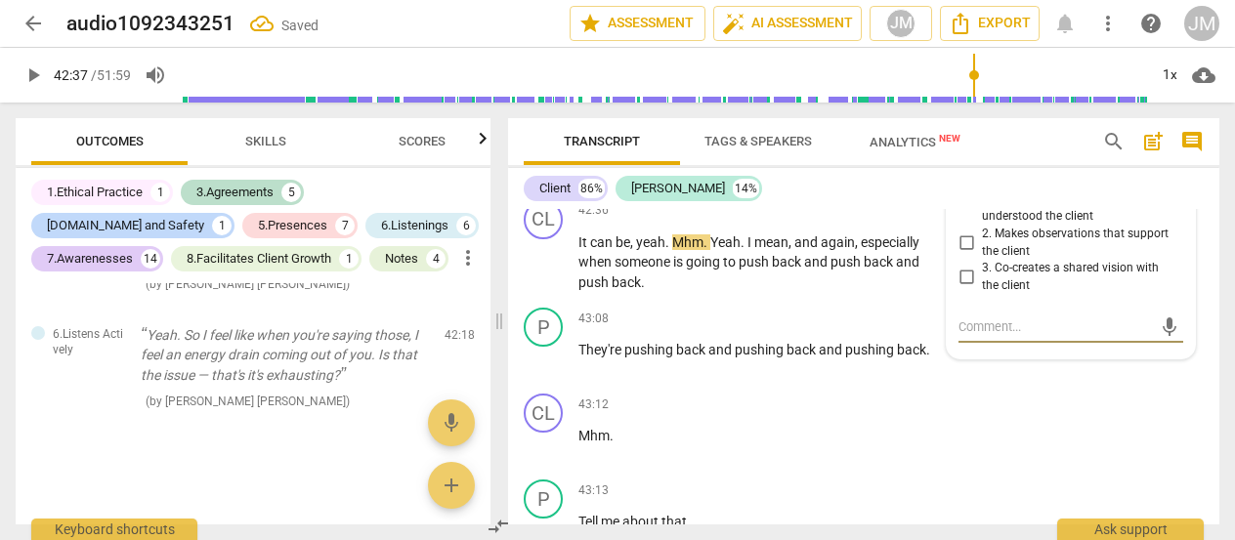
click at [964, 255] on input "2. Makes observations that support the client" at bounding box center [966, 243] width 31 height 23
click at [967, 336] on textarea at bounding box center [1055, 327] width 193 height 19
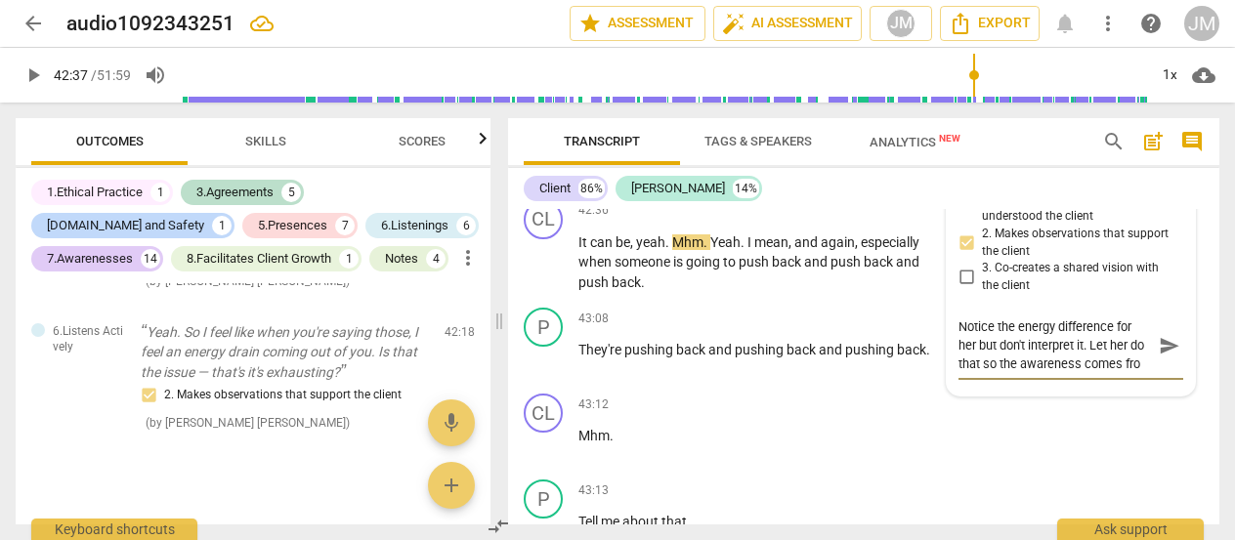
scroll to position [16, 0]
click at [1164, 357] on span "send" at bounding box center [1169, 345] width 21 height 21
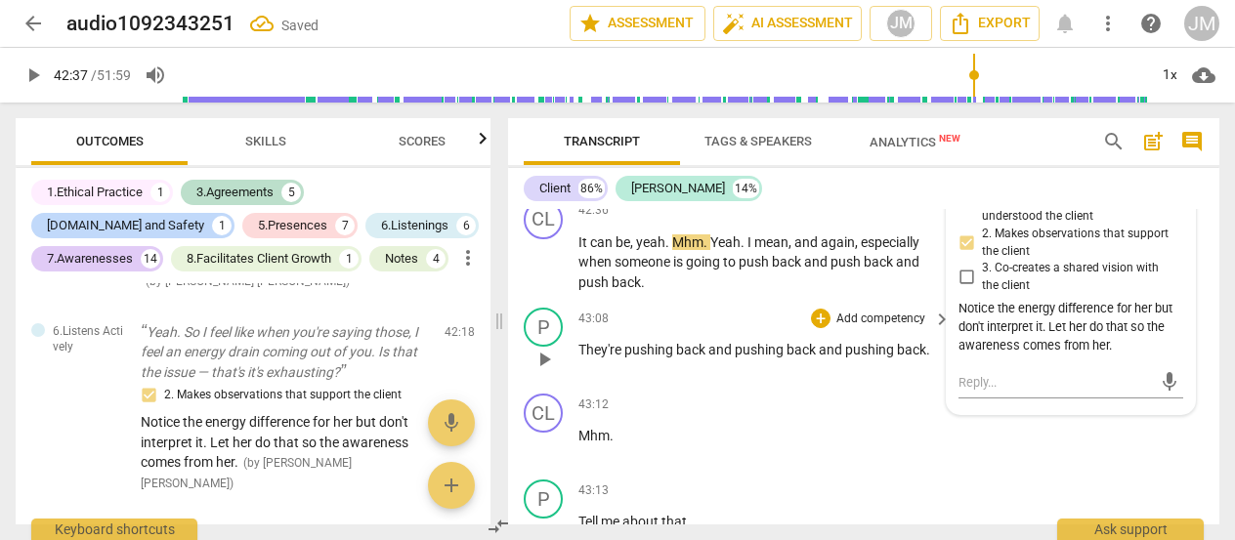
click at [807, 358] on span "back" at bounding box center [803, 350] width 32 height 16
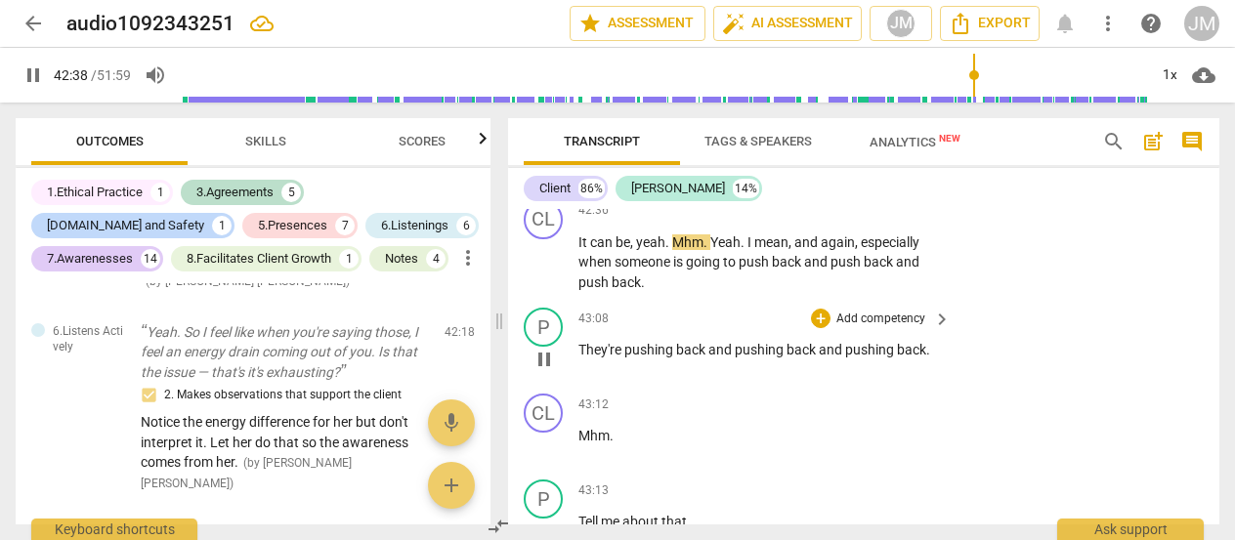
click at [889, 328] on p "Add competency" at bounding box center [881, 320] width 93 height 18
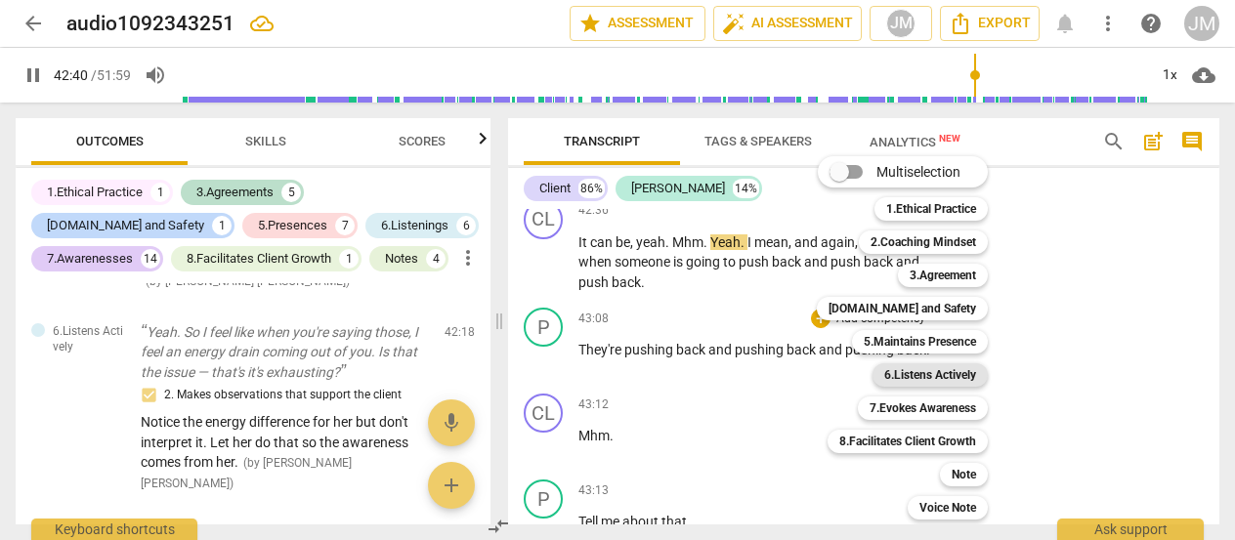
click at [963, 379] on b "6.Listens Actively" at bounding box center [930, 375] width 92 height 23
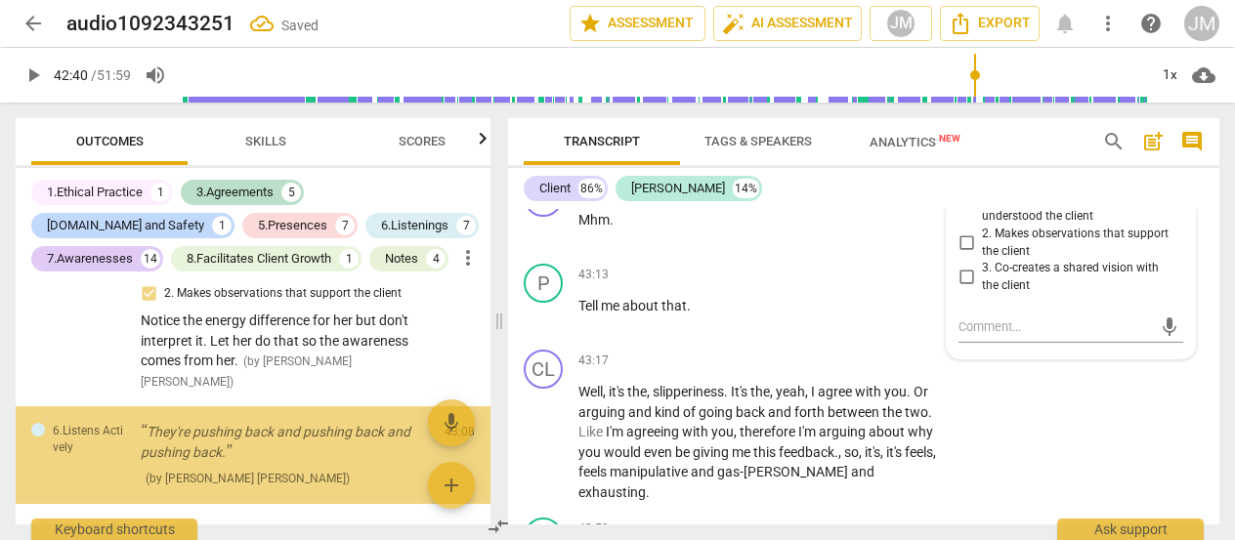
scroll to position [7367, 0]
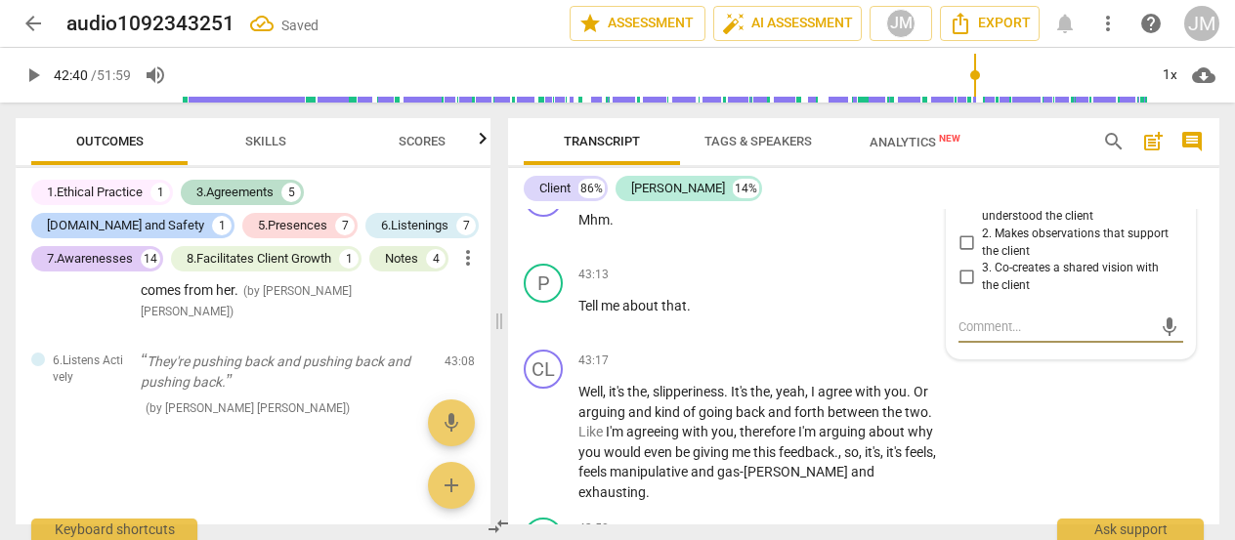
click at [969, 212] on input "1. Uses summarizing or paraphrasing to make sure they understood the client" at bounding box center [966, 200] width 31 height 23
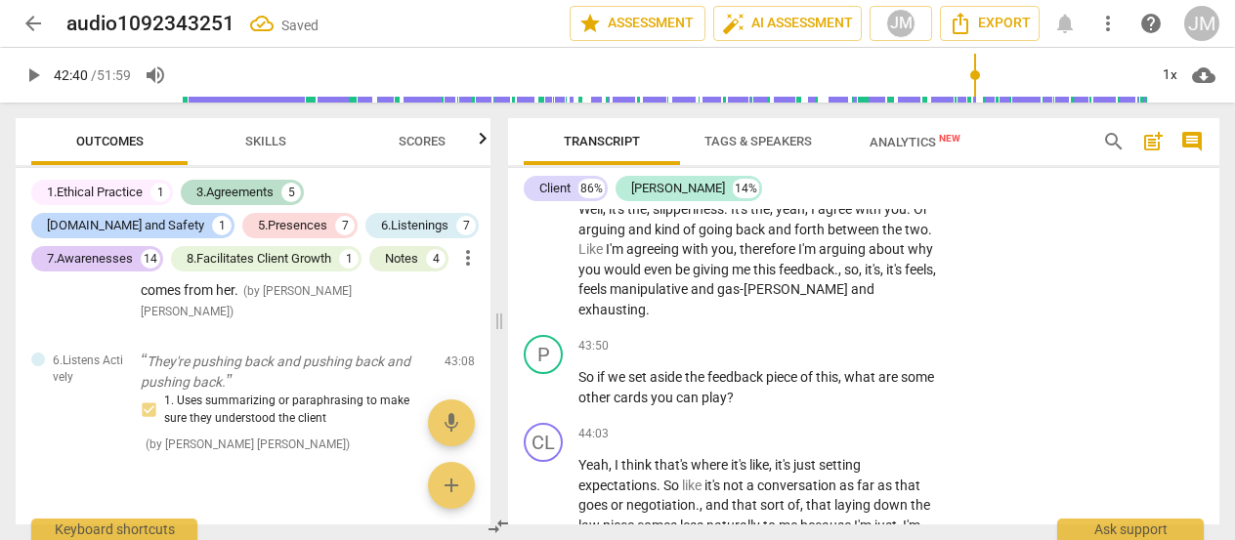
scroll to position [11680, 0]
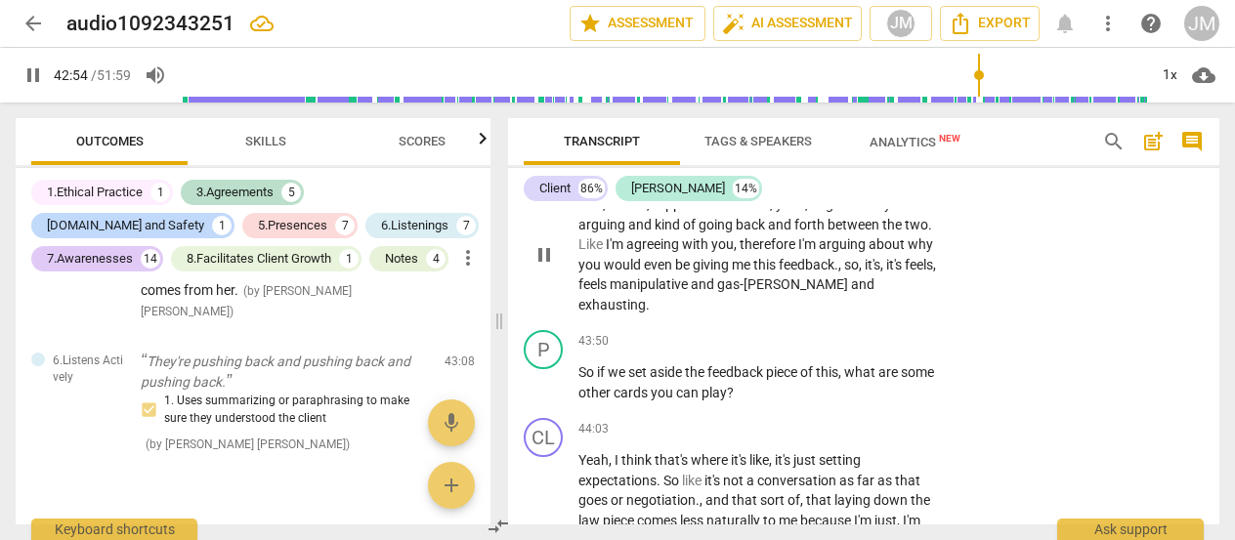
click at [555, 267] on span "pause" at bounding box center [544, 254] width 23 height 23
click at [546, 267] on span "play_arrow" at bounding box center [544, 254] width 23 height 23
click at [550, 267] on span "pause" at bounding box center [544, 254] width 23 height 23
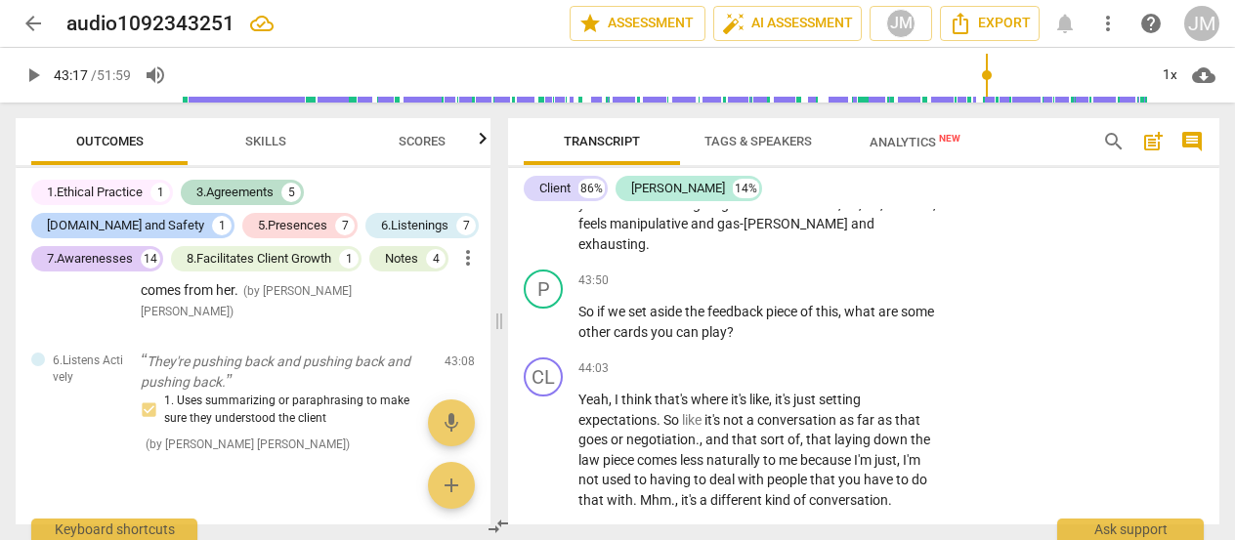
scroll to position [11742, 0]
click at [814, 289] on div "+" at bounding box center [821, 280] width 20 height 20
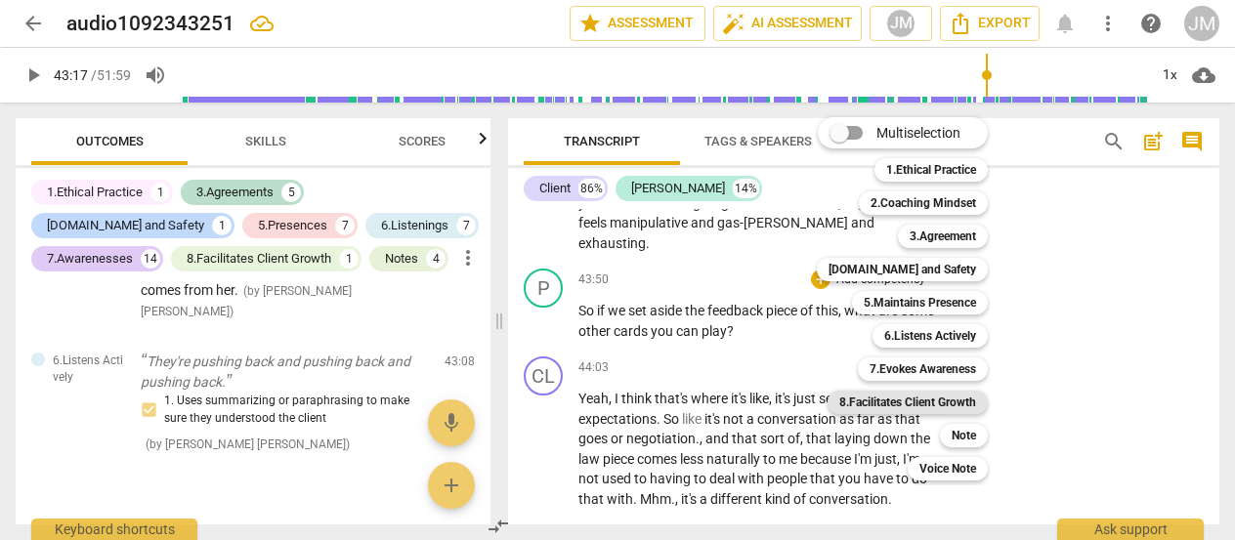
click at [937, 404] on b "8.Facilitates Client Growth" at bounding box center [907, 402] width 137 height 23
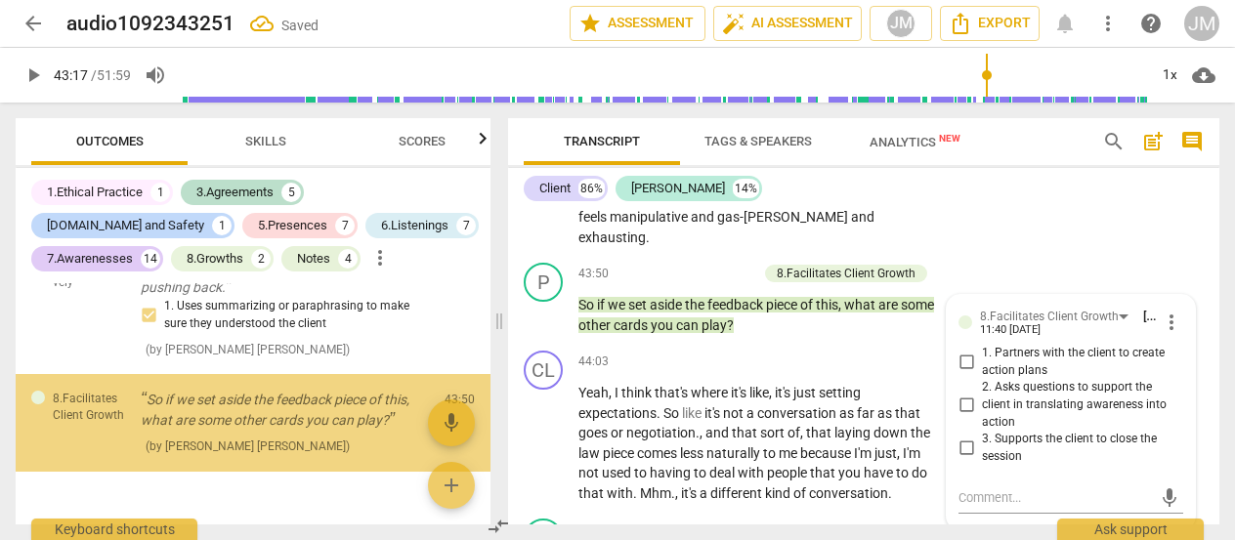
scroll to position [7500, 0]
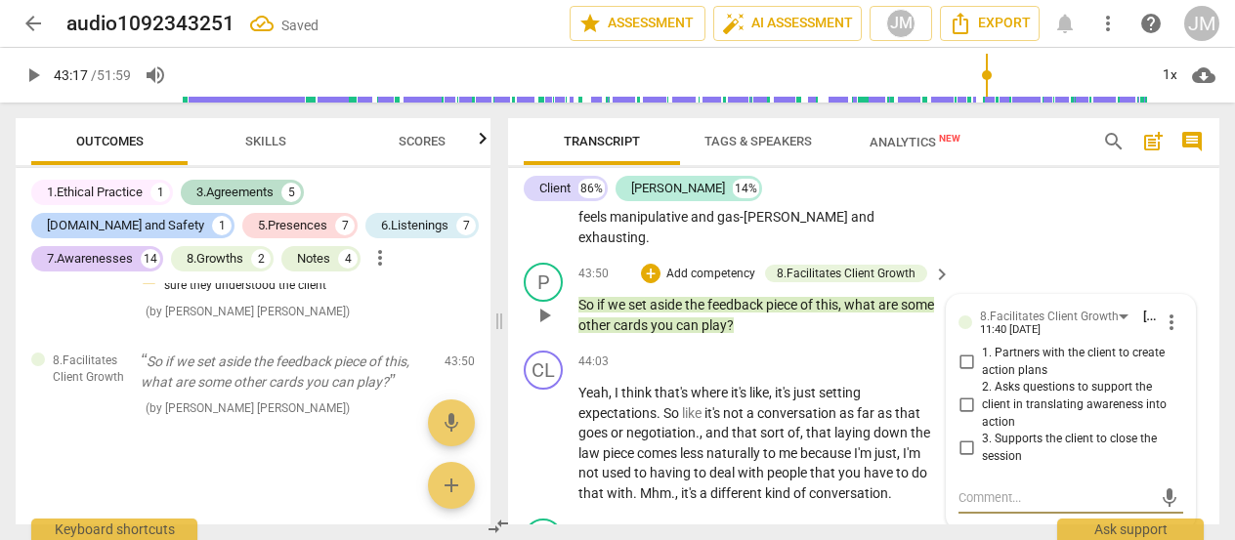
click at [966, 374] on input "1. Partners with the client to create action plans" at bounding box center [966, 362] width 31 height 23
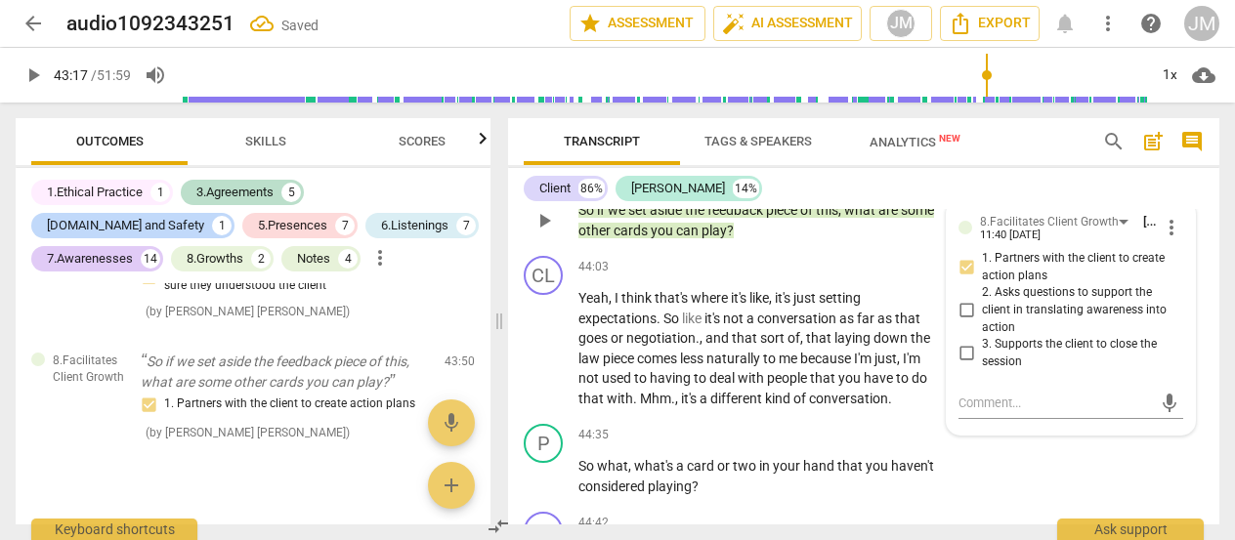
scroll to position [11842, 0]
click at [959, 322] on input "2. Asks questions to support the client in translating awareness into action" at bounding box center [966, 310] width 31 height 23
click at [1004, 412] on textarea at bounding box center [1055, 403] width 193 height 19
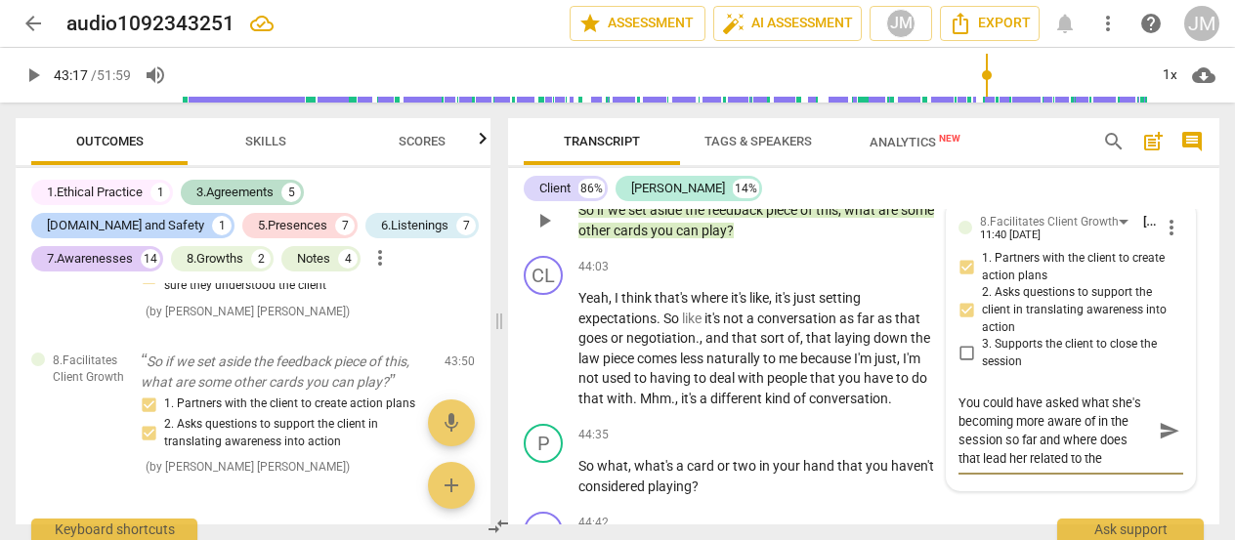
scroll to position [17, 0]
click at [1159, 443] on span "send" at bounding box center [1169, 431] width 21 height 21
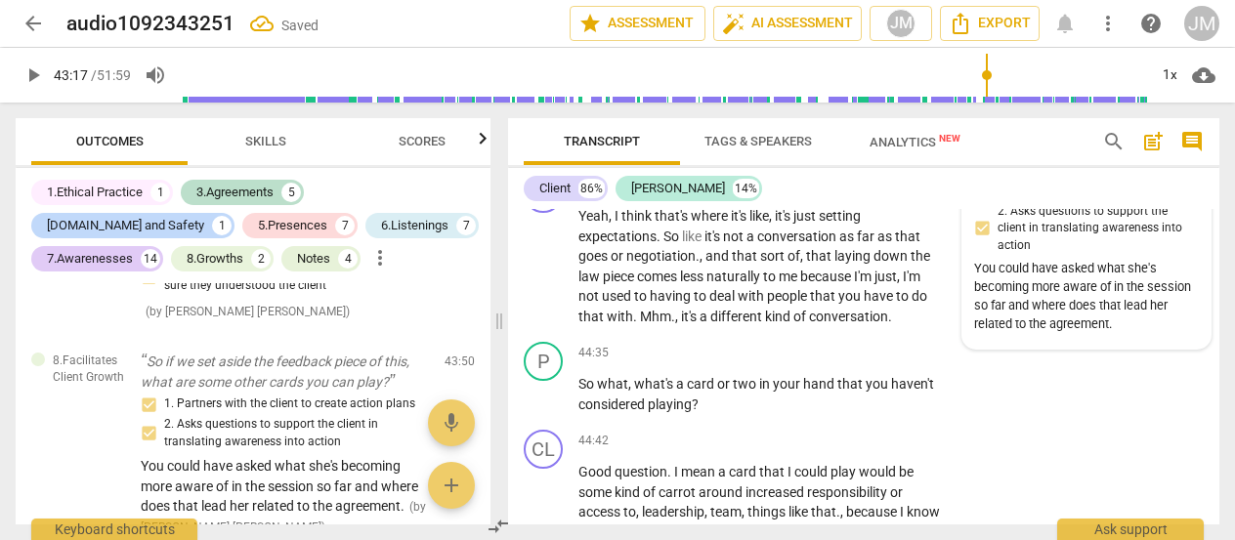
scroll to position [11925, 0]
click at [881, 392] on span "you" at bounding box center [878, 384] width 25 height 16
click at [906, 363] on p "Add competency" at bounding box center [881, 354] width 93 height 18
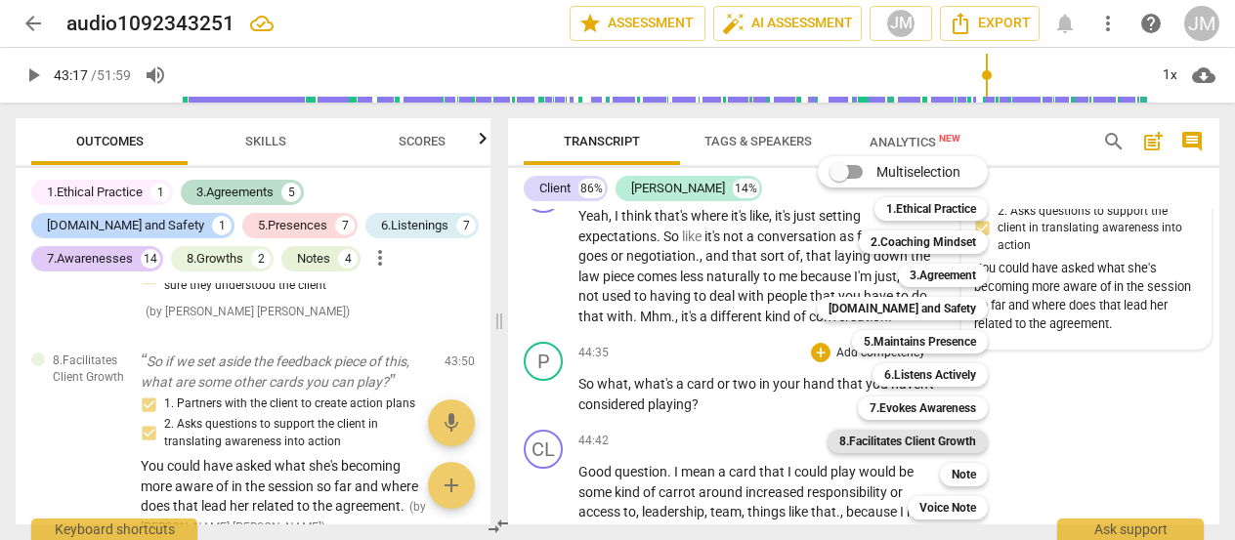
click at [956, 442] on b "8.Facilitates Client Growth" at bounding box center [907, 441] width 137 height 23
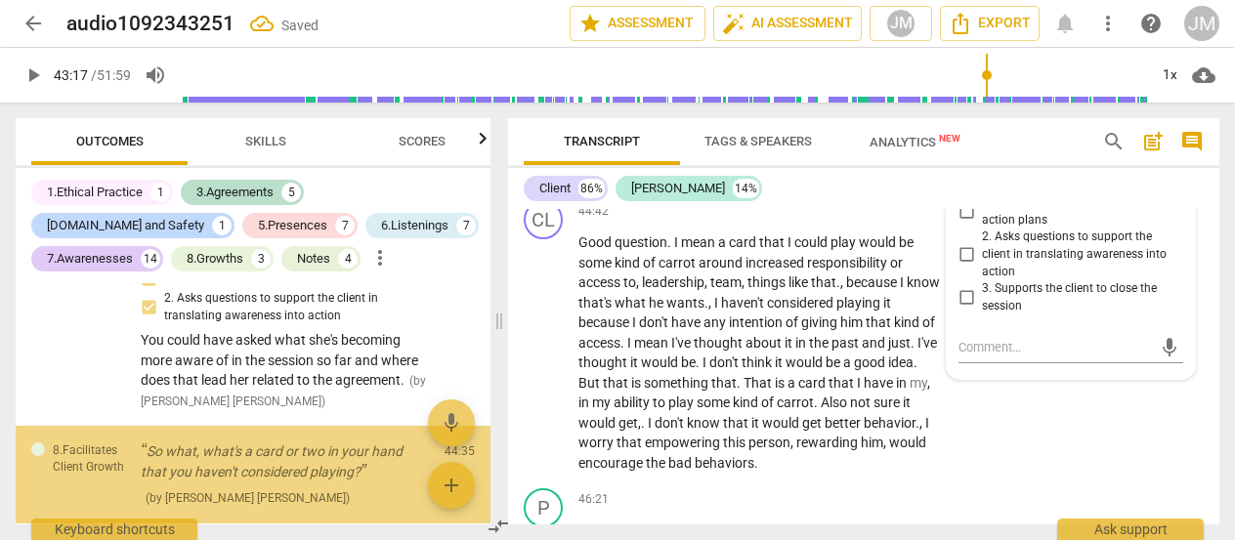
scroll to position [7716, 0]
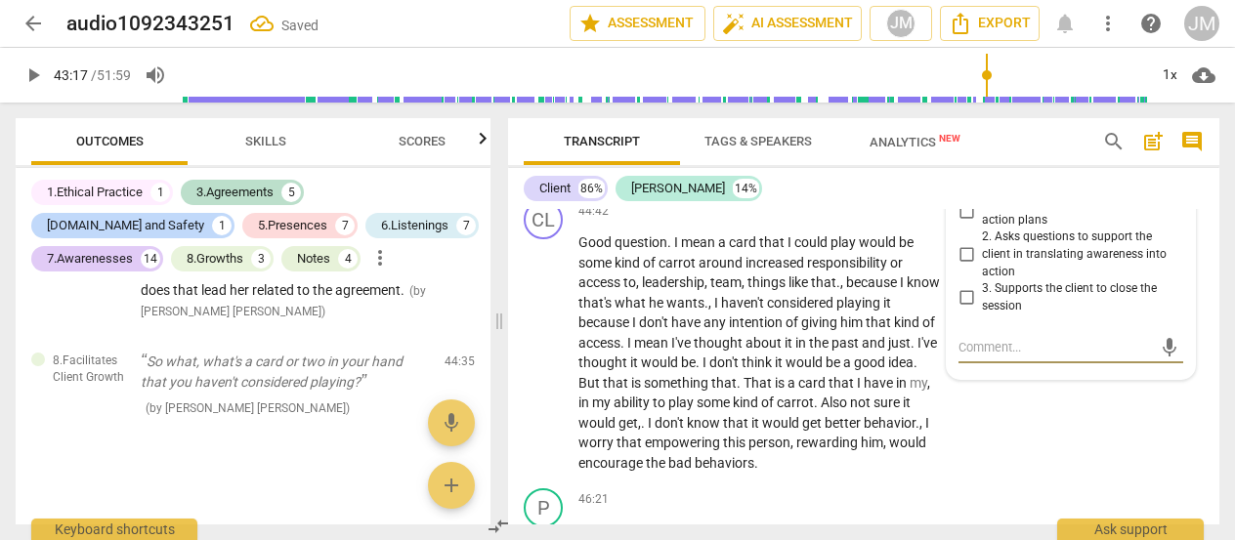
click at [962, 267] on input "2. Asks questions to support the client in translating awareness into action" at bounding box center [966, 254] width 31 height 23
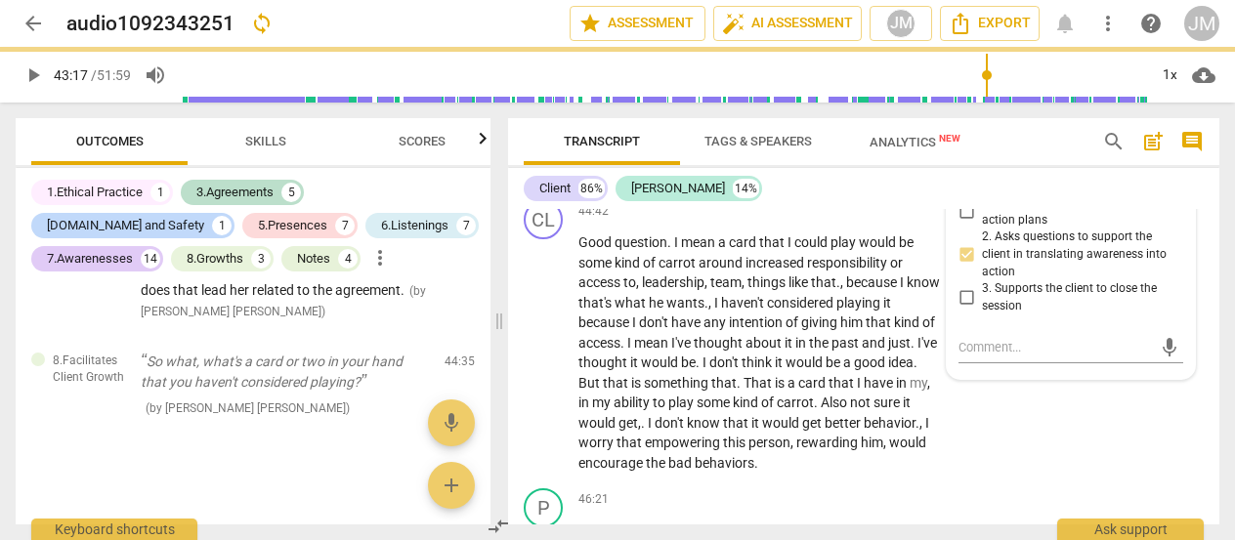
click at [968, 224] on input "1. Partners with the client to create action plans" at bounding box center [966, 211] width 31 height 23
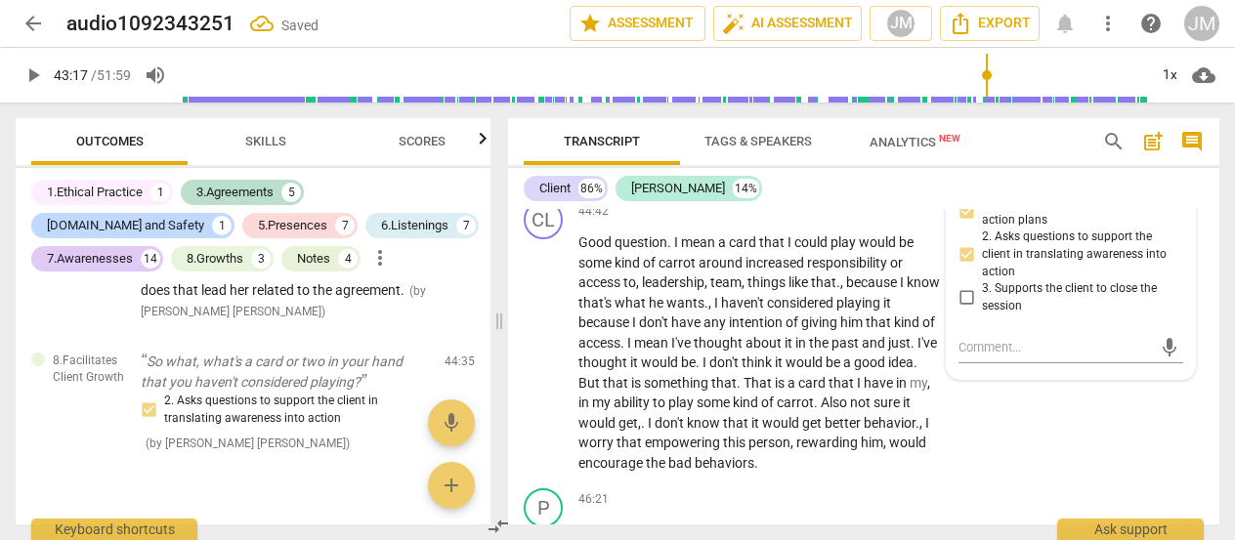
click at [870, 221] on p "Add competency" at bounding box center [881, 212] width 93 height 18
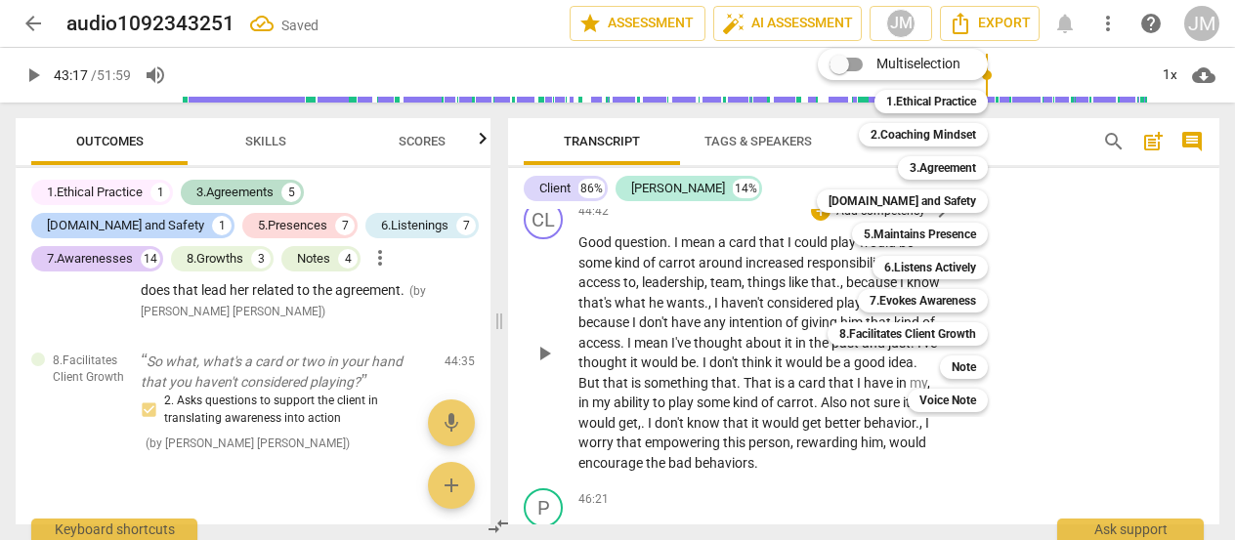
scroll to position [12155, 0]
click at [840, 418] on div at bounding box center [617, 270] width 1235 height 540
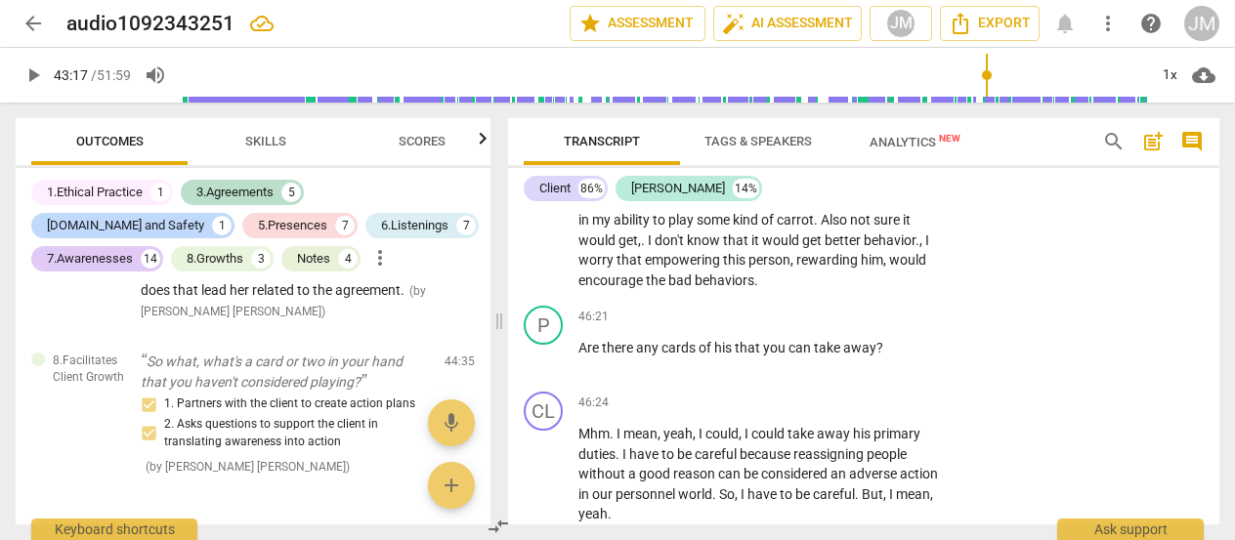
scroll to position [12339, 0]
click at [837, 354] on span "take" at bounding box center [828, 346] width 29 height 16
click at [873, 324] on p "Add competency" at bounding box center [881, 316] width 93 height 18
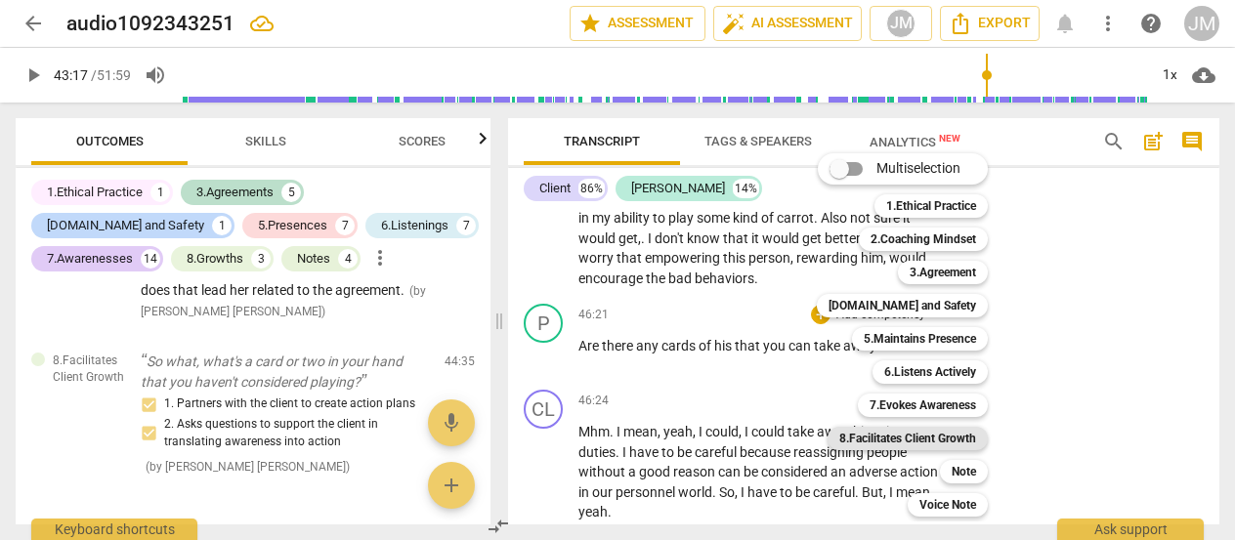
click at [964, 433] on b "8.Facilitates Client Growth" at bounding box center [907, 438] width 137 height 23
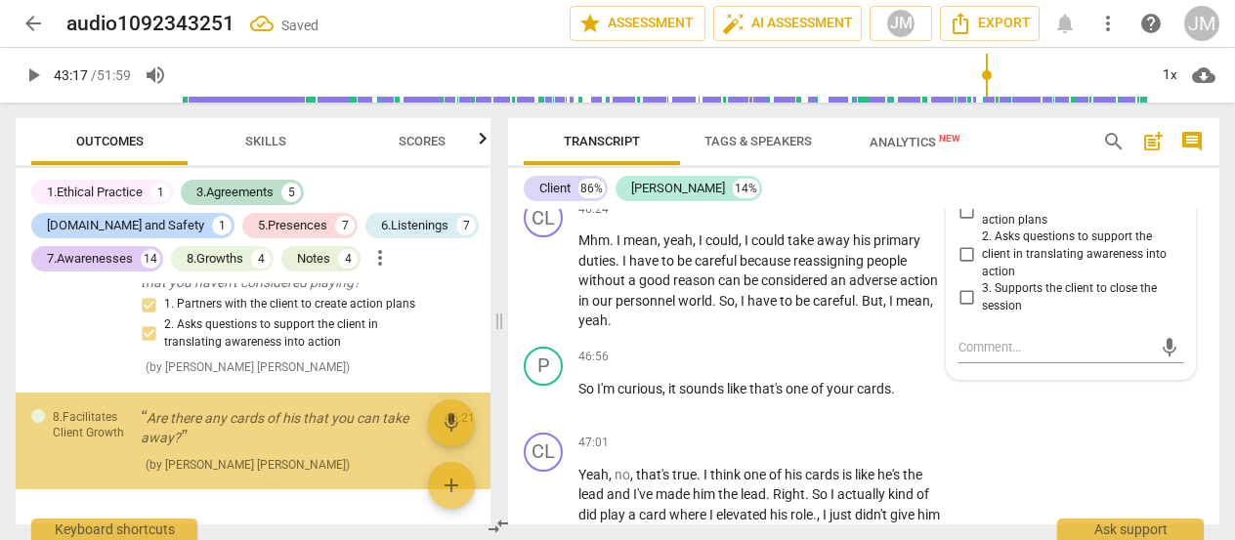
scroll to position [7872, 0]
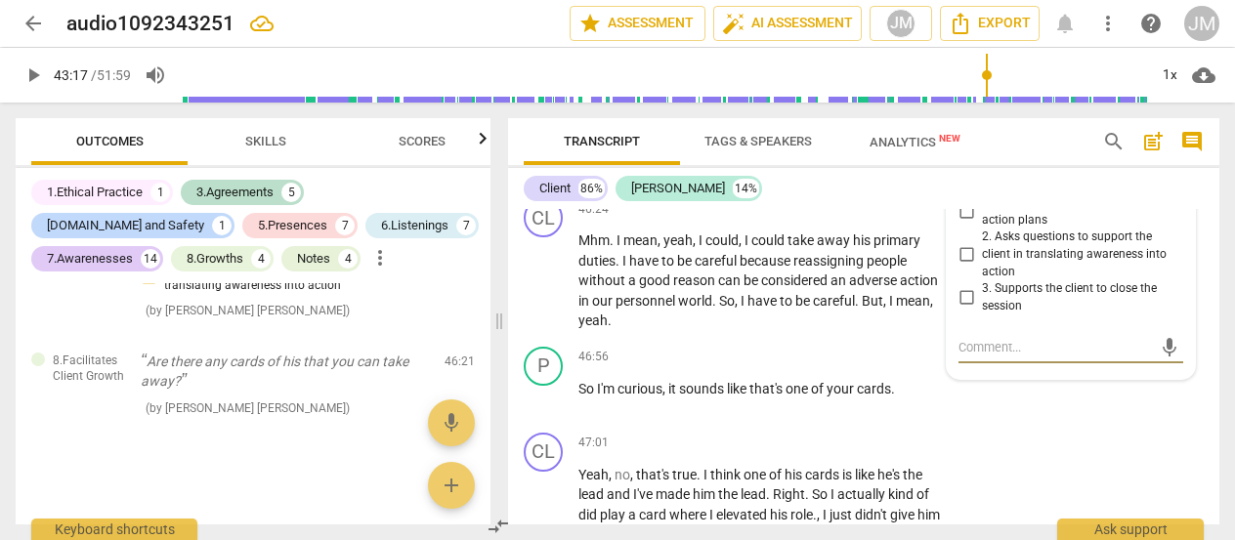
click at [958, 267] on input "2. Asks questions to support the client in translating awareness into action" at bounding box center [966, 254] width 31 height 23
click at [995, 357] on textarea at bounding box center [1055, 347] width 193 height 19
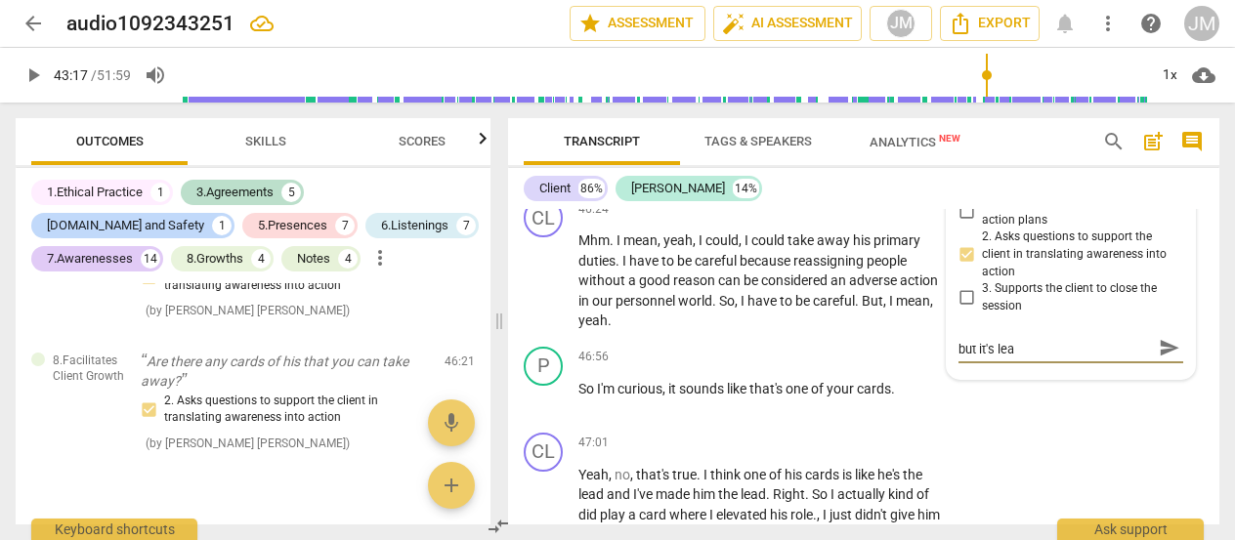
scroll to position [0, 0]
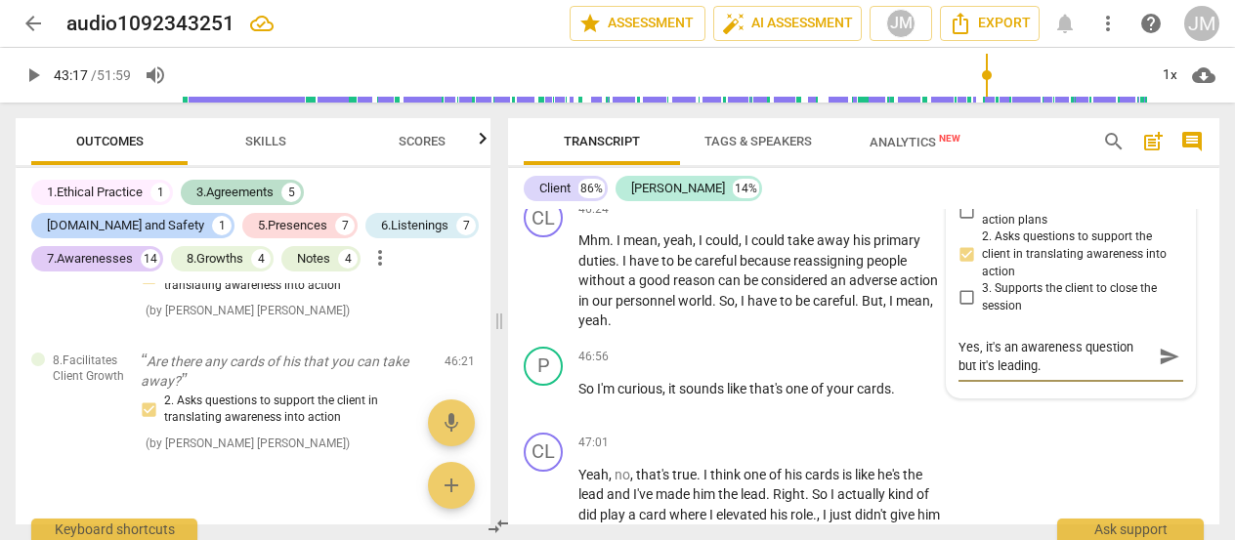
click at [1155, 368] on span "send" at bounding box center [1169, 356] width 28 height 23
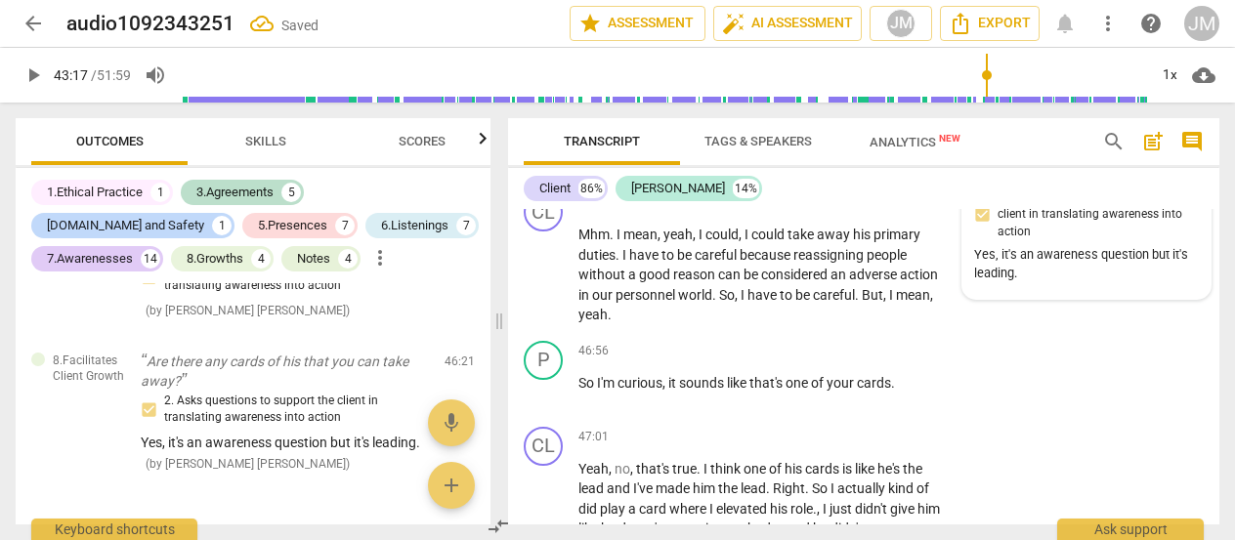
scroll to position [12503, 0]
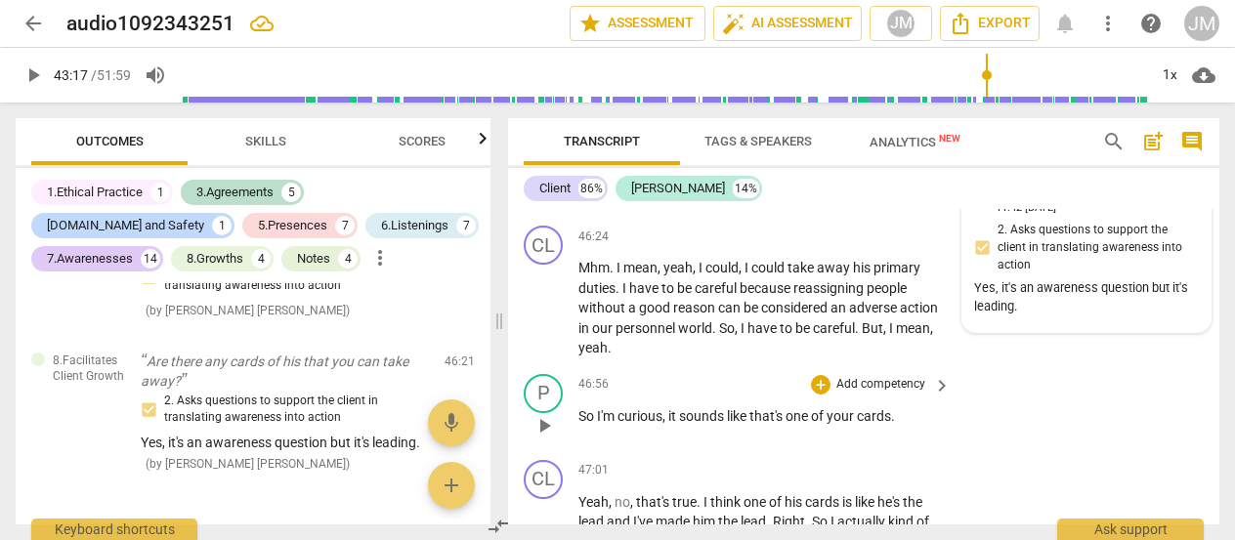
click at [840, 394] on p "Add competency" at bounding box center [881, 385] width 93 height 18
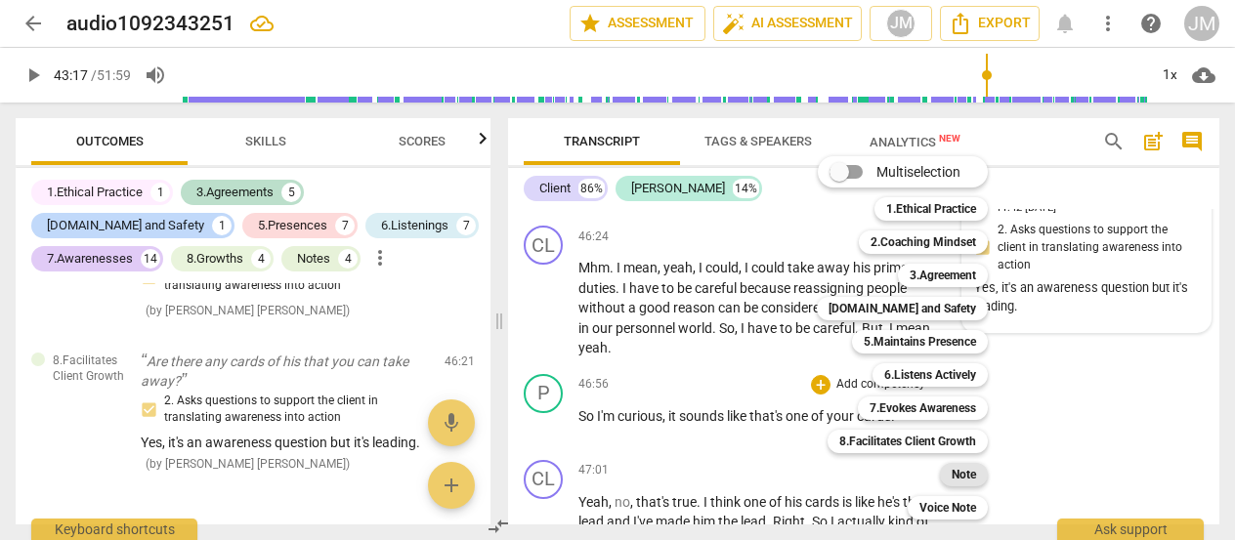
click at [965, 475] on b "Note" at bounding box center [964, 474] width 24 height 23
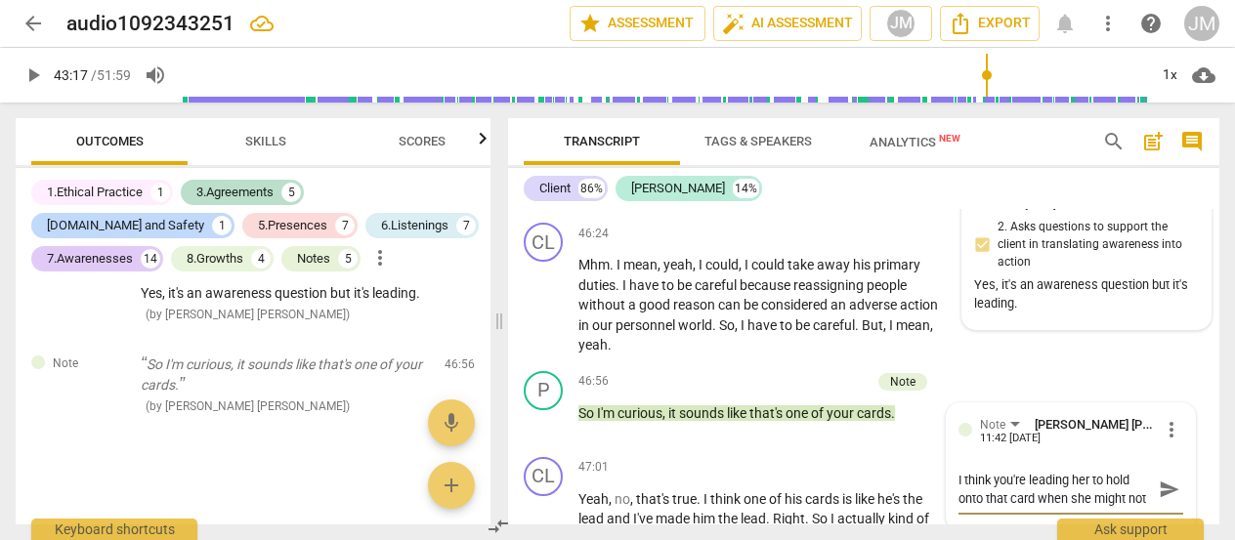
scroll to position [12508, 0]
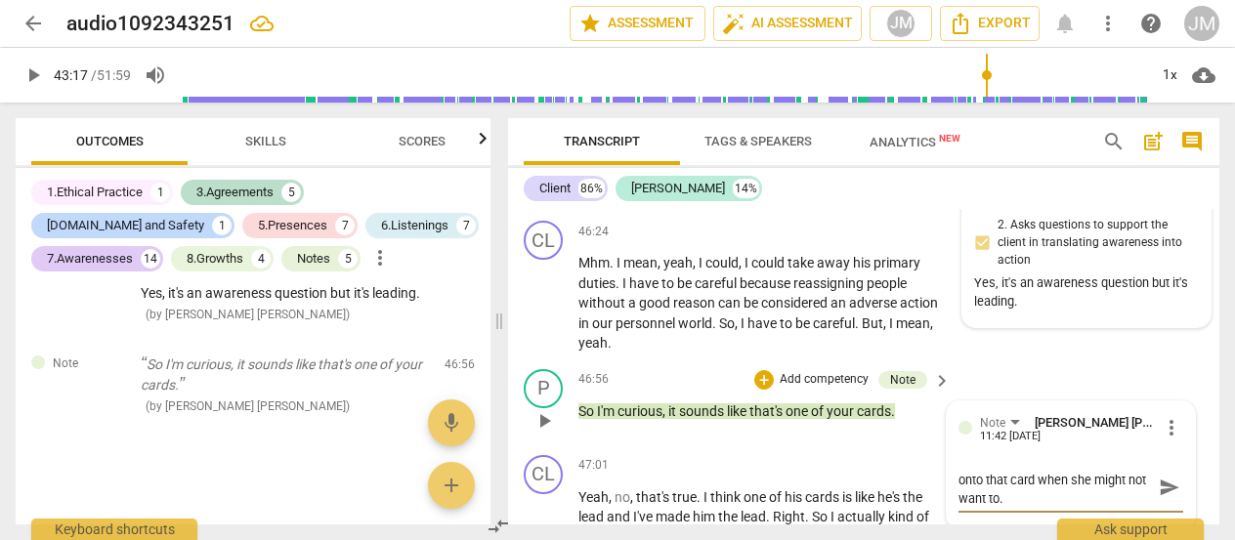
click at [1159, 498] on span "send" at bounding box center [1169, 487] width 21 height 21
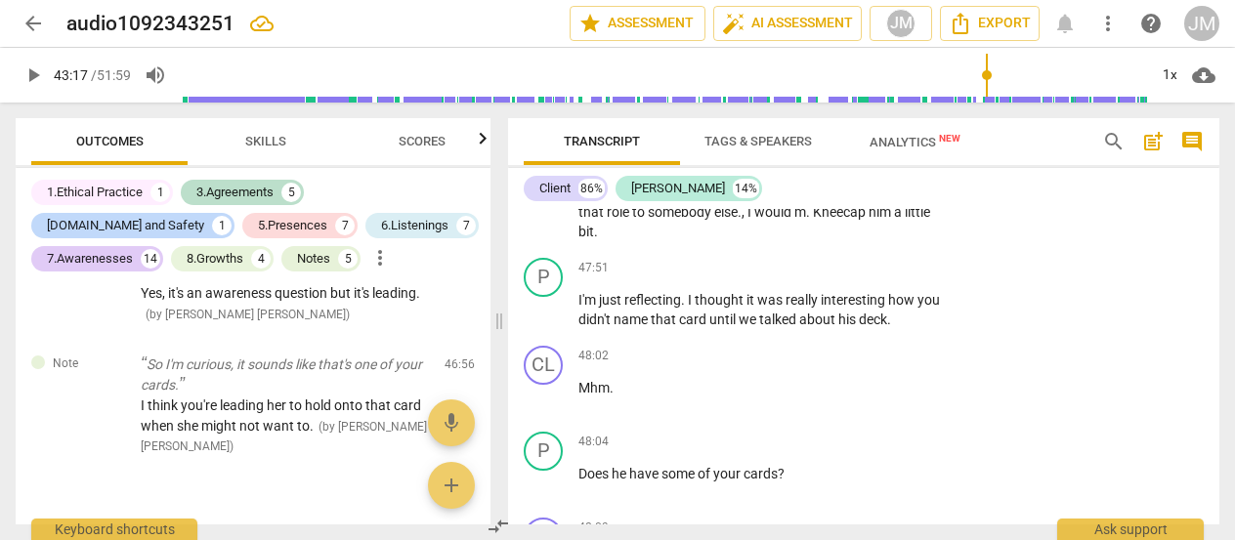
scroll to position [12955, 0]
click at [844, 277] on p "Add competency" at bounding box center [881, 268] width 93 height 18
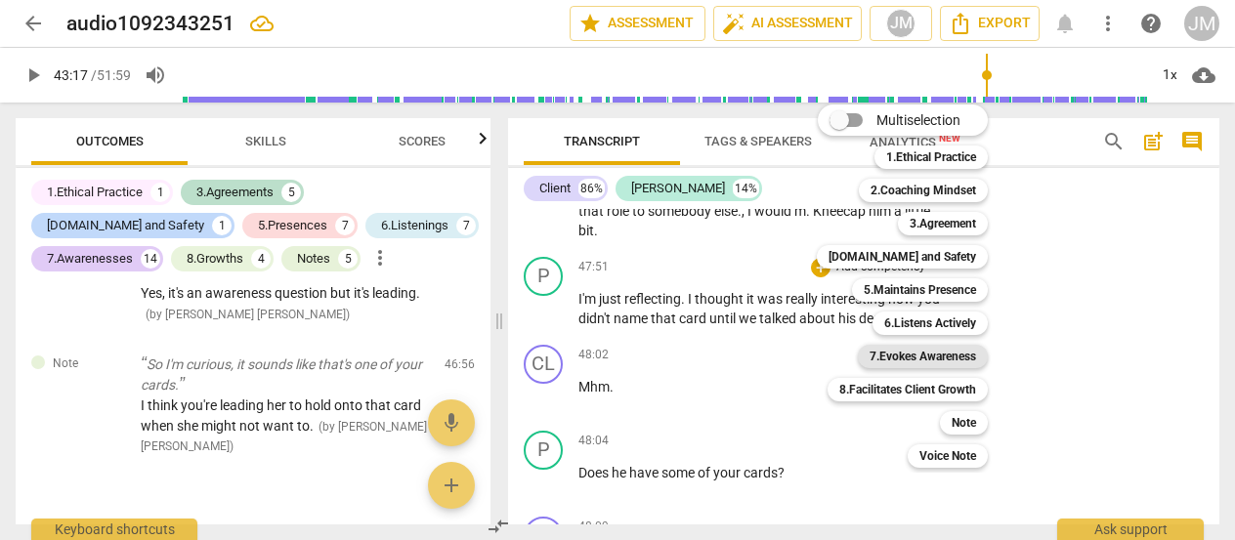
click at [921, 357] on b "7.Evokes Awareness" at bounding box center [923, 356] width 107 height 23
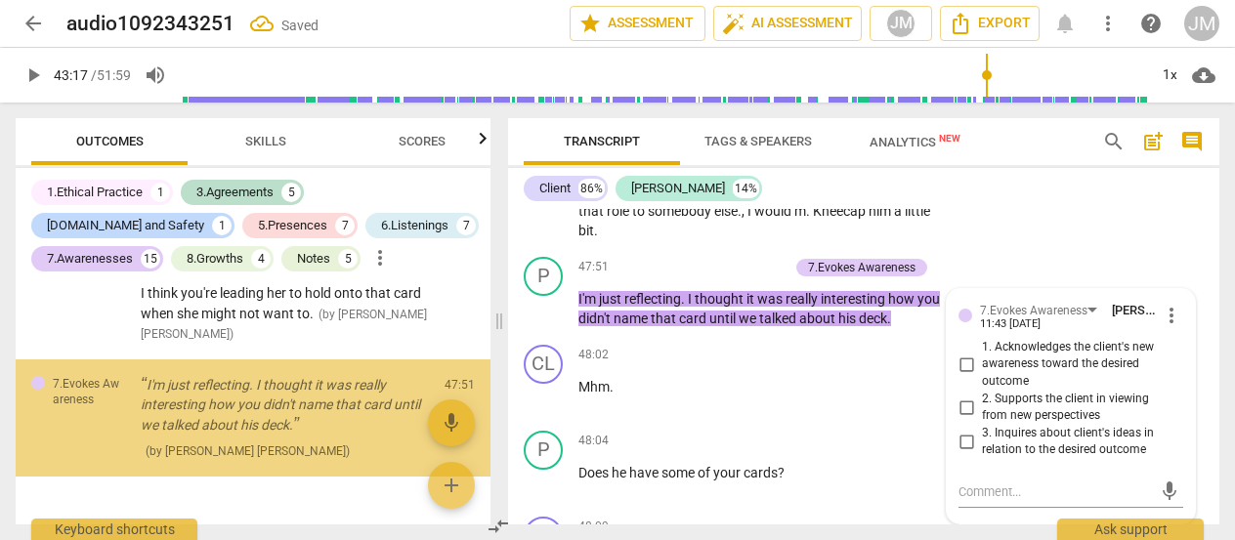
scroll to position [8167, 0]
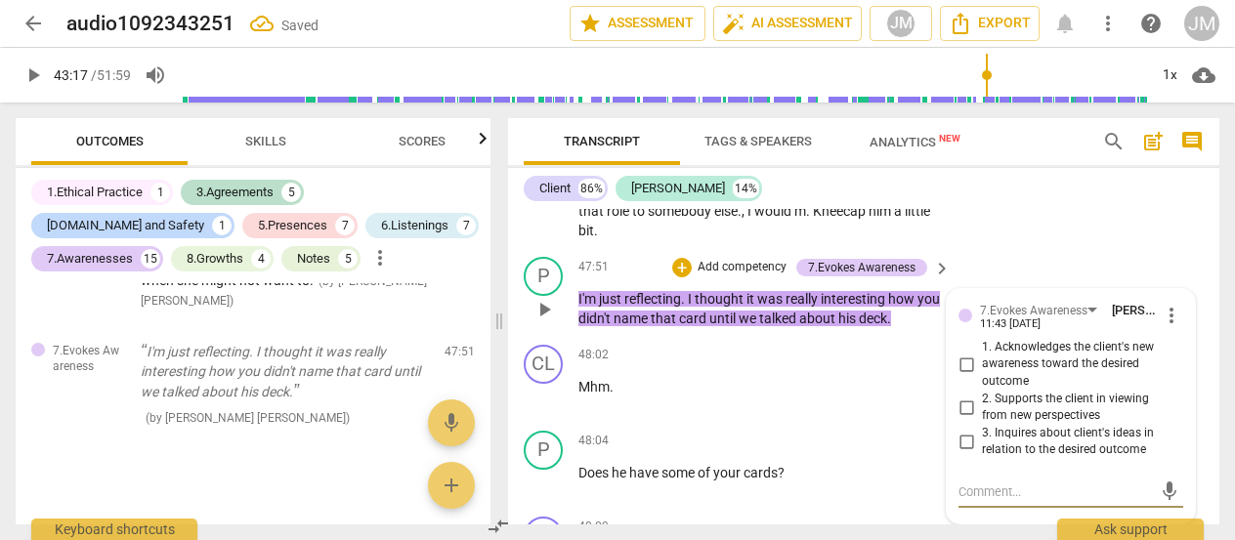
click at [967, 419] on input "2. Supports the client in viewing from new perspectives" at bounding box center [966, 407] width 31 height 23
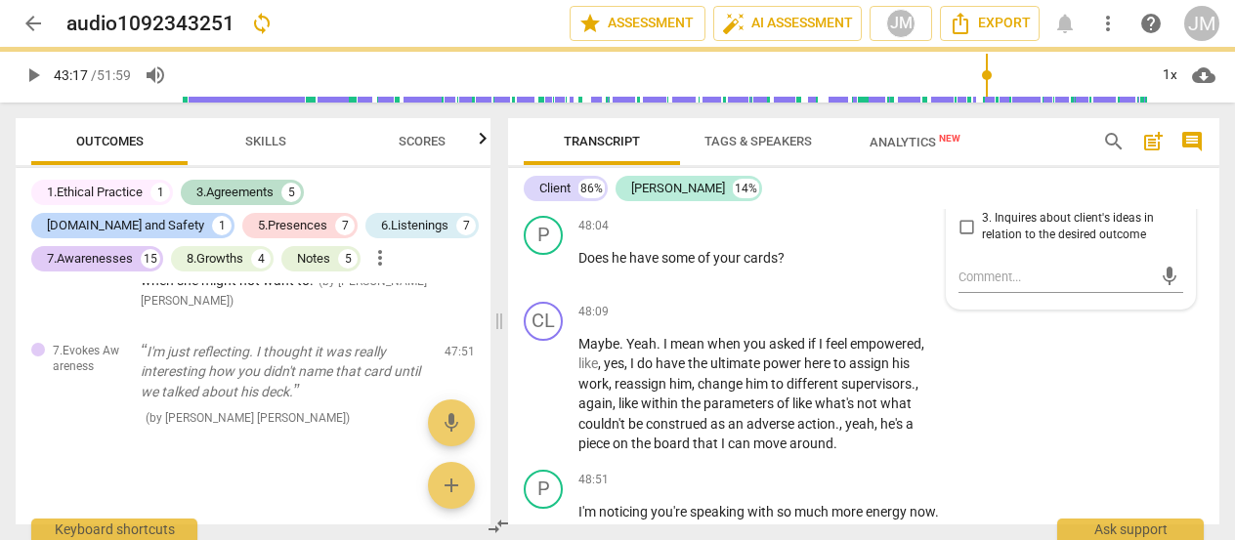
scroll to position [13119, 0]
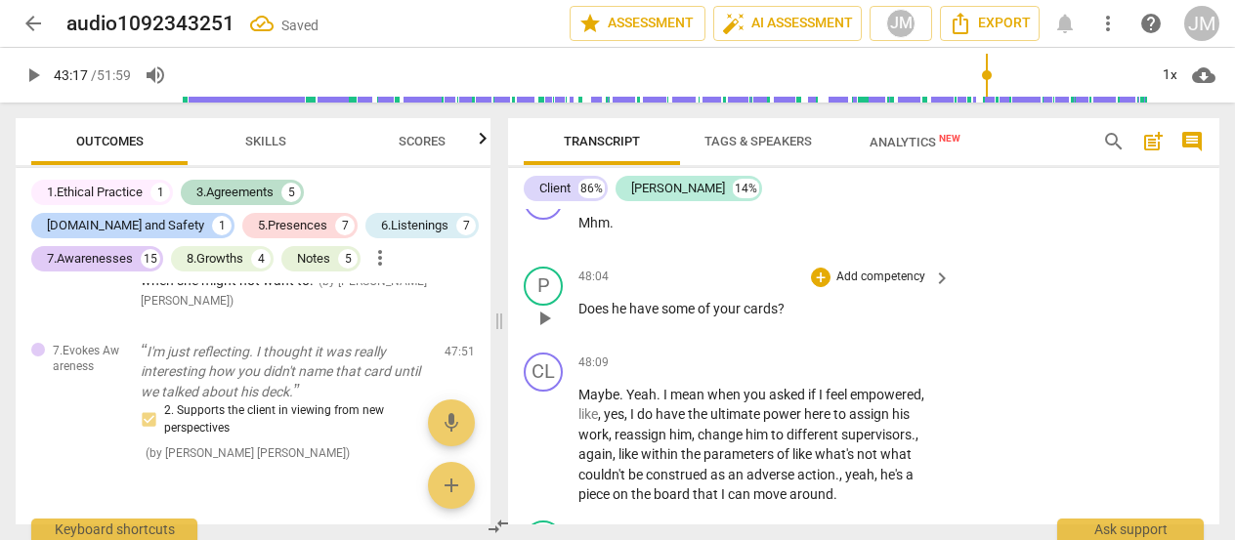
click at [825, 319] on p "Does he have some of your cards ?" at bounding box center [760, 309] width 363 height 21
click at [883, 286] on p "Add competency" at bounding box center [881, 278] width 93 height 18
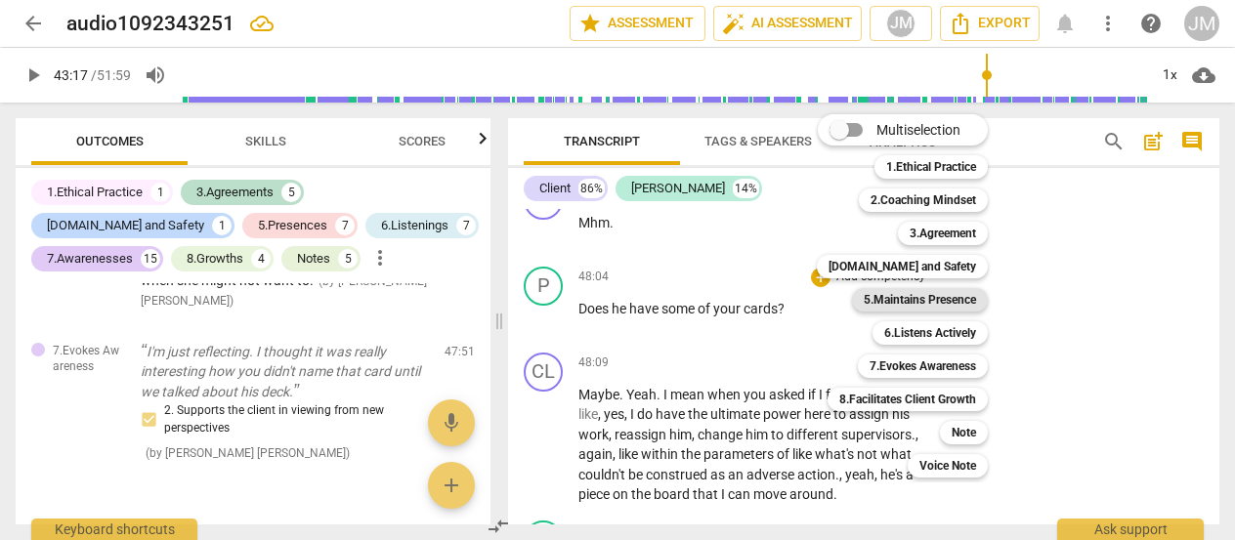
click at [957, 300] on b "5.Maintains Presence" at bounding box center [920, 299] width 112 height 23
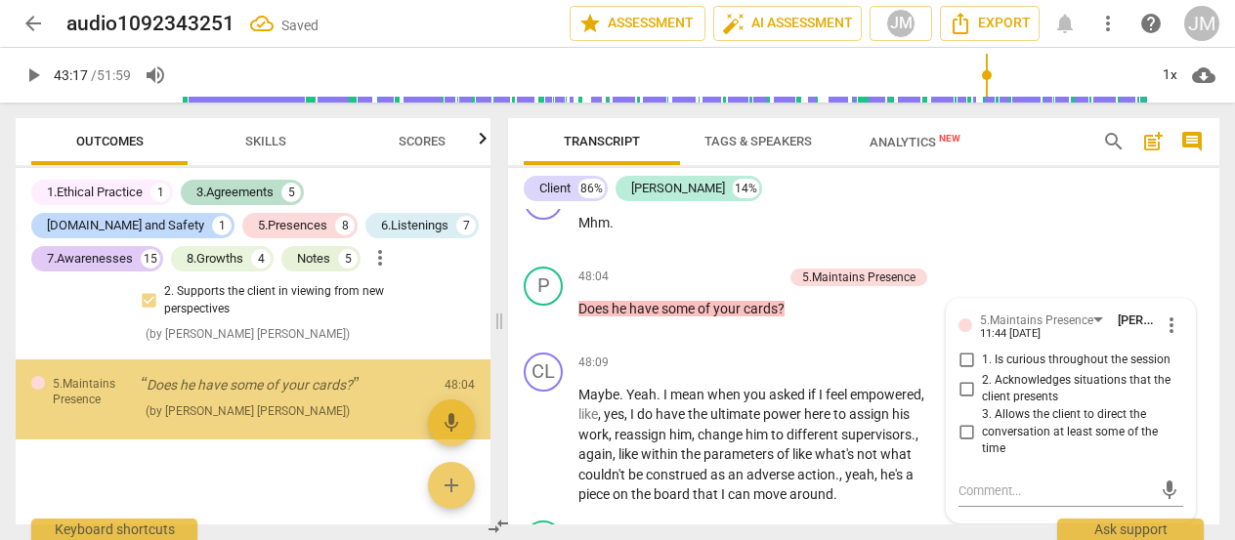
scroll to position [8301, 0]
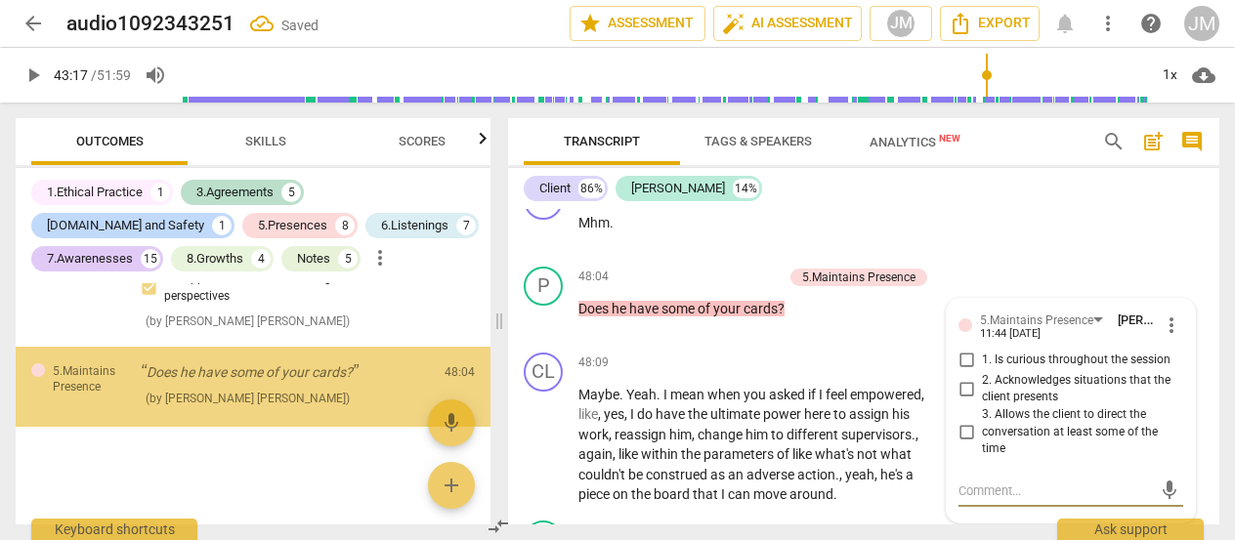
click at [993, 500] on textarea at bounding box center [1055, 491] width 193 height 19
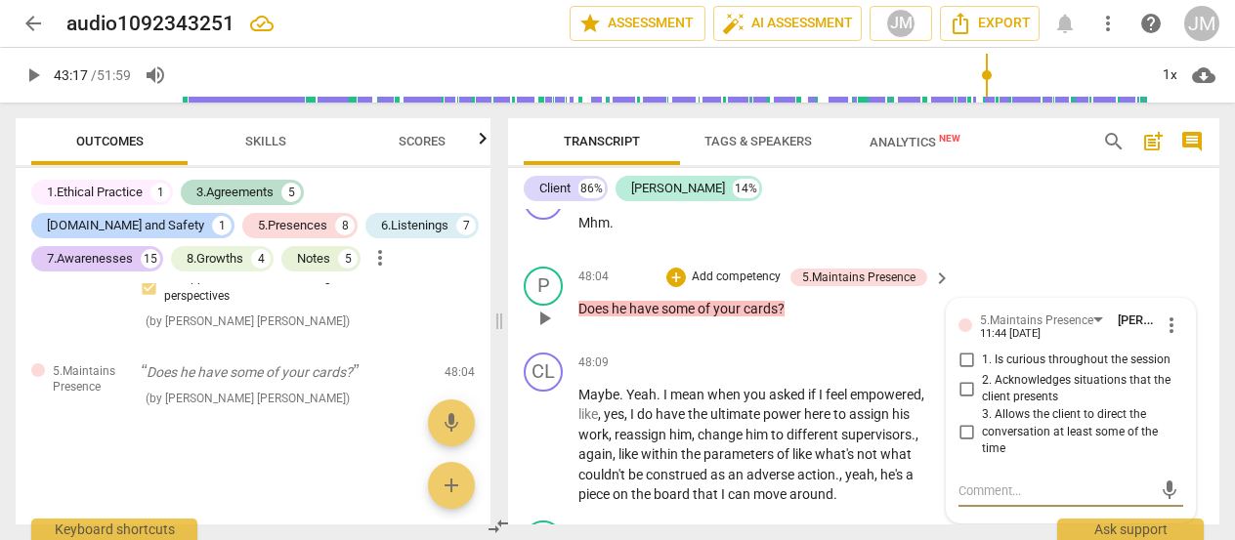
click at [956, 444] on input "3. Allows the client to direct the conversation at least some of the time" at bounding box center [966, 431] width 31 height 23
click at [957, 444] on input "3. Allows the client to direct the conversation at least some of the time" at bounding box center [966, 431] width 31 height 23
click at [983, 500] on textarea at bounding box center [1055, 491] width 193 height 19
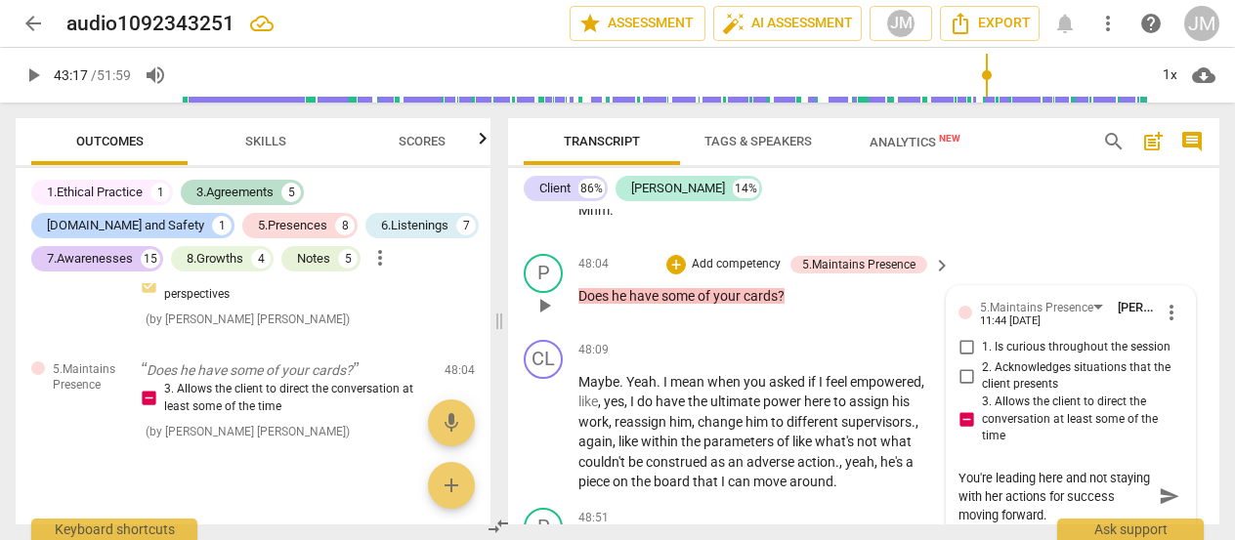
scroll to position [0, 0]
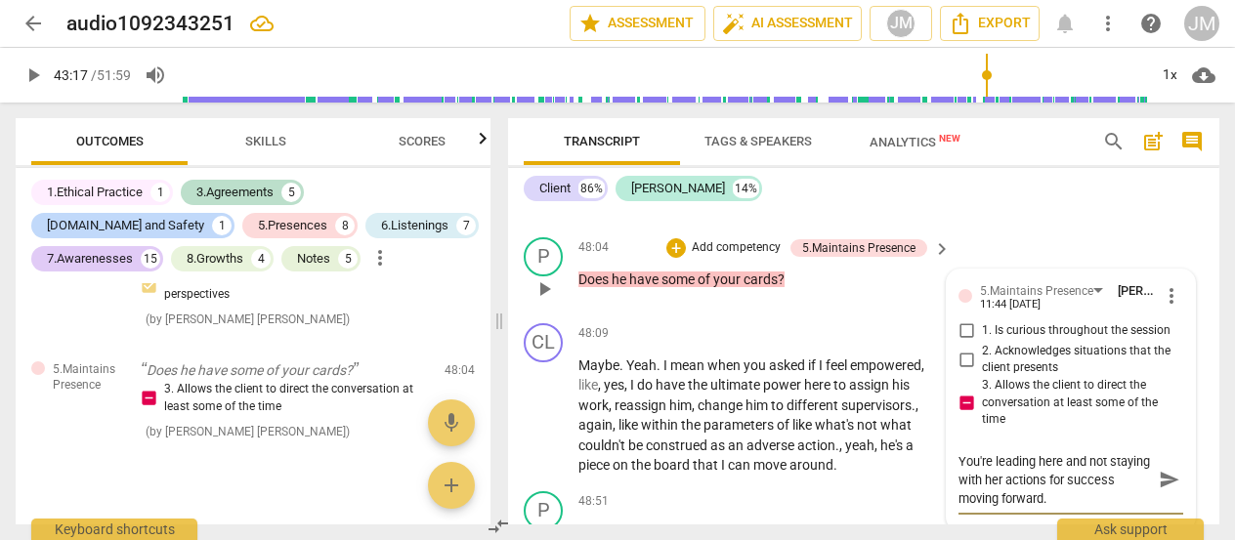
click at [1159, 491] on span "send" at bounding box center [1169, 479] width 21 height 21
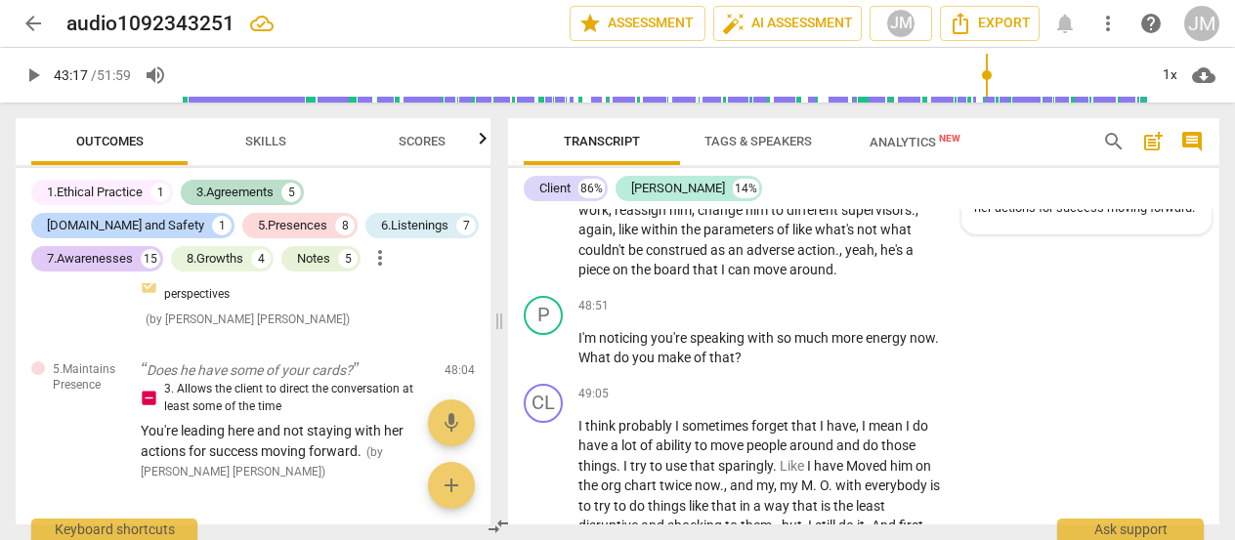
scroll to position [13344, 0]
click at [846, 346] on span "more" at bounding box center [849, 338] width 34 height 16
click at [875, 316] on p "Add competency" at bounding box center [881, 307] width 93 height 18
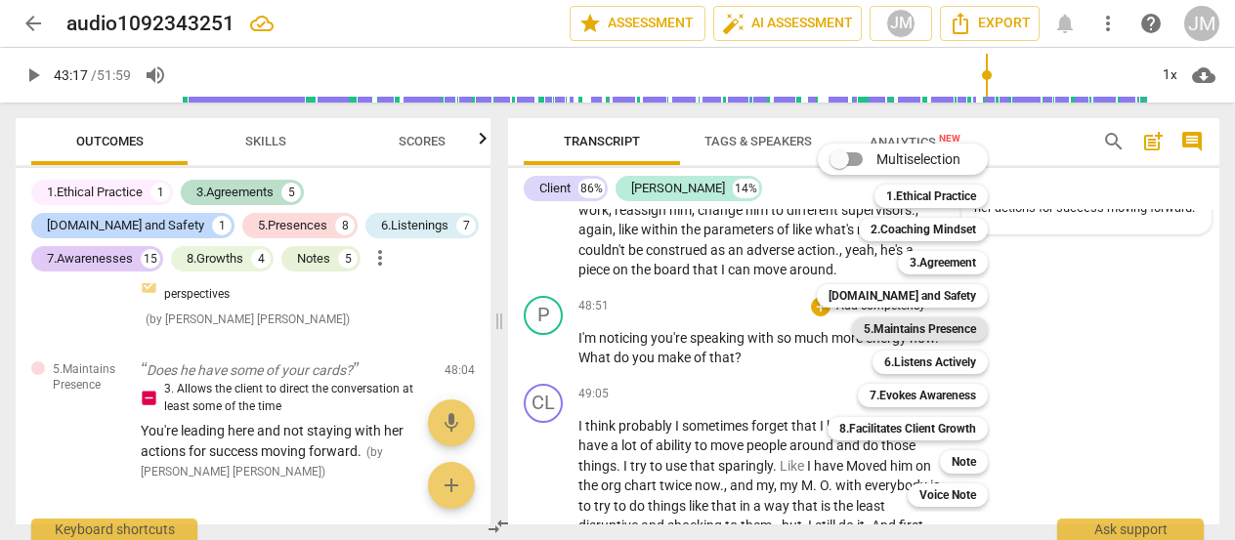
click at [951, 330] on b "5.Maintains Presence" at bounding box center [920, 329] width 112 height 23
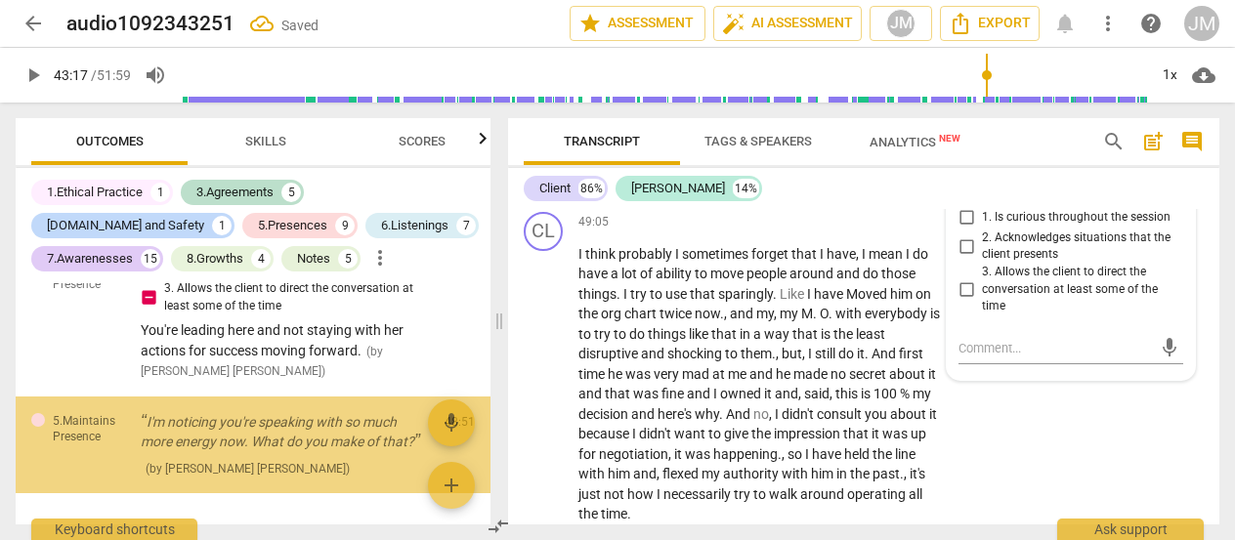
scroll to position [8462, 0]
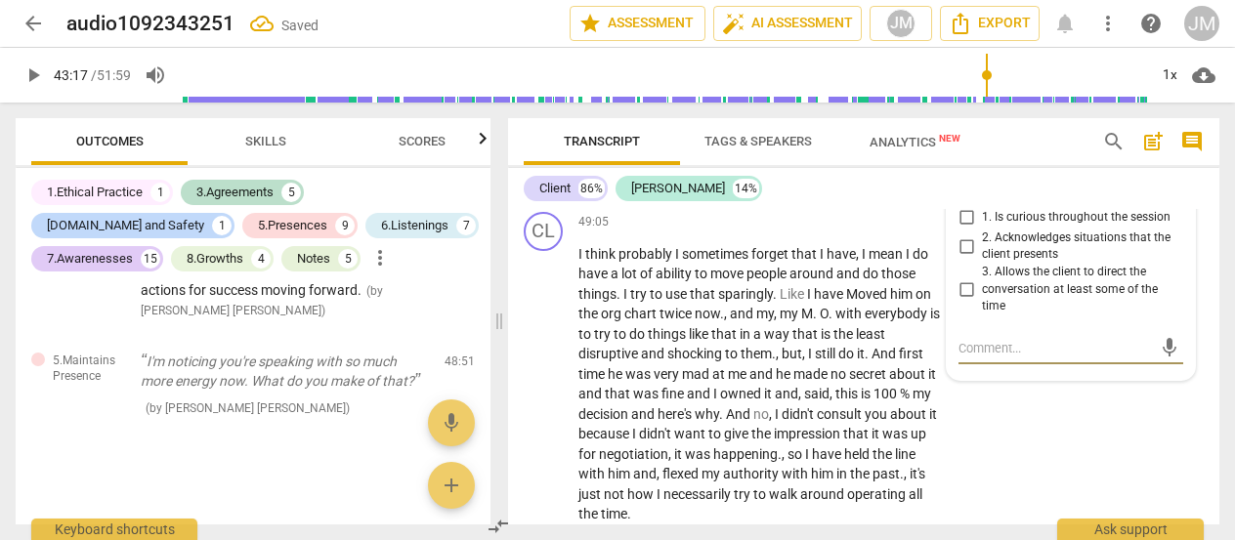
click at [962, 258] on input "2. Acknowledges situations that the client presents" at bounding box center [966, 246] width 31 height 23
click at [960, 230] on input "1. Is curious throughout the session" at bounding box center [966, 217] width 31 height 23
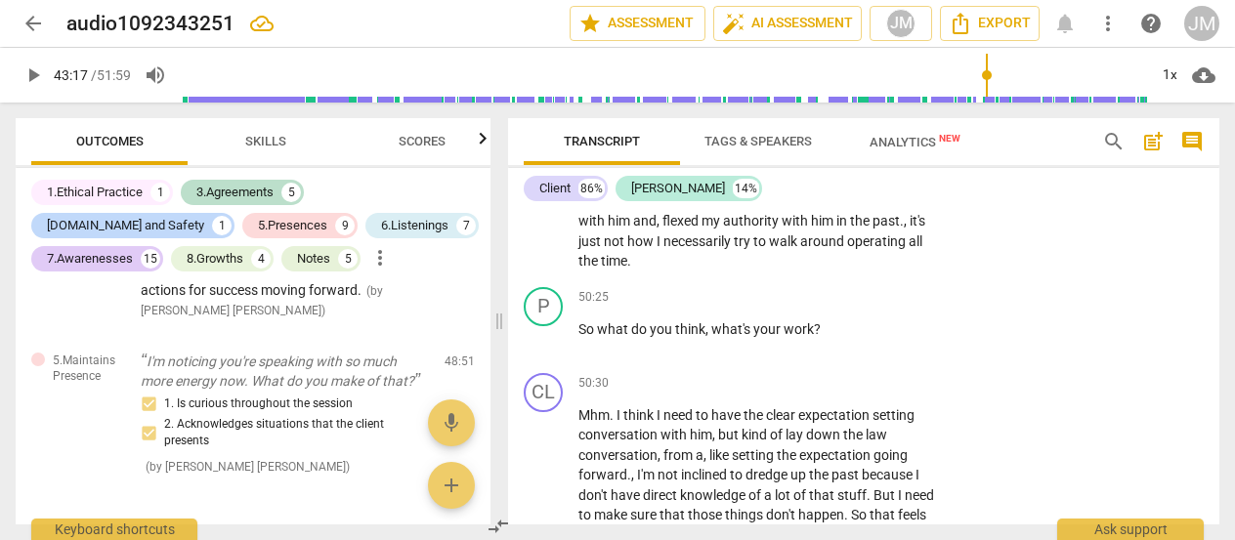
scroll to position [13770, 0]
click at [837, 339] on p "So what do you think , what's your work ?" at bounding box center [760, 329] width 363 height 21
click at [891, 306] on p "Add competency" at bounding box center [881, 297] width 93 height 18
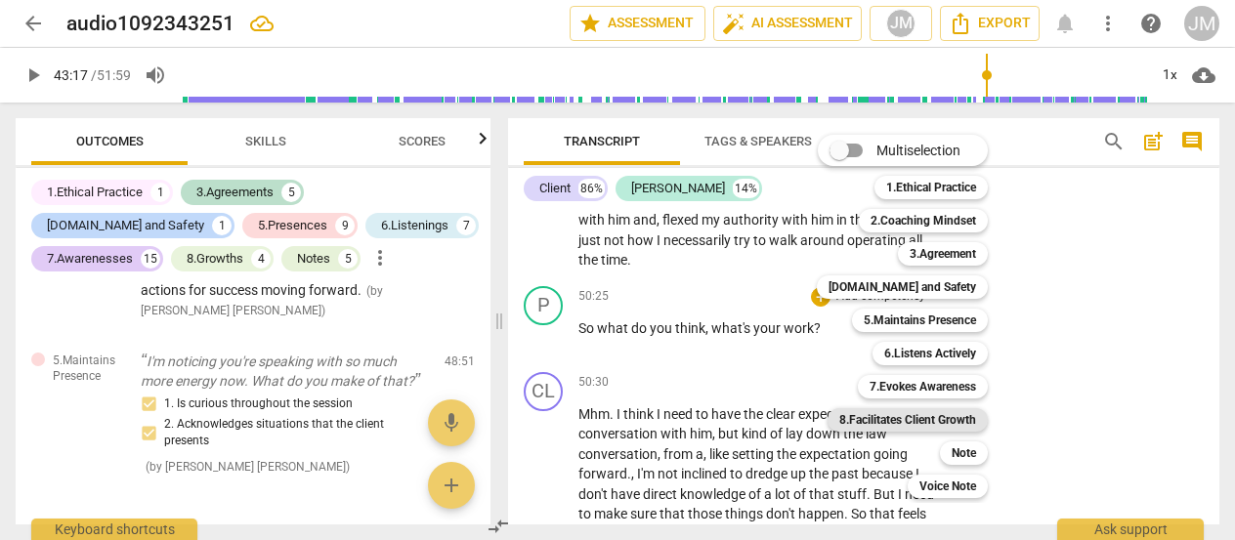
click at [956, 420] on b "8.Facilitates Client Growth" at bounding box center [907, 419] width 137 height 23
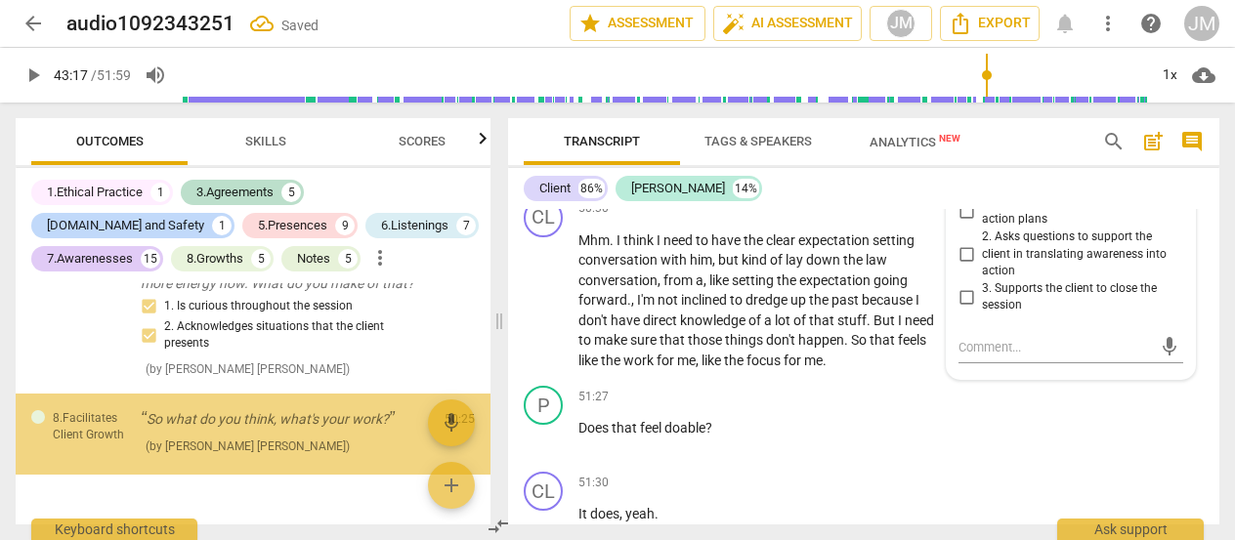
scroll to position [8610, 0]
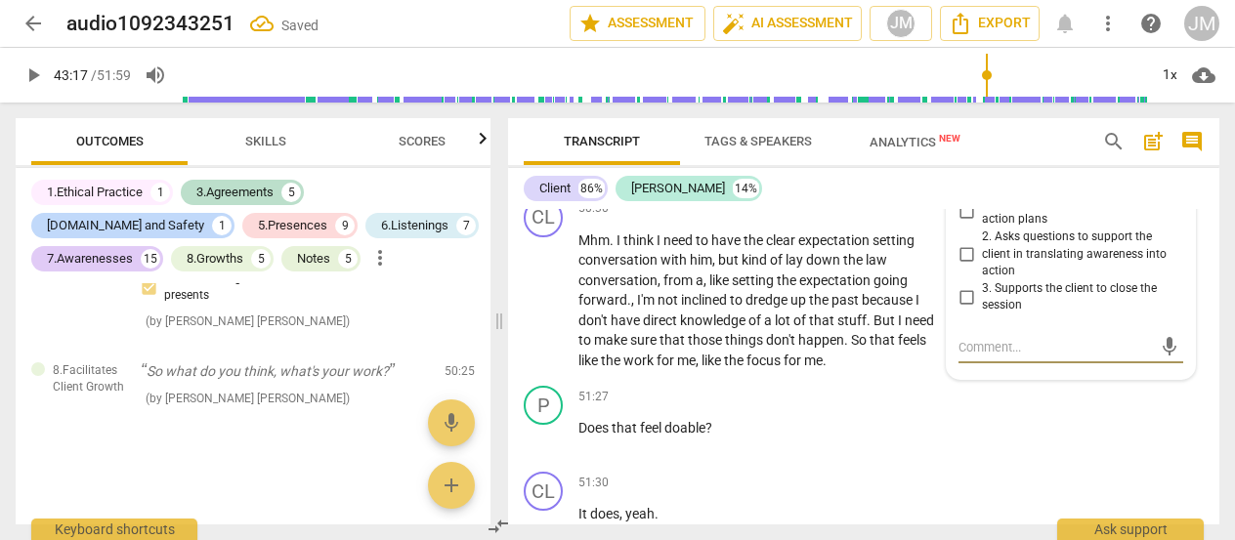
click at [958, 223] on input "1. Partners with the client to create action plans" at bounding box center [966, 210] width 31 height 23
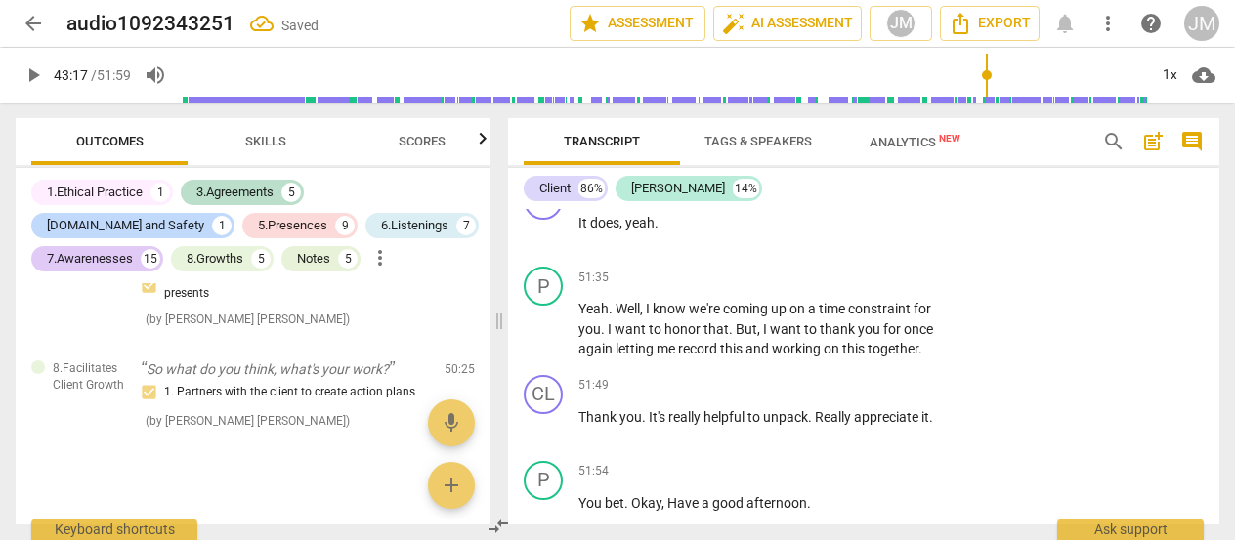
scroll to position [14237, 0]
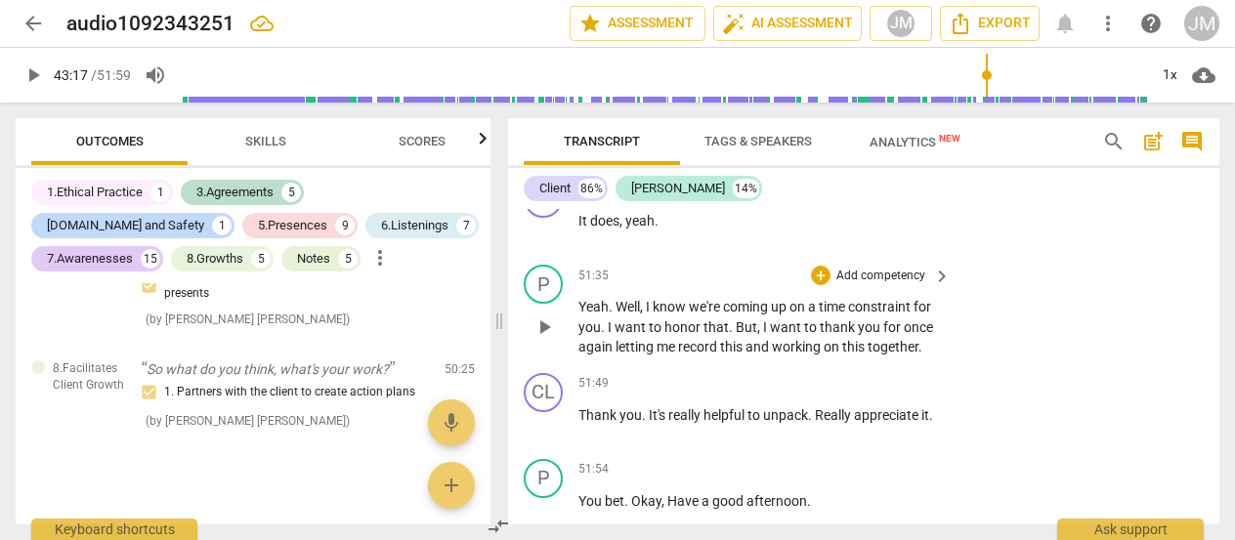
click at [883, 315] on span "constraint" at bounding box center [880, 307] width 65 height 16
click at [891, 285] on p "Add competency" at bounding box center [881, 277] width 93 height 18
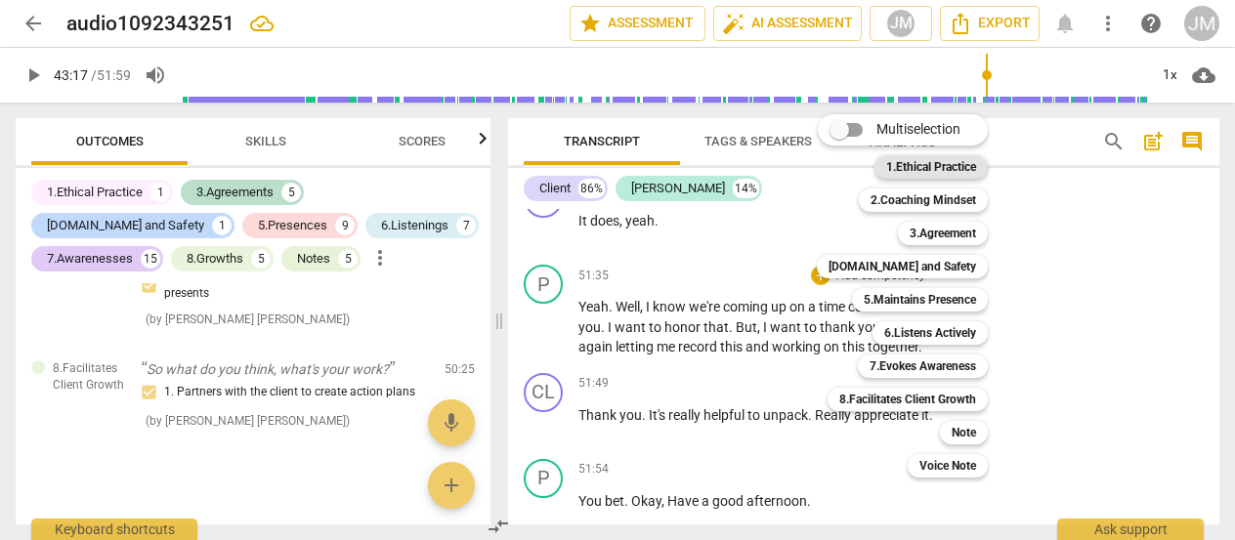
click at [968, 177] on b "1.Ethical Practice" at bounding box center [931, 166] width 90 height 23
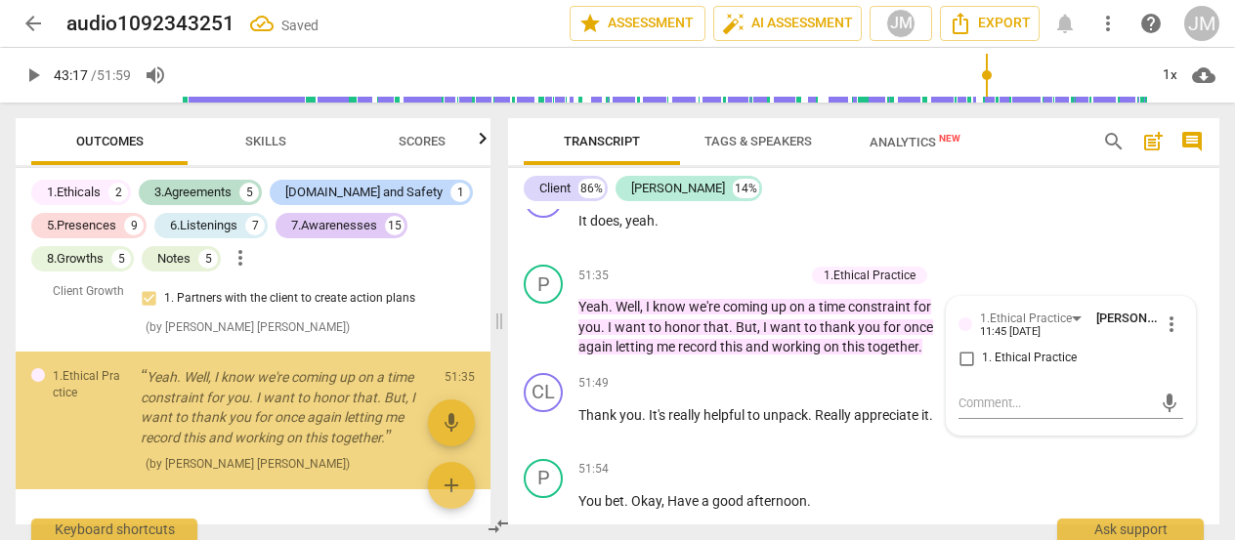
scroll to position [8740, 0]
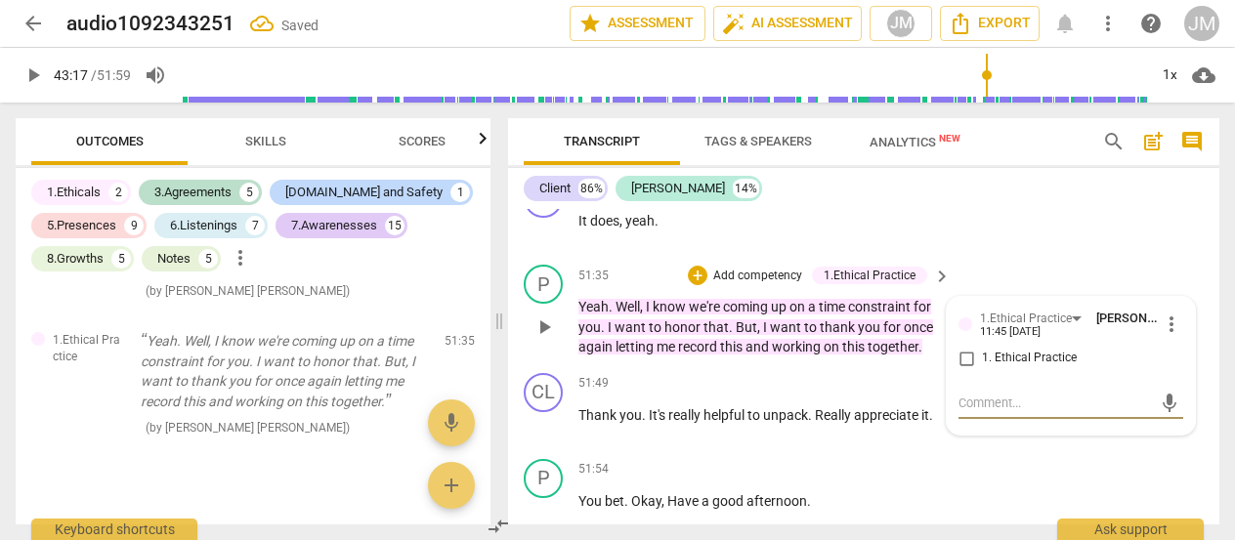
click at [750, 285] on p "Add competency" at bounding box center [757, 277] width 93 height 18
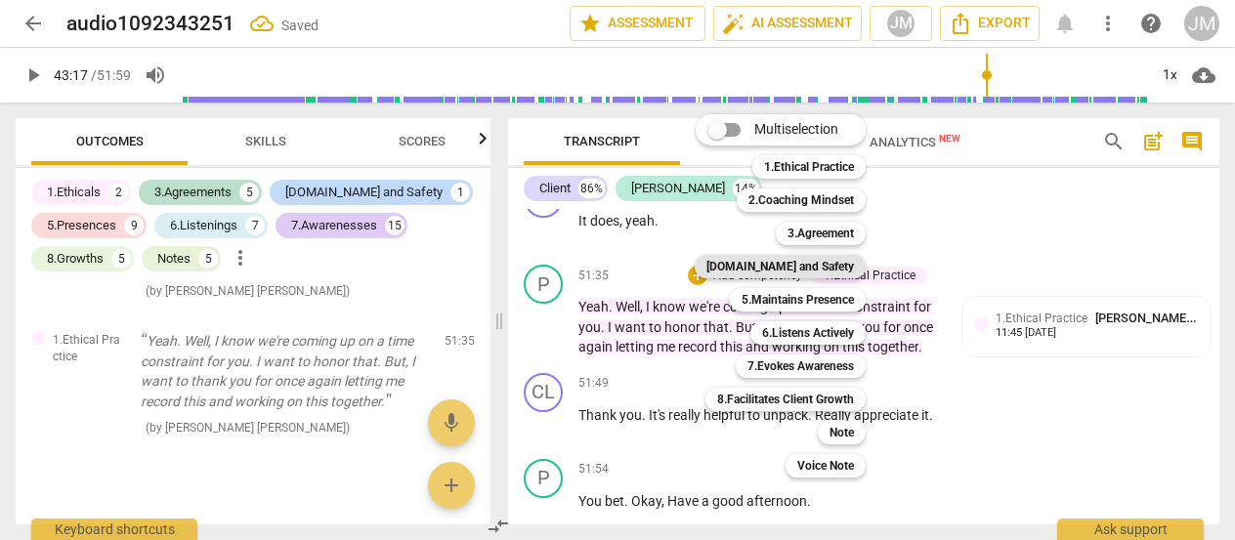
click at [811, 270] on b "[DOMAIN_NAME] and Safety" at bounding box center [781, 266] width 148 height 23
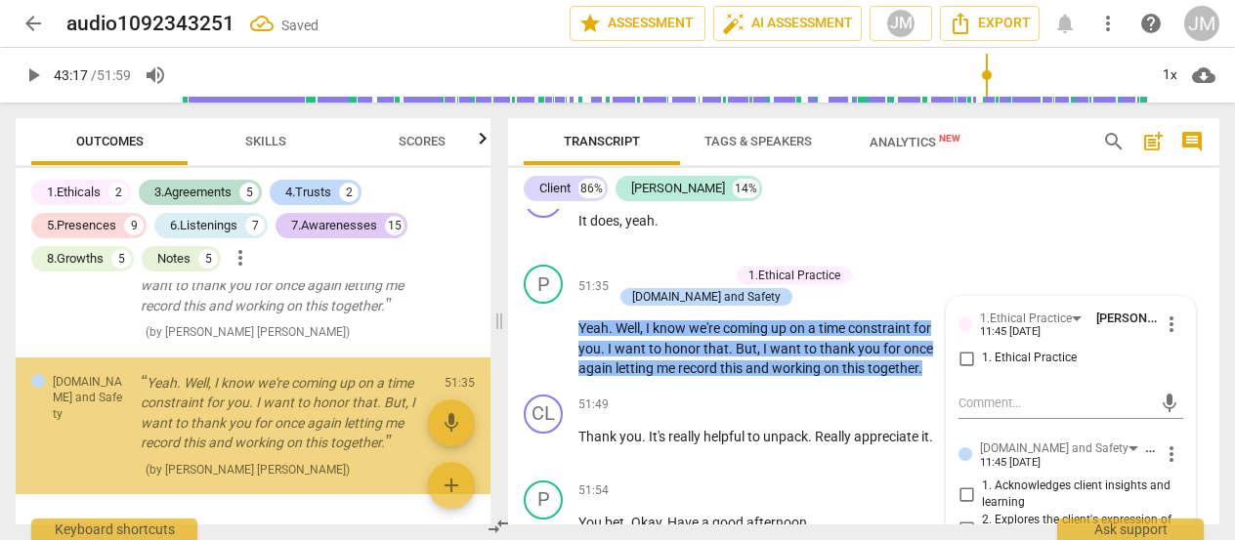
scroll to position [8877, 0]
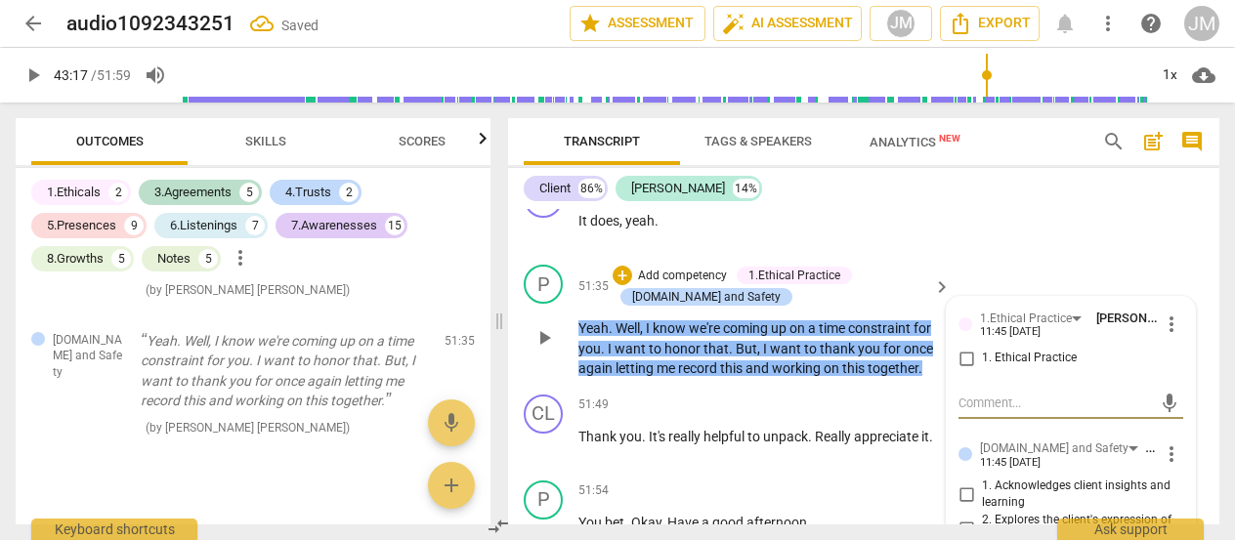
click at [966, 506] on input "1. Acknowledges client insights and learning" at bounding box center [966, 494] width 31 height 23
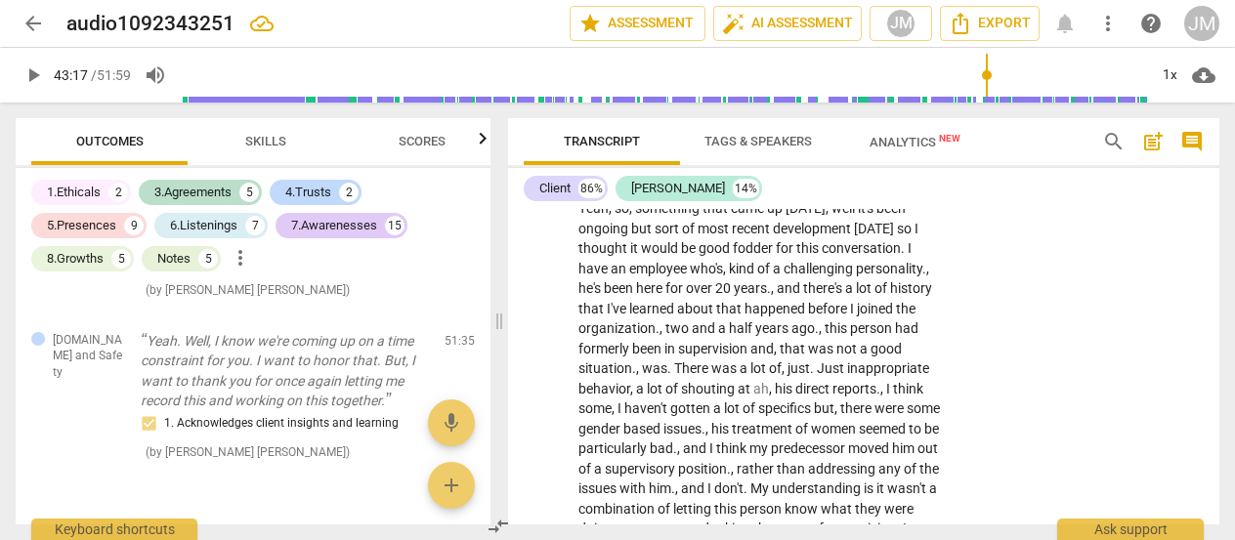
scroll to position [0, 0]
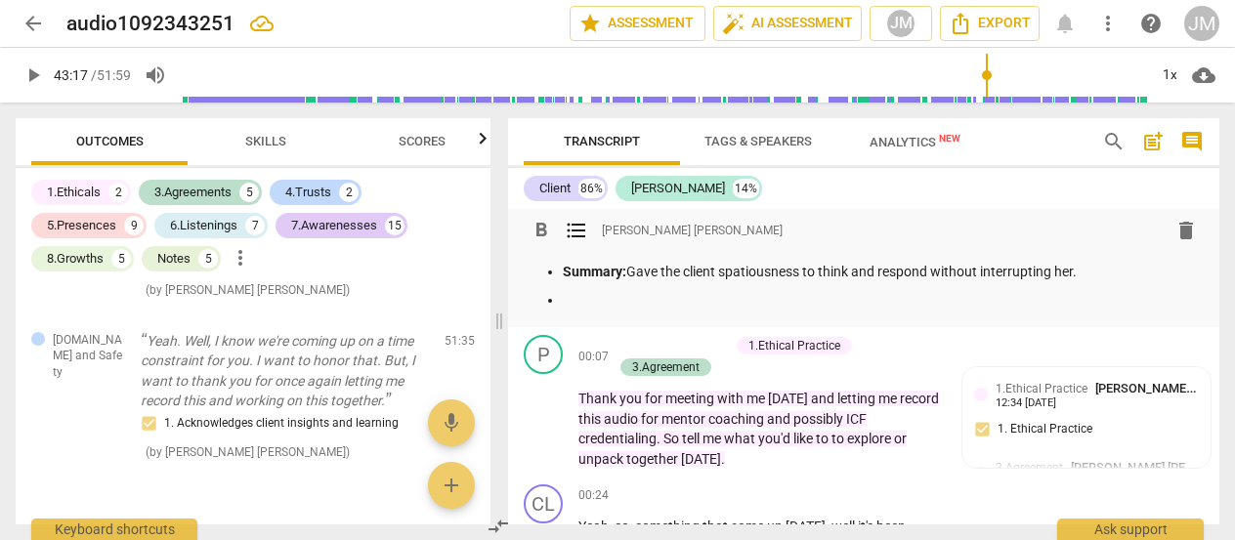
click at [1098, 280] on p "Summary: Gave the client spatiousness to think and respond without interrupting…" at bounding box center [883, 272] width 641 height 21
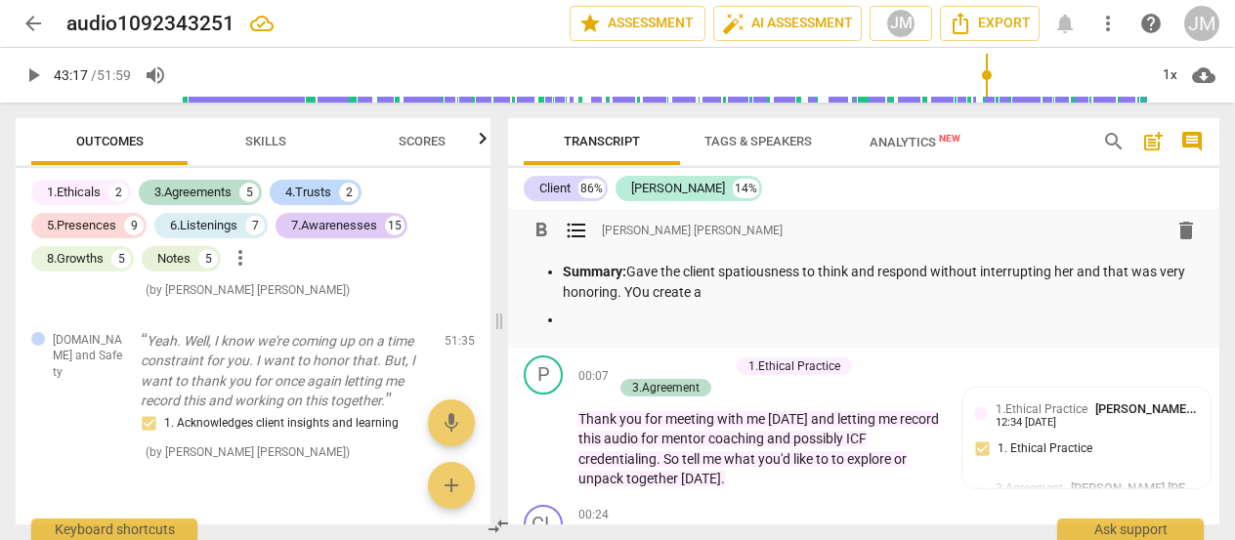
click at [658, 278] on p "Summary: Gave the client spatiousness to think and respond without interrupting…" at bounding box center [883, 282] width 641 height 40
click at [709, 307] on ul "Summary: Gave the client spatiousness to think and respond without interrupting…" at bounding box center [864, 296] width 680 height 68
click at [649, 297] on p "Summary: Gave the client spatiousness to think and respond without interrupting…" at bounding box center [883, 282] width 641 height 40
click at [715, 298] on p "Summary: Gave the client spatiousness to think and respond without interrupting…" at bounding box center [883, 282] width 641 height 40
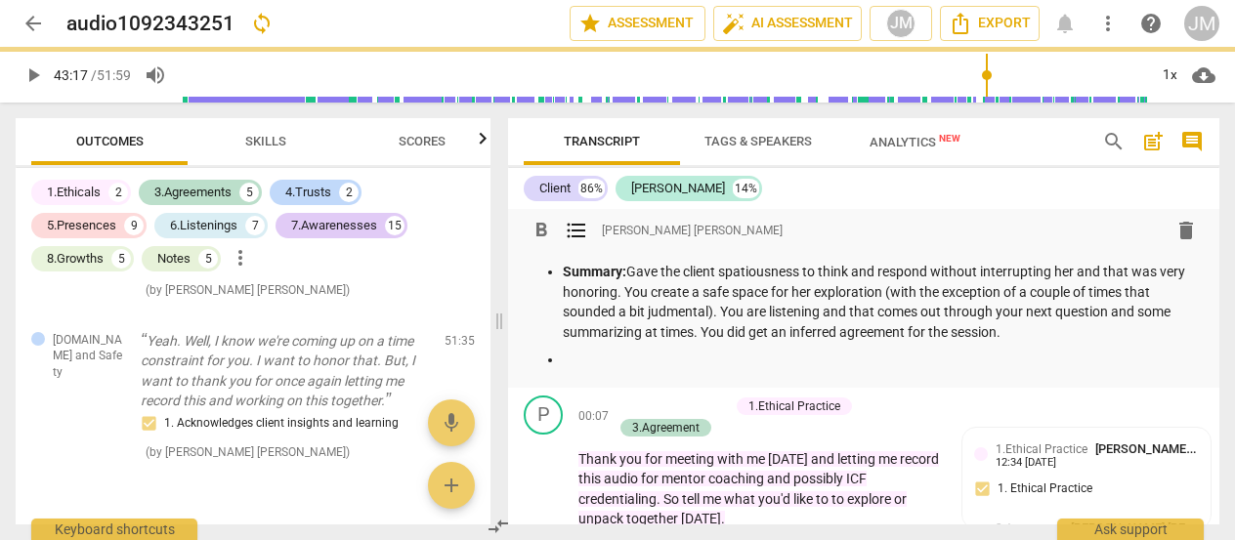
click at [623, 355] on p at bounding box center [883, 360] width 641 height 21
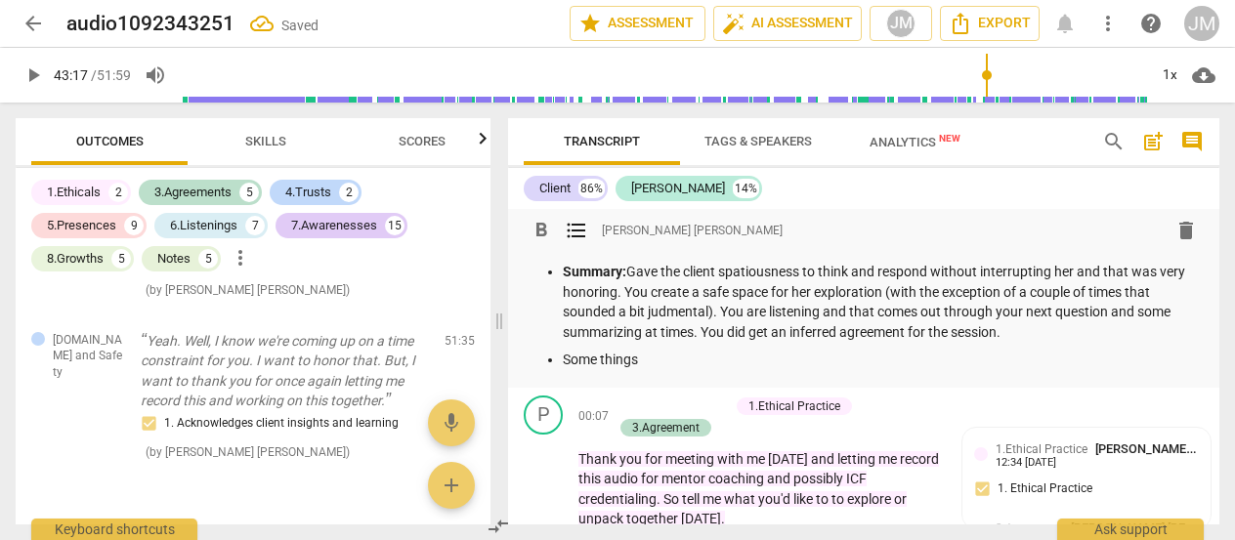
click at [1057, 332] on p "Summary: Gave the client spatiousness to think and respond without interrupting…" at bounding box center [883, 302] width 641 height 80
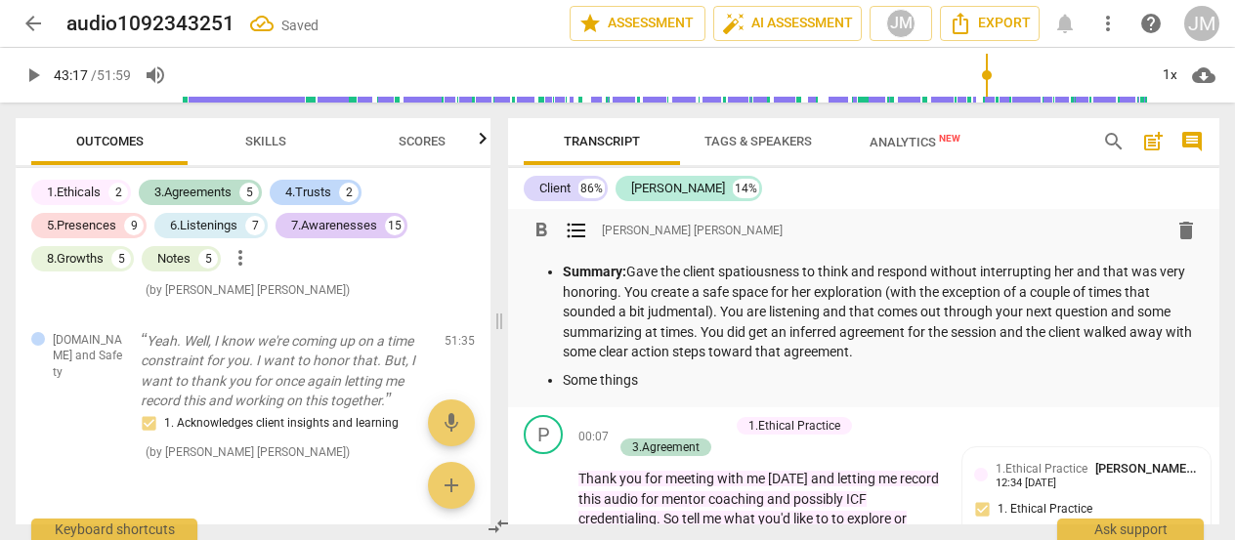
click at [946, 375] on p "Some things" at bounding box center [883, 380] width 641 height 21
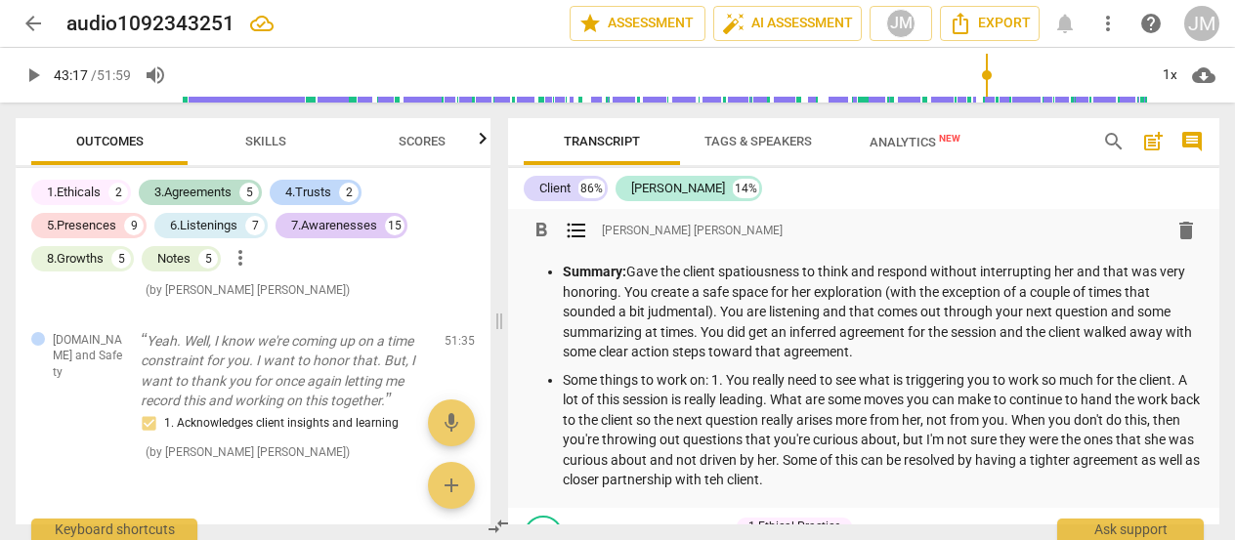
click at [856, 487] on p "Some things to work on: 1. You really need to see what is triggering you to wor…" at bounding box center [883, 430] width 641 height 120
drag, startPoint x: 641, startPoint y: 378, endPoint x: 565, endPoint y: 374, distance: 76.3
click at [565, 374] on p "Some things to work on: 1. You really need to see what is triggering you to wor…" at bounding box center [883, 430] width 641 height 120
click at [925, 480] on p "Biggest thing to work on: 1. You really need to see what is triggering you to w…" at bounding box center [883, 430] width 641 height 120
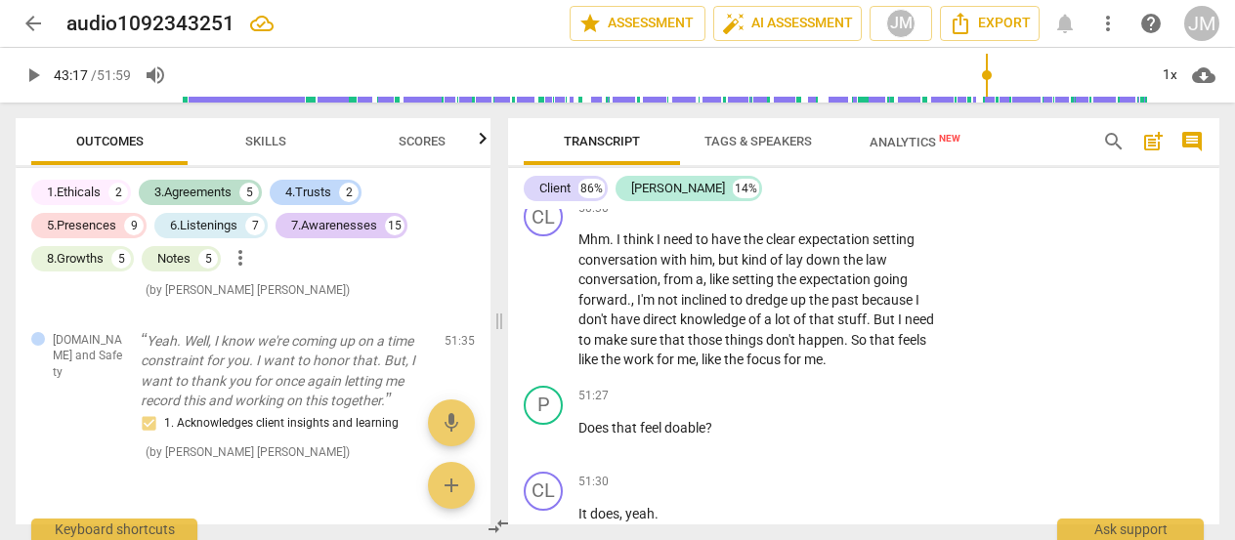
scroll to position [14269, 0]
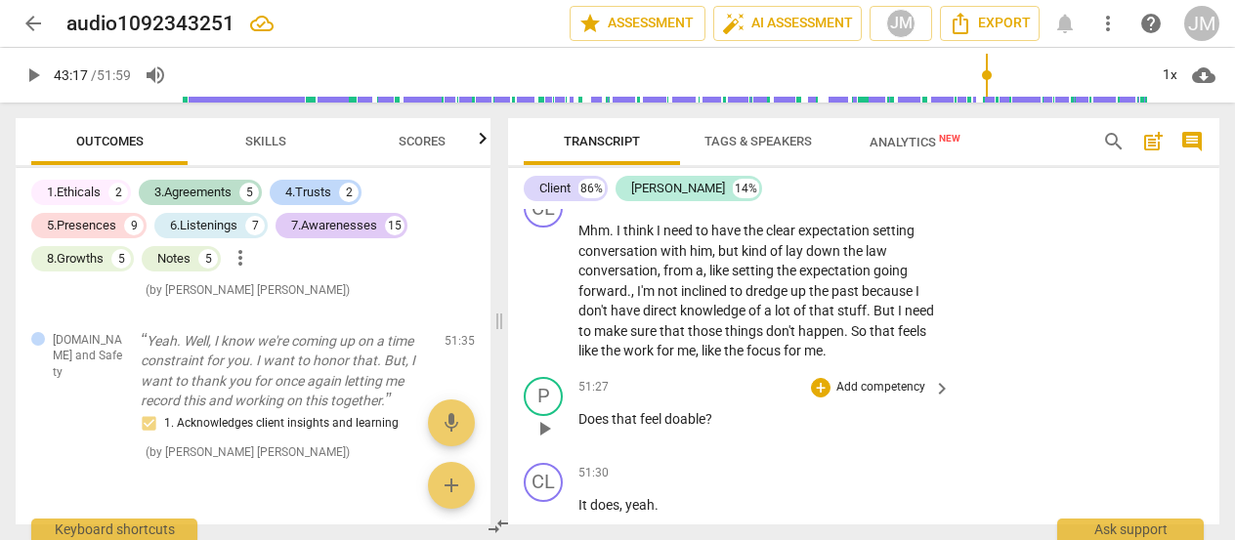
click at [920, 430] on p "Does that feel doable ?" at bounding box center [760, 419] width 363 height 21
click at [881, 397] on p "Add competency" at bounding box center [881, 388] width 93 height 18
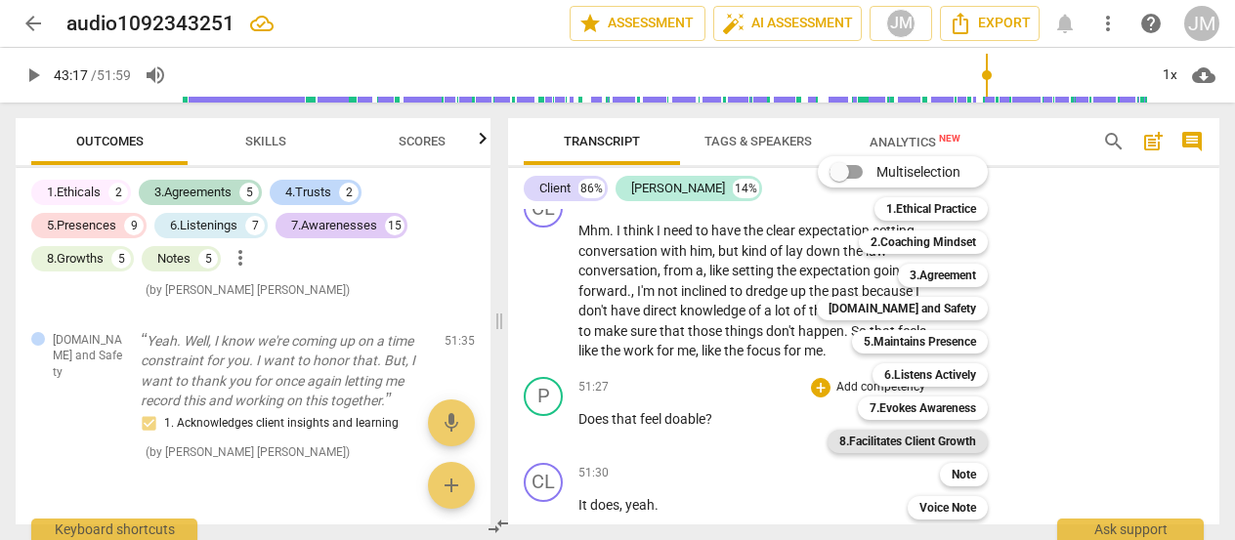
click at [946, 447] on b "8.Facilitates Client Growth" at bounding box center [907, 441] width 137 height 23
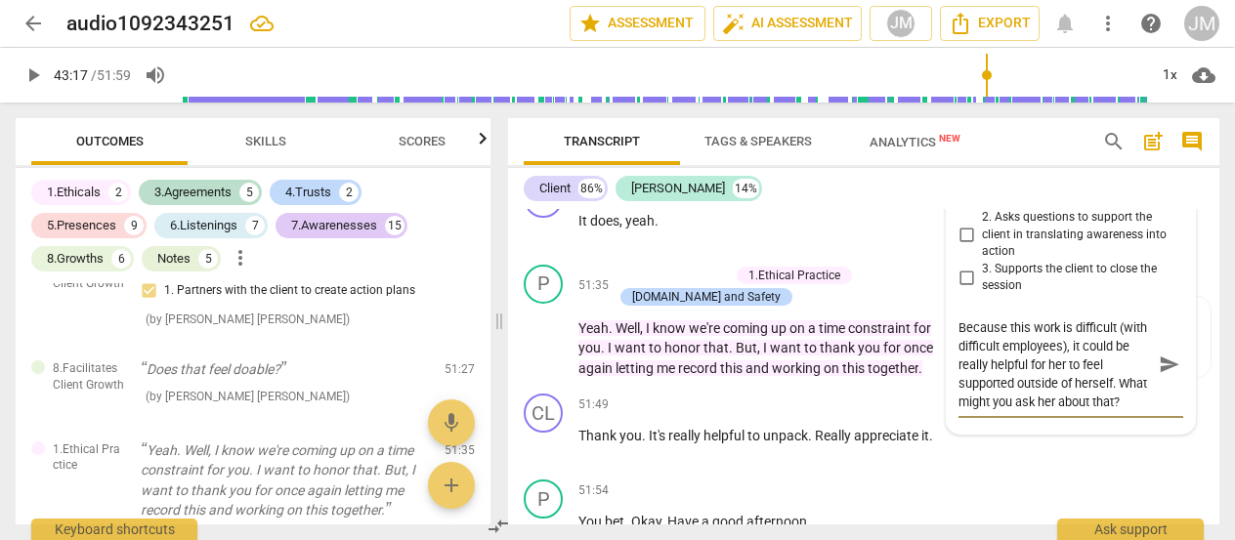
scroll to position [17, 0]
click at [1159, 376] on span "send" at bounding box center [1169, 365] width 21 height 21
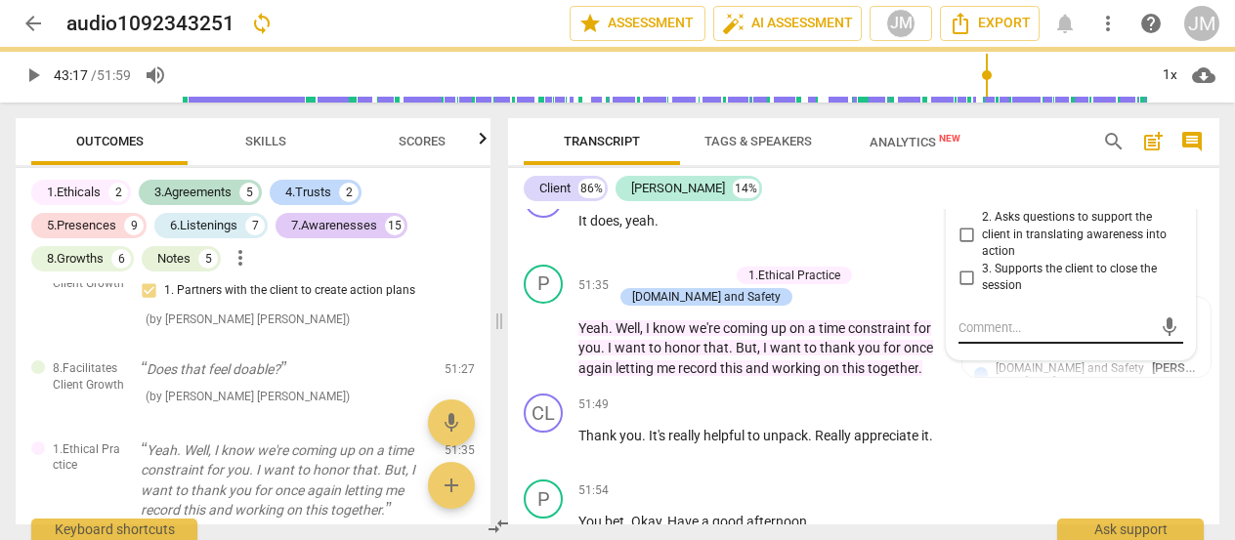
scroll to position [0, 0]
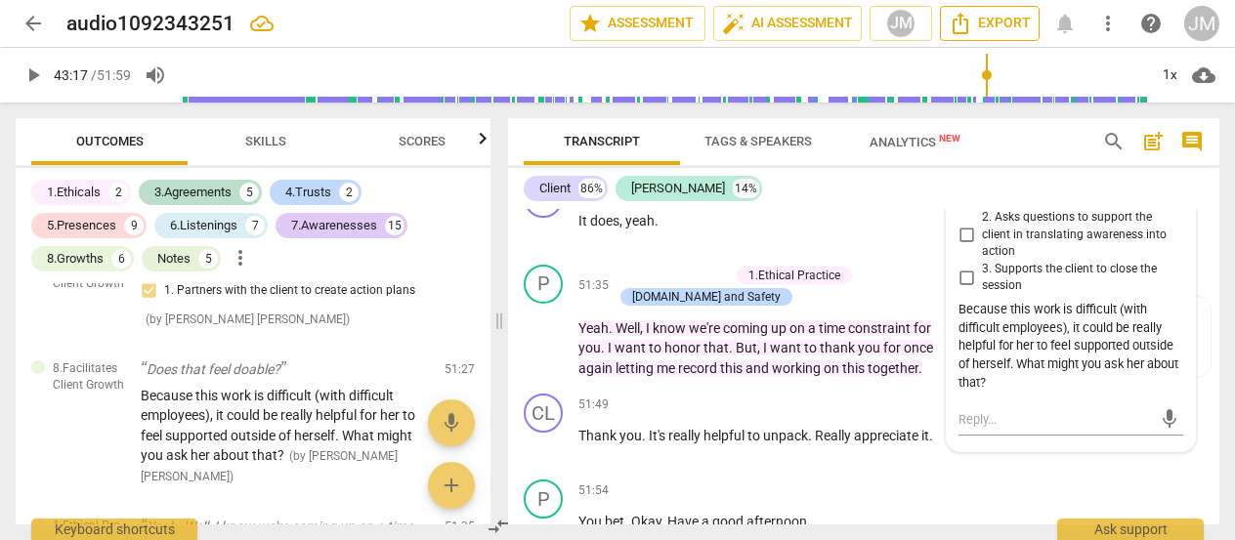
click at [1007, 28] on span "Export" at bounding box center [990, 23] width 82 height 23
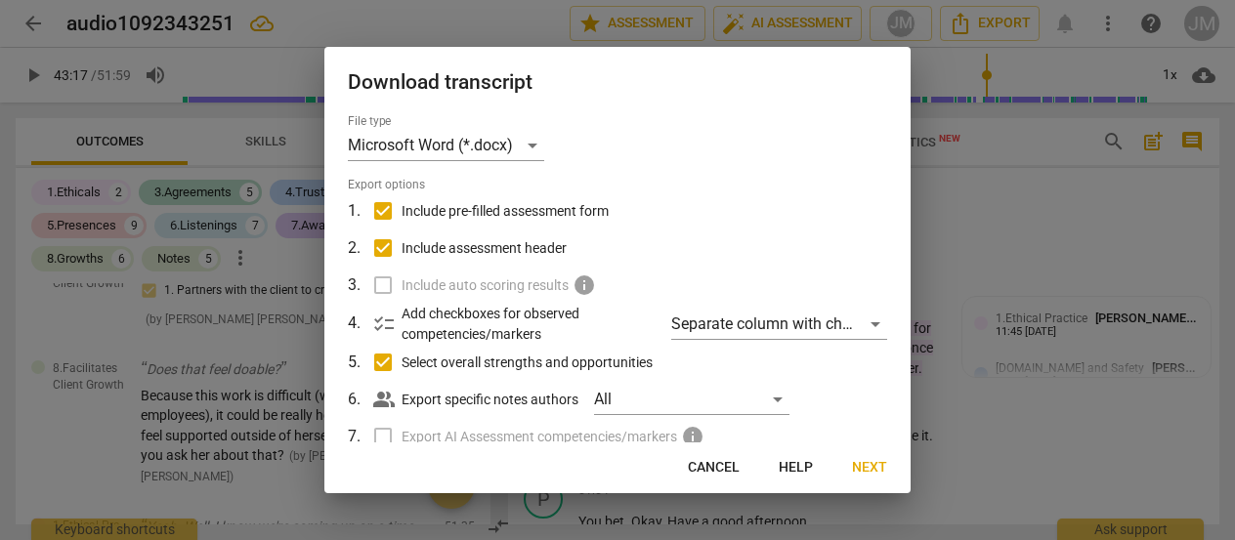
click at [861, 482] on button "Next" at bounding box center [870, 468] width 66 height 35
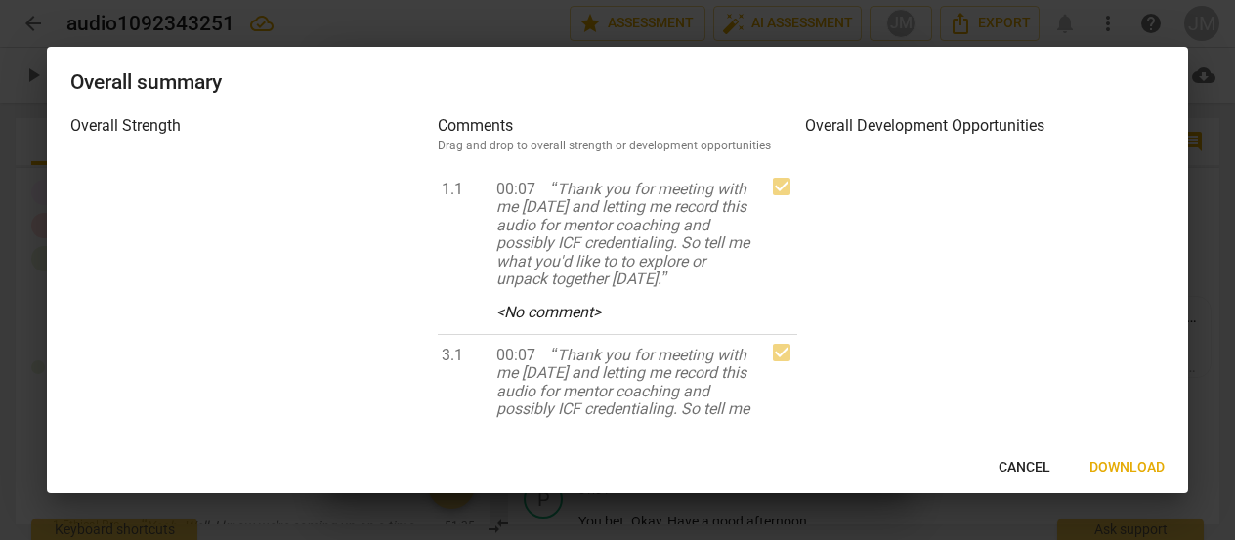
click at [1118, 465] on span "Download" at bounding box center [1127, 468] width 75 height 20
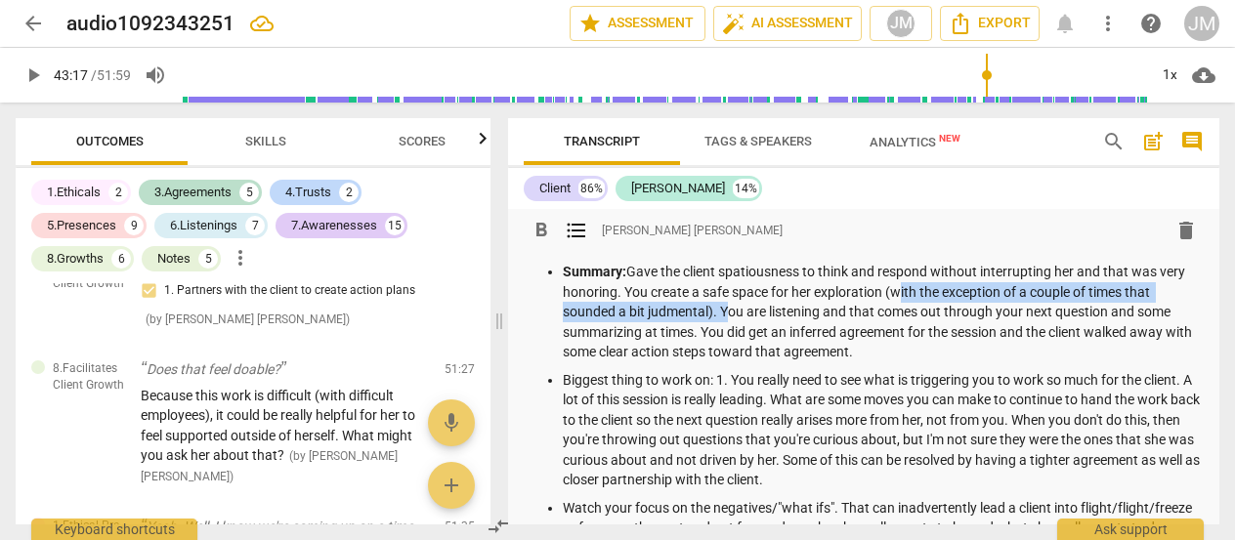
drag, startPoint x: 717, startPoint y: 311, endPoint x: 885, endPoint y: 286, distance: 169.9
click at [885, 286] on p "Summary: Gave the client spatiousness to think and respond without interrupting…" at bounding box center [883, 312] width 641 height 101
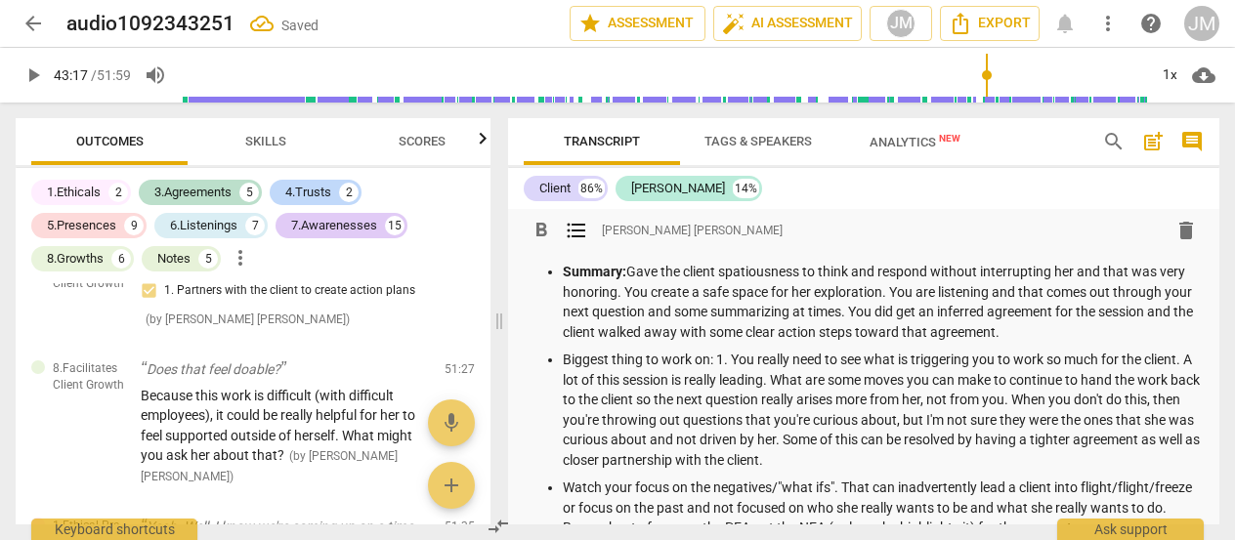
click at [852, 314] on p "Summary: Gave the client spatiousness to think and respond without interrupting…" at bounding box center [883, 302] width 641 height 80
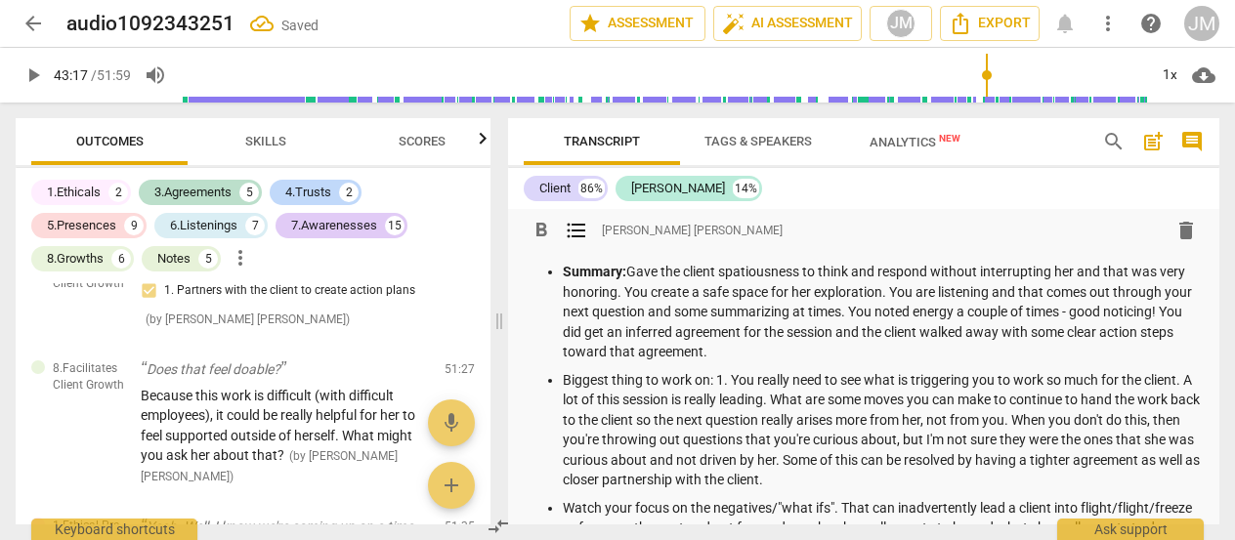
click at [640, 378] on p "Biggest thing to work on: 1. You really need to see what is triggering you to w…" at bounding box center [883, 430] width 641 height 120
click at [561, 507] on ul "Summary: Gave the client spatiousness to think and respond without interrupting…" at bounding box center [864, 444] width 680 height 365
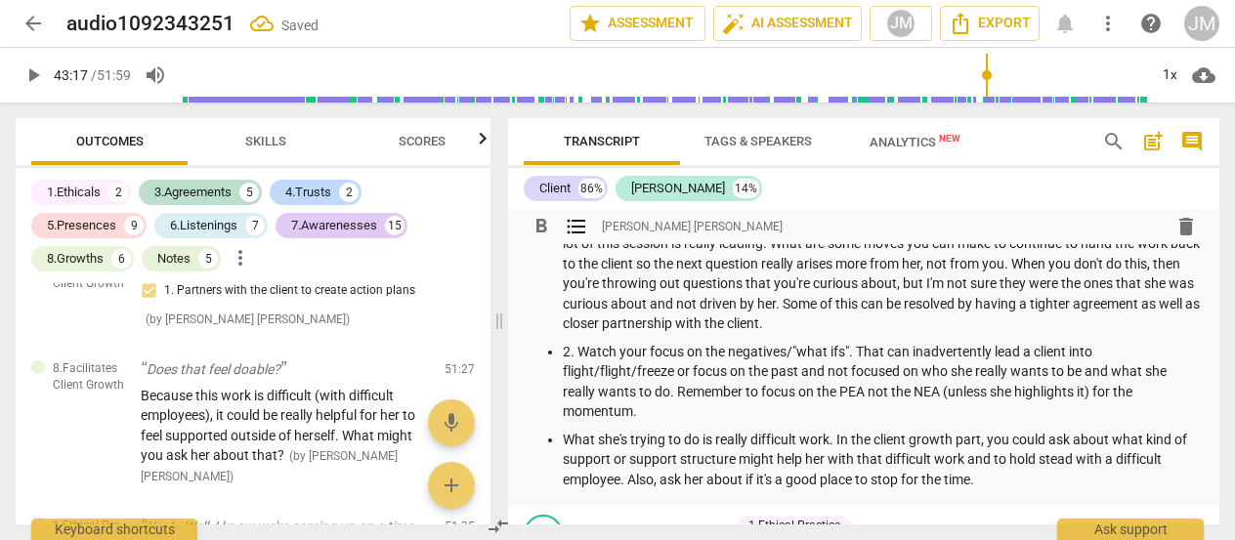
scroll to position [158, 0]
click at [569, 442] on p "What she's trying to do is really difficult work. In the client growth part, yo…" at bounding box center [883, 458] width 641 height 61
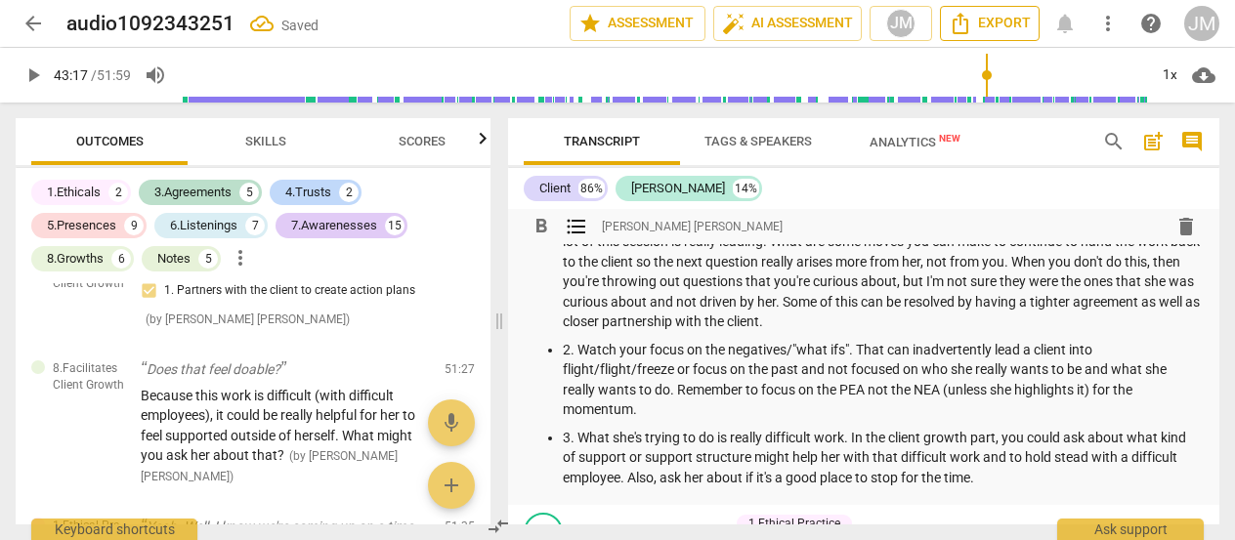
click at [991, 19] on span "Export" at bounding box center [990, 23] width 82 height 23
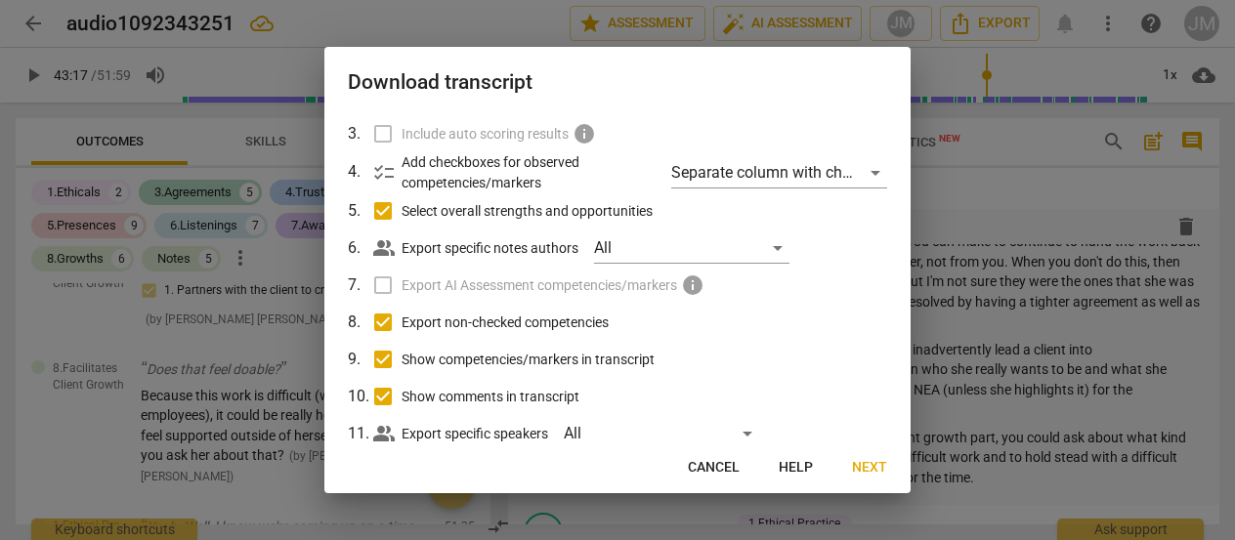
scroll to position [150, 0]
click at [876, 467] on span "Next" at bounding box center [869, 468] width 35 height 20
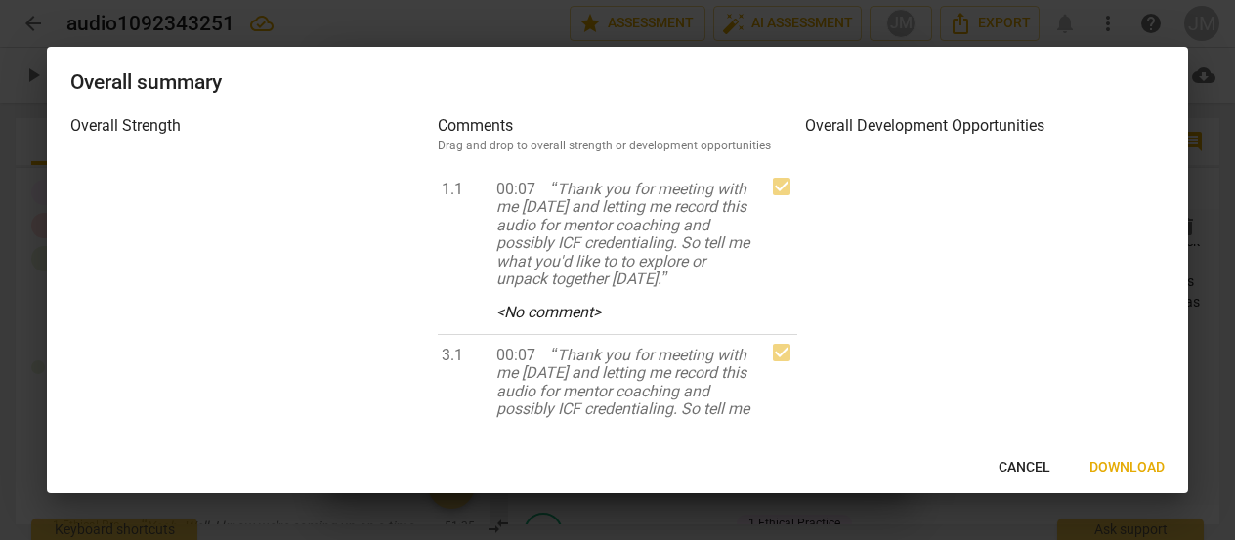
click at [1116, 468] on span "Download" at bounding box center [1127, 468] width 75 height 20
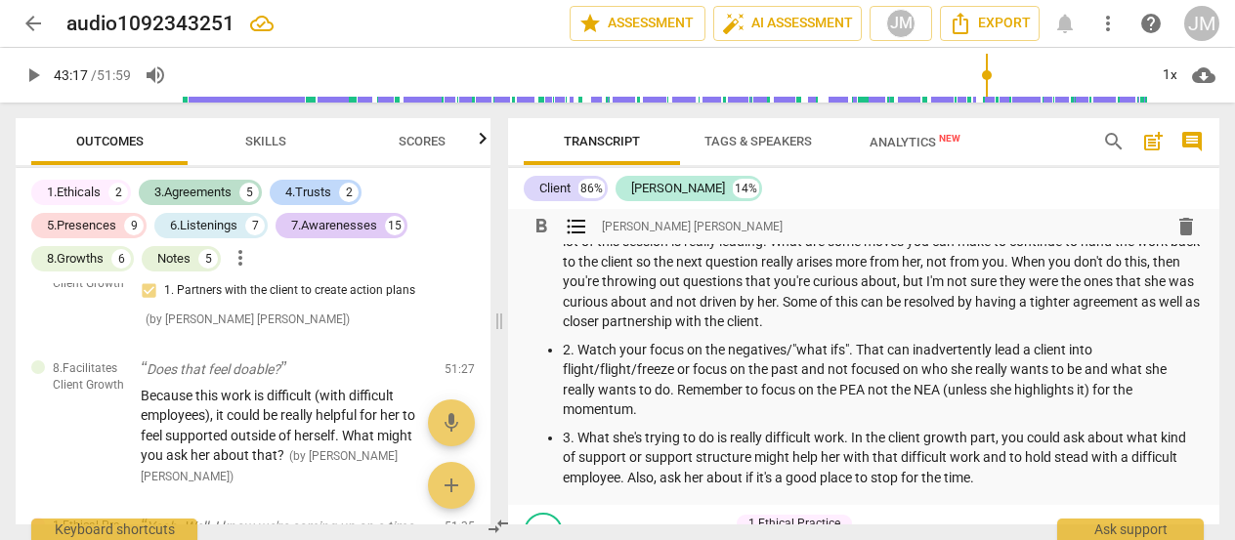
click at [1096, 344] on p "2. Watch your focus on the negatives/"what ifs". That can inadvertently lead a …" at bounding box center [883, 380] width 641 height 80
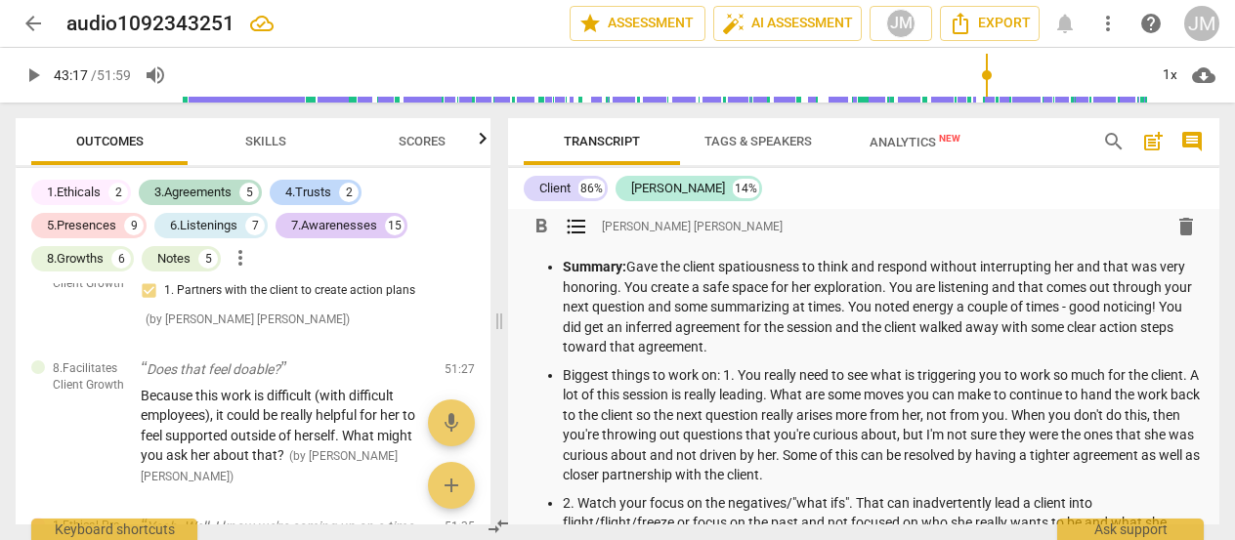
scroll to position [0, 0]
